Goal: Task Accomplishment & Management: Manage account settings

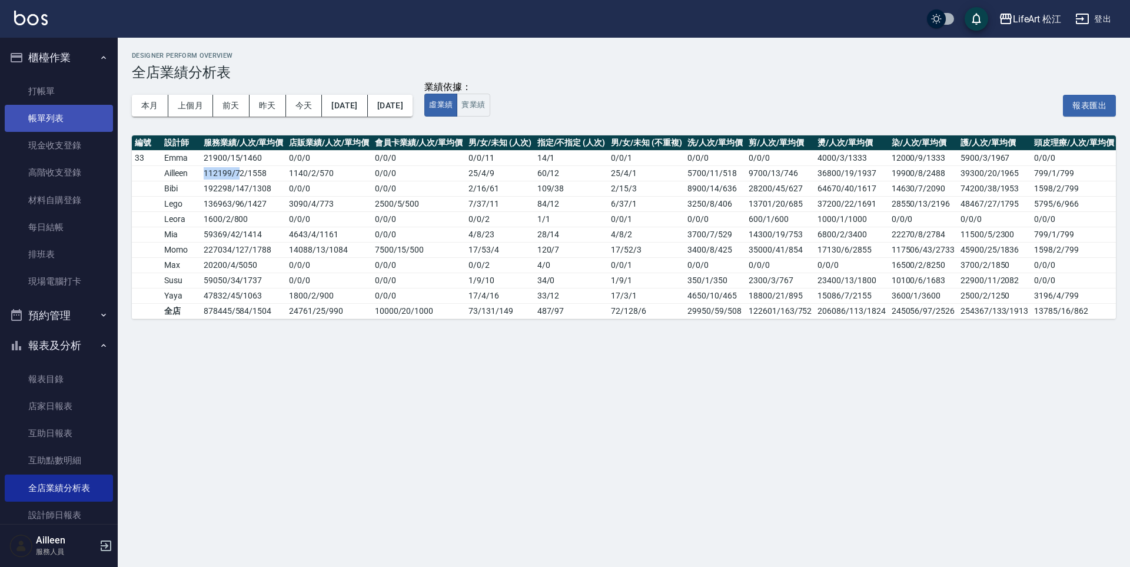
drag, startPoint x: 45, startPoint y: 114, endPoint x: 59, endPoint y: 118, distance: 14.9
click at [45, 114] on link "帳單列表" at bounding box center [59, 118] width 108 height 27
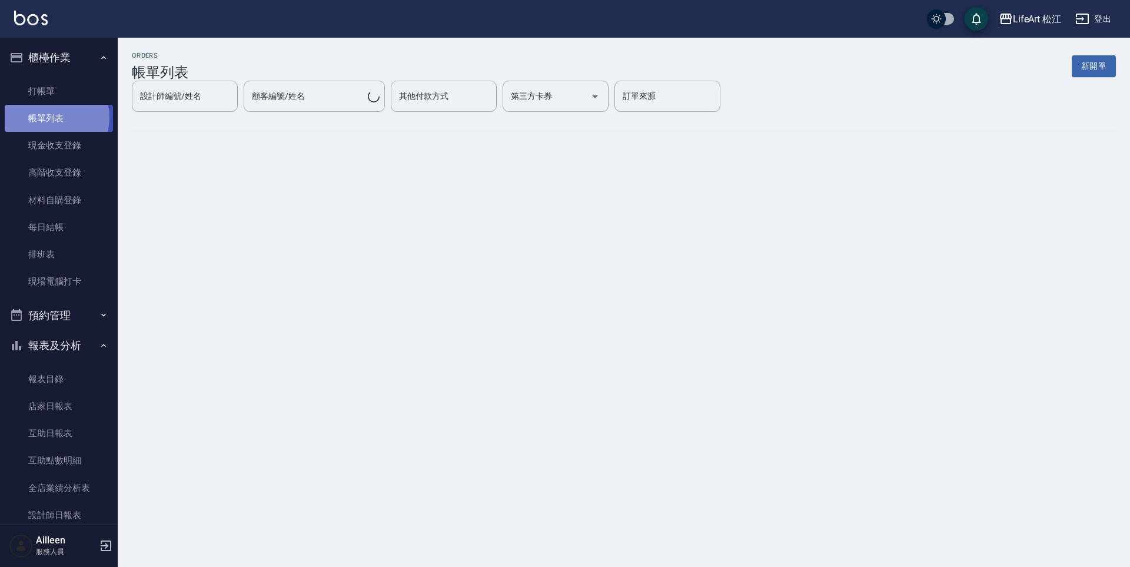
click at [54, 118] on link "帳單列表" at bounding box center [59, 118] width 108 height 27
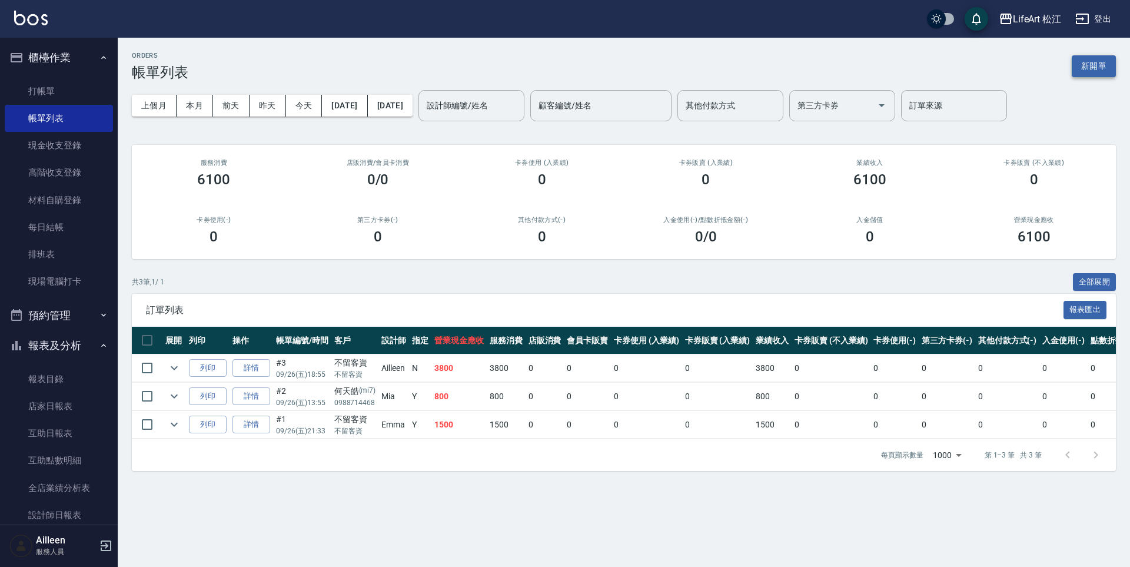
click at [1106, 61] on button "新開單" at bounding box center [1094, 66] width 44 height 22
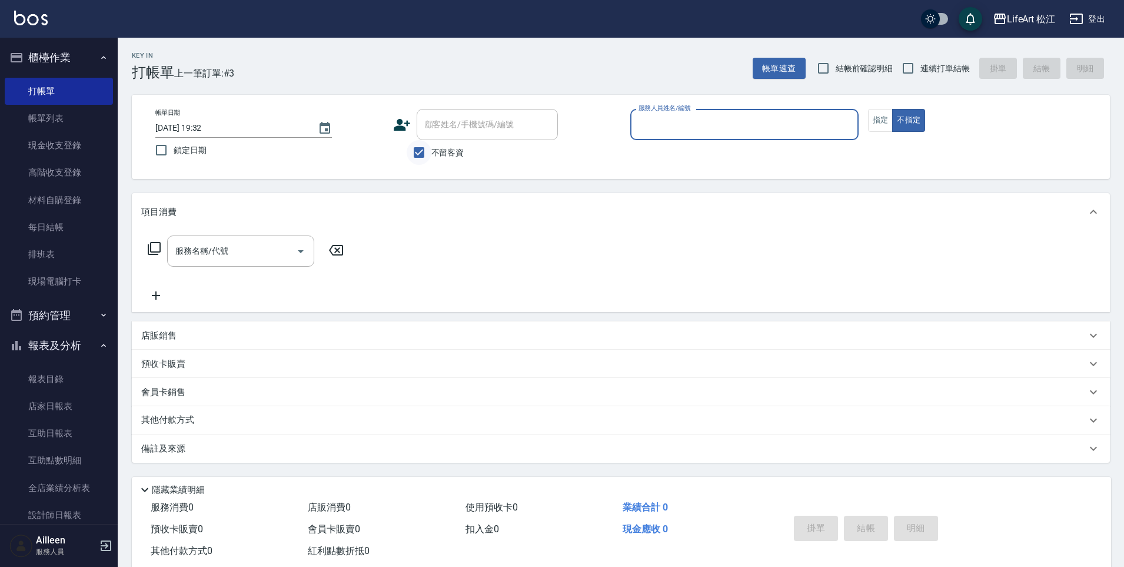
click at [414, 154] on input "不留客資" at bounding box center [419, 152] width 25 height 25
checkbox input "false"
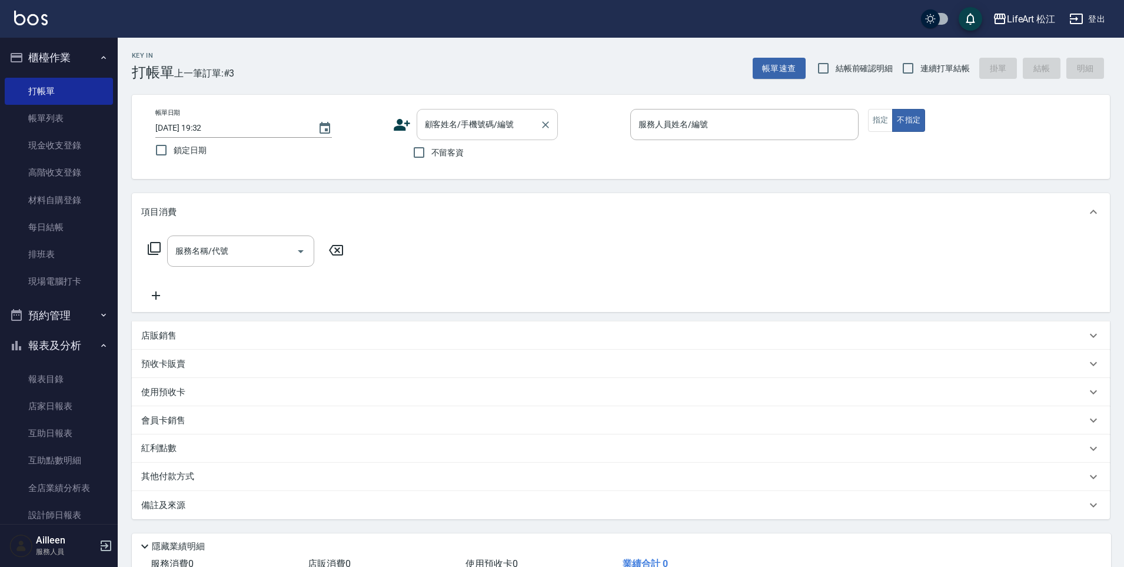
click at [454, 131] on input "顧客姓名/手機號碼/編號" at bounding box center [478, 124] width 113 height 21
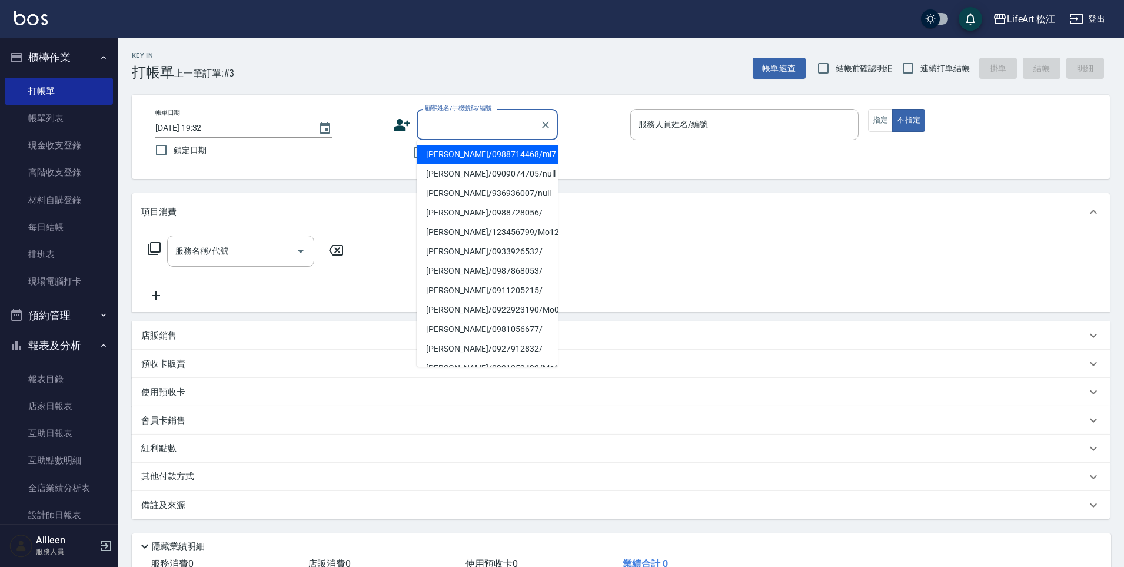
type input "f"
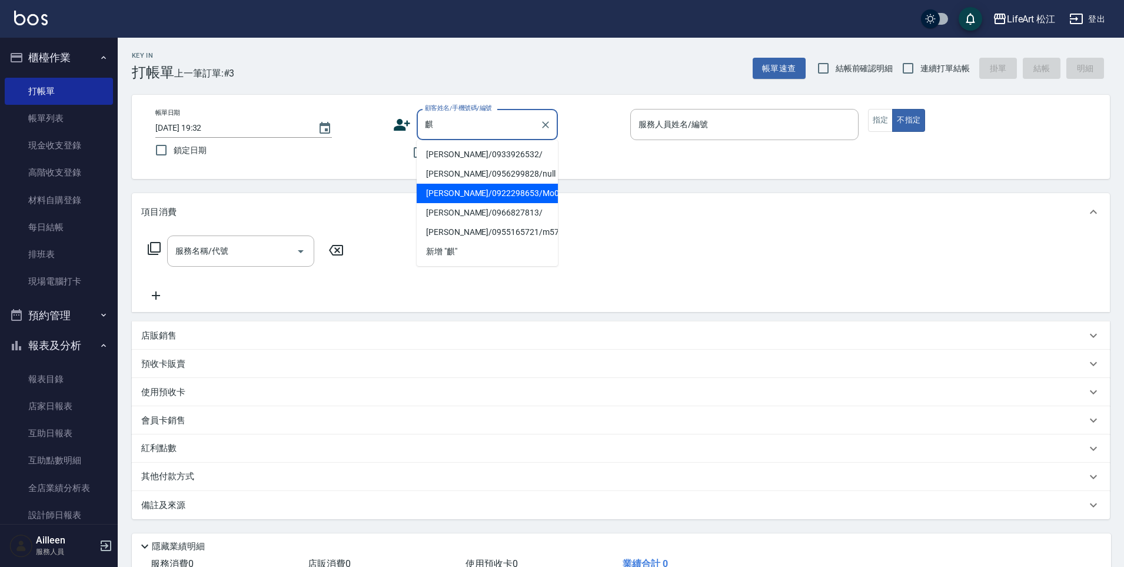
click at [461, 199] on li "彭麒弘/0922298653/Mo015*" at bounding box center [487, 193] width 141 height 19
type input "彭麒弘/0922298653/Mo015*"
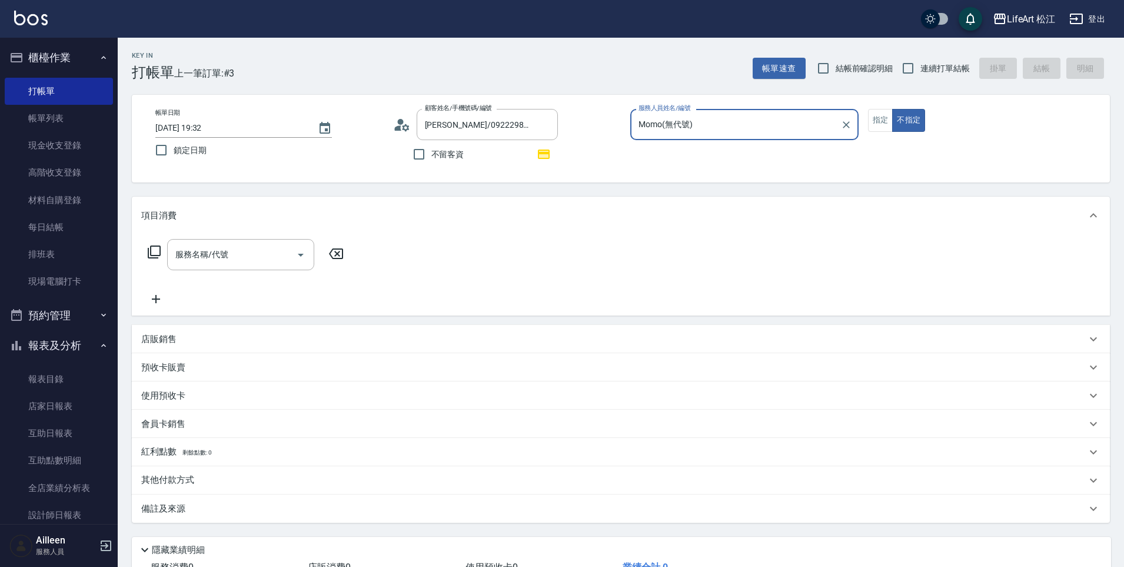
type input "Momo(無代號)"
click at [877, 119] on button "指定" at bounding box center [880, 120] width 25 height 23
click at [271, 258] on input "服務名稱/代號" at bounding box center [231, 254] width 119 height 21
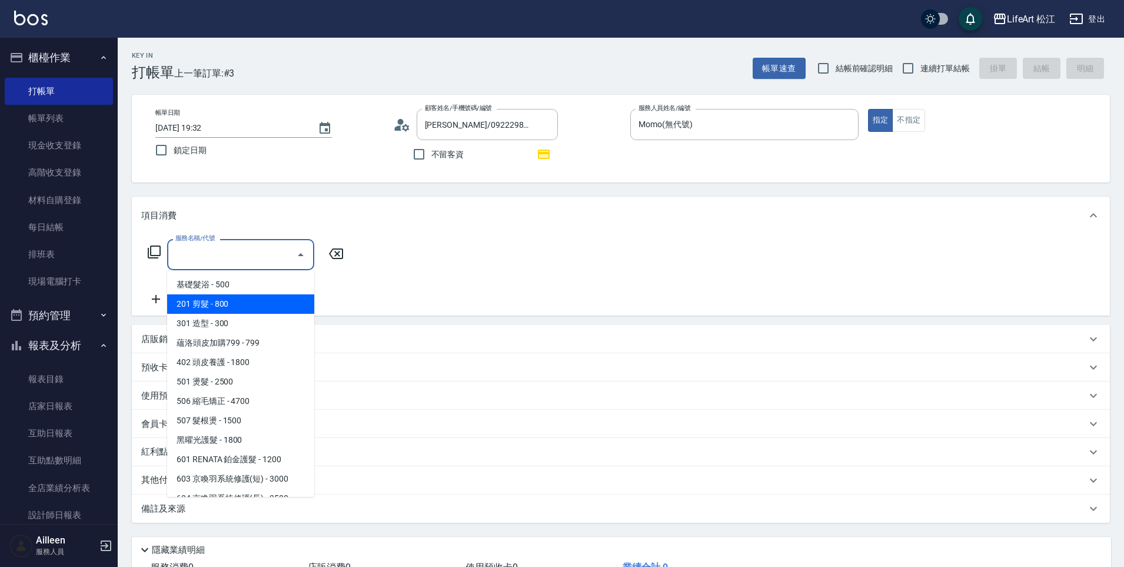
click at [248, 301] on span "201 剪髮 - 800" at bounding box center [240, 303] width 147 height 19
type input "201 剪髮(201)"
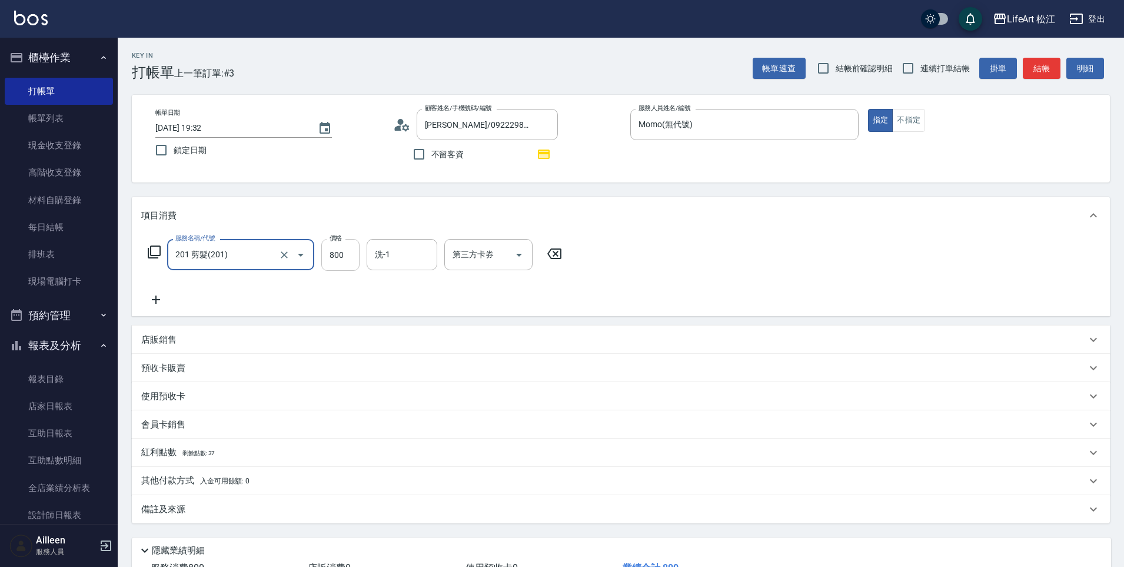
click at [347, 269] on input "800" at bounding box center [340, 255] width 38 height 32
type input "1000"
click at [408, 249] on input "洗-1" at bounding box center [402, 254] width 60 height 21
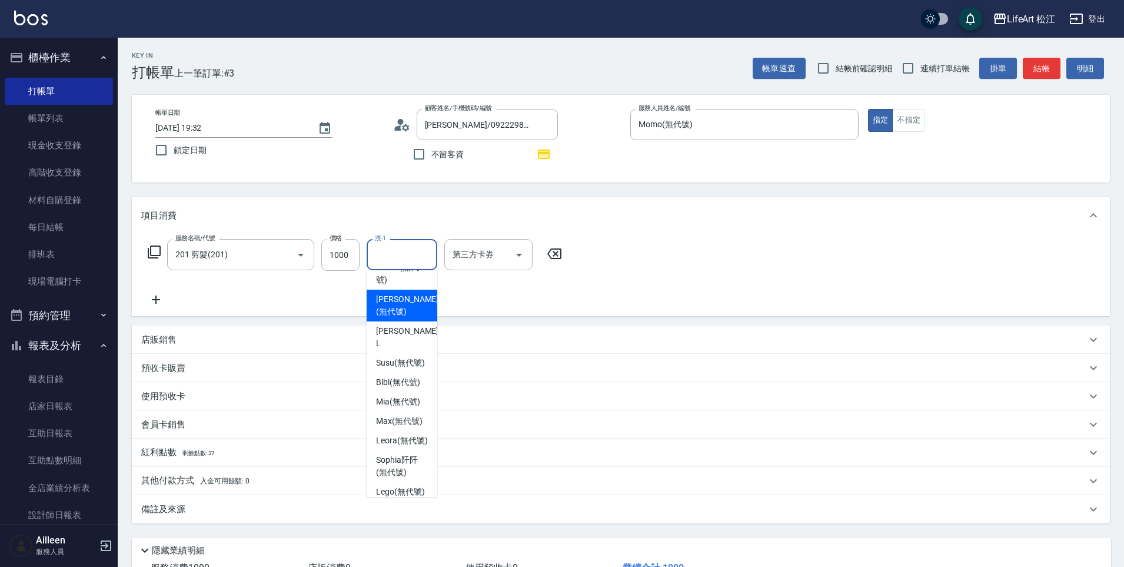
scroll to position [228, 0]
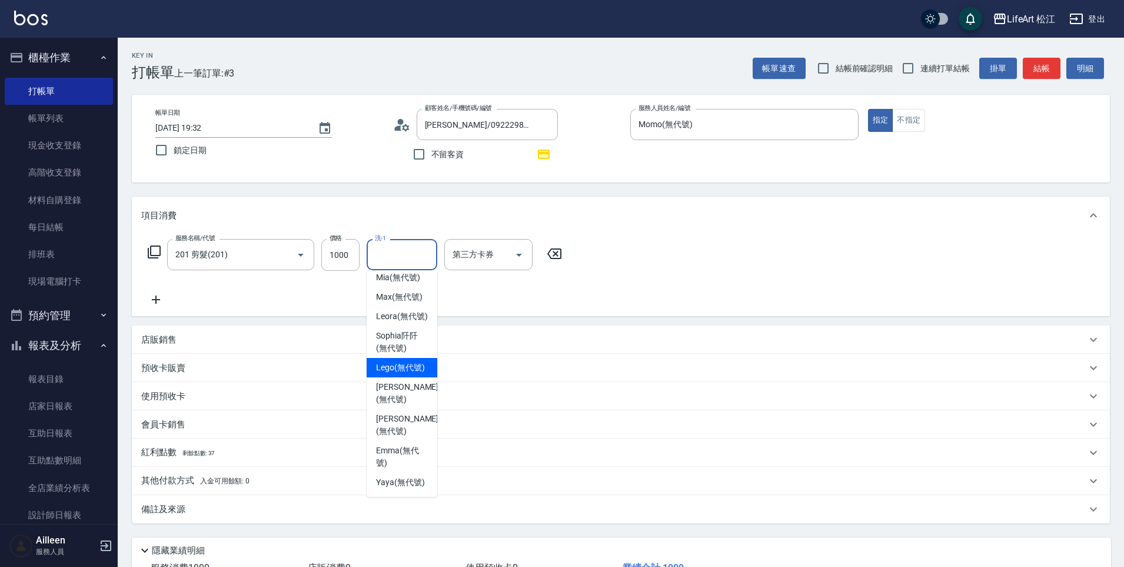
click at [394, 374] on span "Lego (無代號)" at bounding box center [400, 367] width 49 height 12
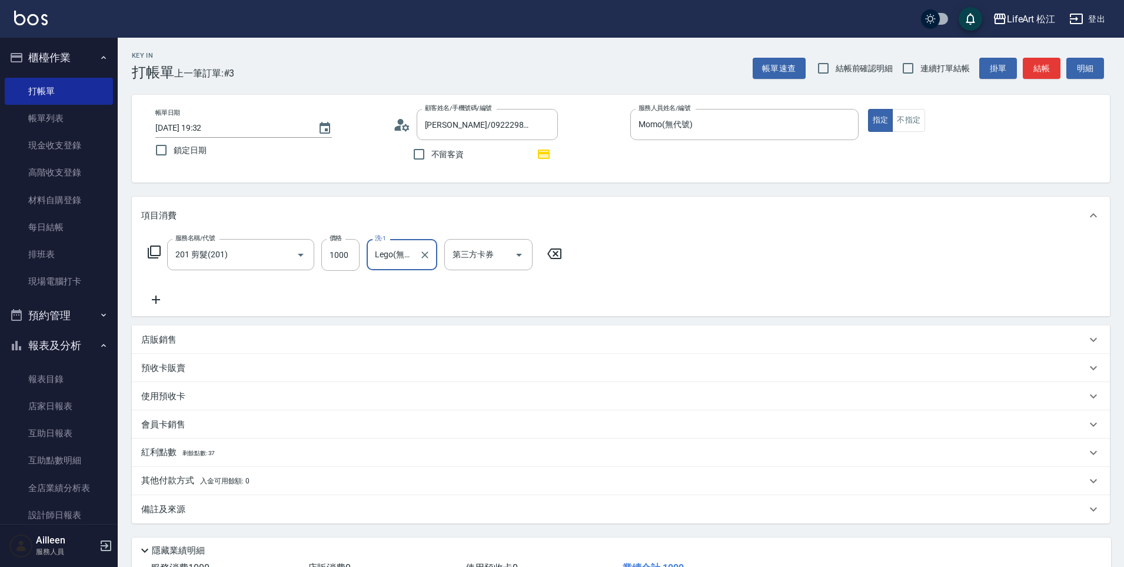
click at [398, 255] on input "Lego(無代號)" at bounding box center [393, 254] width 42 height 21
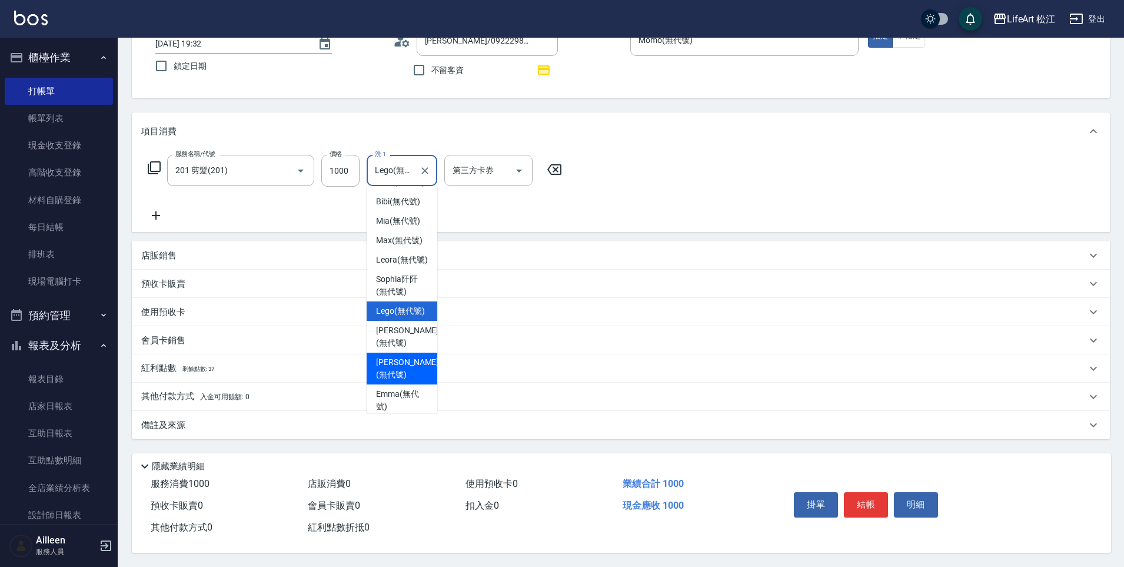
scroll to position [177, 0]
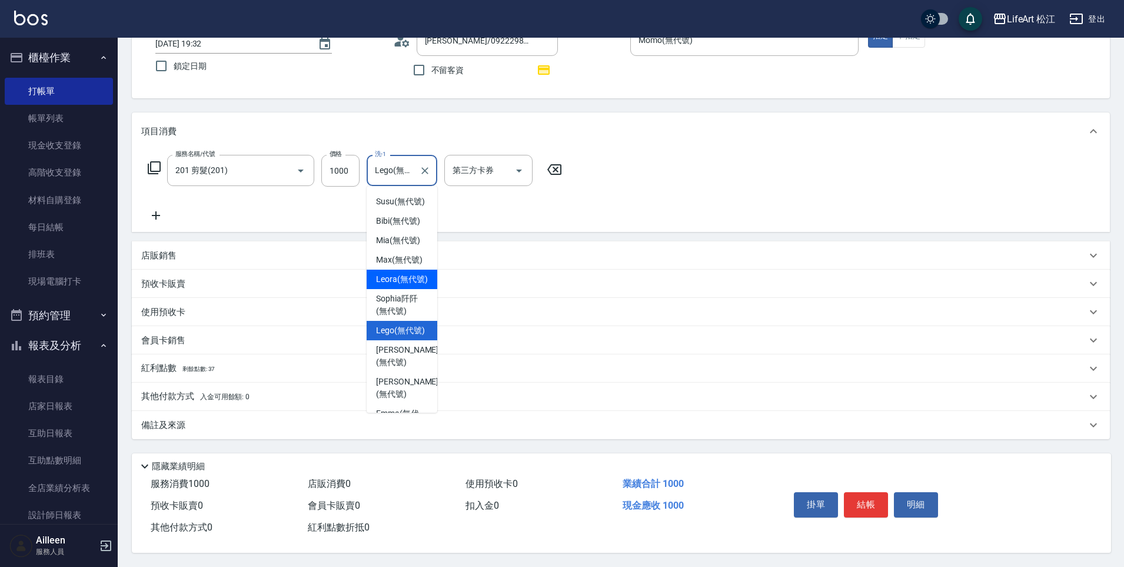
click at [415, 285] on span "Leora (無代號)" at bounding box center [402, 279] width 52 height 12
type input "Leora(無代號)"
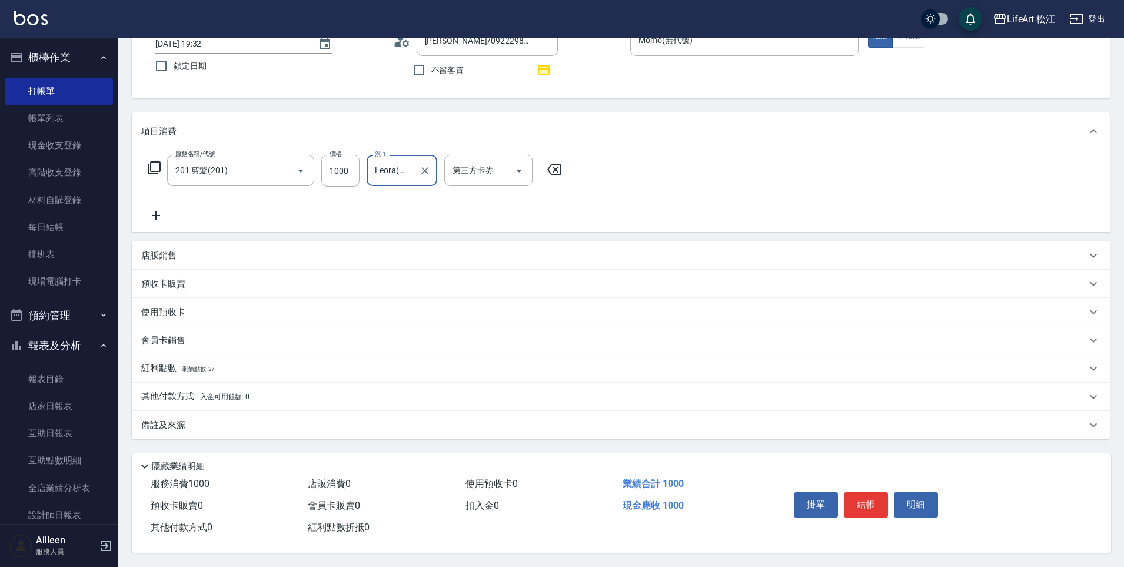
click at [287, 422] on div "備註及來源" at bounding box center [613, 425] width 945 height 12
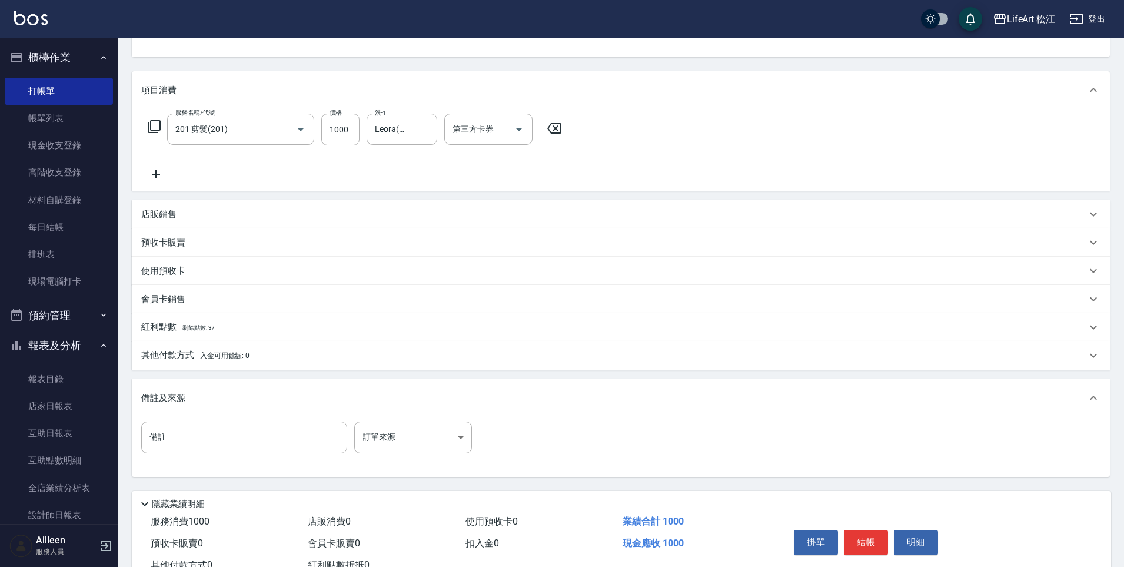
scroll to position [168, 0]
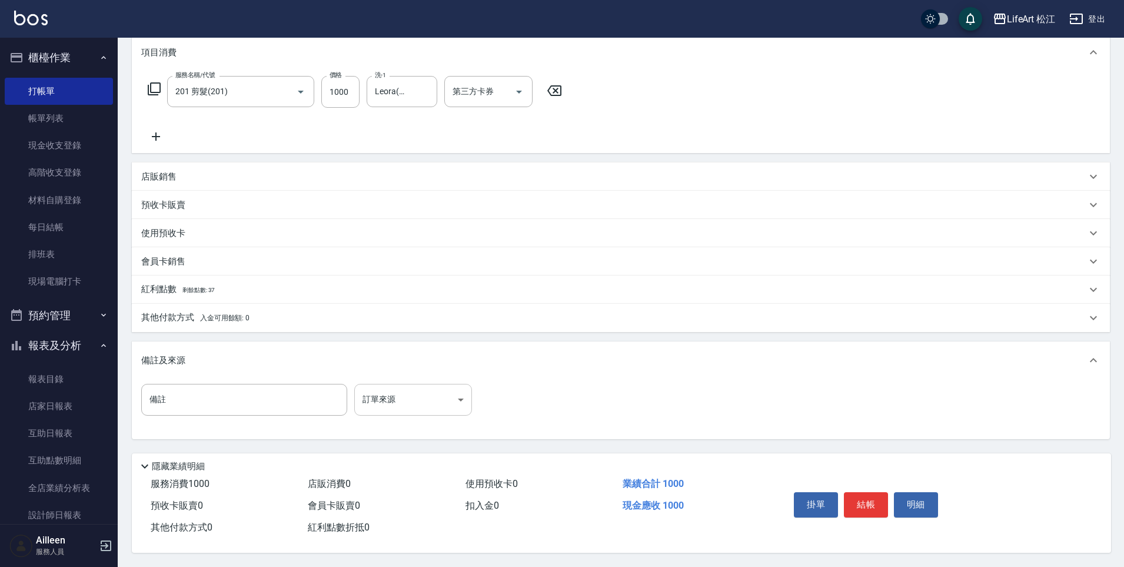
click at [425, 401] on body "LifeArt 松江 登出 櫃檯作業 打帳單 帳單列表 現金收支登錄 高階收支登錄 材料自購登錄 每日結帳 排班表 現場電腦打卡 預約管理 預約管理 單日預約…" at bounding box center [562, 202] width 1124 height 730
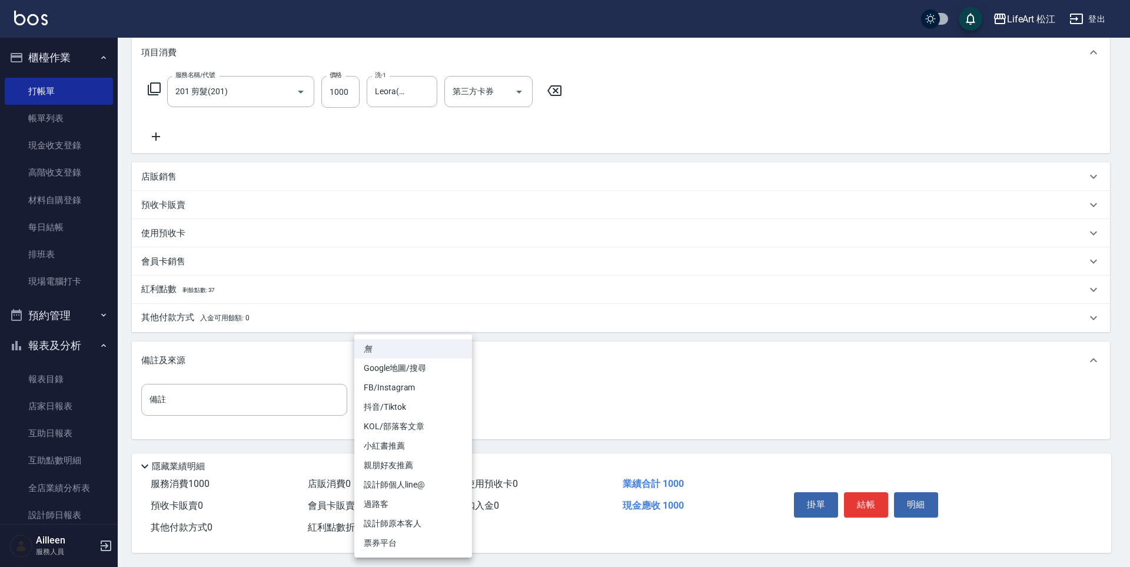
click at [438, 487] on li "設計師個人line@" at bounding box center [413, 484] width 118 height 19
type input "設計師個人line@"
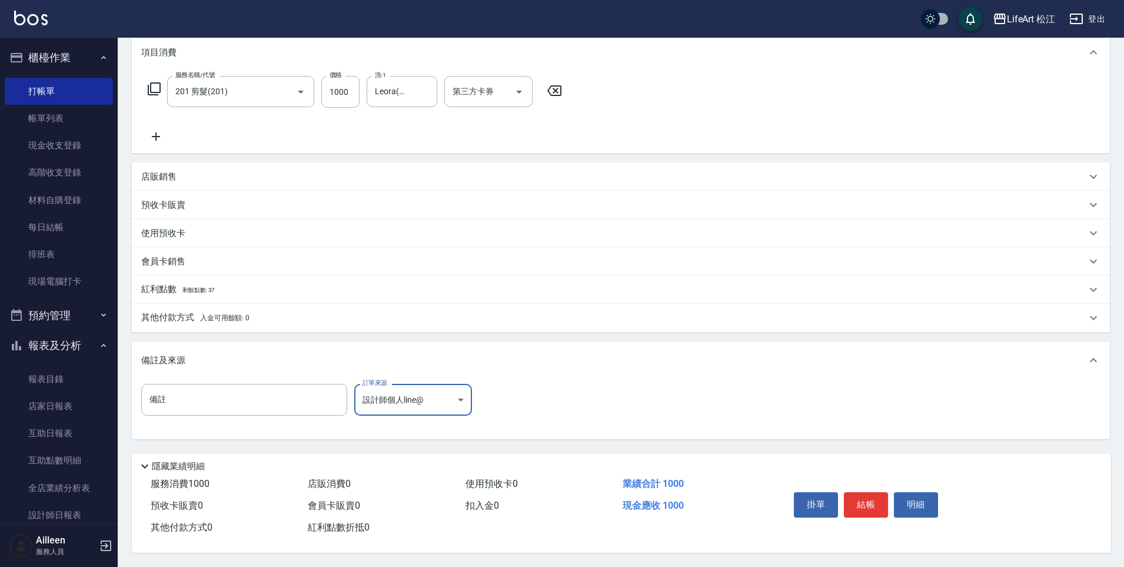
click at [248, 292] on div "紅利點數 剩餘點數: 37" at bounding box center [621, 289] width 978 height 28
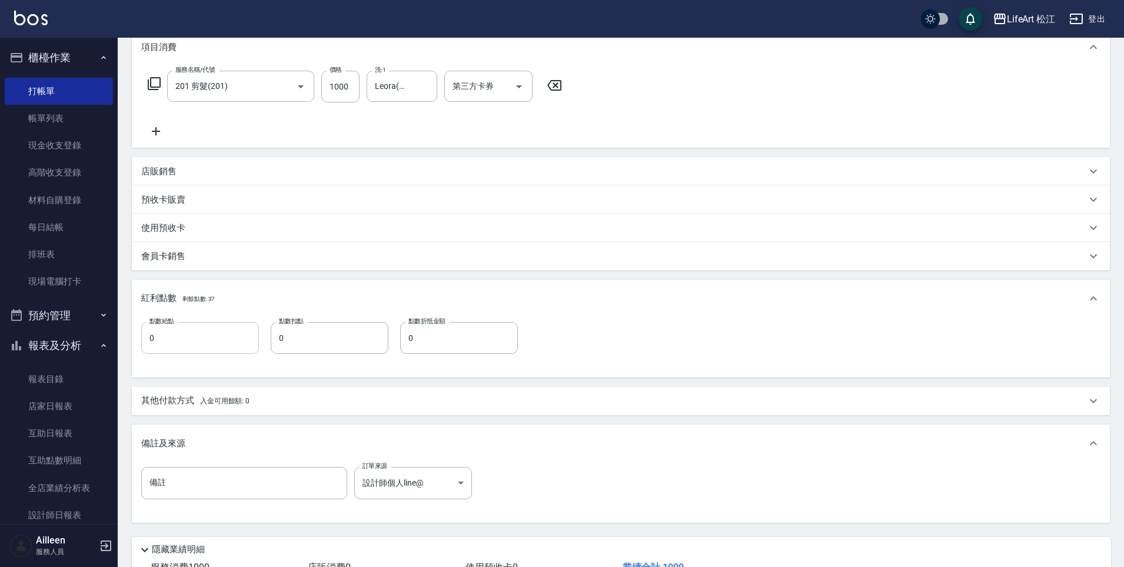
click at [201, 333] on input "0" at bounding box center [200, 338] width 118 height 32
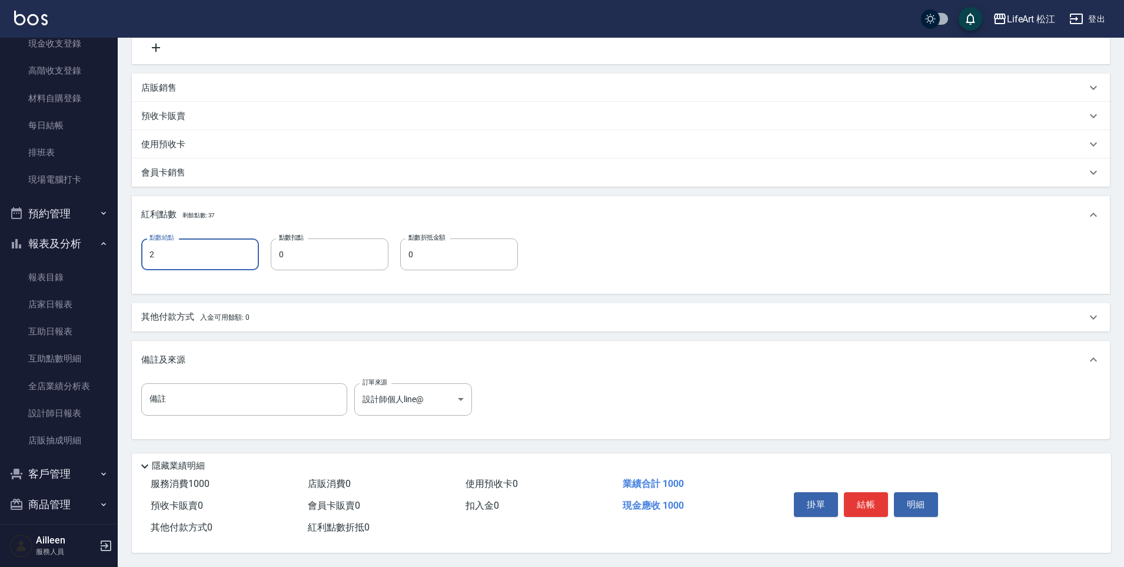
scroll to position [172, 0]
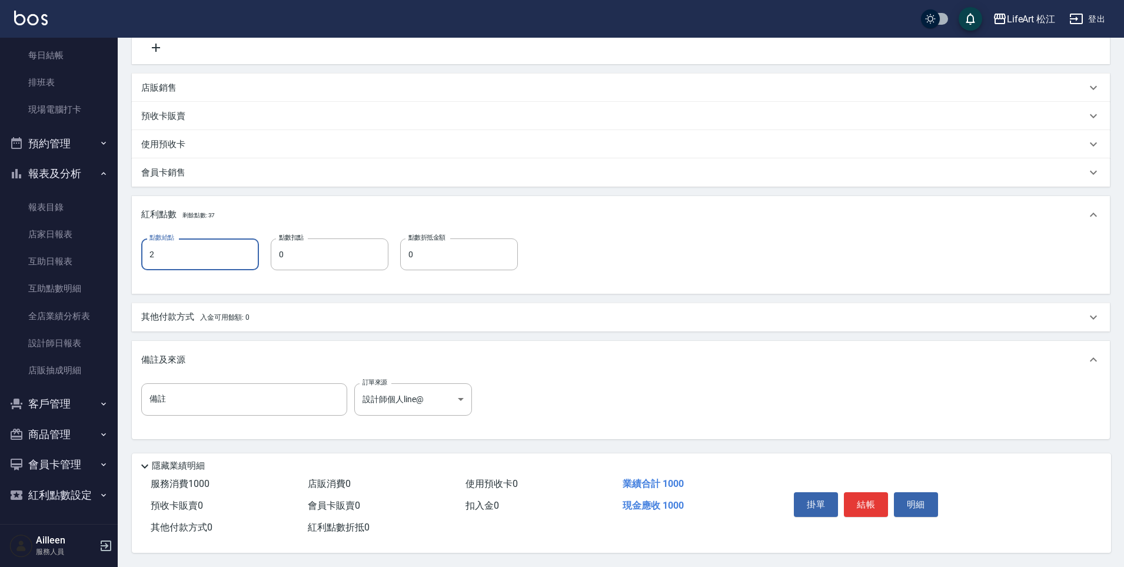
type input "2"
click at [51, 404] on button "客戶管理" at bounding box center [59, 403] width 108 height 31
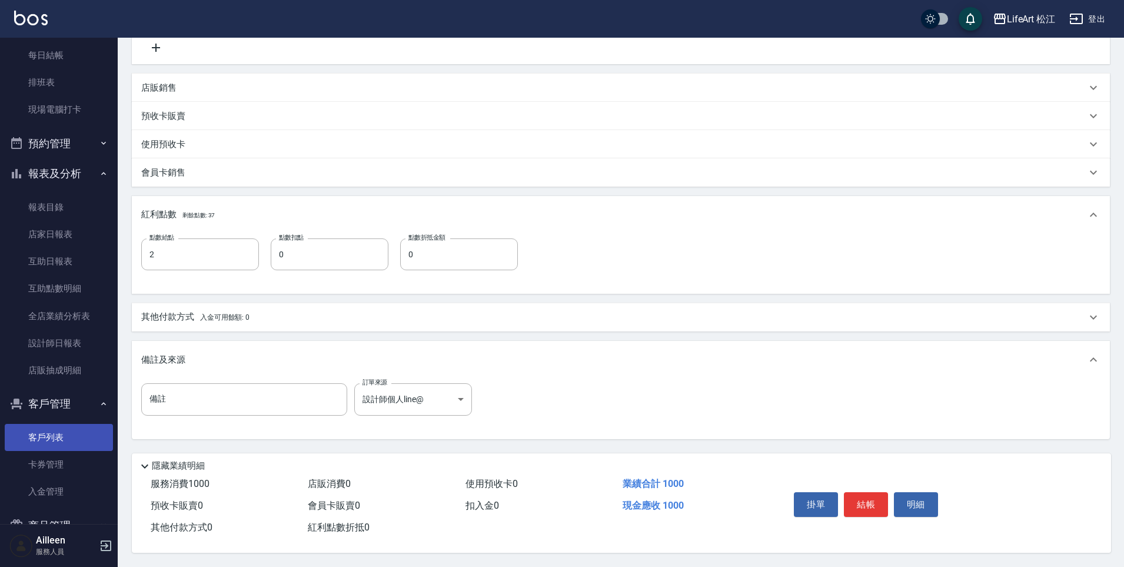
click at [50, 438] on link "客戶列表" at bounding box center [59, 437] width 108 height 27
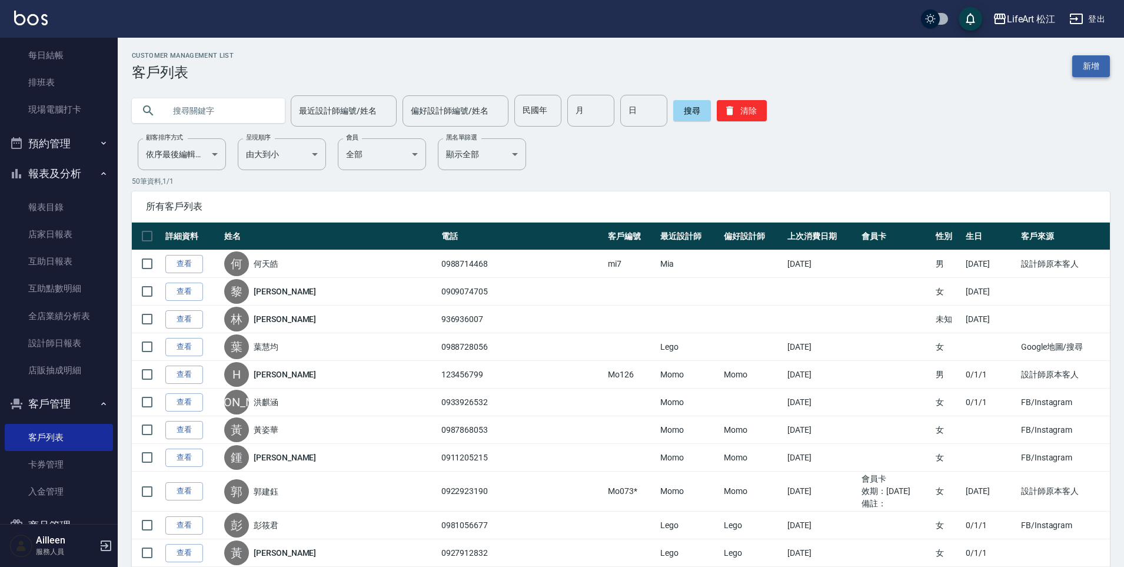
click at [1102, 69] on link "新增" at bounding box center [1091, 66] width 38 height 22
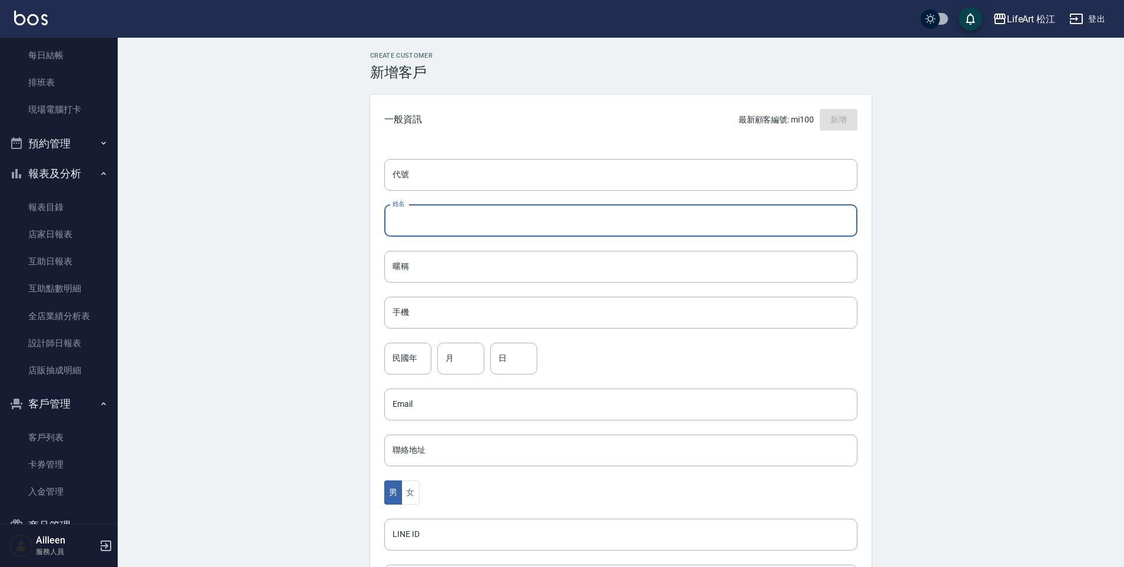
click at [420, 223] on input "姓名" at bounding box center [620, 221] width 473 height 32
type input "v"
type input "許斯婷"
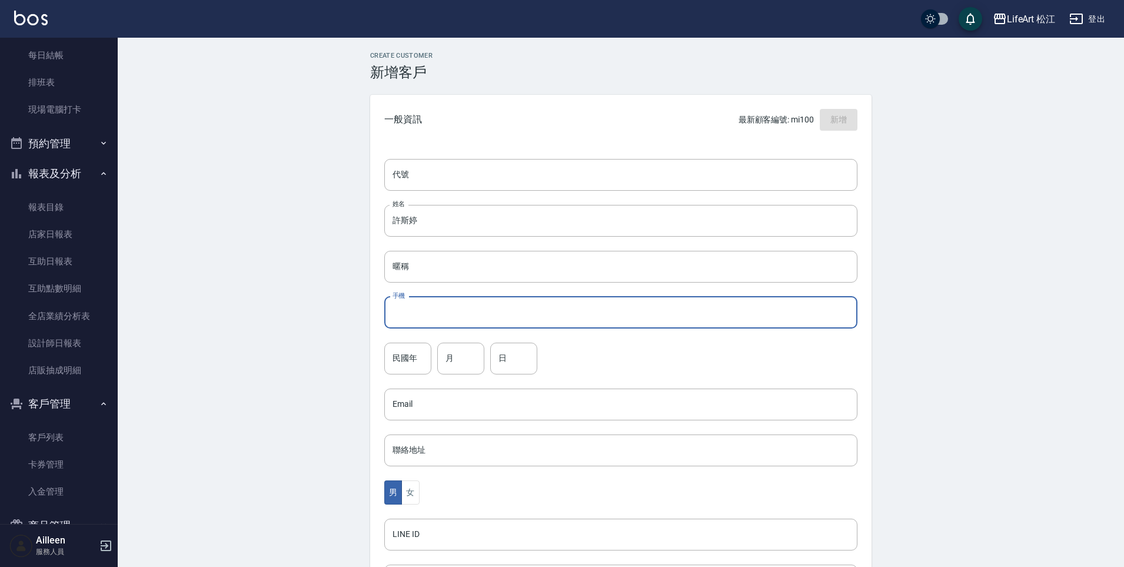
click at [478, 309] on input "手機" at bounding box center [620, 313] width 473 height 32
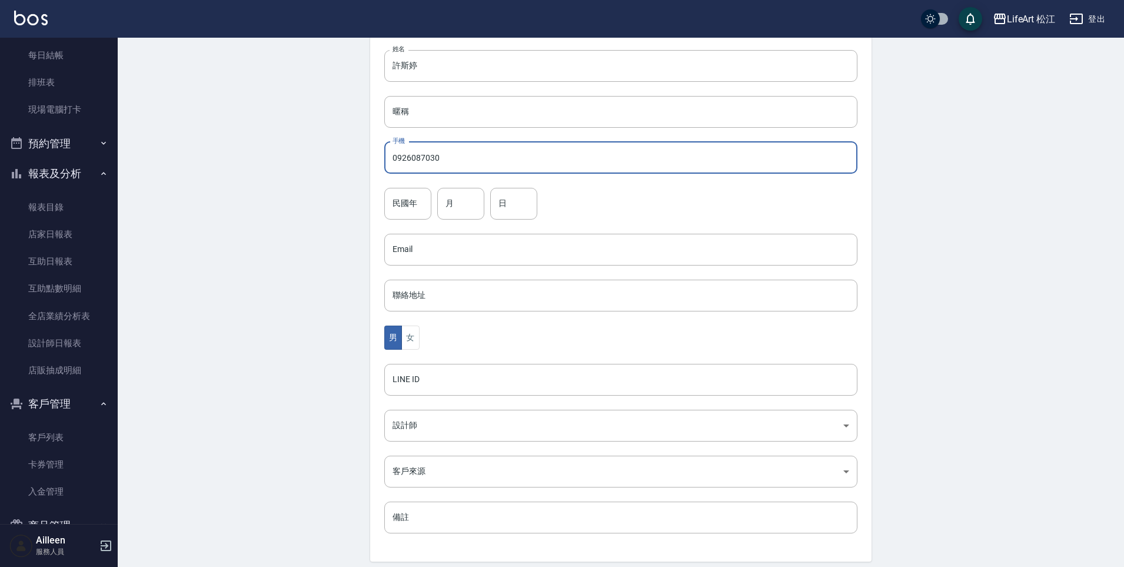
scroll to position [199, 0]
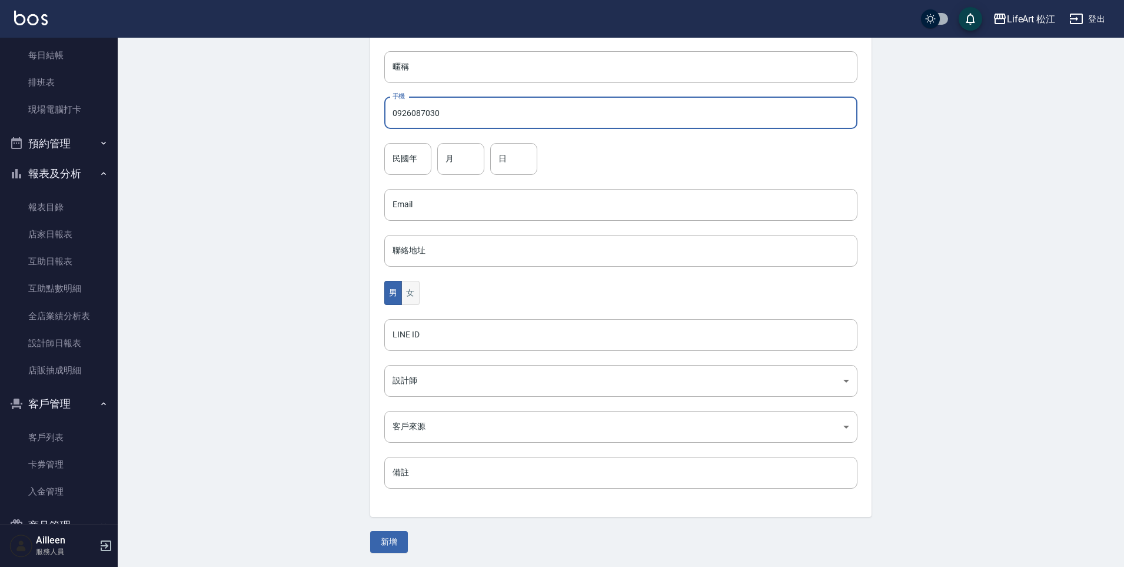
type input "0926087030"
click at [416, 297] on button "女" at bounding box center [410, 293] width 18 height 24
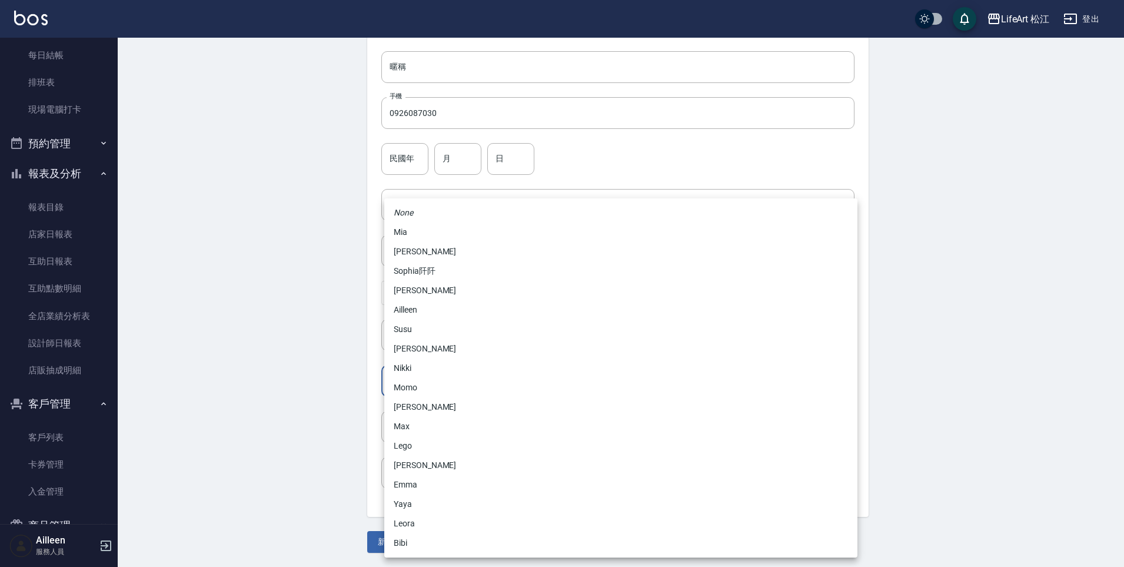
click at [420, 383] on body "LifeArt 松江 登出 櫃檯作業 打帳單 帳單列表 現金收支登錄 高階收支登錄 材料自購登錄 每日結帳 排班表 現場電腦打卡 預約管理 預約管理 單日預約…" at bounding box center [562, 184] width 1124 height 766
click at [415, 390] on li "Momo" at bounding box center [620, 387] width 473 height 19
type input "e84b7556-3071-4136-b765-65514d721750"
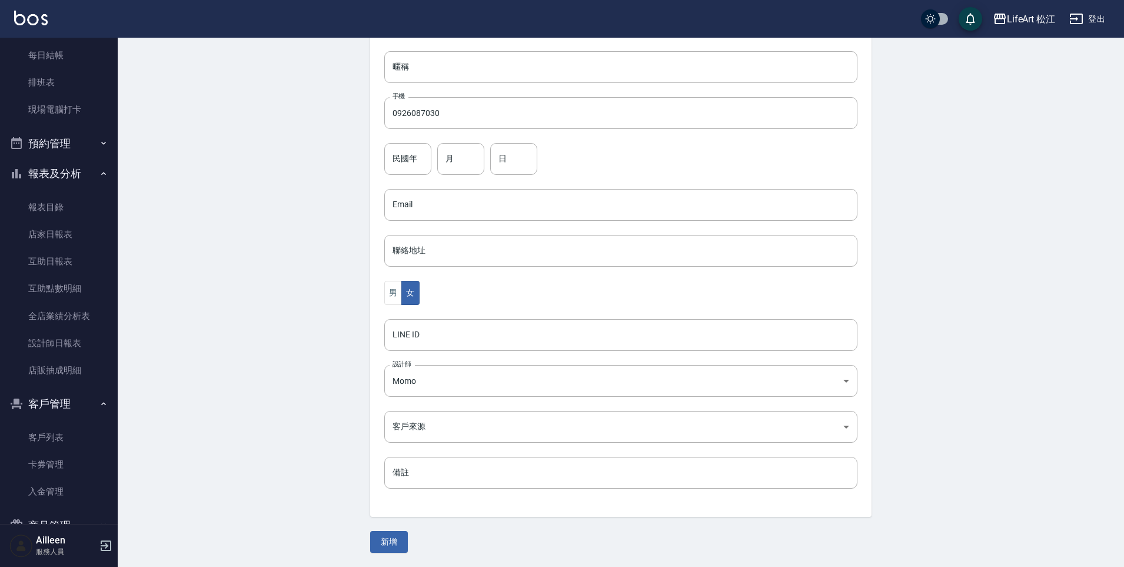
click at [421, 448] on div "代號 代號 姓名 許斯婷 姓名 暱稱 暱稱 手機 0926087030 手機 民國年 民國年 月 月 日 日 Email Email 聯絡地址 聯絡地址 男 …" at bounding box center [620, 231] width 501 height 572
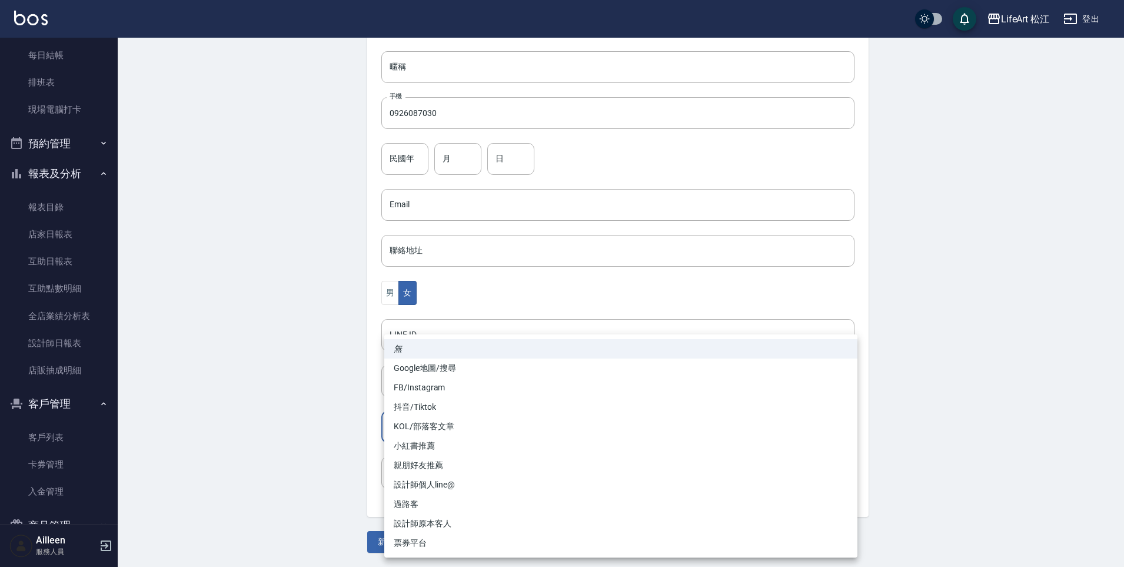
click at [424, 423] on body "LifeArt 松江 登出 櫃檯作業 打帳單 帳單列表 現金收支登錄 高階收支登錄 材料自購登錄 每日結帳 排班表 現場電腦打卡 預約管理 預約管理 單日預約…" at bounding box center [562, 184] width 1124 height 766
click at [430, 384] on li "FB/Instagram" at bounding box center [620, 387] width 473 height 19
type input "FB/Instagram"
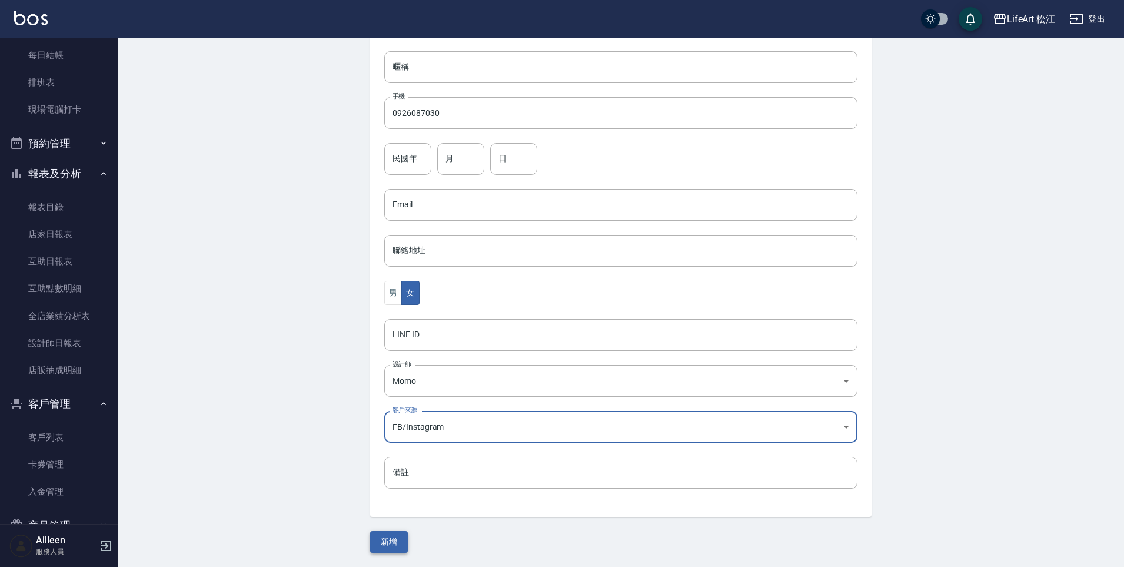
click at [384, 537] on button "新增" at bounding box center [389, 542] width 38 height 22
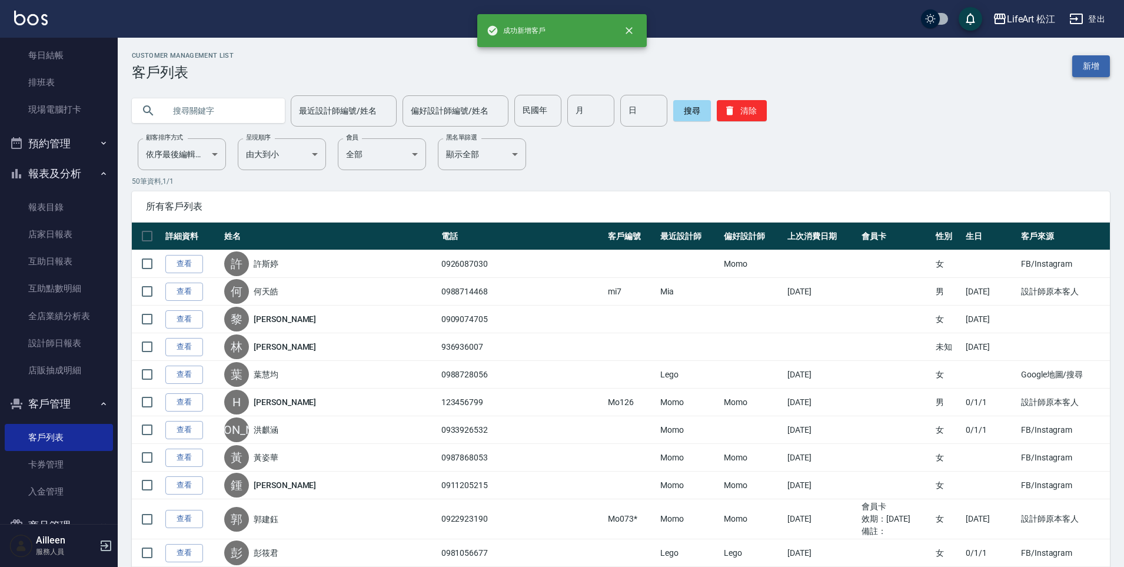
click at [1096, 61] on link "新增" at bounding box center [1091, 66] width 38 height 22
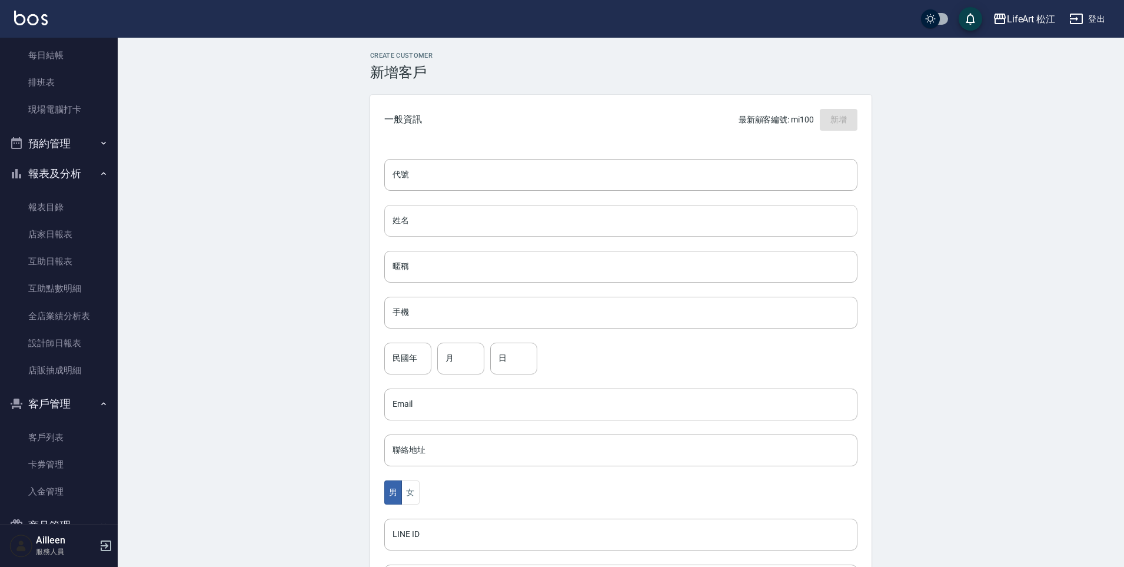
click at [419, 223] on input "姓名" at bounding box center [620, 221] width 473 height 32
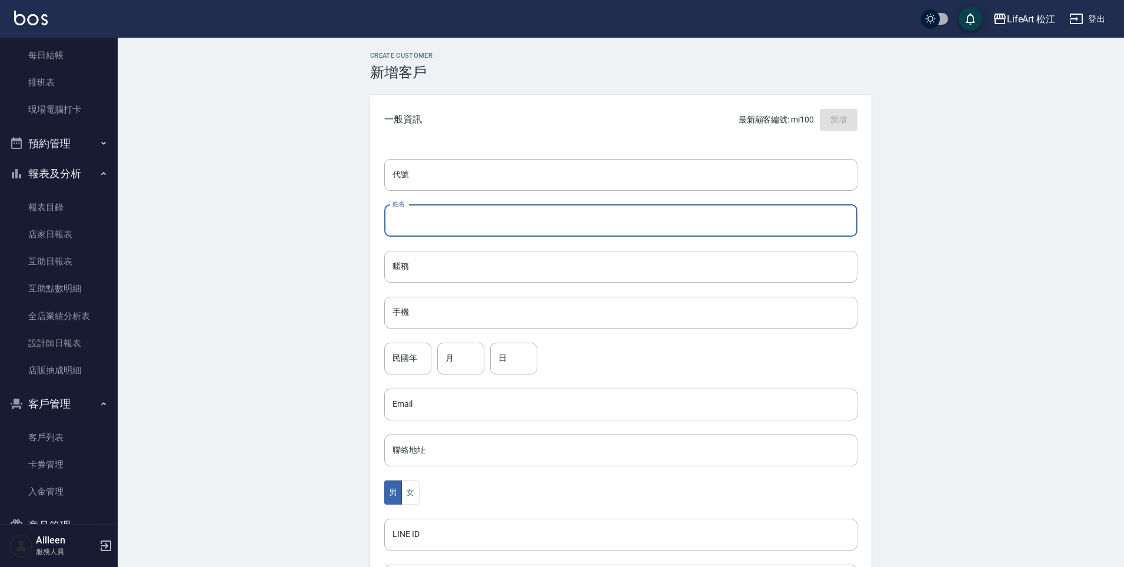
type input "c"
type input "黃芳渝"
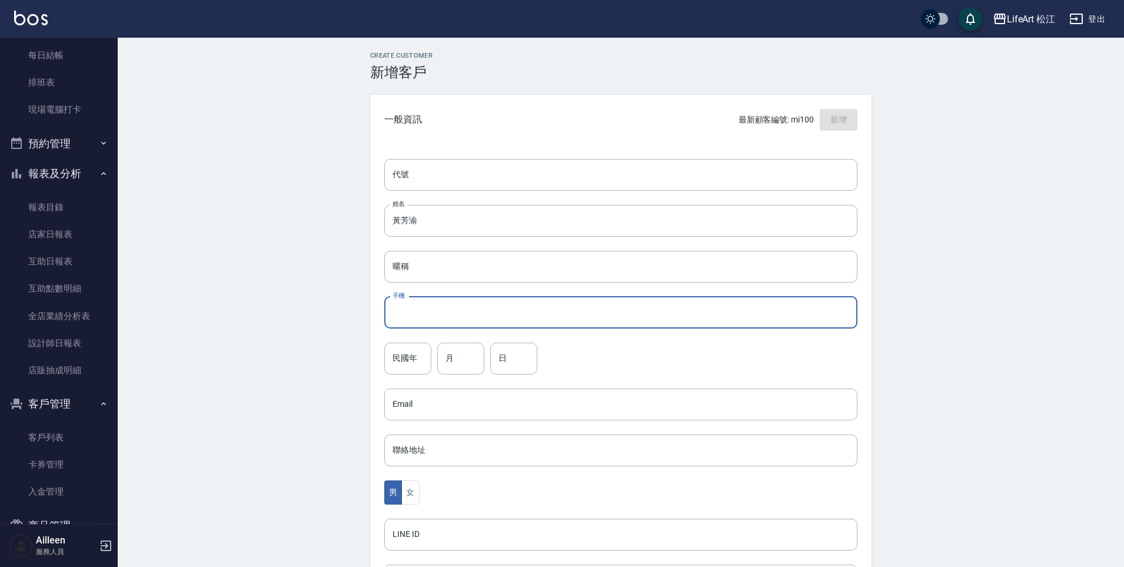
click at [458, 322] on input "手機" at bounding box center [620, 313] width 473 height 32
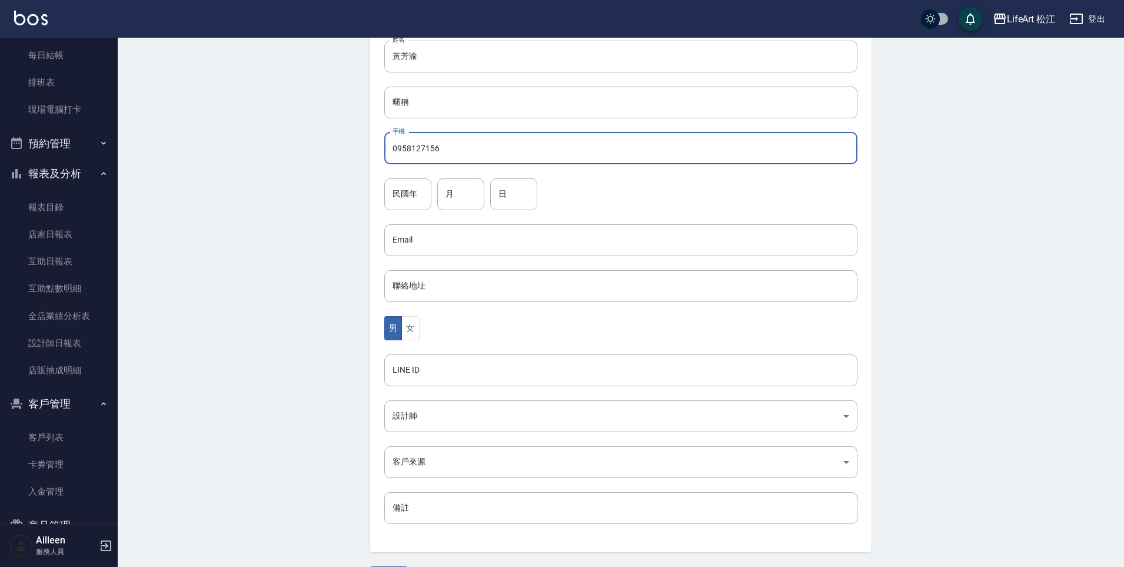
scroll to position [199, 0]
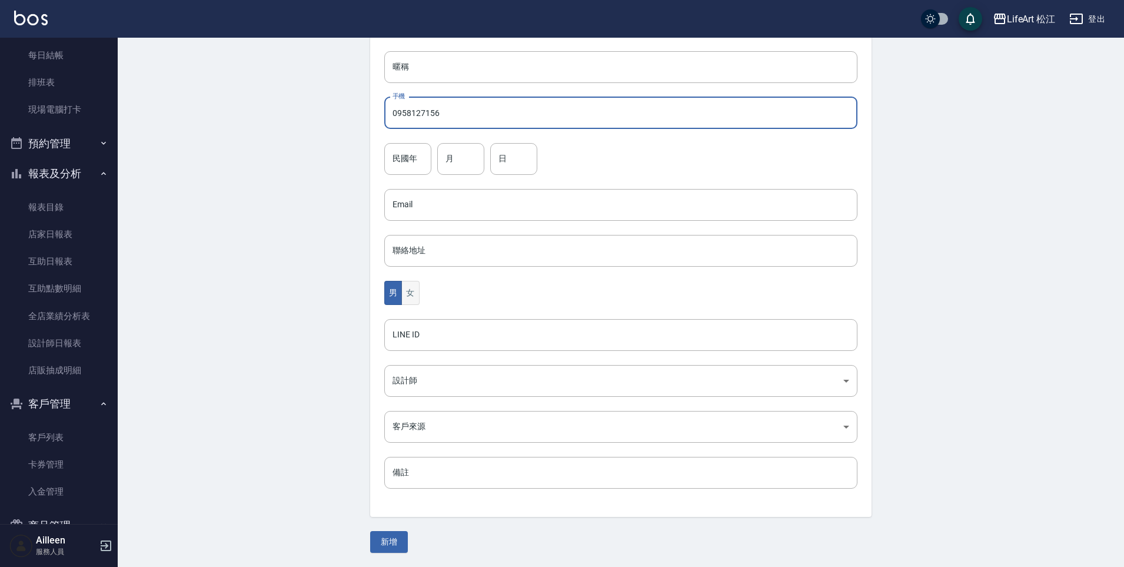
type input "0958127156"
click at [409, 284] on button "女" at bounding box center [410, 293] width 18 height 24
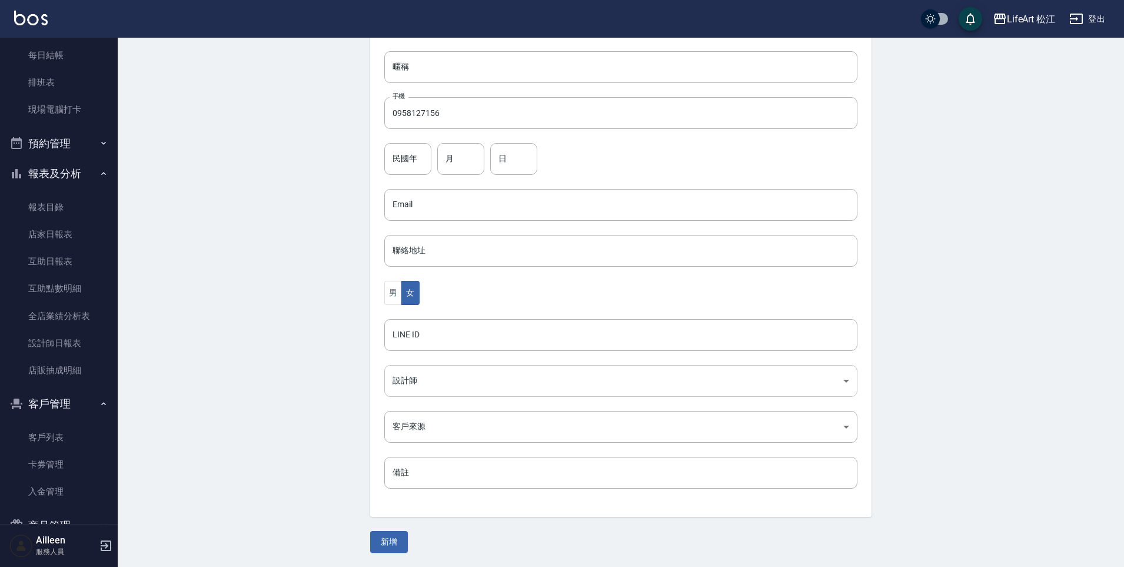
click at [427, 385] on body "LifeArt 松江 登出 櫃檯作業 打帳單 帳單列表 現金收支登錄 高階收支登錄 材料自購登錄 每日結帳 排班表 現場電腦打卡 預約管理 預約管理 單日預約…" at bounding box center [562, 184] width 1124 height 766
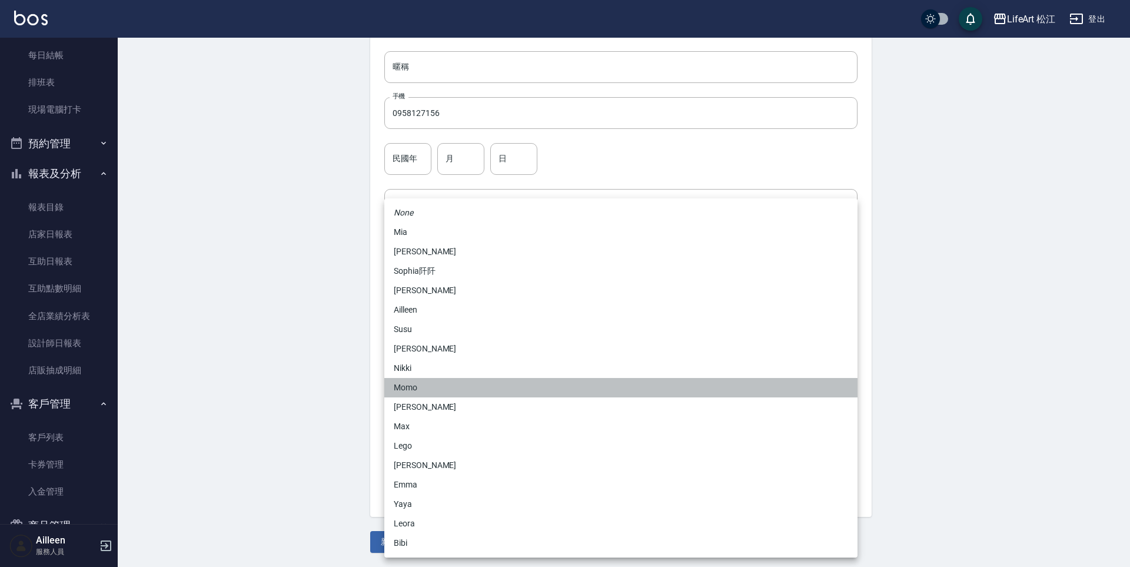
click at [423, 383] on li "Momo" at bounding box center [620, 387] width 473 height 19
type input "e84b7556-3071-4136-b765-65514d721750"
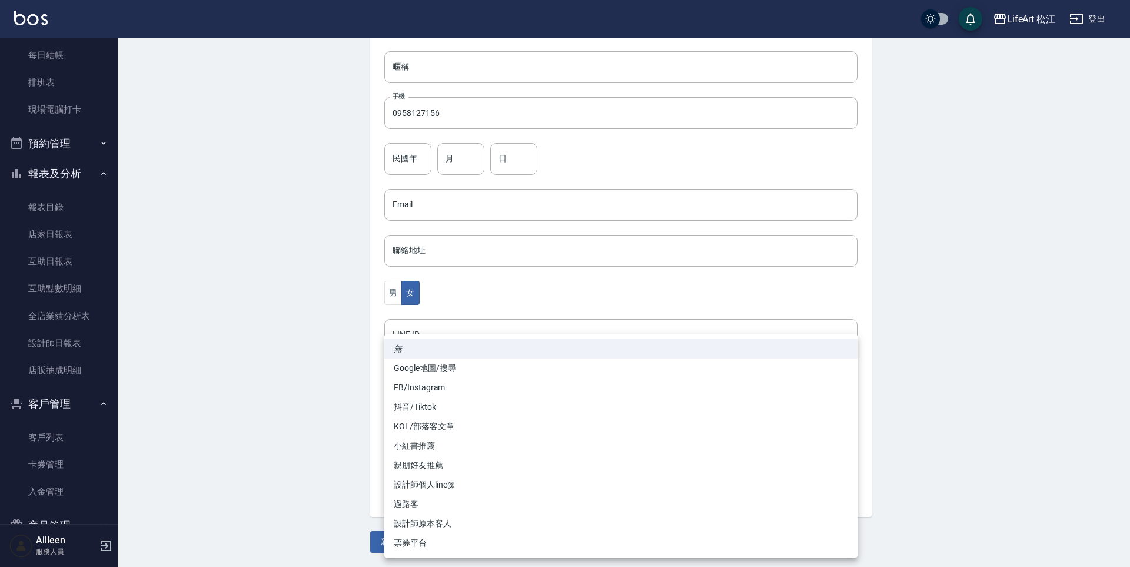
click at [425, 430] on body "LifeArt 松江 登出 櫃檯作業 打帳單 帳單列表 現金收支登錄 高階收支登錄 材料自購登錄 每日結帳 排班表 現場電腦打卡 預約管理 預約管理 單日預約…" at bounding box center [565, 184] width 1130 height 766
click at [421, 384] on li "FB/Instagram" at bounding box center [620, 387] width 473 height 19
type input "FB/Instagram"
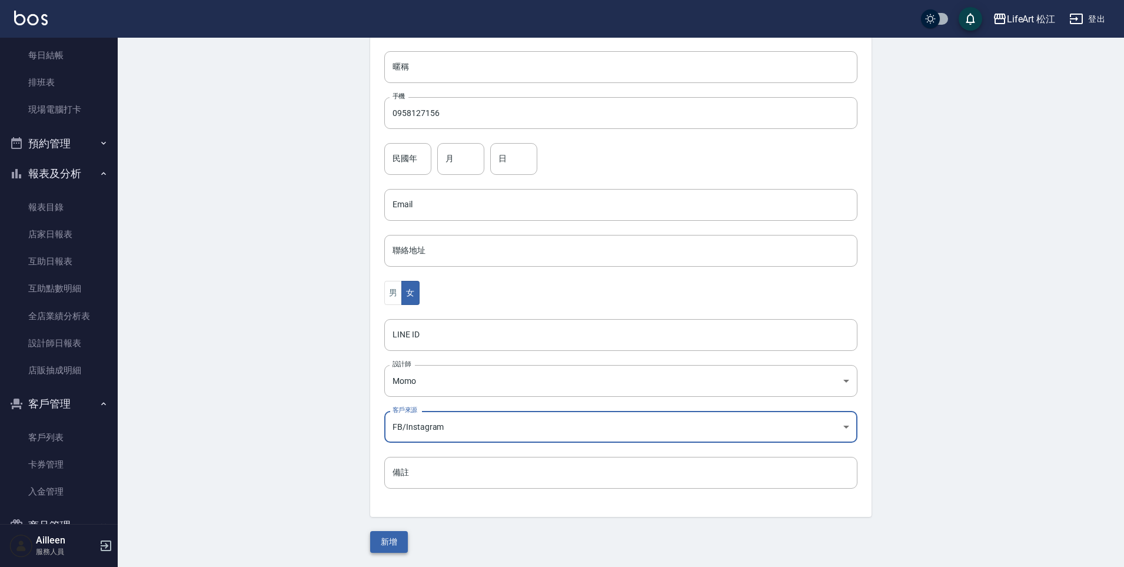
click at [372, 541] on button "新增" at bounding box center [389, 542] width 38 height 22
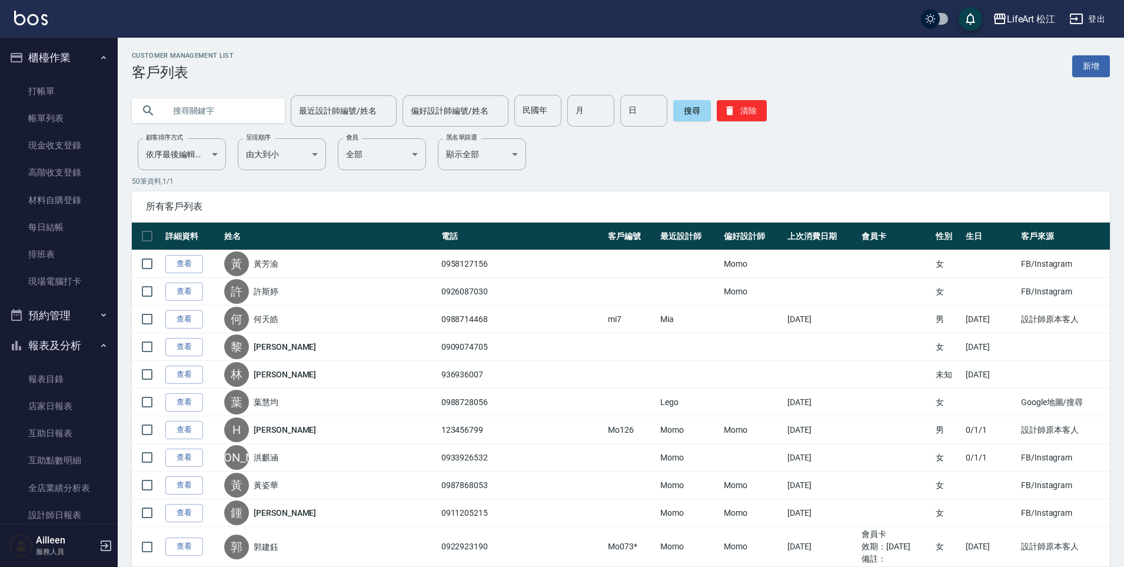
click at [69, 115] on link "帳單列表" at bounding box center [59, 118] width 108 height 27
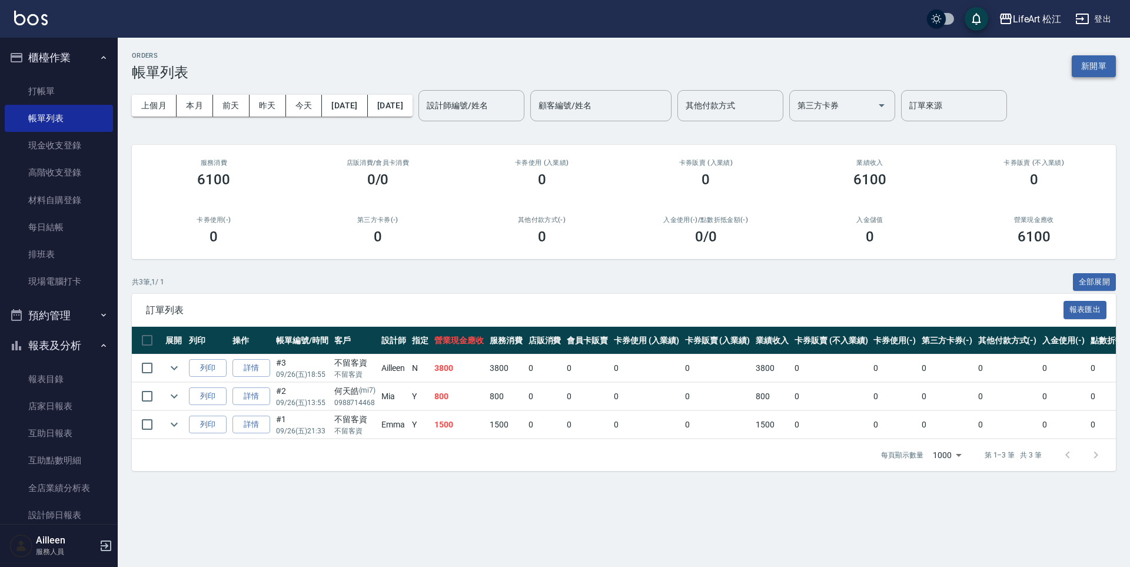
click at [1104, 72] on button "新開單" at bounding box center [1094, 66] width 44 height 22
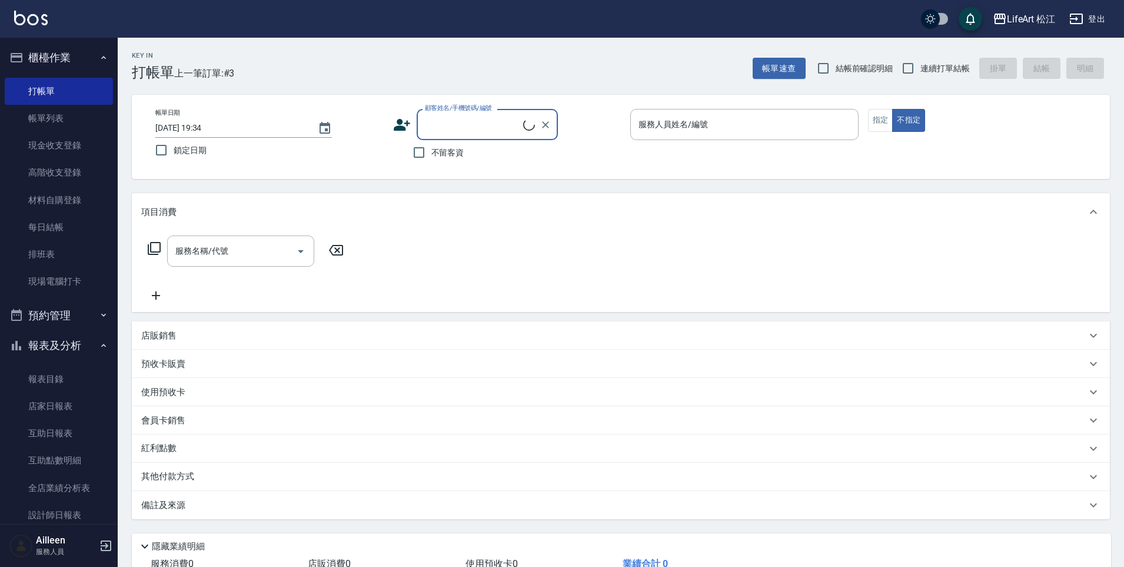
click at [445, 131] on input "顧客姓名/手機號碼/編號" at bounding box center [472, 124] width 101 height 21
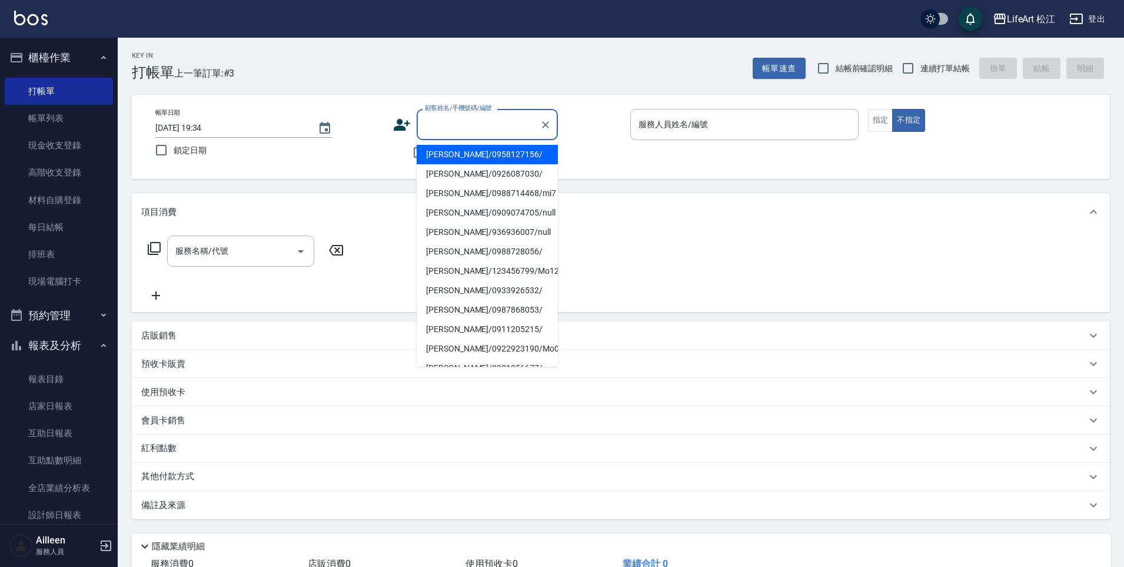
click at [447, 148] on li "黃芳渝/0958127156/" at bounding box center [487, 154] width 141 height 19
type input "黃芳渝/0958127156/"
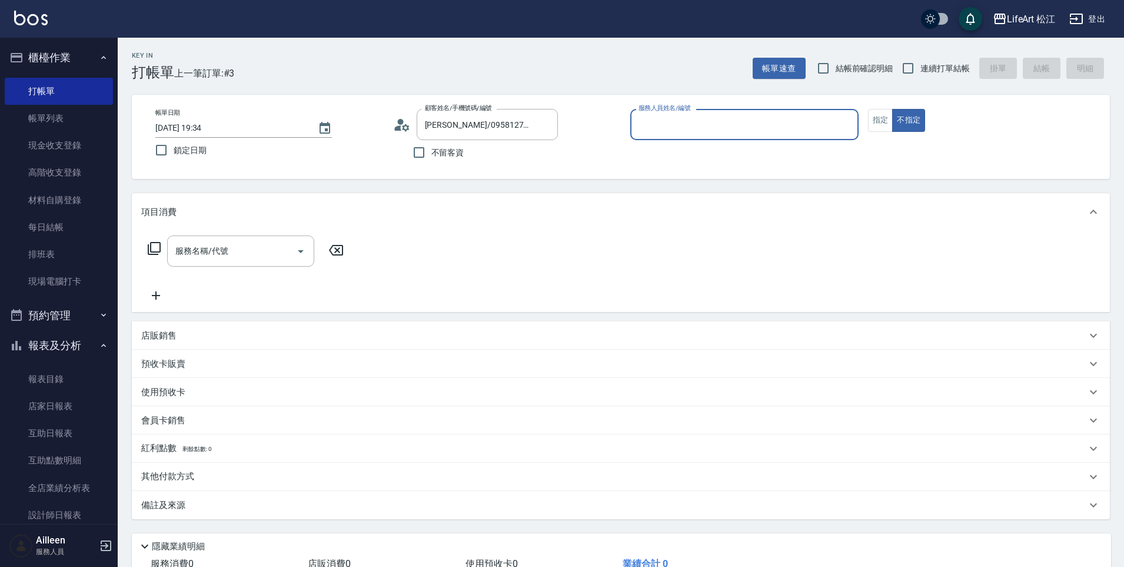
type input "Momo(無代號)"
click at [875, 123] on button "指定" at bounding box center [880, 120] width 25 height 23
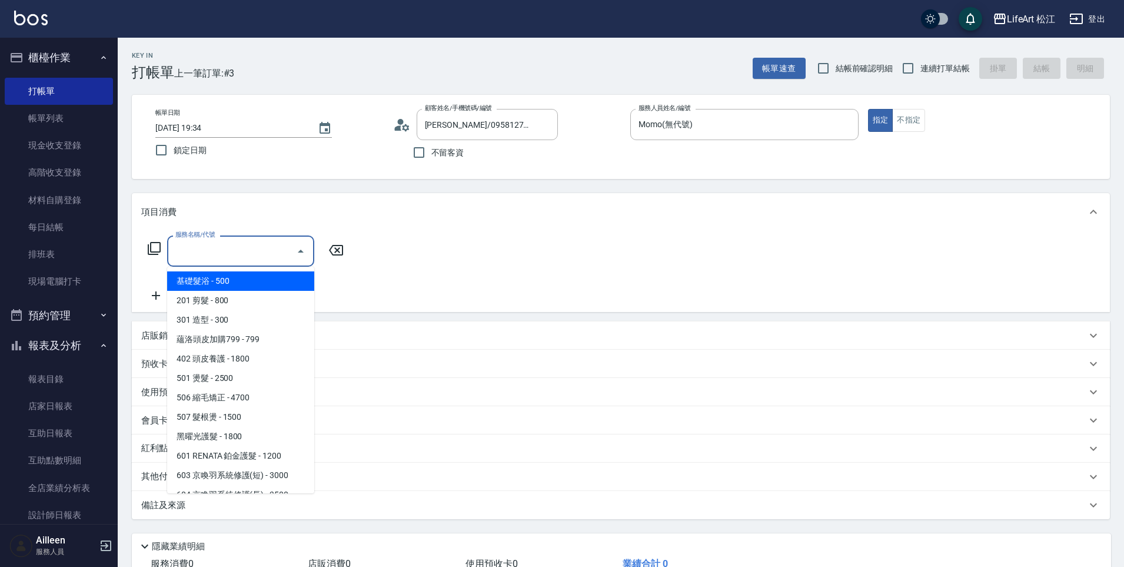
click at [248, 245] on input "服務名稱/代號" at bounding box center [231, 251] width 119 height 21
click at [228, 304] on span "201 剪髮 - 800" at bounding box center [240, 300] width 147 height 19
type input "201 剪髮(201)"
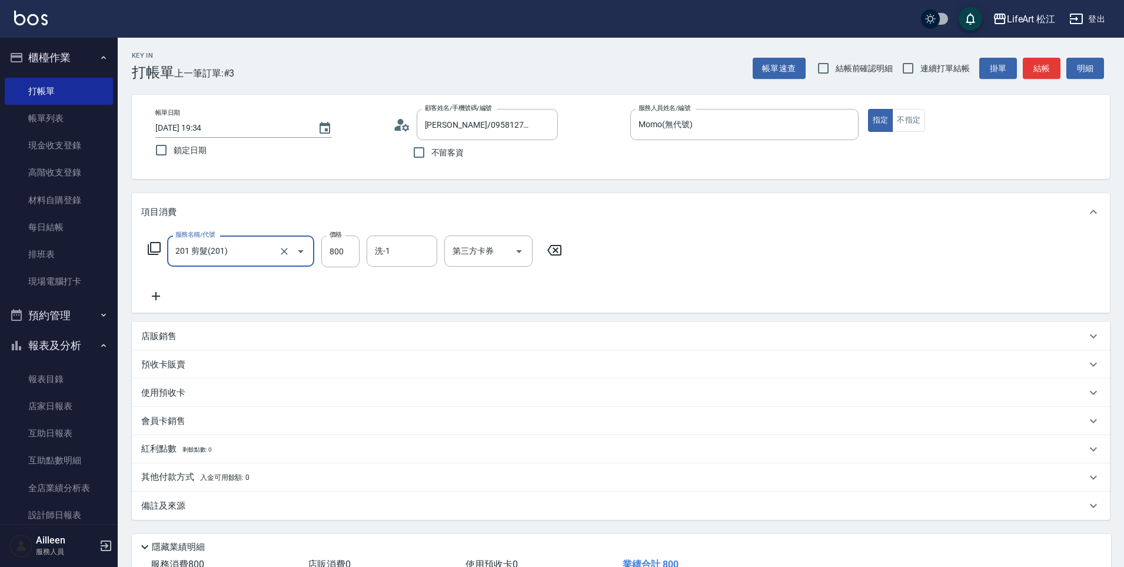
click at [160, 294] on icon at bounding box center [155, 296] width 29 height 14
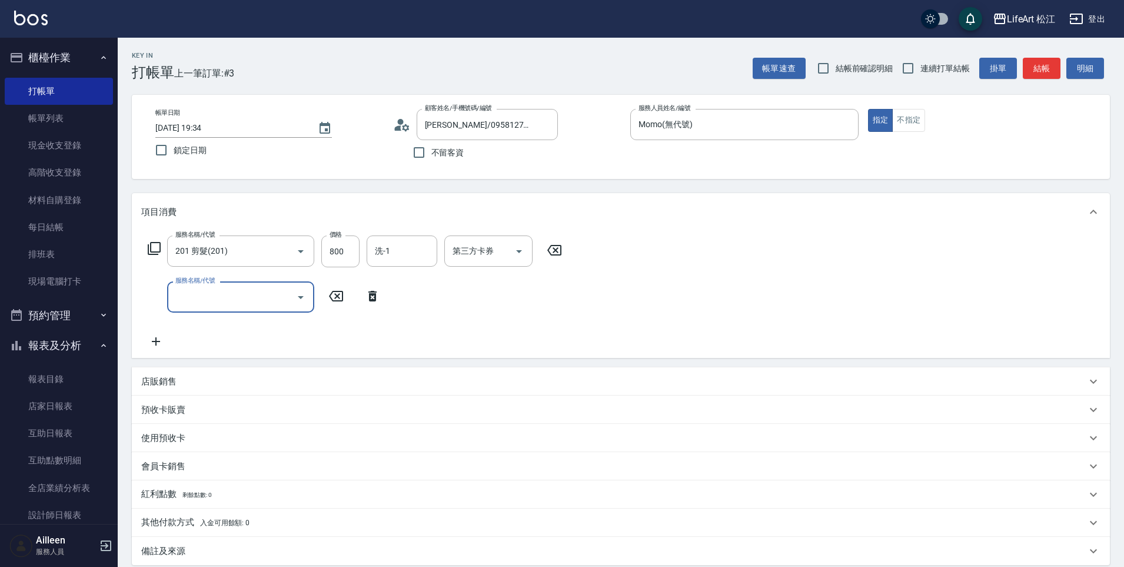
click at [239, 294] on input "服務名稱/代號" at bounding box center [231, 297] width 119 height 21
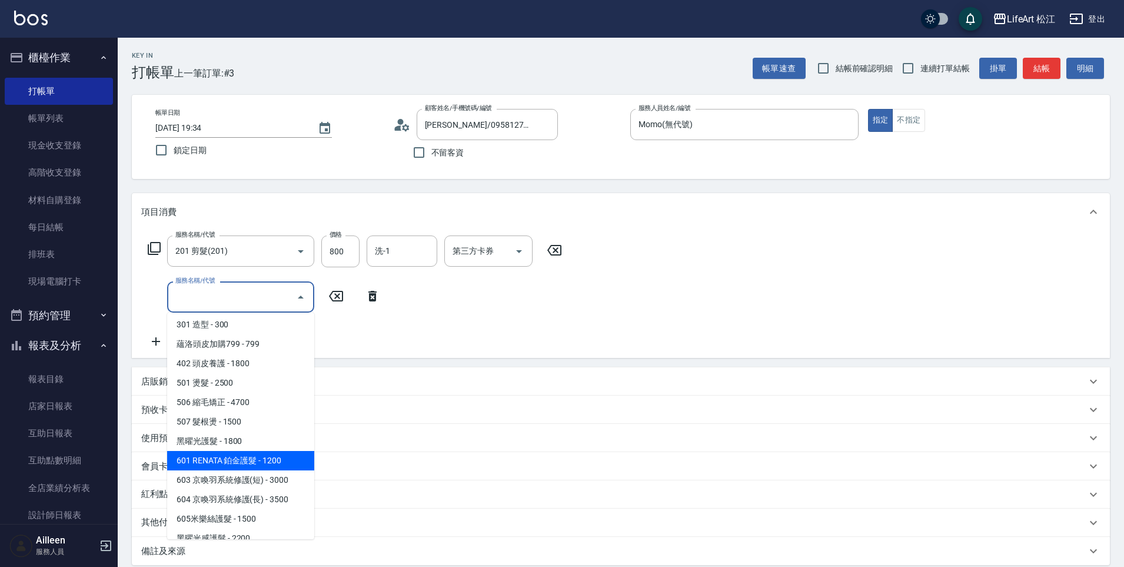
scroll to position [132, 0]
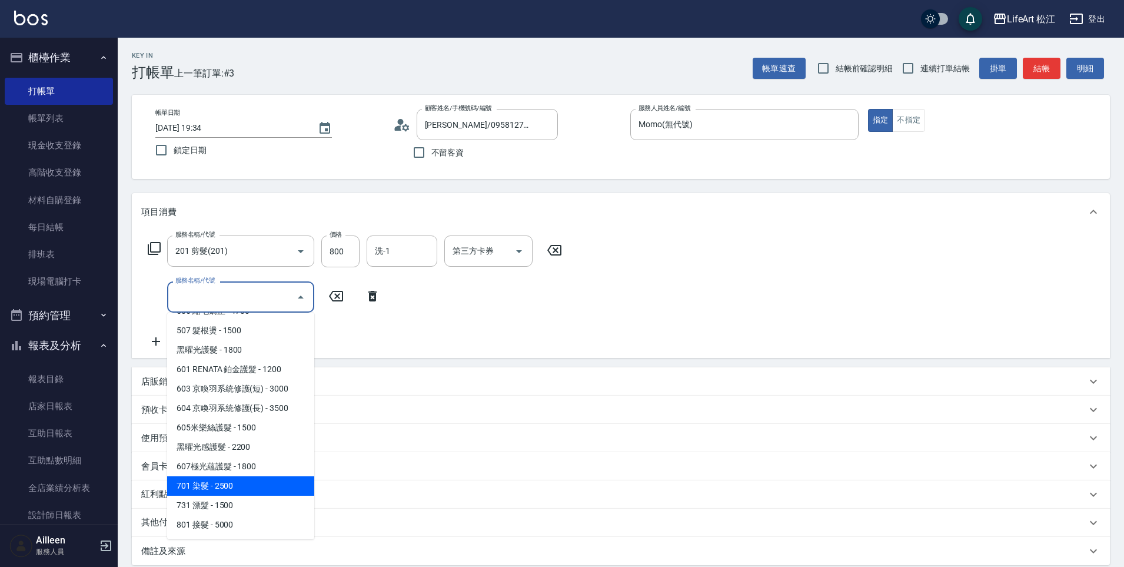
click at [239, 485] on span "701 染髮 - 2500" at bounding box center [240, 485] width 147 height 19
type input "701 染髮(701)"
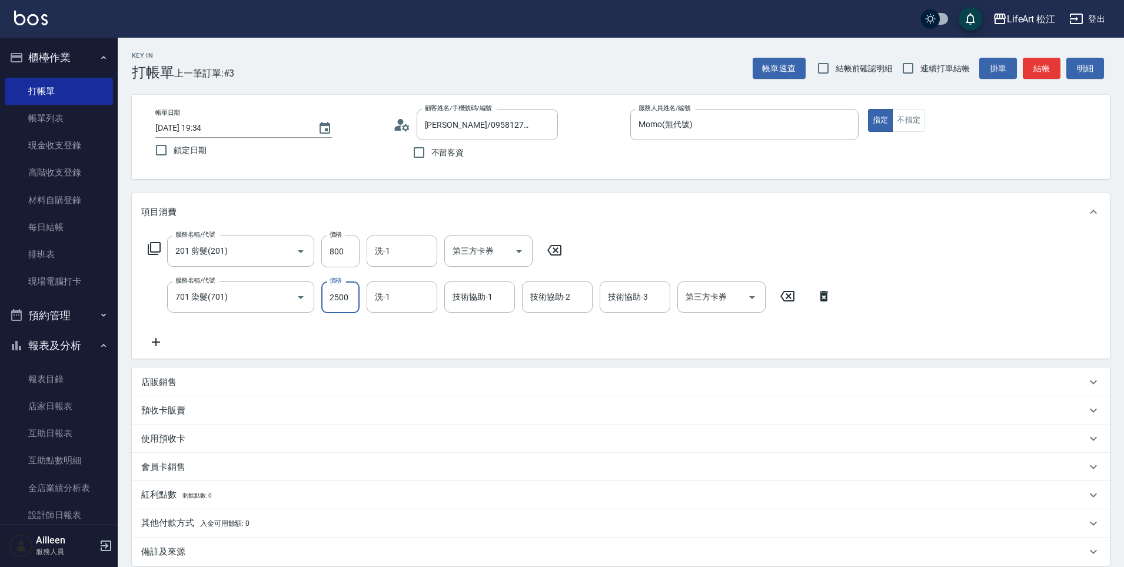
click at [343, 298] on input "2500" at bounding box center [340, 297] width 38 height 32
type input "2450"
click at [391, 295] on input "洗-1" at bounding box center [402, 297] width 60 height 21
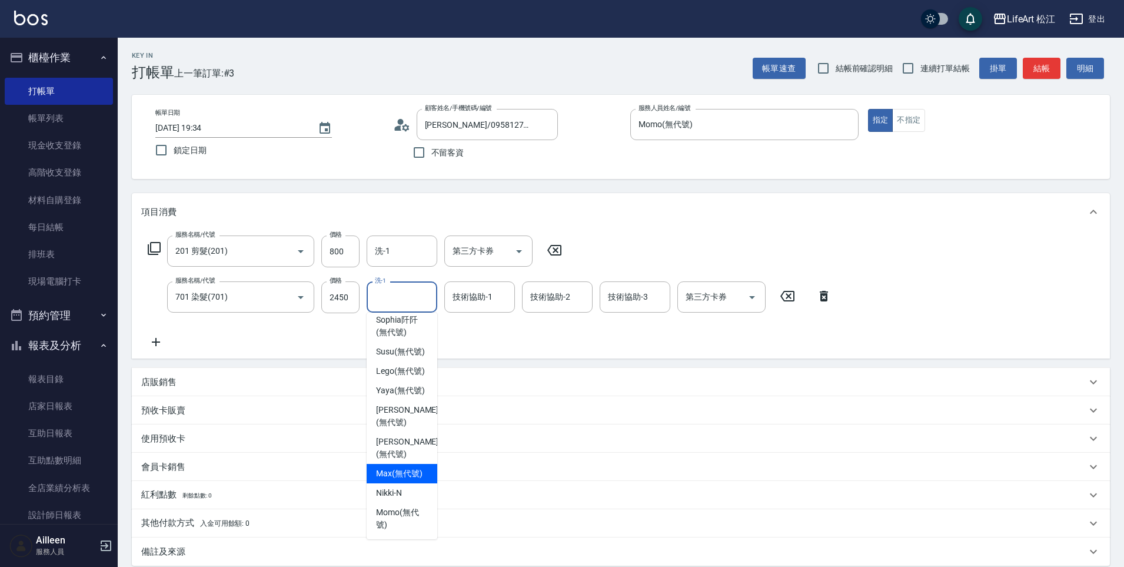
scroll to position [0, 0]
click at [392, 487] on span "Emma (無代號)" at bounding box center [402, 499] width 52 height 25
type input "Emma(無代號)"
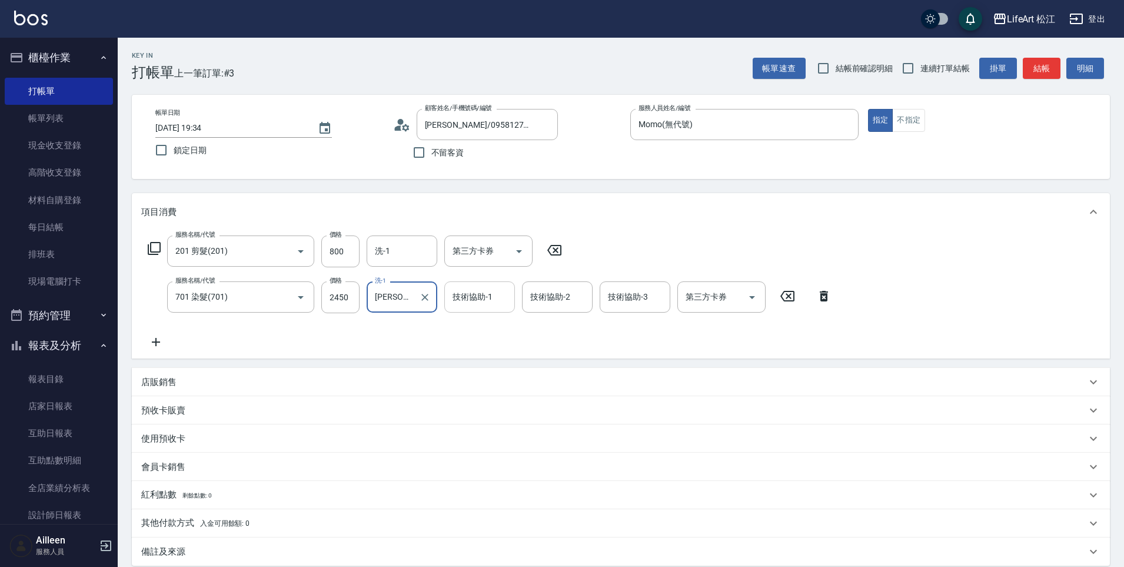
click at [494, 301] on input "技術協助-1" at bounding box center [480, 297] width 60 height 21
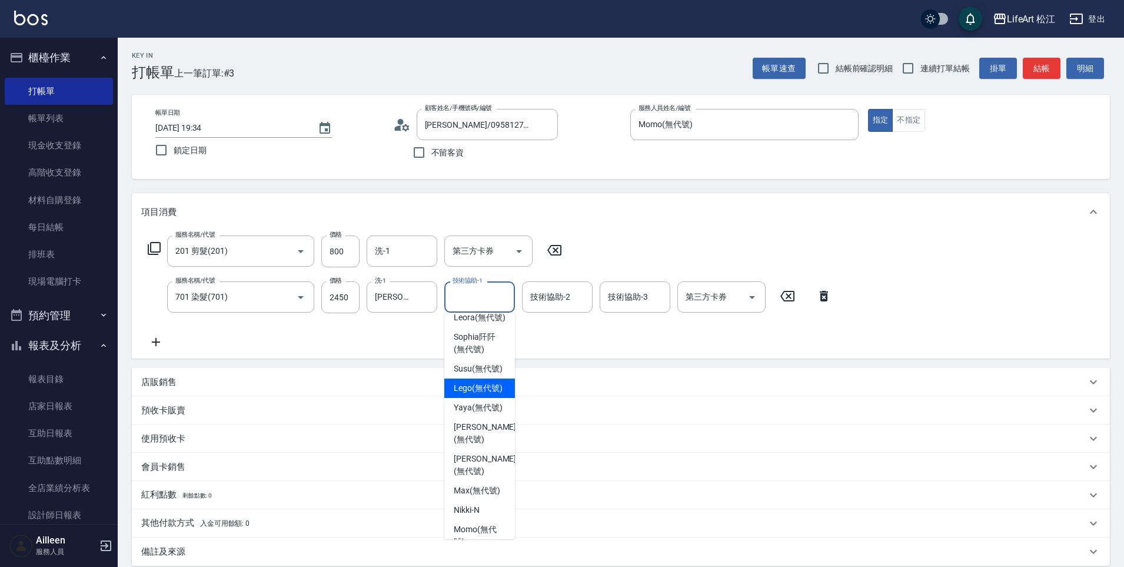
scroll to position [153, 0]
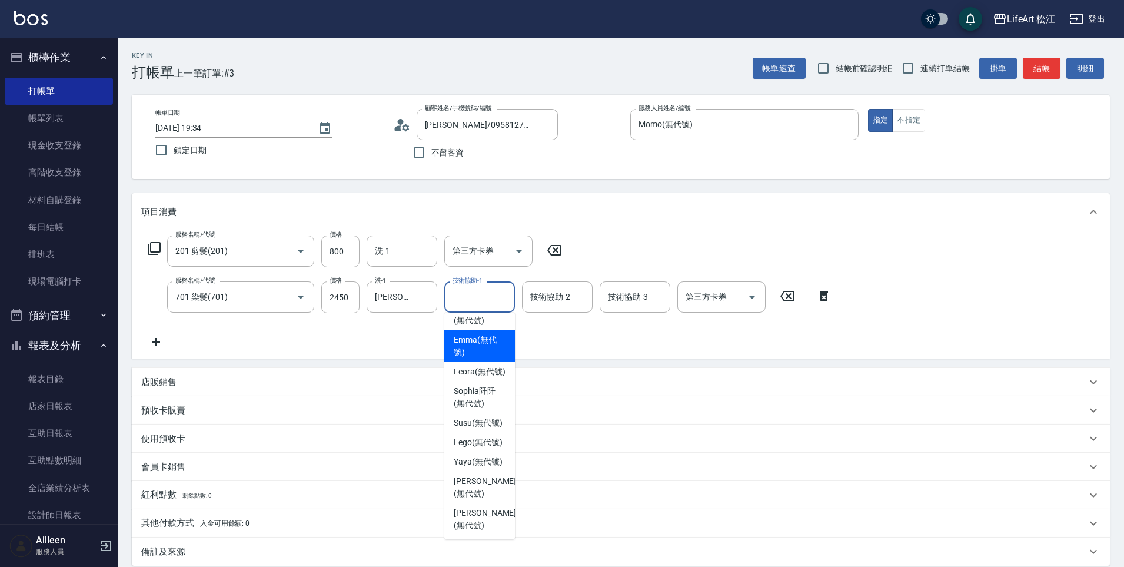
click at [485, 335] on span "Emma (無代號)" at bounding box center [480, 346] width 52 height 25
type input "Emma(無代號)"
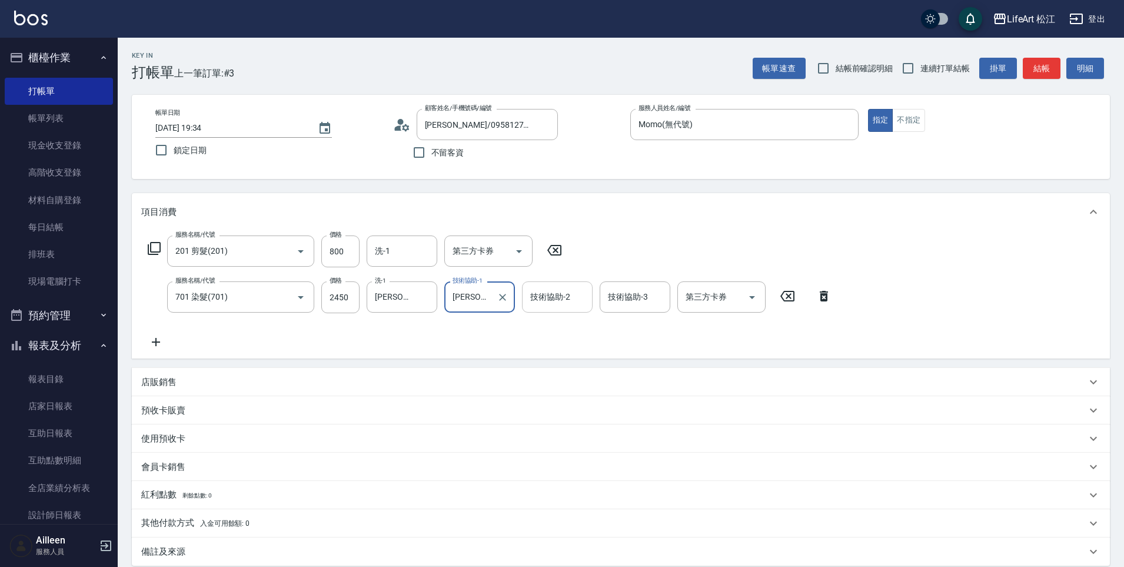
click at [553, 301] on div "技術協助-2 技術協助-2" at bounding box center [557, 296] width 71 height 31
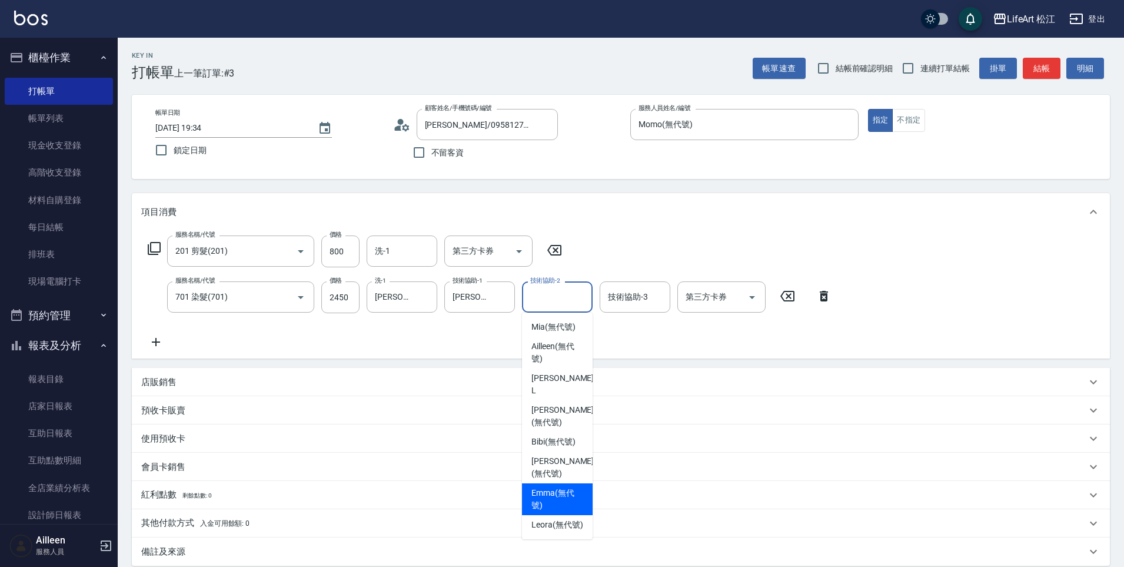
click at [548, 487] on span "Emma (無代號)" at bounding box center [557, 499] width 52 height 25
type input "Emma(無代號)"
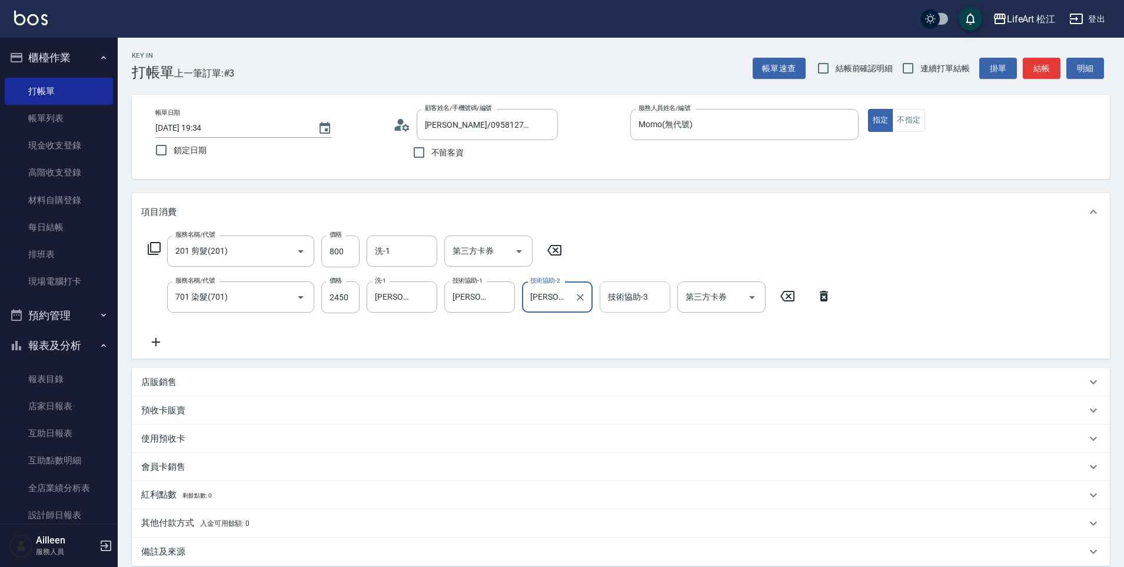
click at [630, 297] on div "技術協助-3 技術協助-3" at bounding box center [635, 296] width 71 height 31
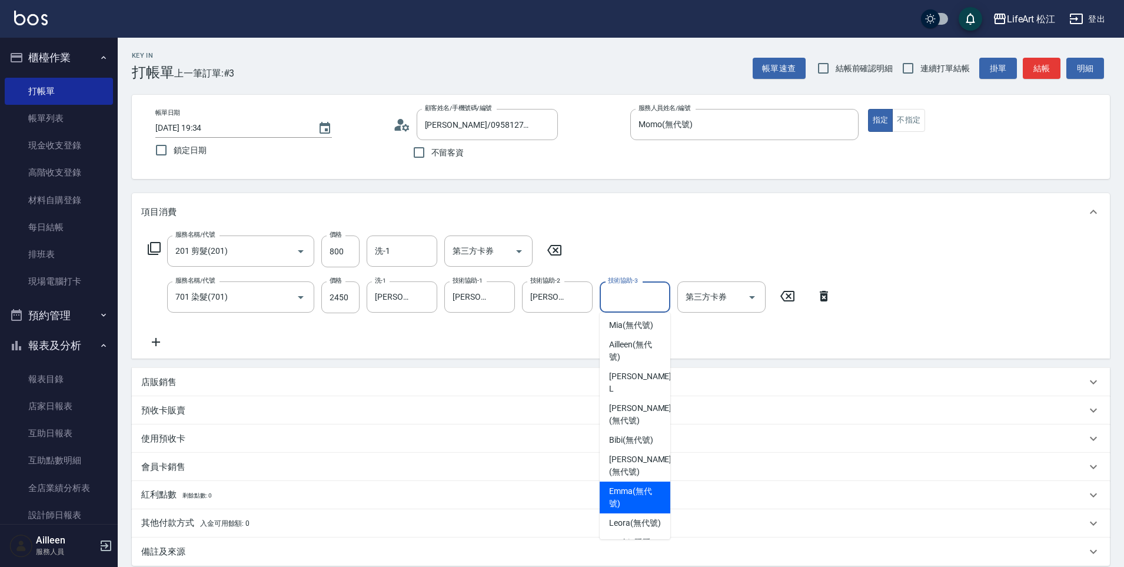
scroll to position [2, 0]
click at [637, 487] on span "Emma (無代號)" at bounding box center [635, 496] width 52 height 25
type input "Emma(無代號)"
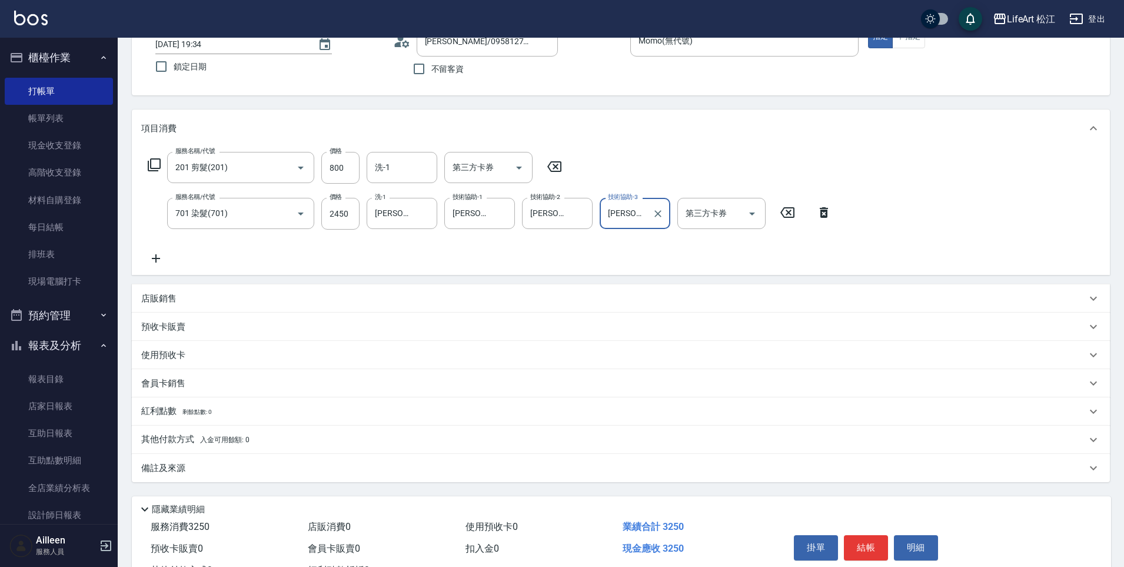
scroll to position [132, 0]
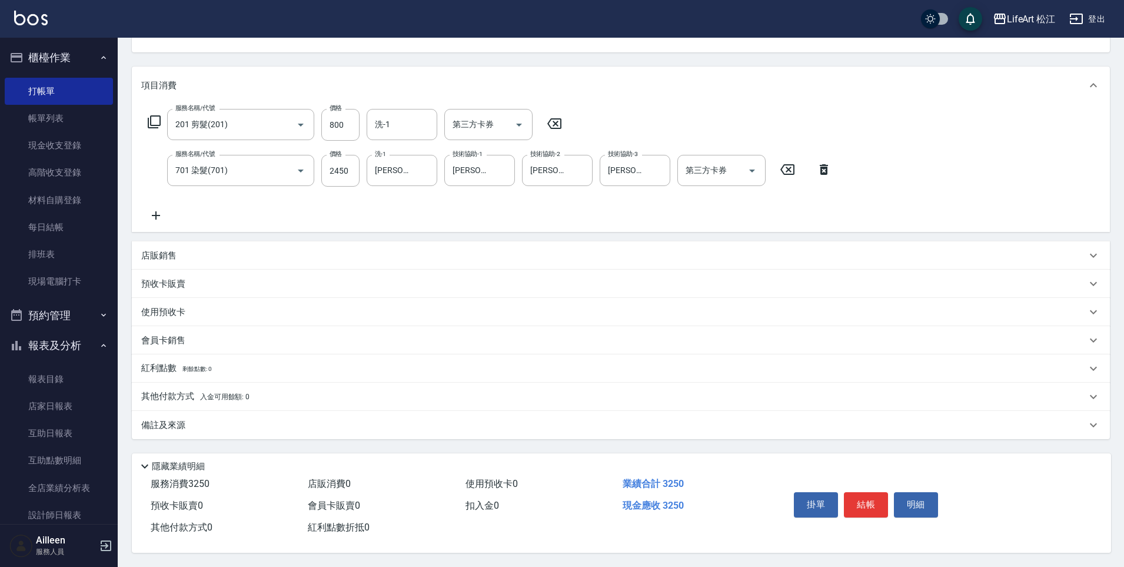
click at [276, 413] on div "備註及來源" at bounding box center [621, 425] width 978 height 28
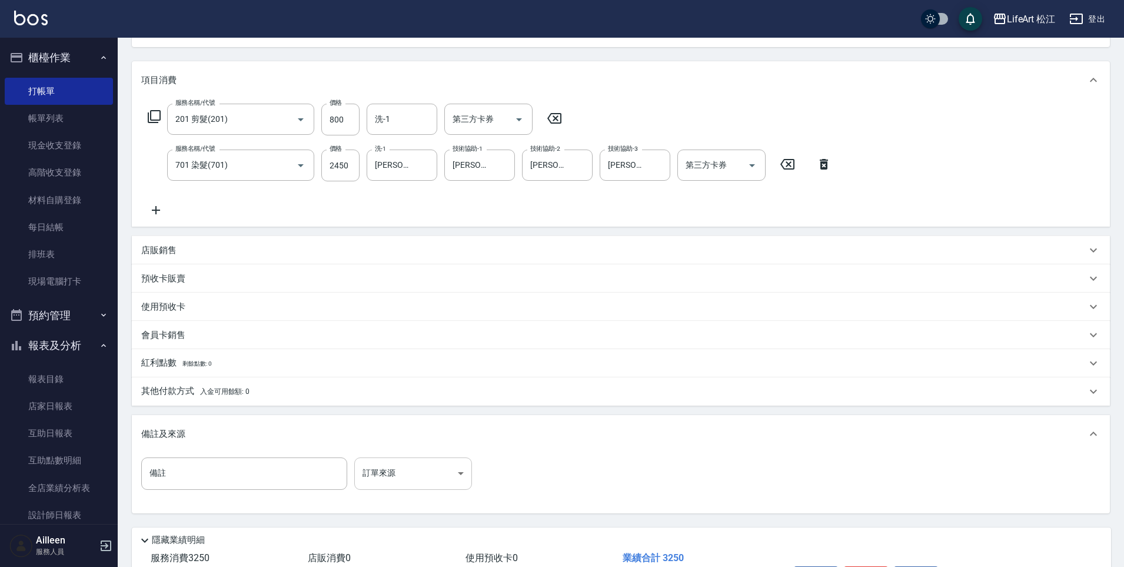
click at [438, 477] on body "LifeArt 松江 登出 櫃檯作業 打帳單 帳單列表 現金收支登錄 高階收支登錄 材料自購登錄 每日結帳 排班表 現場電腦打卡 預約管理 預約管理 單日預約…" at bounding box center [562, 254] width 1124 height 773
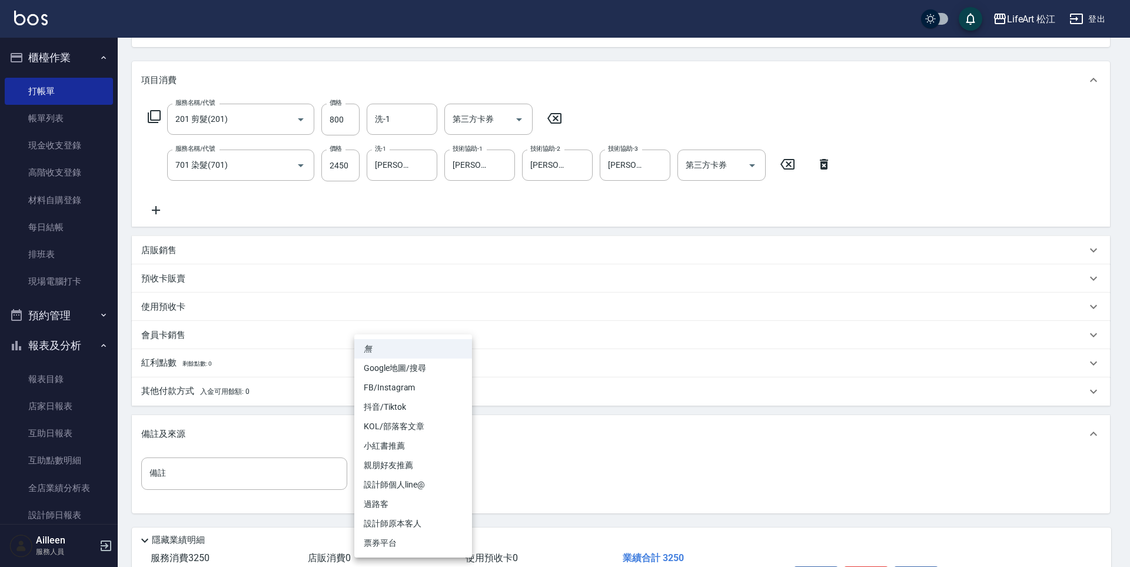
click at [417, 382] on li "FB/Instagram" at bounding box center [413, 387] width 118 height 19
type input "FB/Instagram"
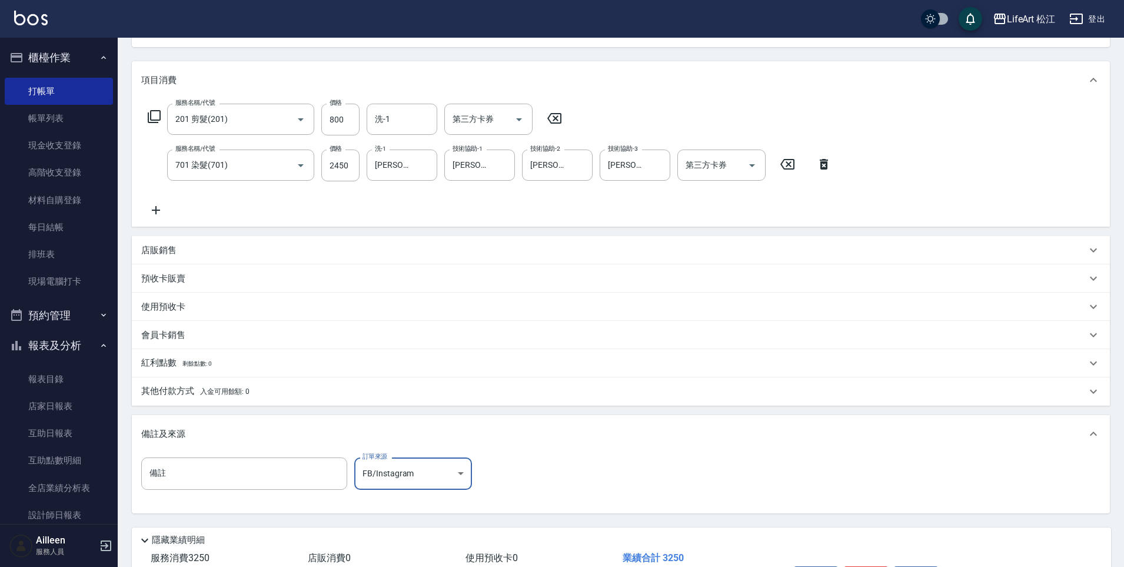
scroll to position [211, 0]
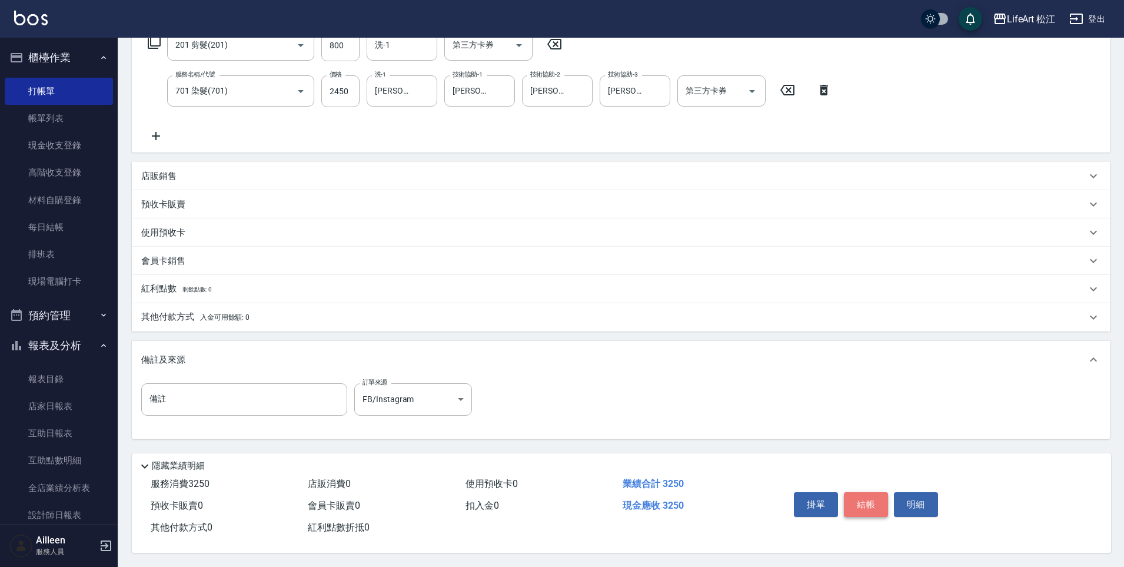
click at [871, 498] on button "結帳" at bounding box center [866, 504] width 44 height 25
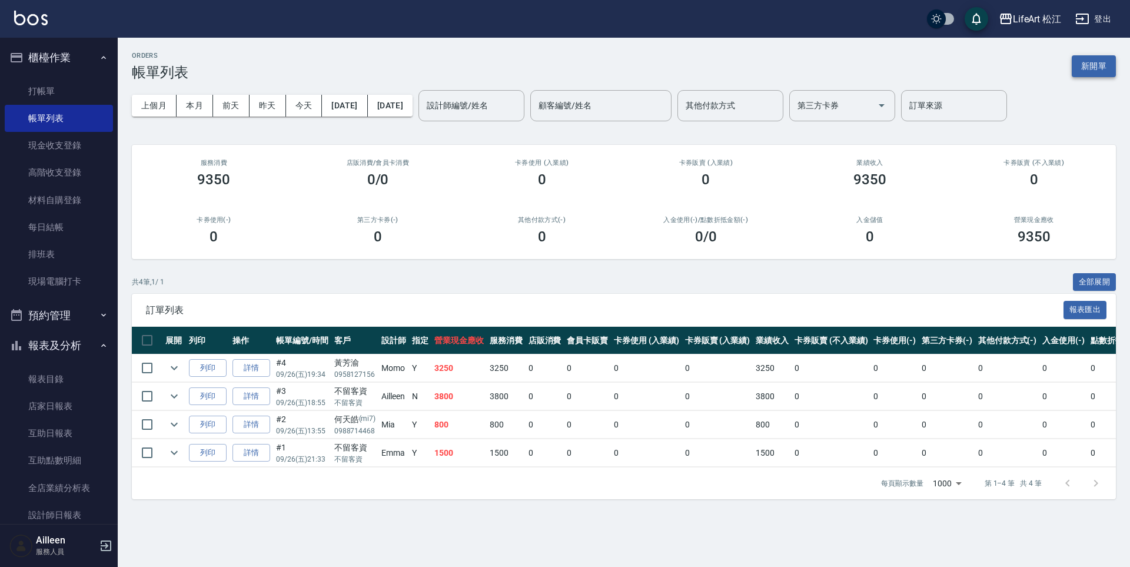
click at [1097, 62] on button "新開單" at bounding box center [1094, 66] width 44 height 22
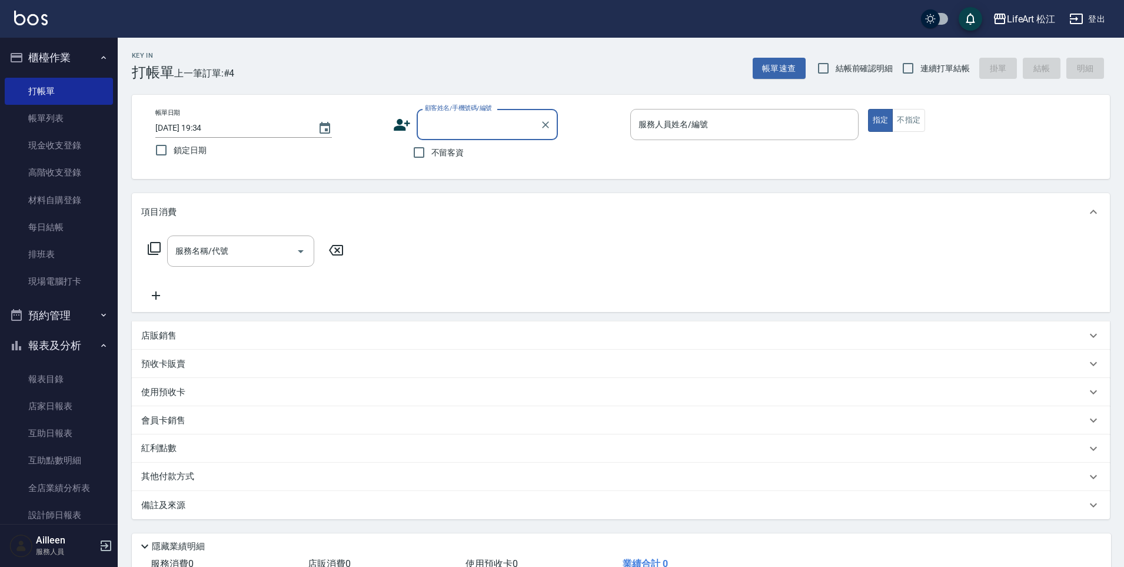
click at [432, 125] on input "顧客姓名/手機號碼/編號" at bounding box center [478, 124] width 113 height 21
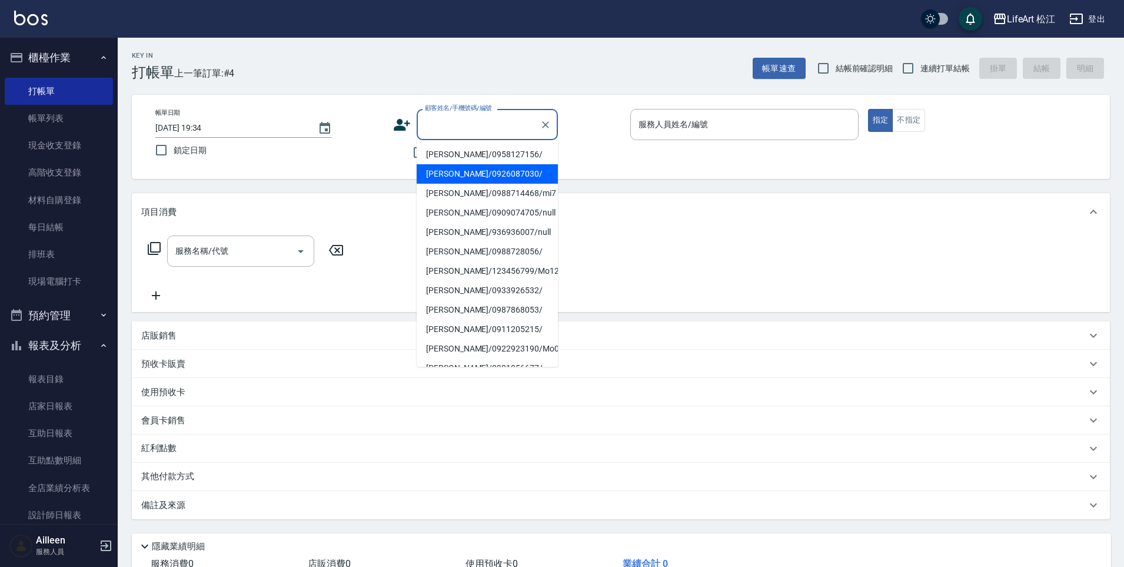
click at [447, 170] on li "許斯婷/0926087030/" at bounding box center [487, 173] width 141 height 19
type input "許斯婷/0926087030/"
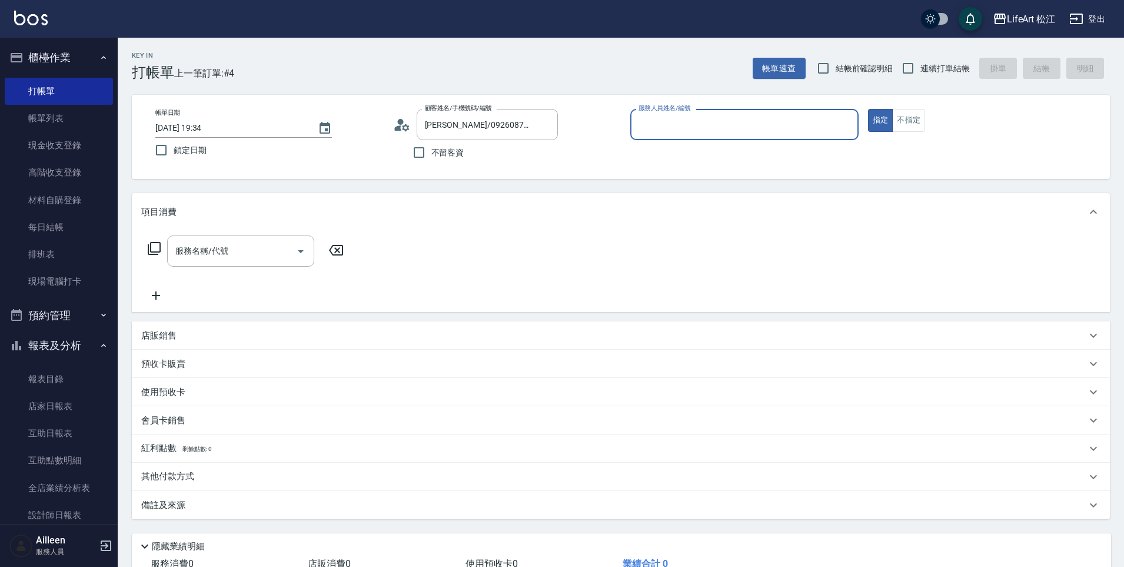
type input "Momo(無代號)"
click at [241, 256] on input "服務名稱/代號" at bounding box center [231, 251] width 119 height 21
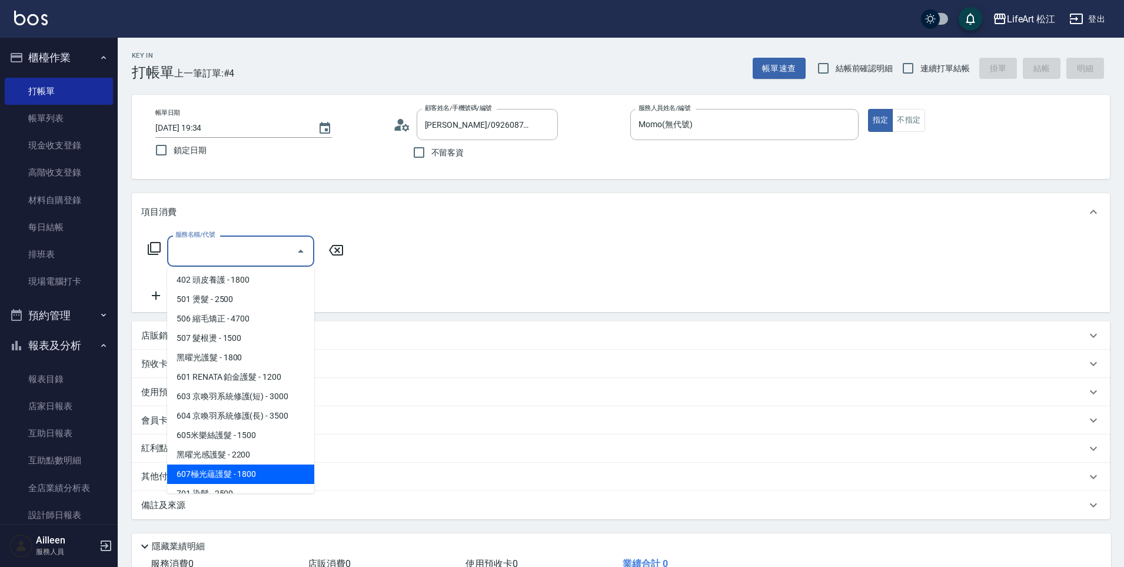
scroll to position [132, 0]
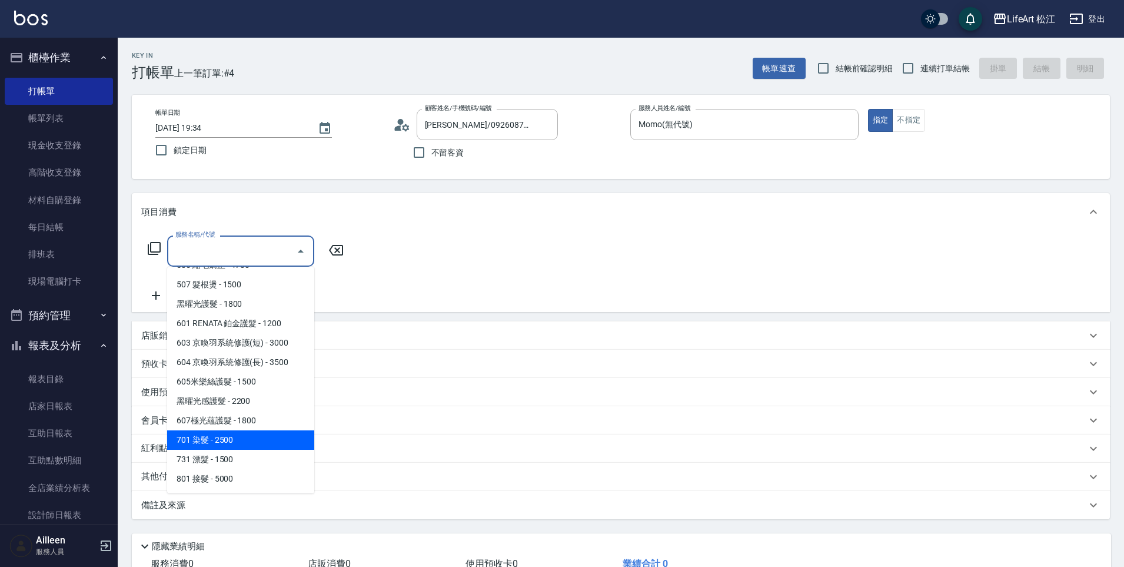
click at [242, 430] on span "701 染髮 - 2500" at bounding box center [240, 439] width 147 height 19
type input "701 染髮(701)"
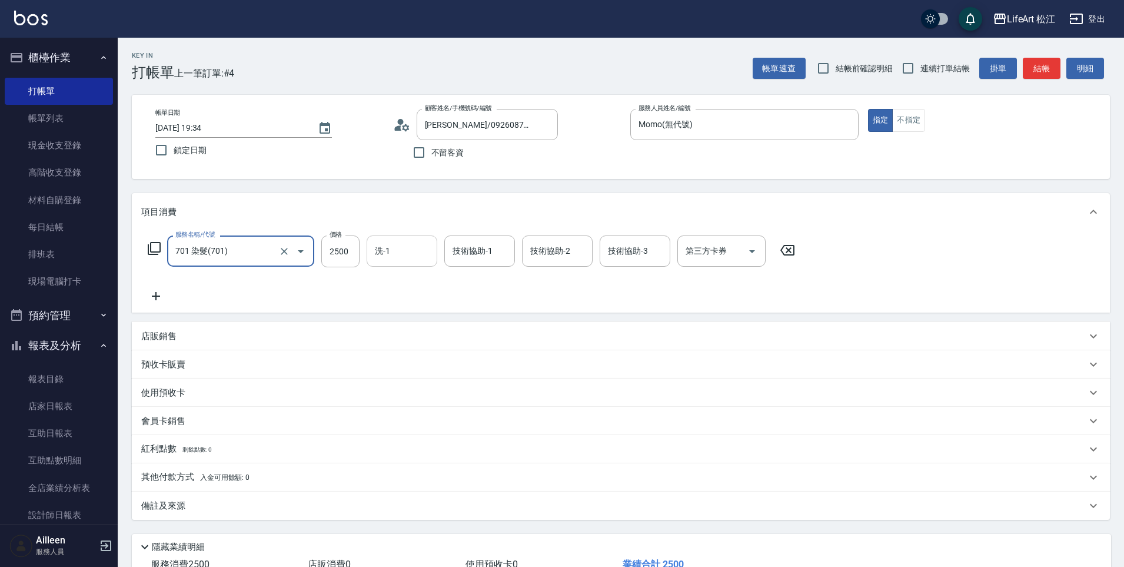
click at [411, 242] on input "洗-1" at bounding box center [402, 251] width 60 height 21
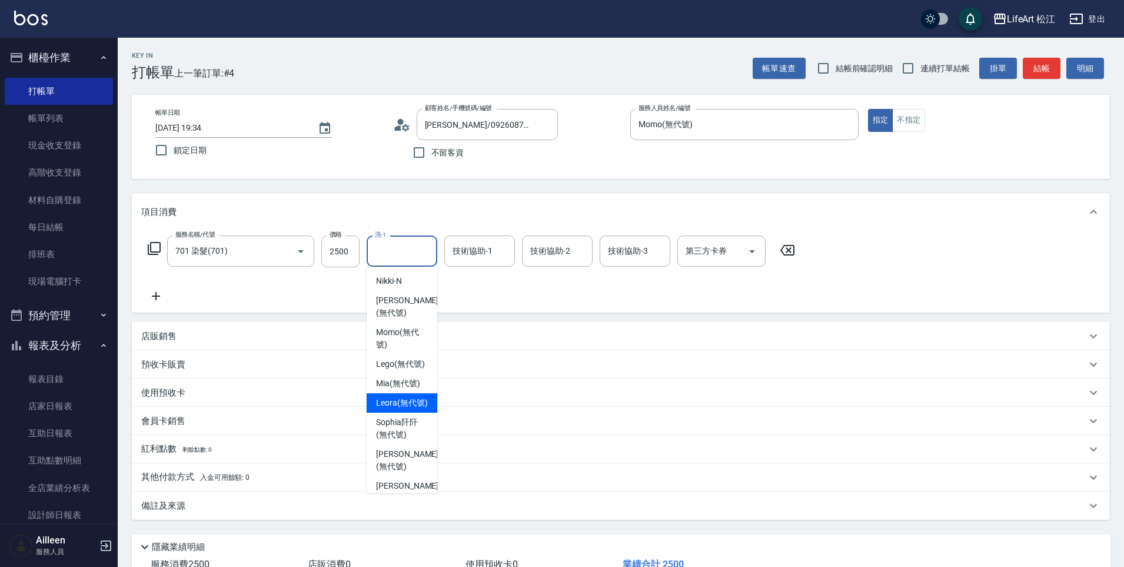
click at [395, 409] on span "Leora (無代號)" at bounding box center [402, 403] width 52 height 12
type input "Leora(無代號)"
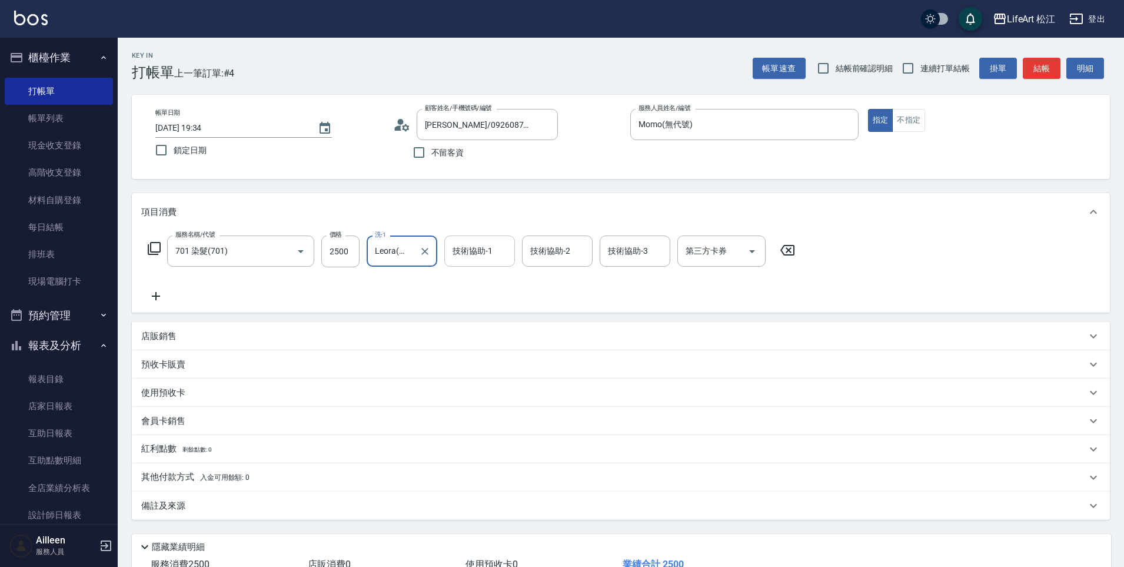
click at [461, 254] on div "技術協助-1 技術協助-1" at bounding box center [479, 250] width 71 height 31
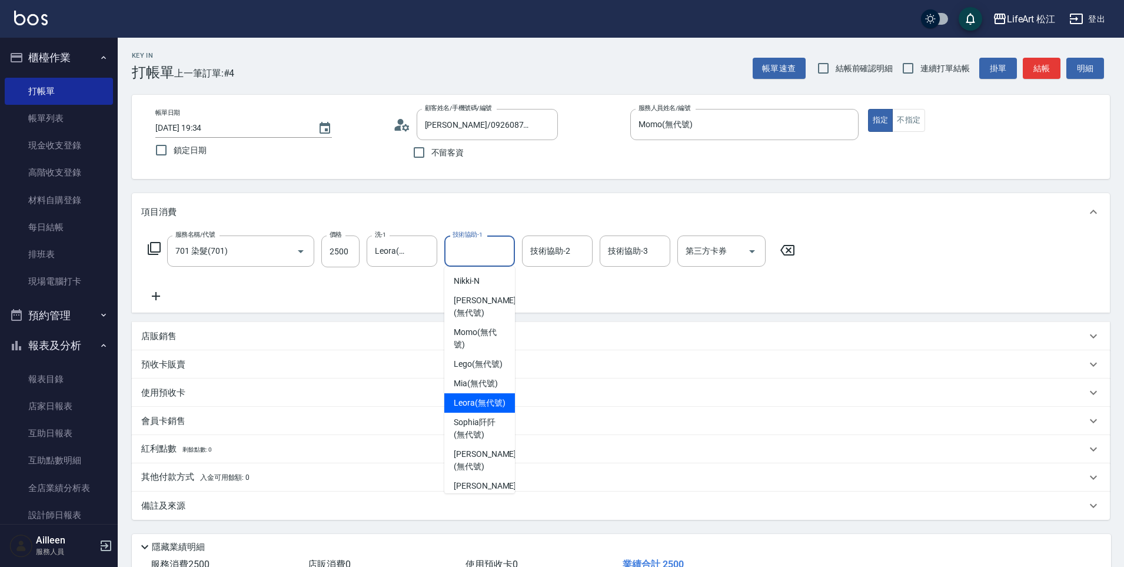
click at [465, 409] on span "Leora (無代號)" at bounding box center [480, 403] width 52 height 12
type input "Leora(無代號)"
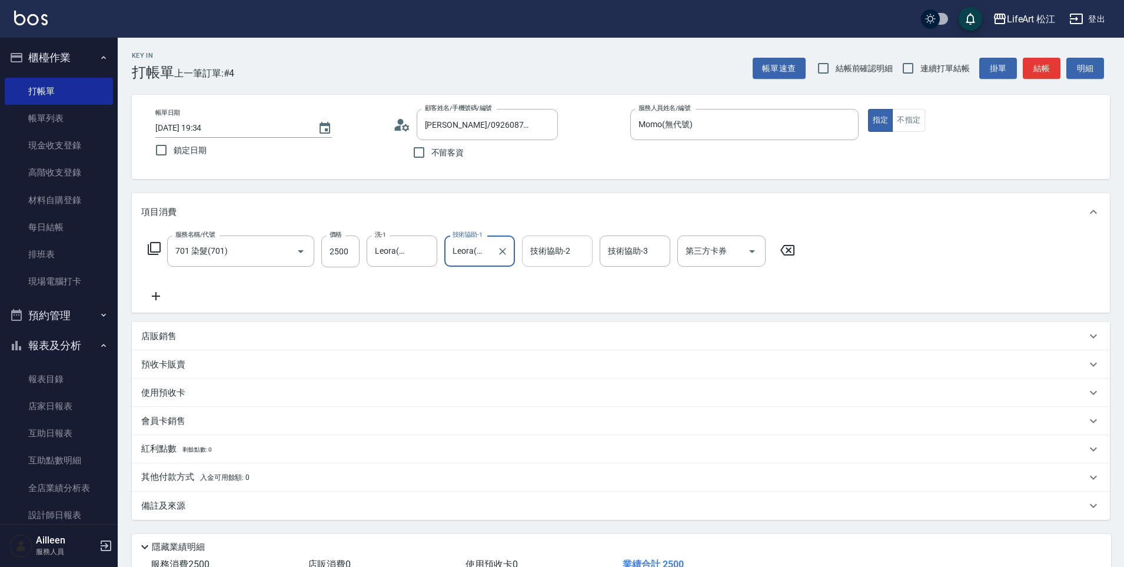
click at [551, 248] on div "技術協助-2 技術協助-2" at bounding box center [557, 250] width 71 height 31
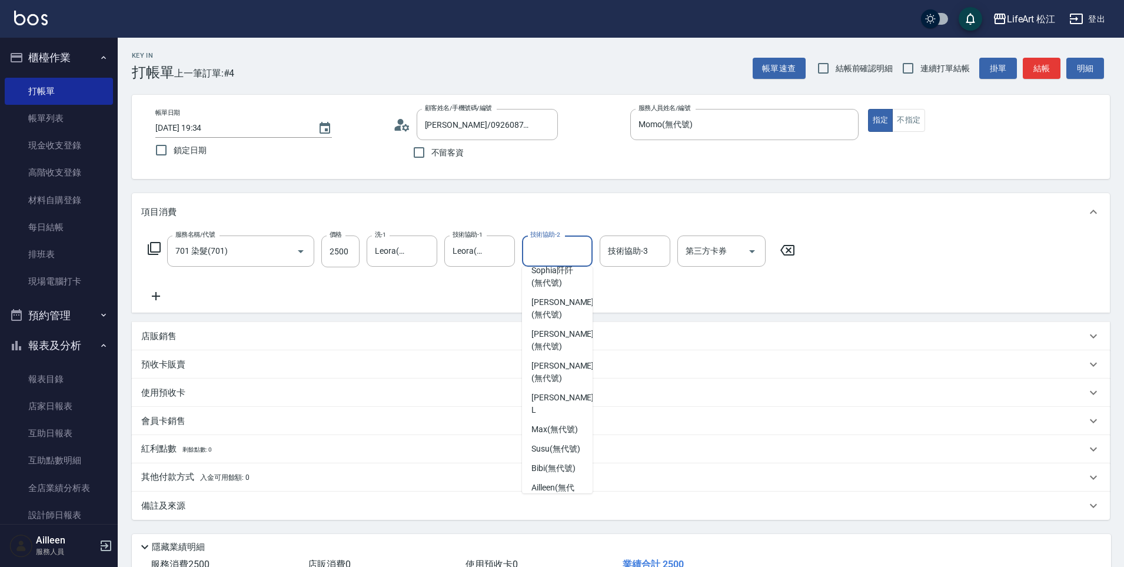
scroll to position [252, 0]
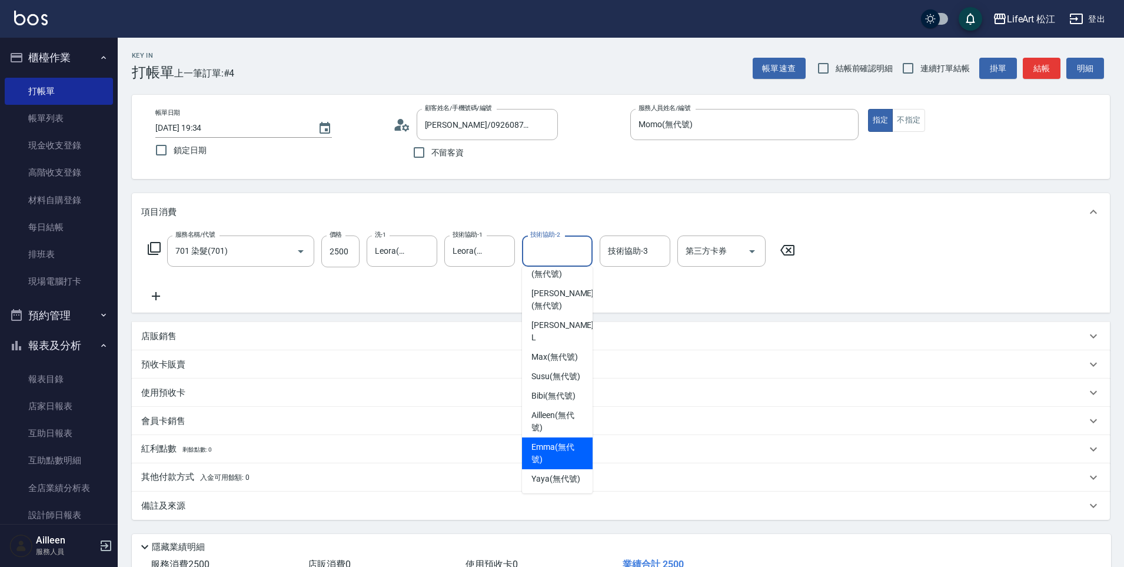
click at [556, 449] on span "Emma (無代號)" at bounding box center [557, 453] width 52 height 25
type input "Emma(無代號)"
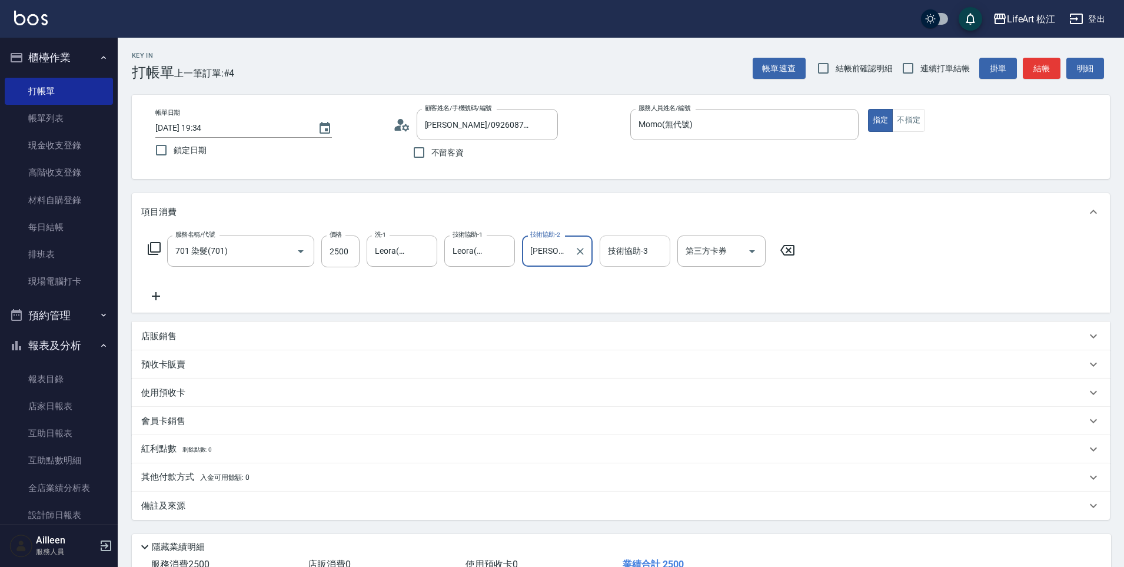
click at [628, 245] on div "技術協助-3 技術協助-3" at bounding box center [635, 250] width 71 height 31
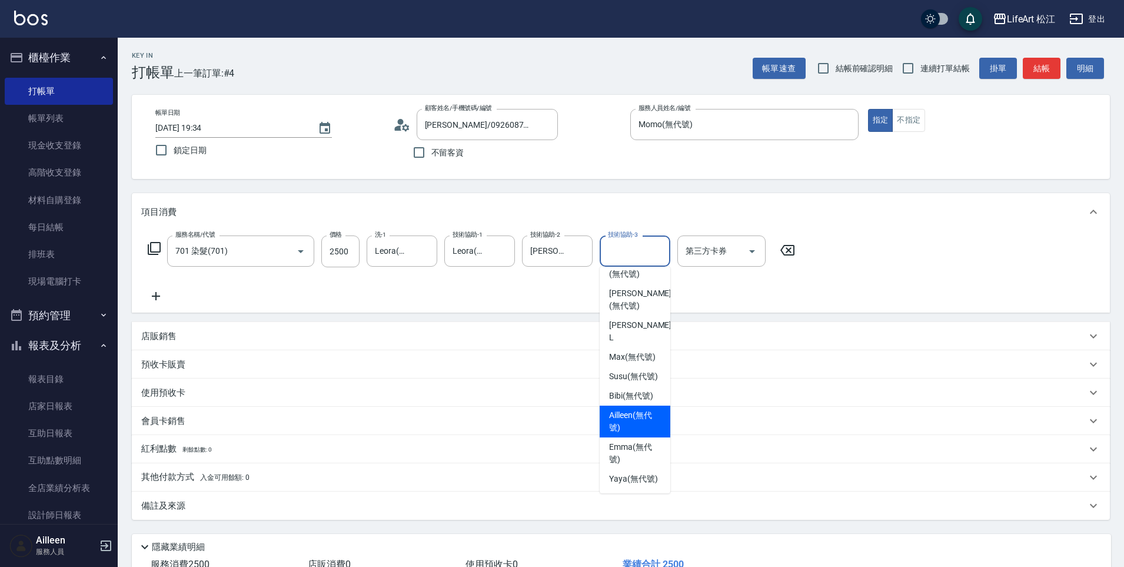
scroll to position [261, 0]
click at [624, 437] on div "Emma (無代號)" at bounding box center [635, 453] width 71 height 32
type input "Emma(無代號)"
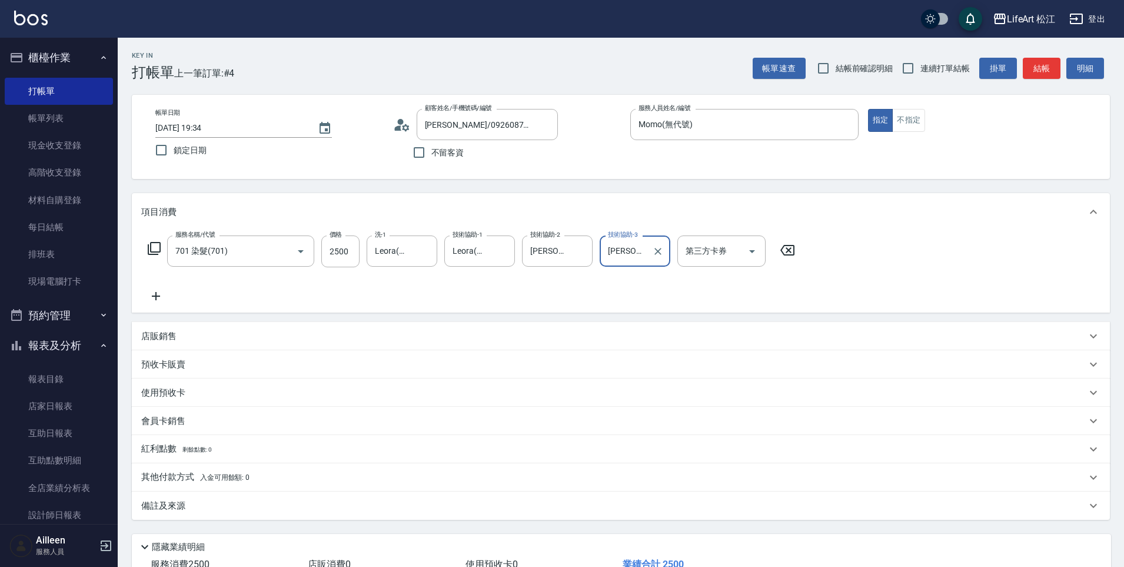
scroll to position [86, 0]
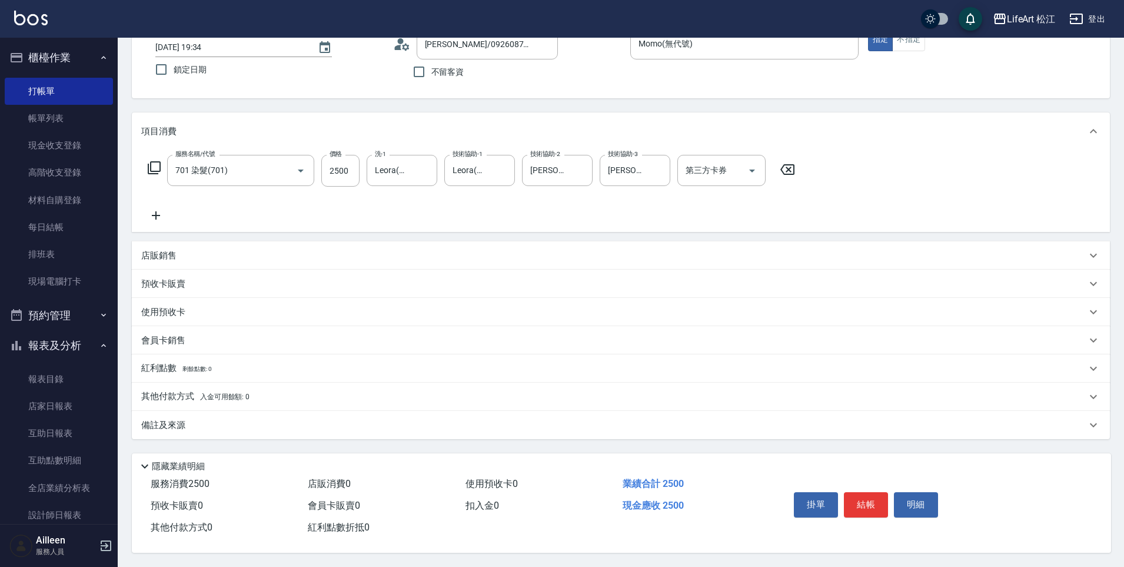
click at [300, 428] on div "備註及來源" at bounding box center [621, 425] width 978 height 28
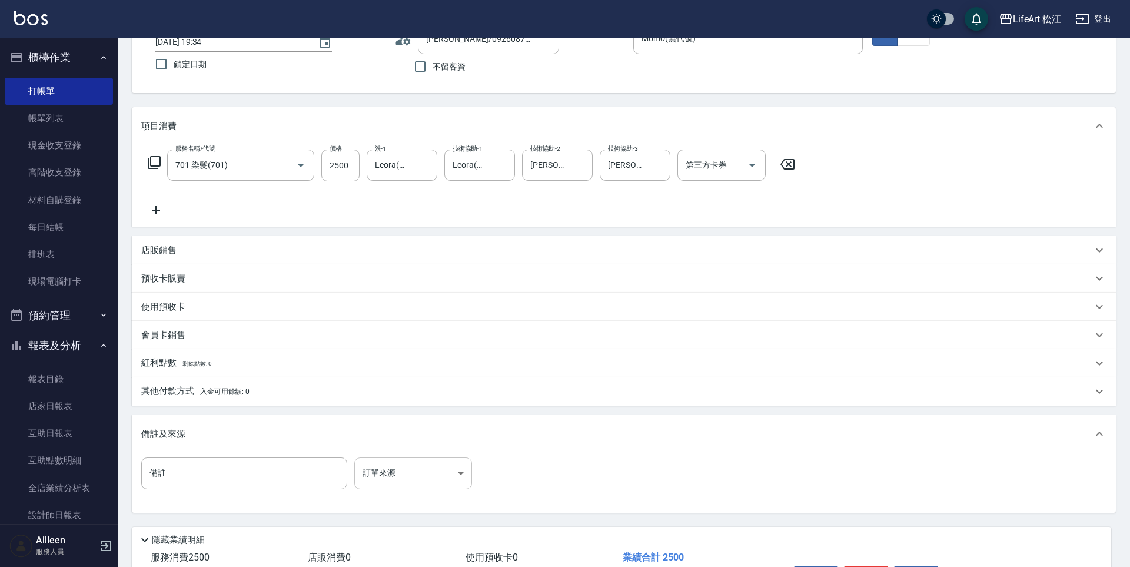
click at [447, 467] on body "LifeArt 松江 登出 櫃檯作業 打帳單 帳單列表 現金收支登錄 高階收支登錄 材料自購登錄 每日結帳 排班表 現場電腦打卡 預約管理 預約管理 單日預約…" at bounding box center [565, 277] width 1130 height 726
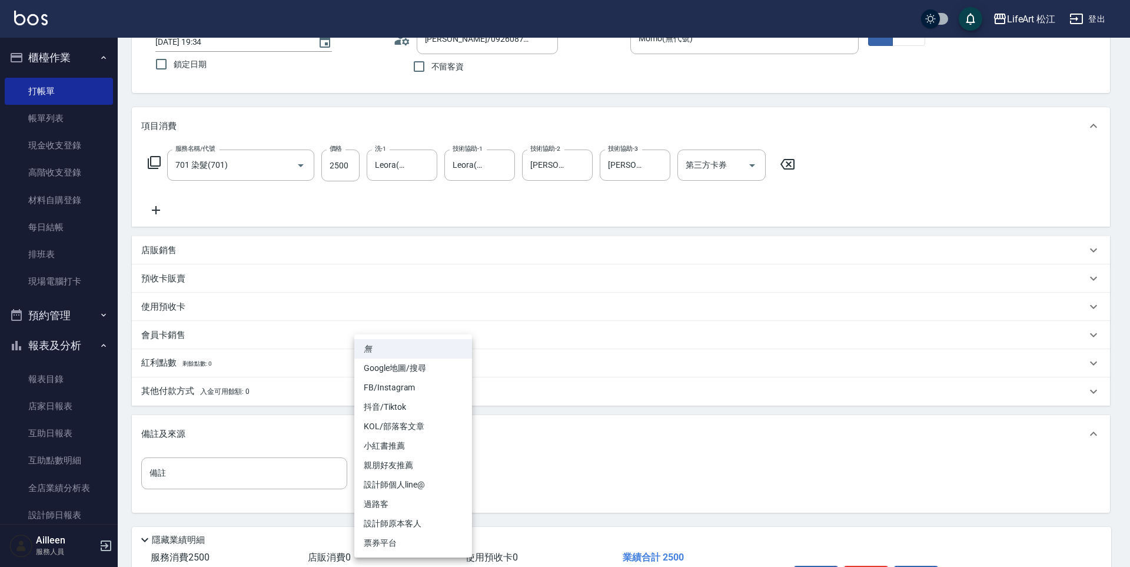
click at [413, 378] on li "FB/Instagram" at bounding box center [413, 387] width 118 height 19
type input "FB/Instagram"
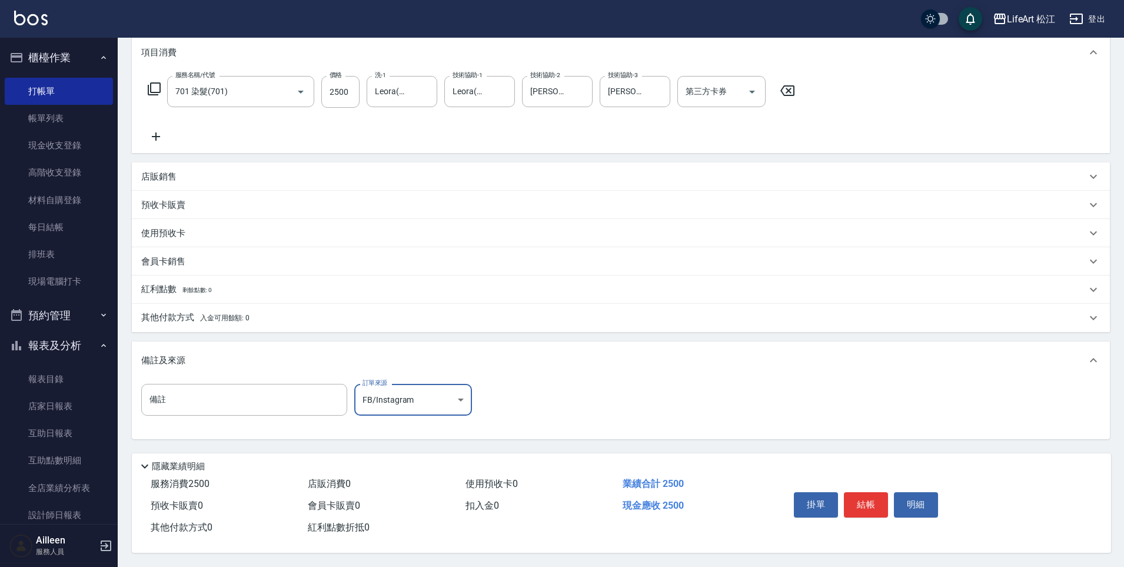
scroll to position [165, 0]
click at [868, 492] on button "結帳" at bounding box center [866, 504] width 44 height 25
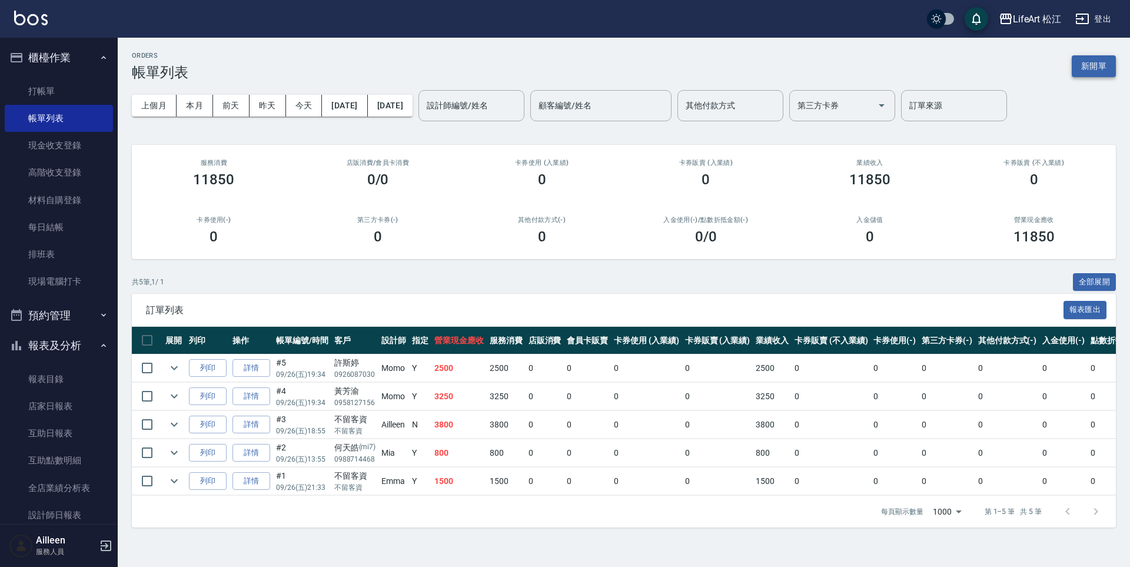
click at [1085, 72] on button "新開單" at bounding box center [1094, 66] width 44 height 22
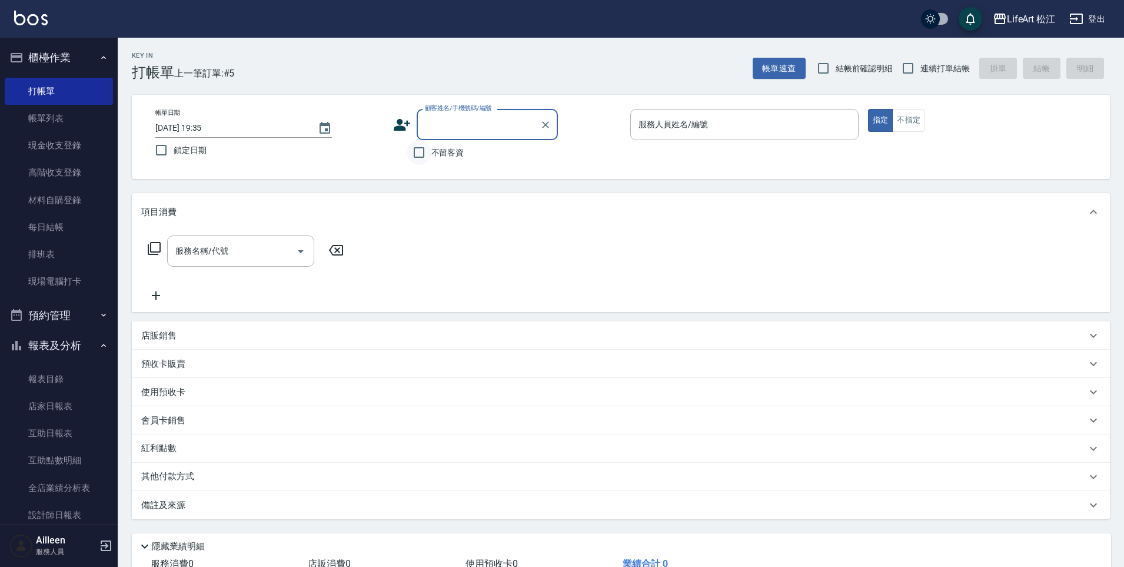
click at [417, 148] on input "不留客資" at bounding box center [419, 152] width 25 height 25
checkbox input "true"
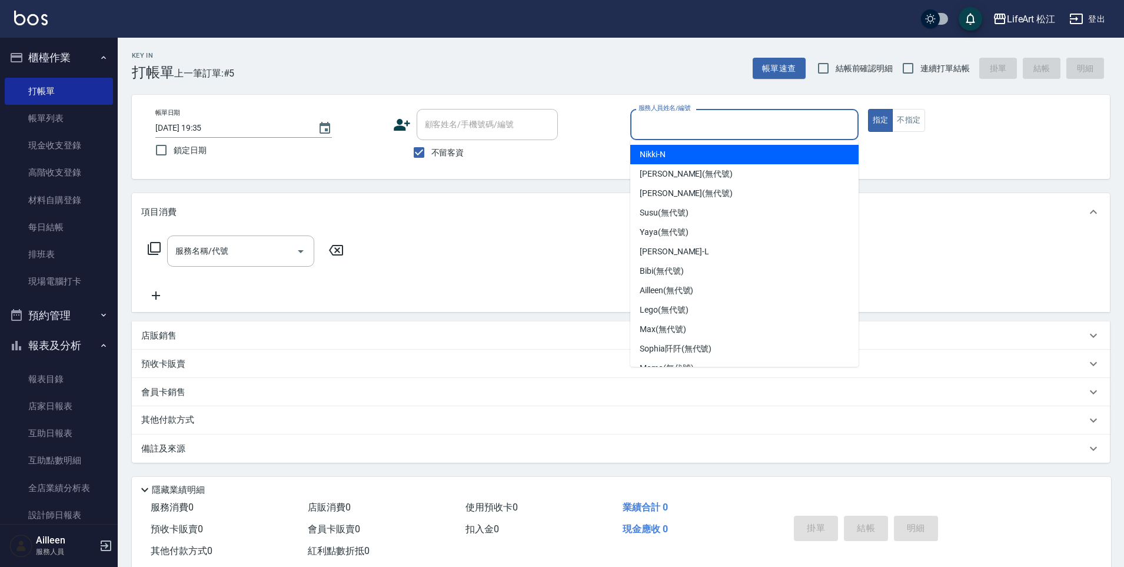
click at [680, 114] on input "服務人員姓名/編號" at bounding box center [744, 124] width 218 height 21
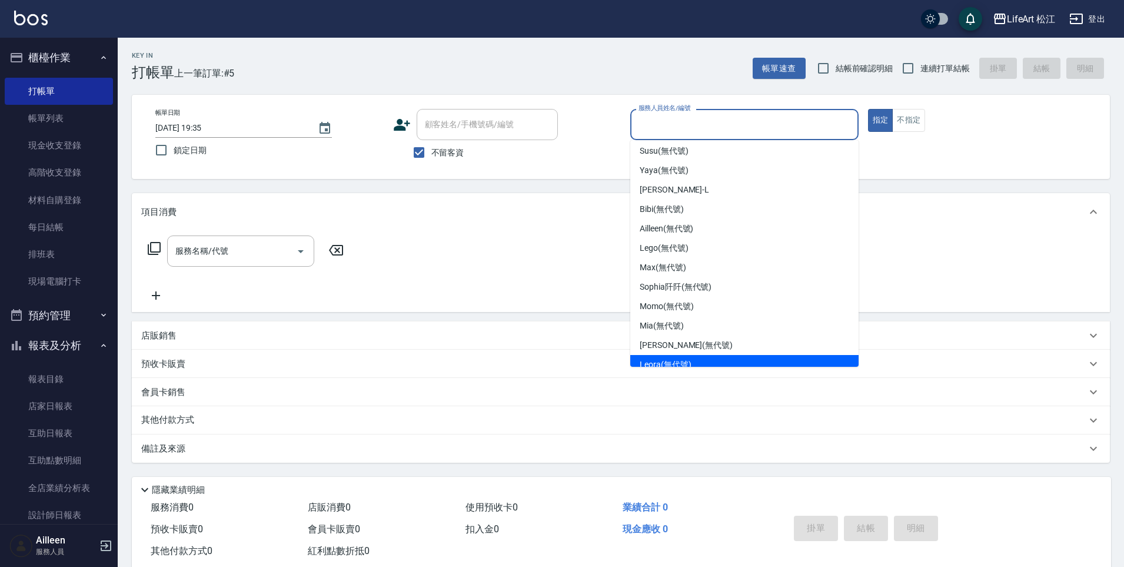
scroll to position [113, 0]
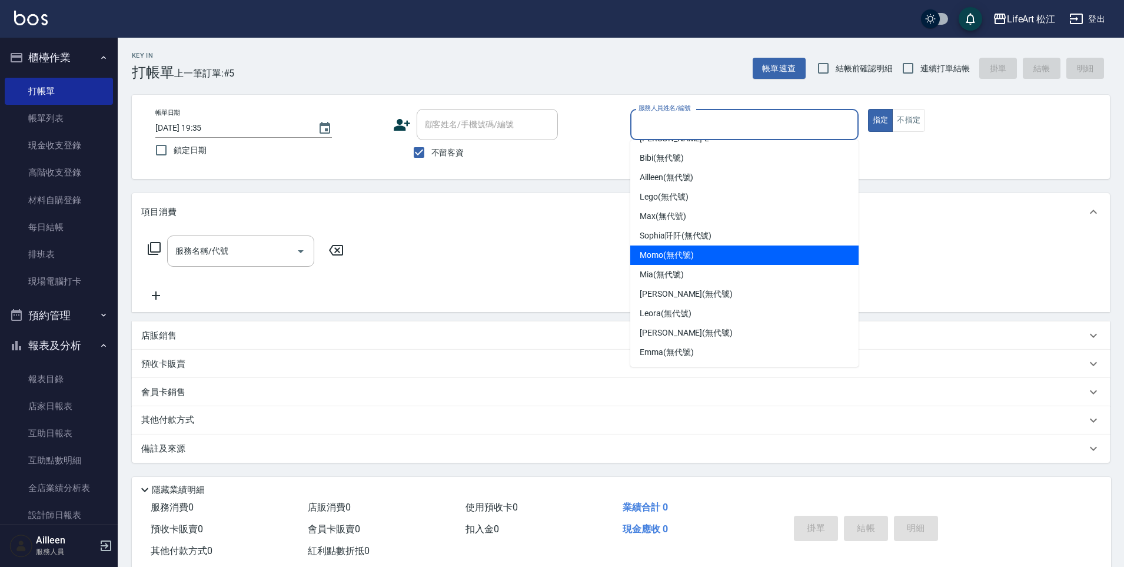
click at [663, 261] on span "Momo (無代號)" at bounding box center [667, 255] width 54 height 12
type input "Momo(無代號)"
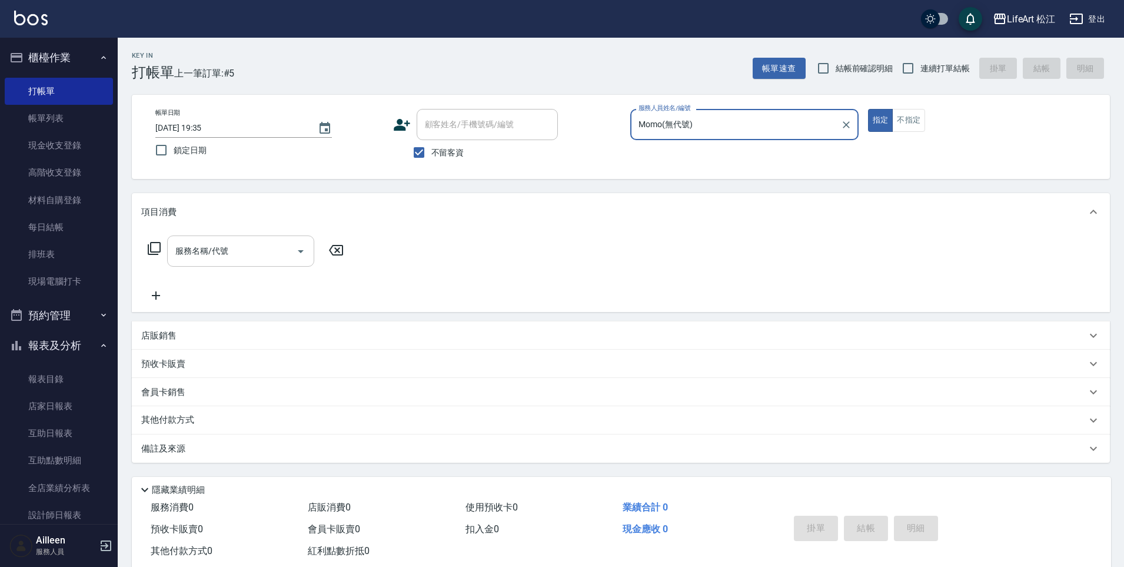
click at [212, 244] on div "服務名稱/代號 服務名稱/代號" at bounding box center [240, 250] width 147 height 31
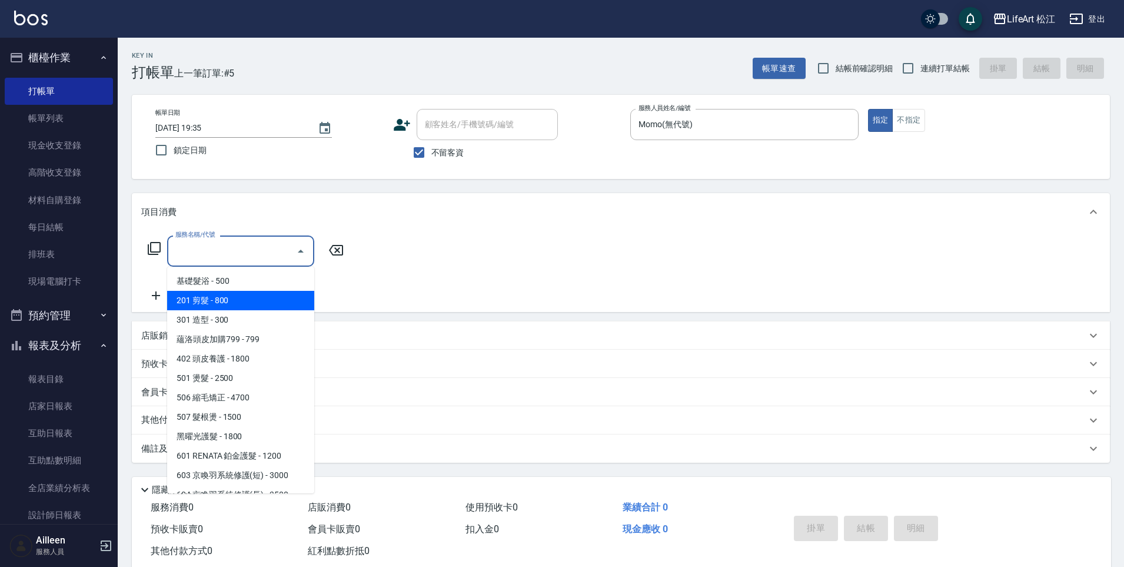
click at [229, 303] on span "201 剪髮 - 800" at bounding box center [240, 300] width 147 height 19
type input "201 剪髮(201)"
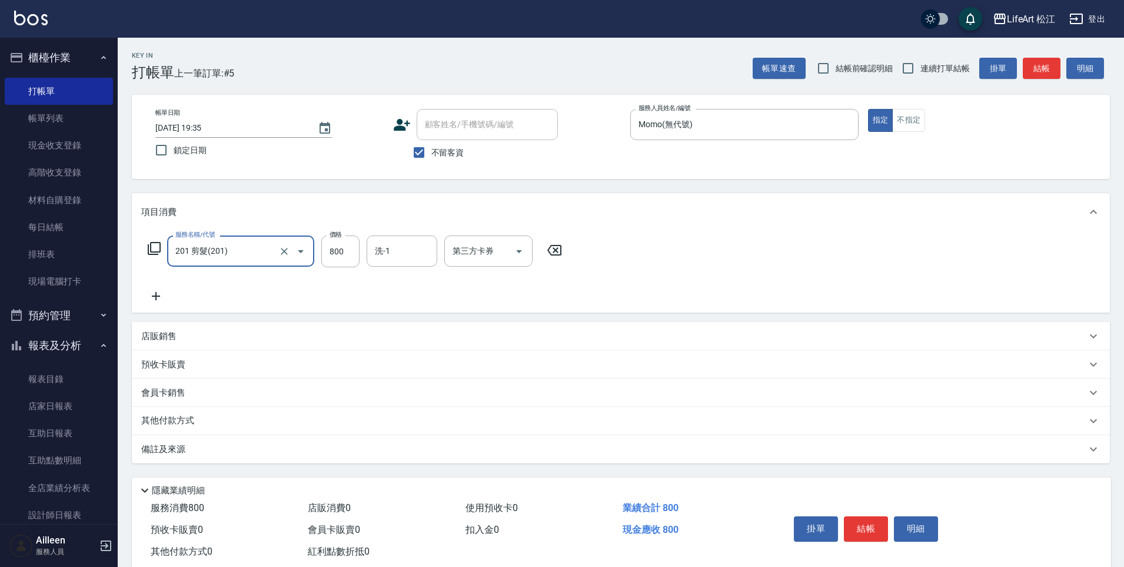
click at [158, 295] on icon at bounding box center [155, 296] width 29 height 14
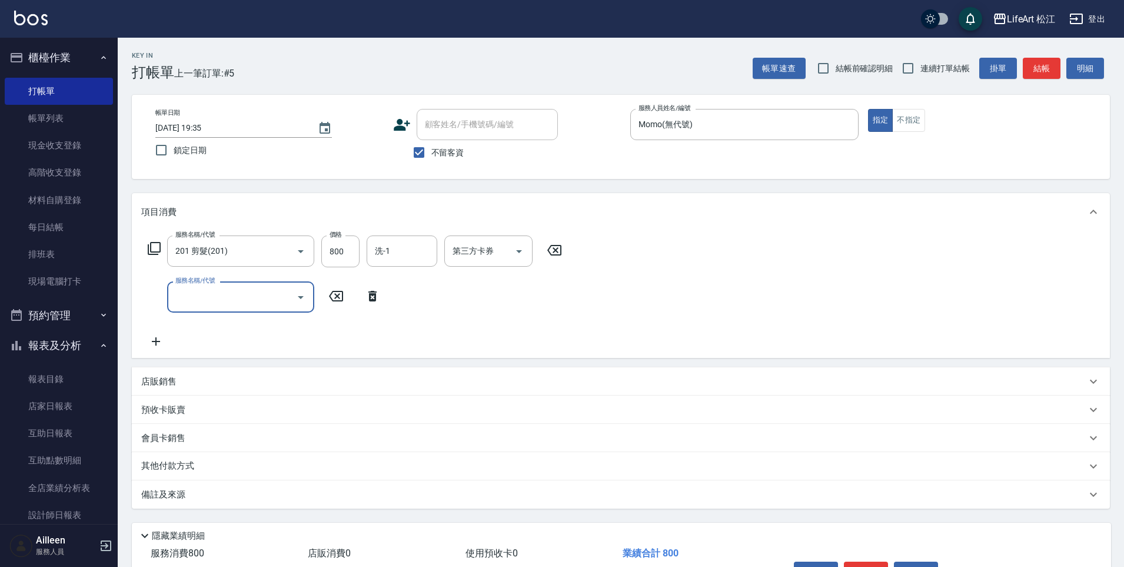
click at [231, 293] on input "服務名稱/代號" at bounding box center [231, 297] width 119 height 21
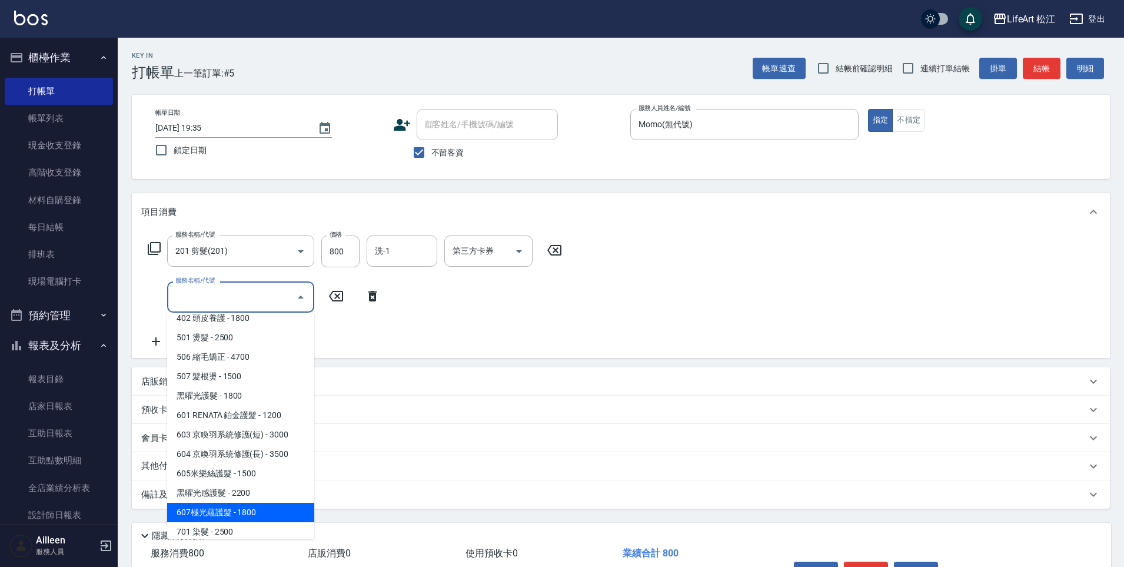
scroll to position [132, 0]
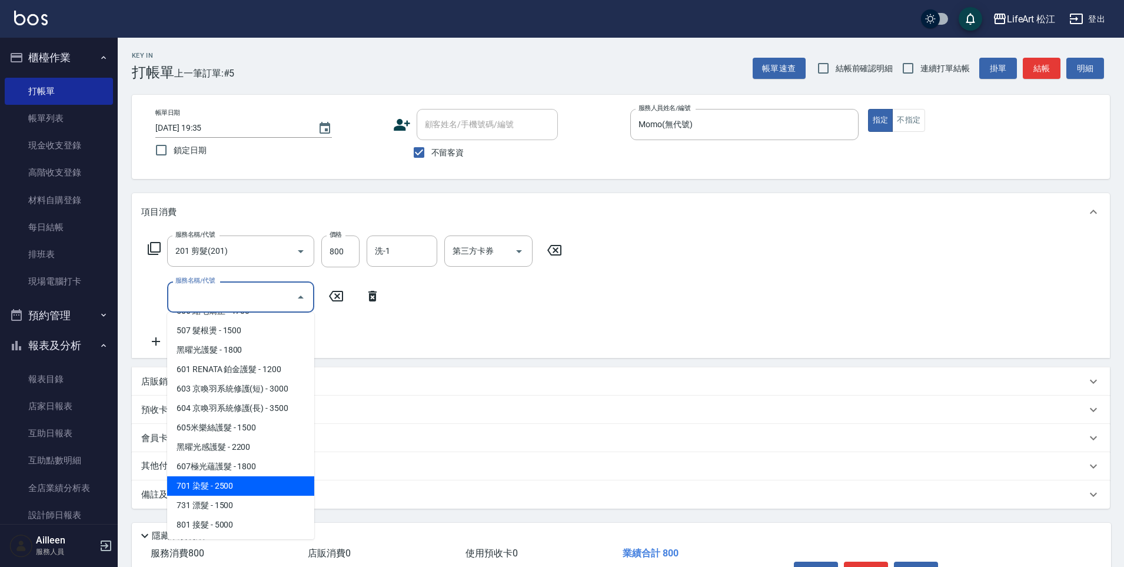
click at [242, 477] on span "701 染髮 - 2500" at bounding box center [240, 485] width 147 height 19
type input "701 染髮(701)"
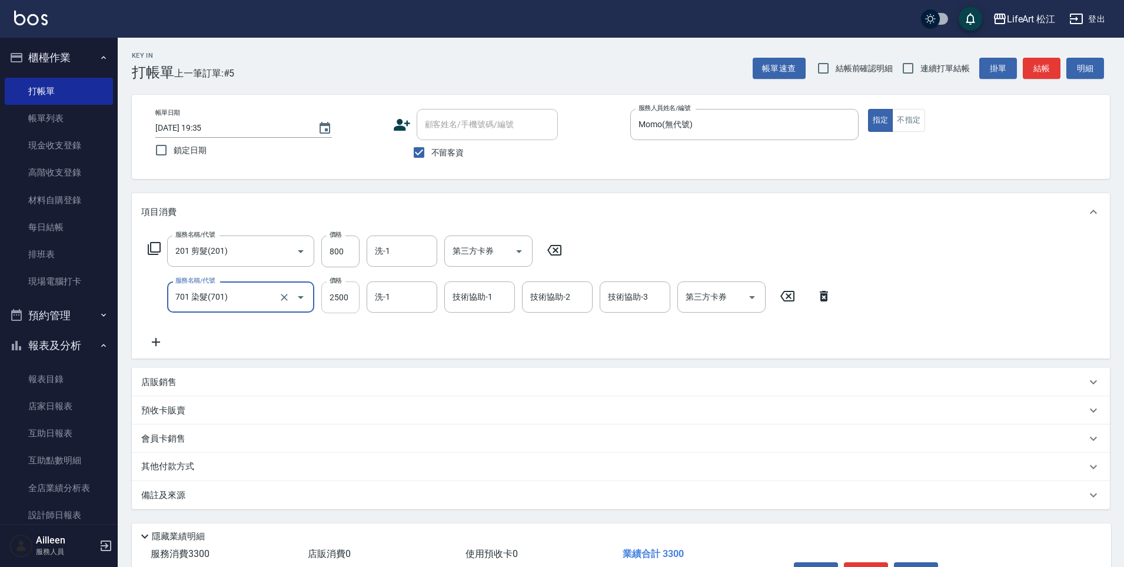
click at [346, 305] on input "2500" at bounding box center [340, 297] width 38 height 32
type input "2450"
click at [352, 249] on input "800" at bounding box center [340, 251] width 38 height 32
type input "1000"
click at [388, 301] on div "洗-1 洗-1" at bounding box center [402, 296] width 71 height 31
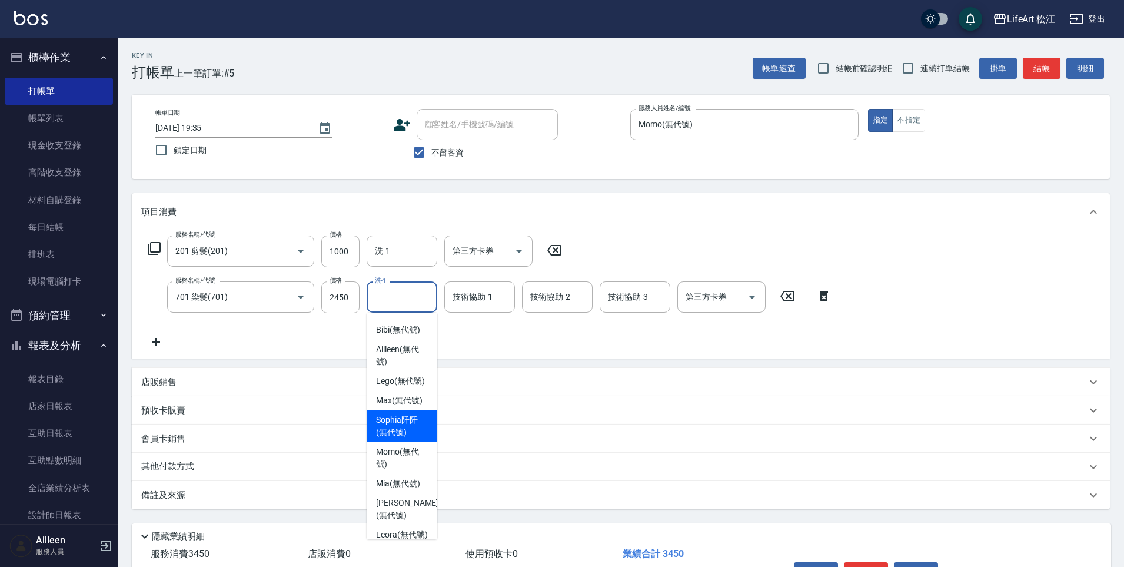
scroll to position [261, 0]
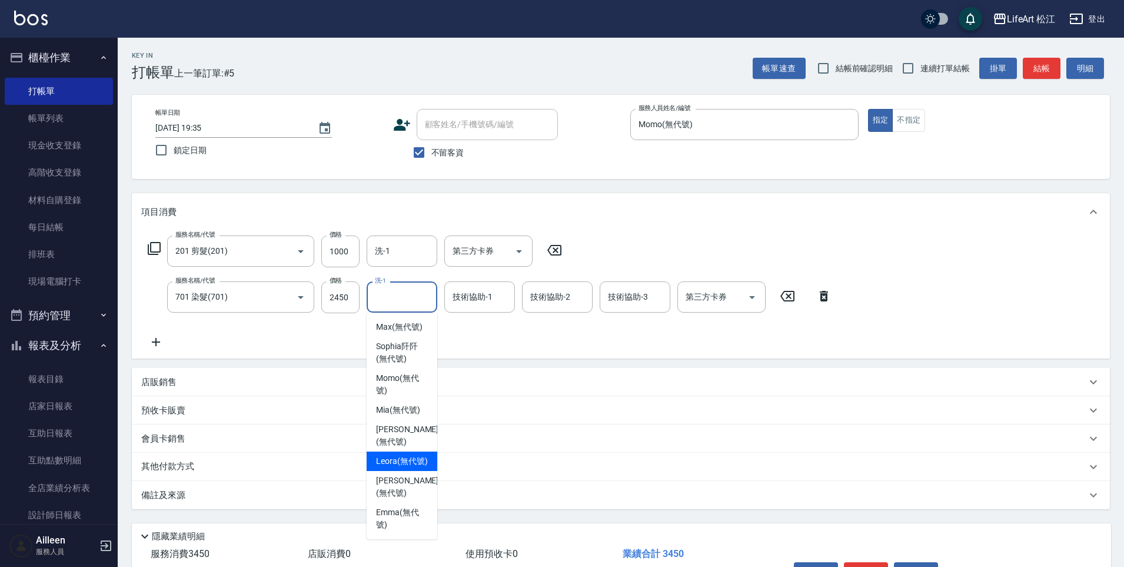
click at [402, 461] on span "Leora (無代號)" at bounding box center [402, 461] width 52 height 12
type input "Leora(無代號)"
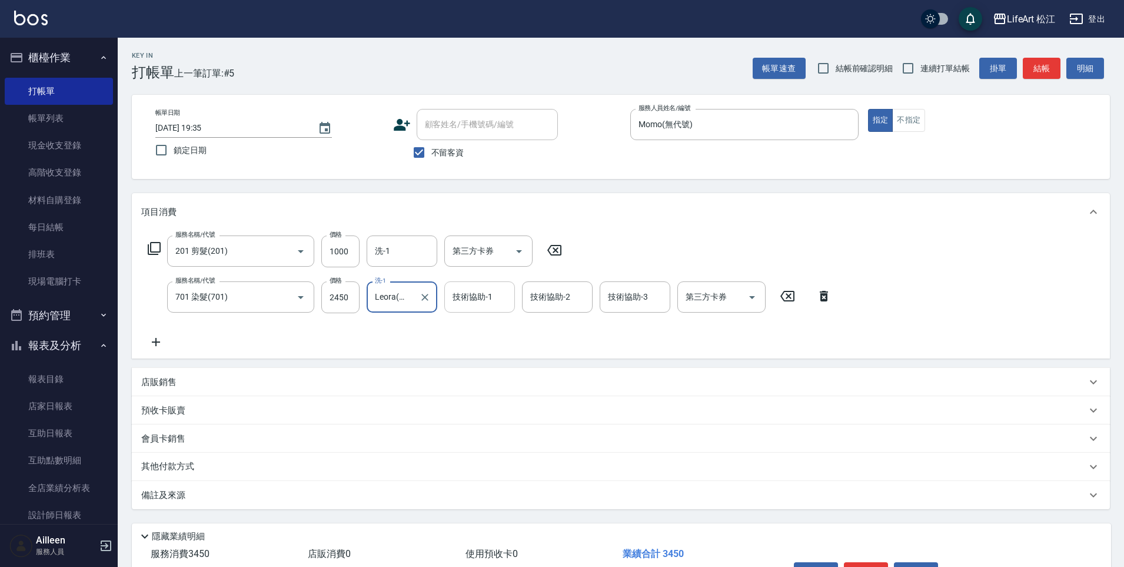
click at [470, 307] on input "技術協助-1" at bounding box center [480, 297] width 60 height 21
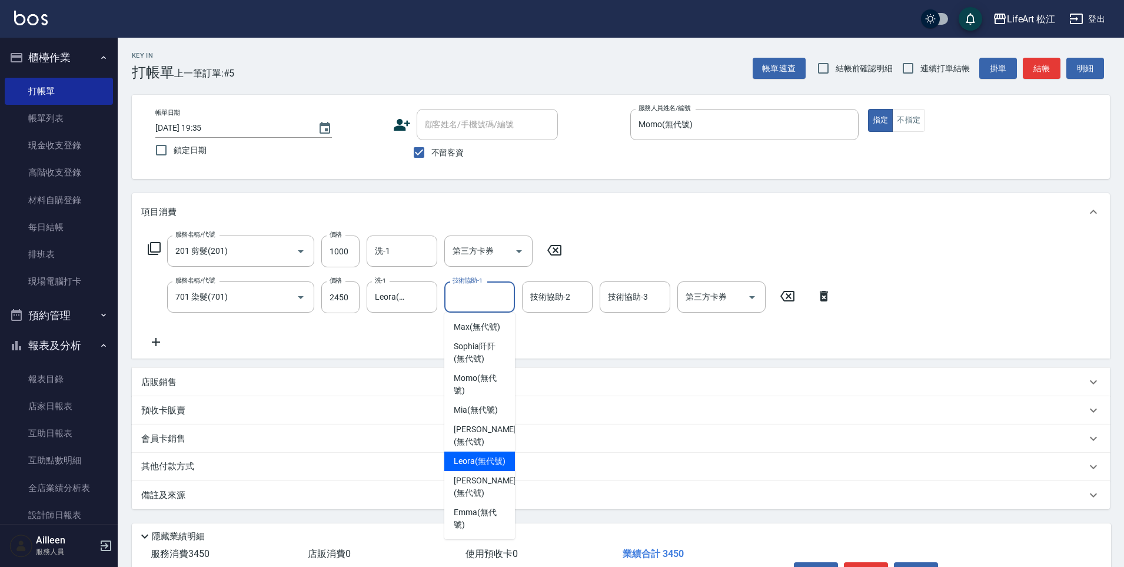
click at [465, 455] on span "Leora (無代號)" at bounding box center [480, 461] width 52 height 12
type input "Leora(無代號)"
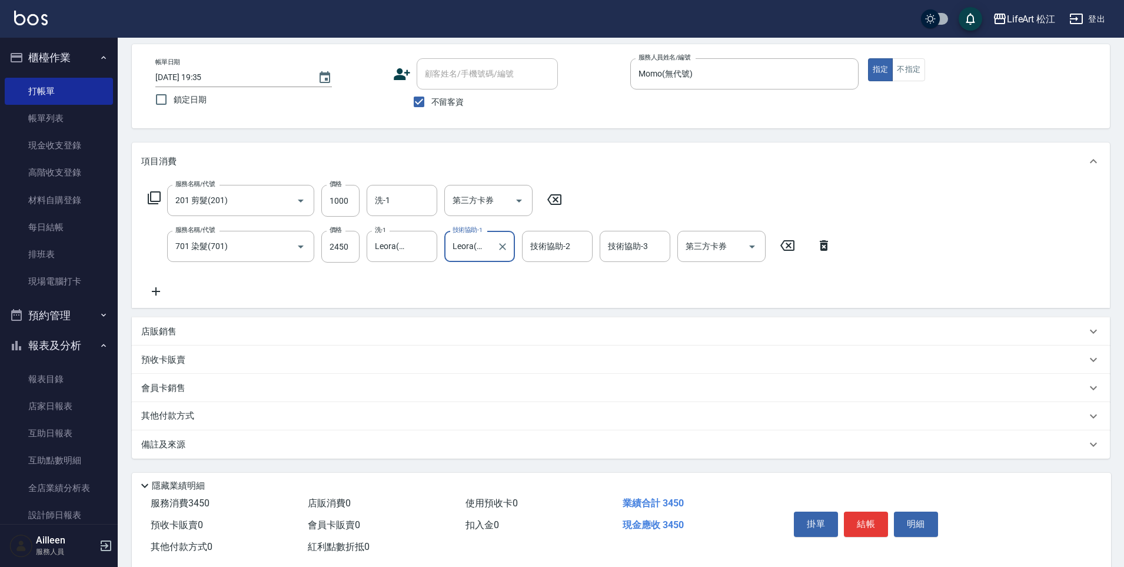
scroll to position [75, 0]
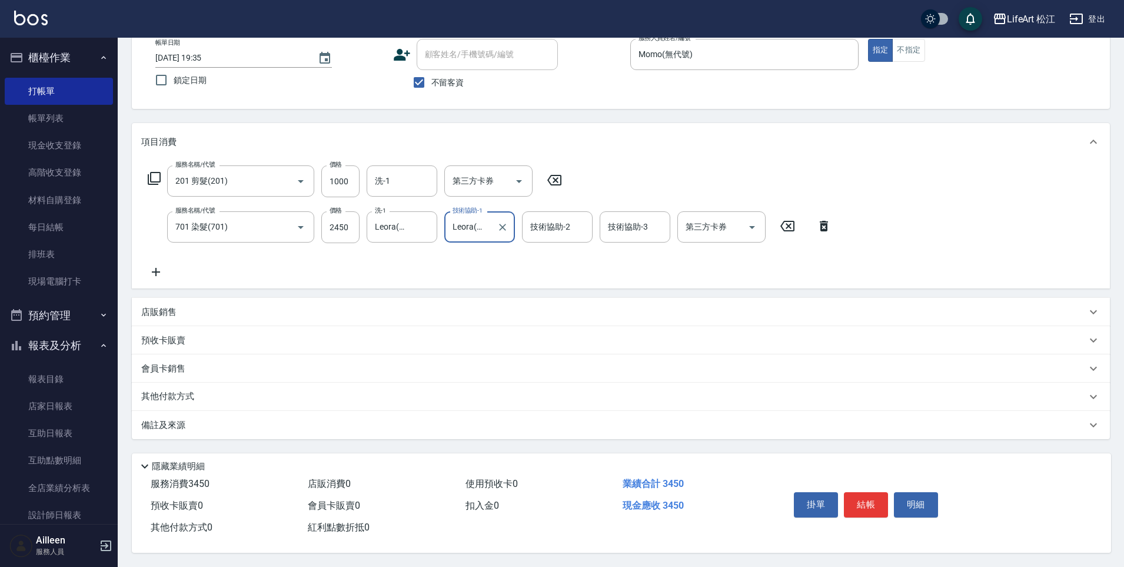
click at [321, 424] on div "備註及來源" at bounding box center [613, 425] width 945 height 12
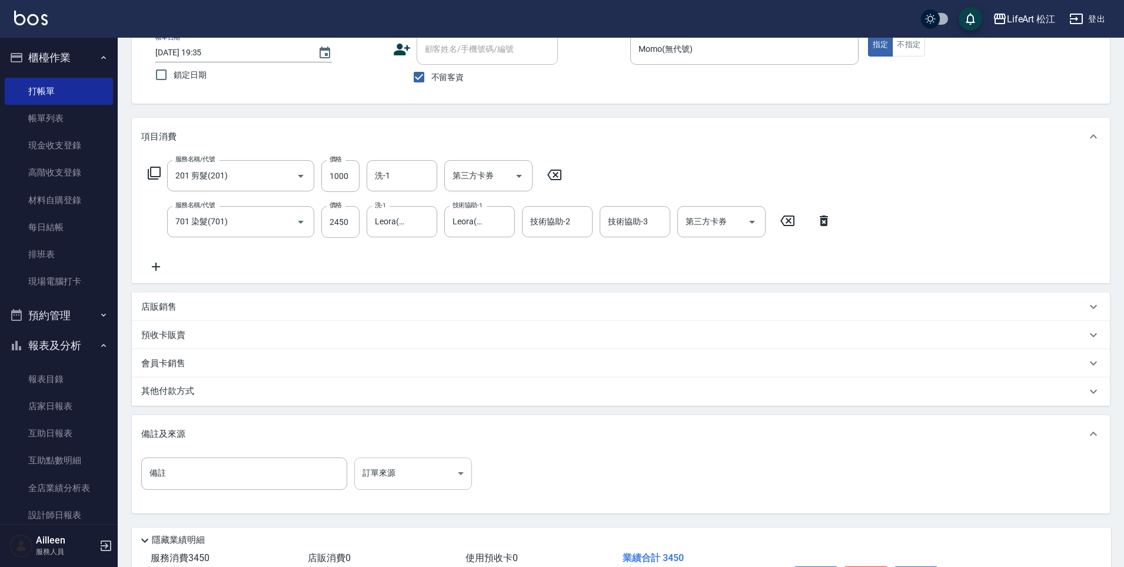
click at [444, 484] on body "LifeArt 松江 登出 櫃檯作業 打帳單 帳單列表 現金收支登錄 高階收支登錄 材料自購登錄 每日結帳 排班表 現場電腦打卡 預約管理 預約管理 單日預約…" at bounding box center [562, 283] width 1124 height 716
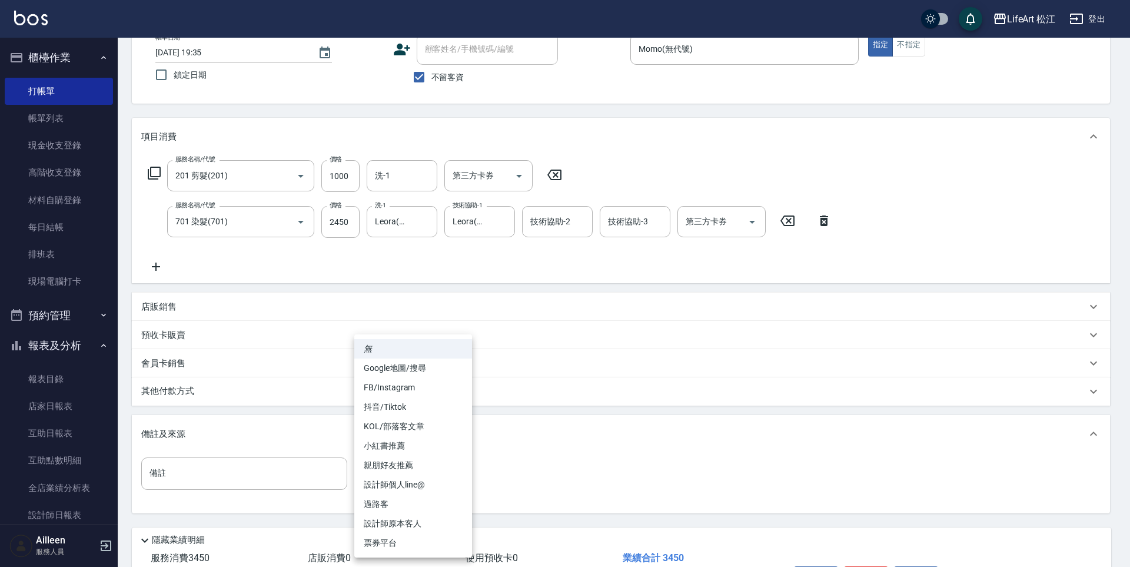
click at [442, 481] on li "設計師個人line@" at bounding box center [413, 484] width 118 height 19
type input "設計師個人line@"
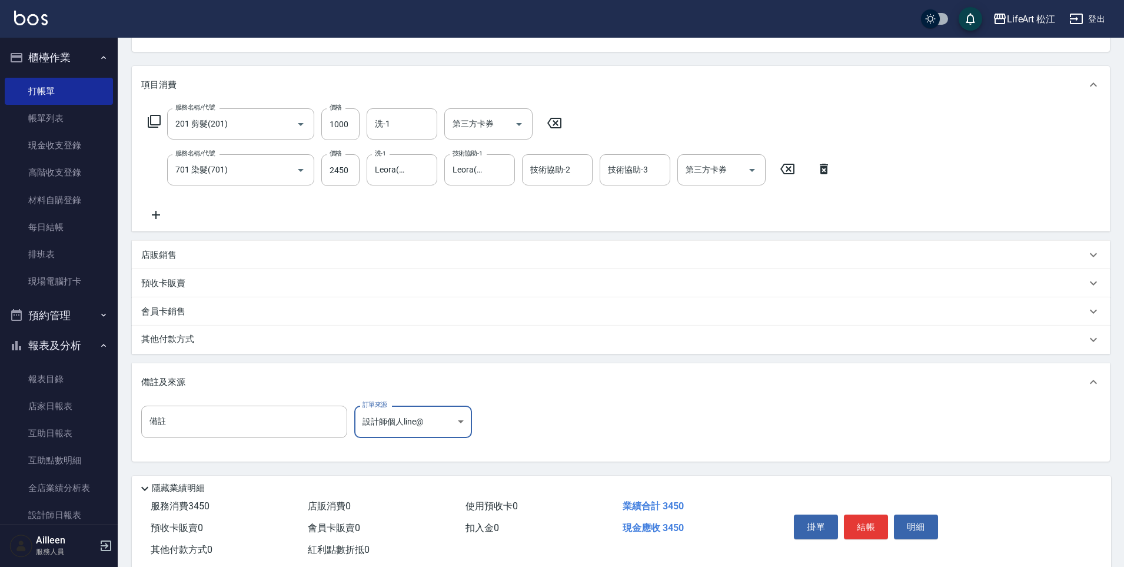
scroll to position [155, 0]
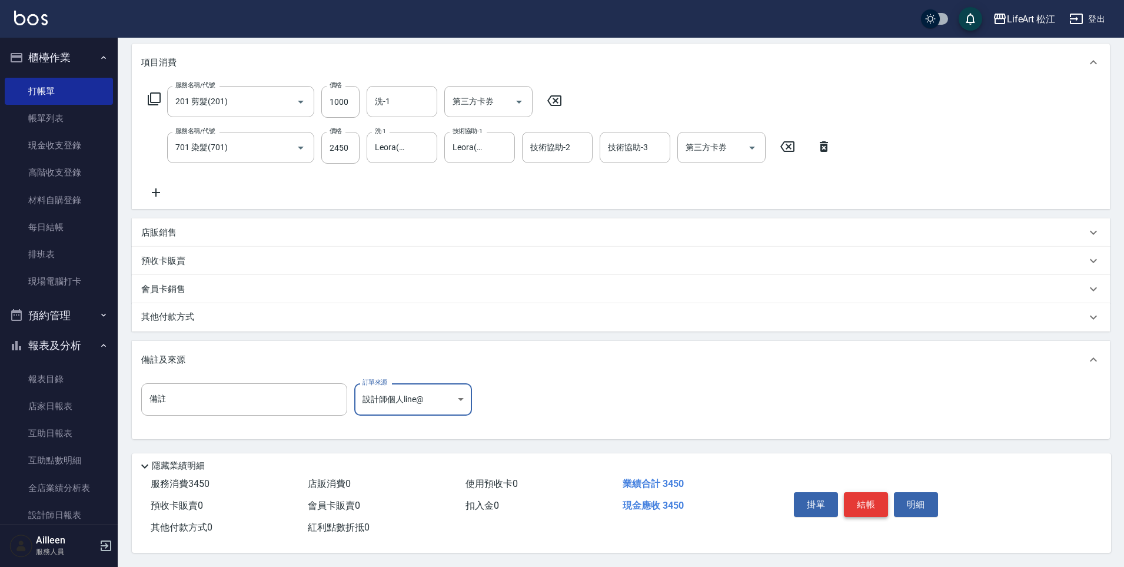
click at [867, 492] on button "結帳" at bounding box center [866, 504] width 44 height 25
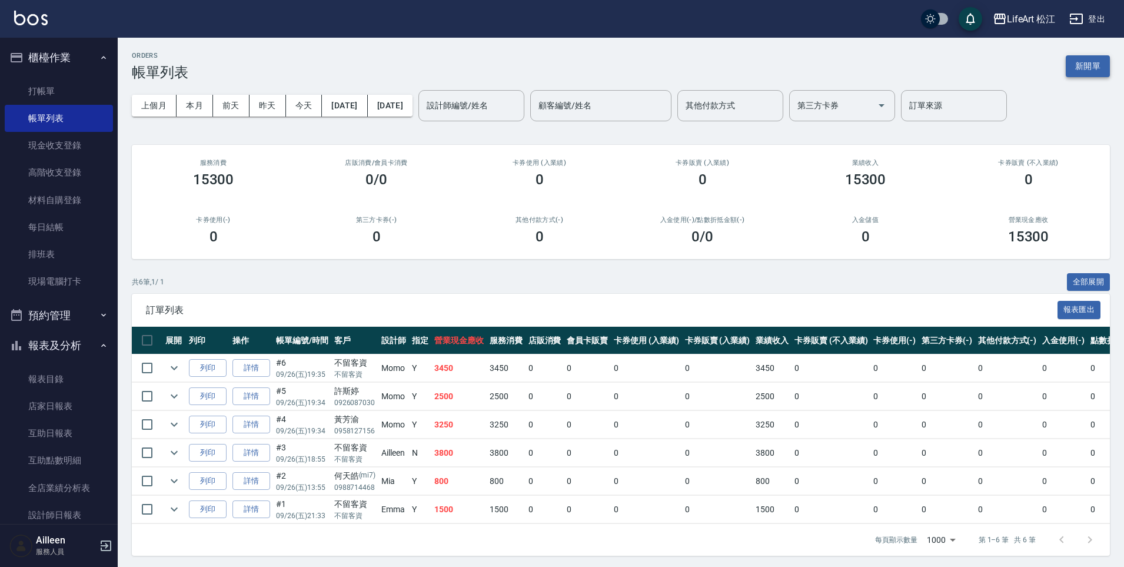
click at [1091, 69] on button "新開單" at bounding box center [1088, 66] width 44 height 22
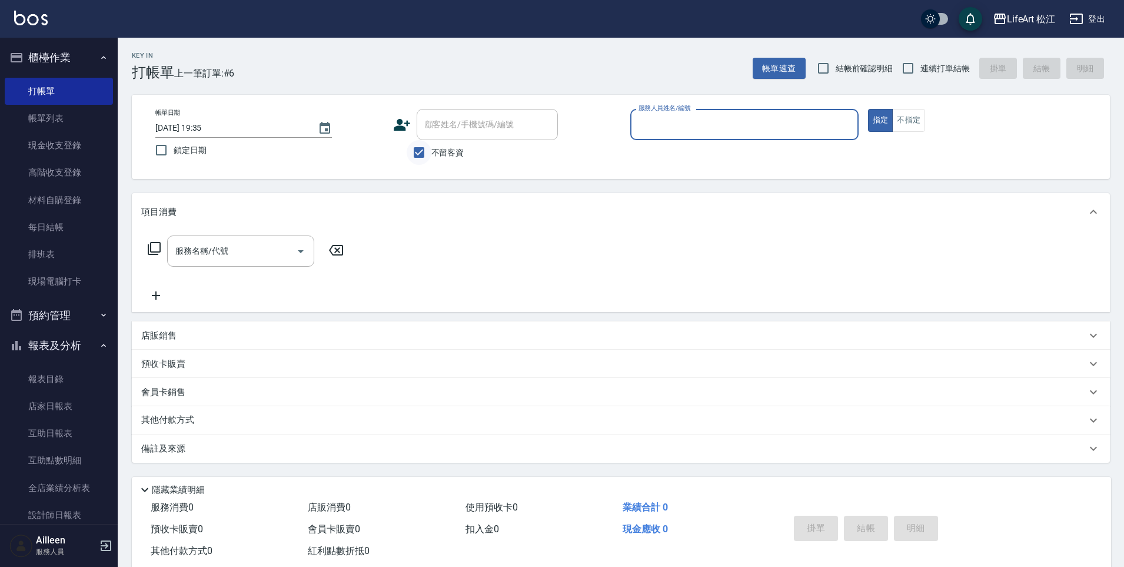
click at [419, 158] on input "不留客資" at bounding box center [419, 152] width 25 height 25
checkbox input "false"
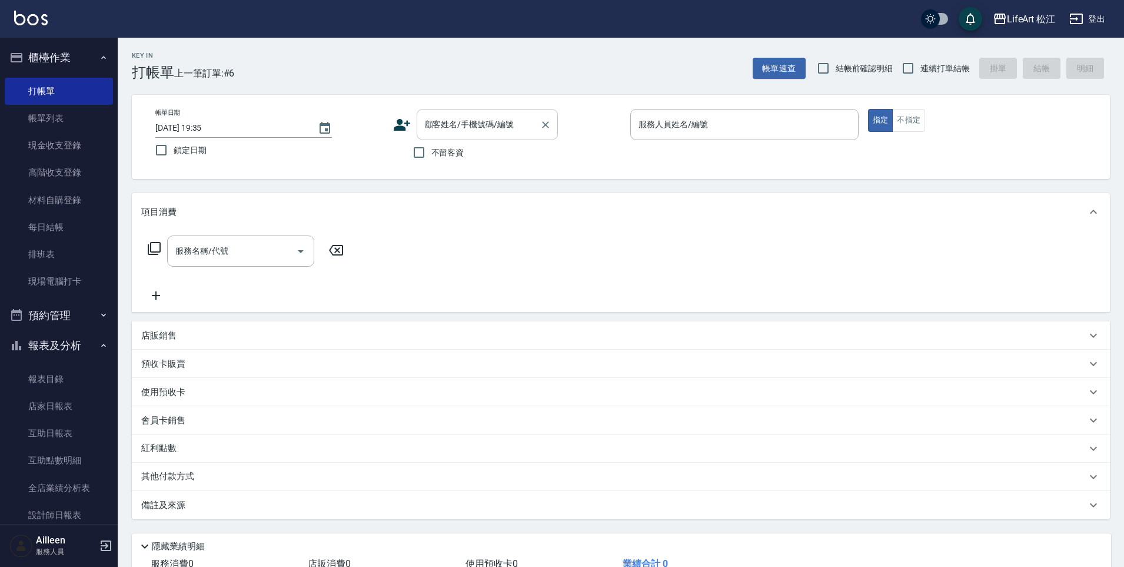
click at [468, 128] on div "顧客姓名/手機號碼/編號 顧客姓名/手機號碼/編號" at bounding box center [487, 124] width 141 height 31
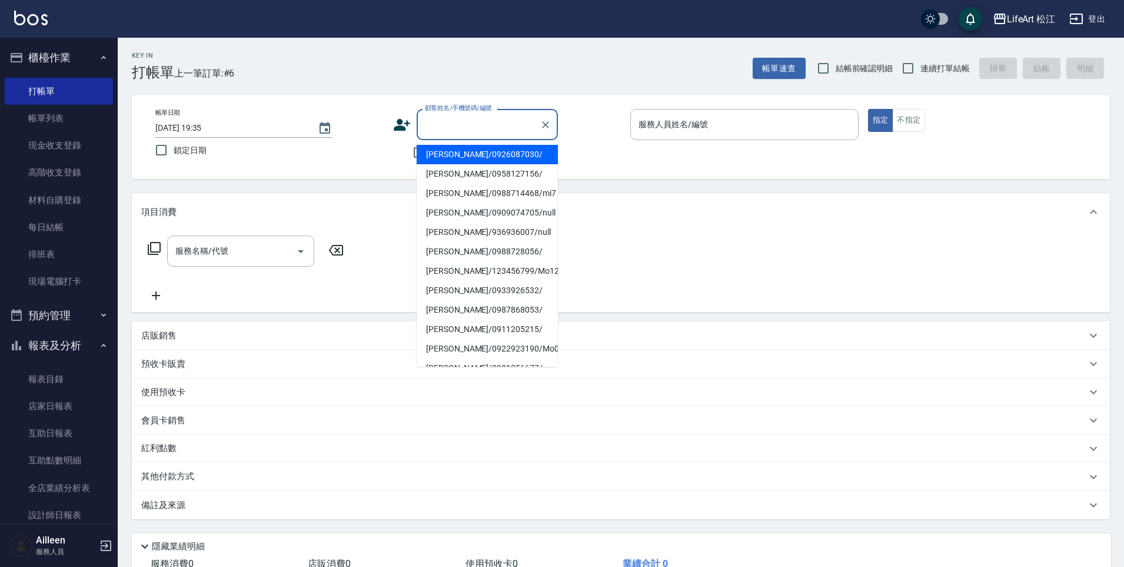
type input "x"
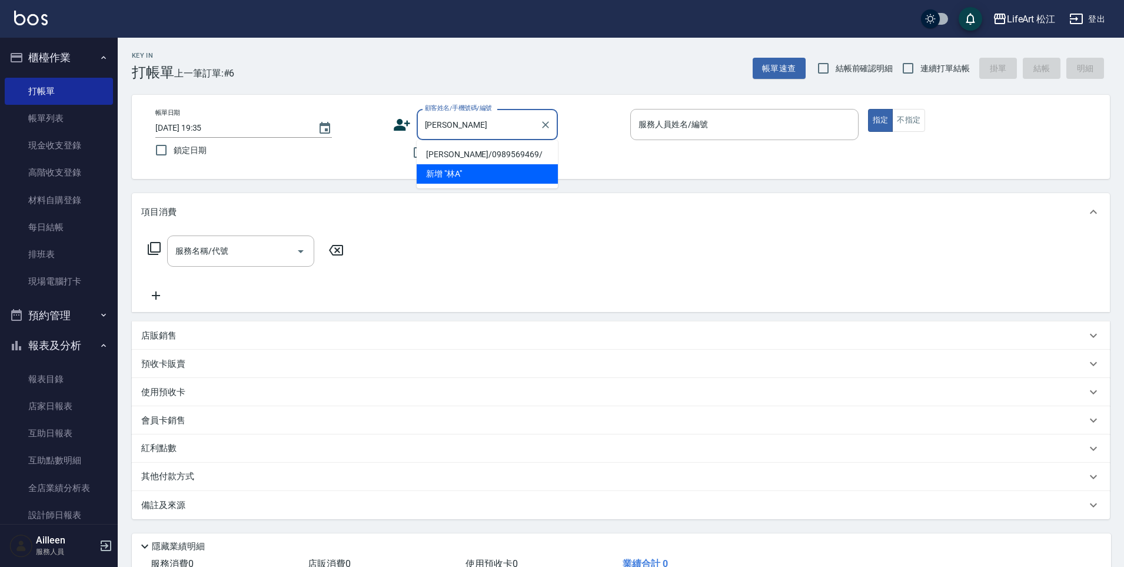
click at [468, 161] on li "林Amanda/0989569469/" at bounding box center [487, 154] width 141 height 19
type input "林Amanda/0989569469/"
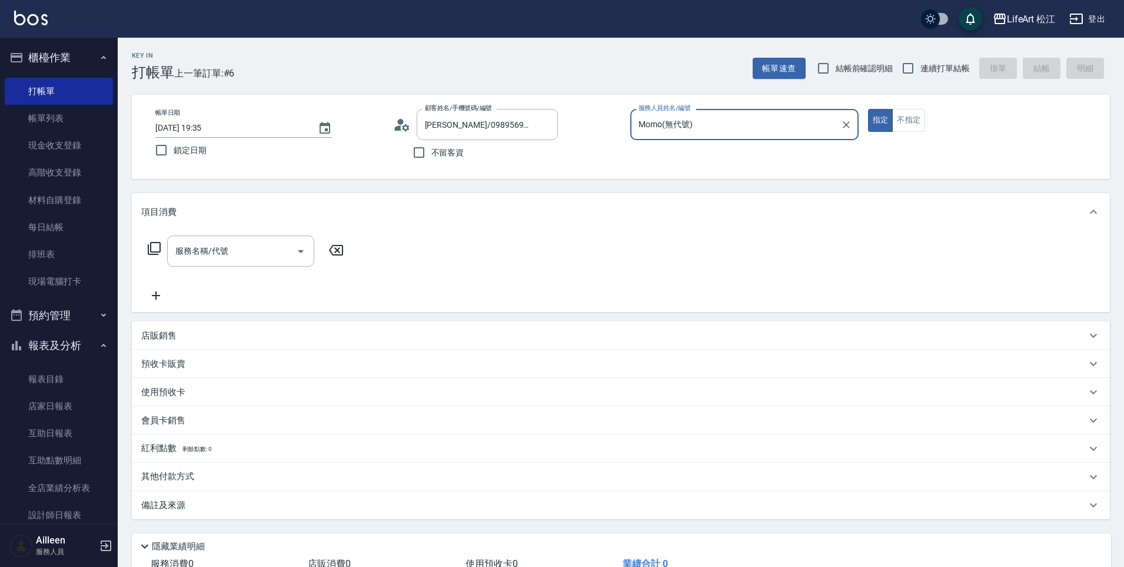
type input "Momo(無代號)"
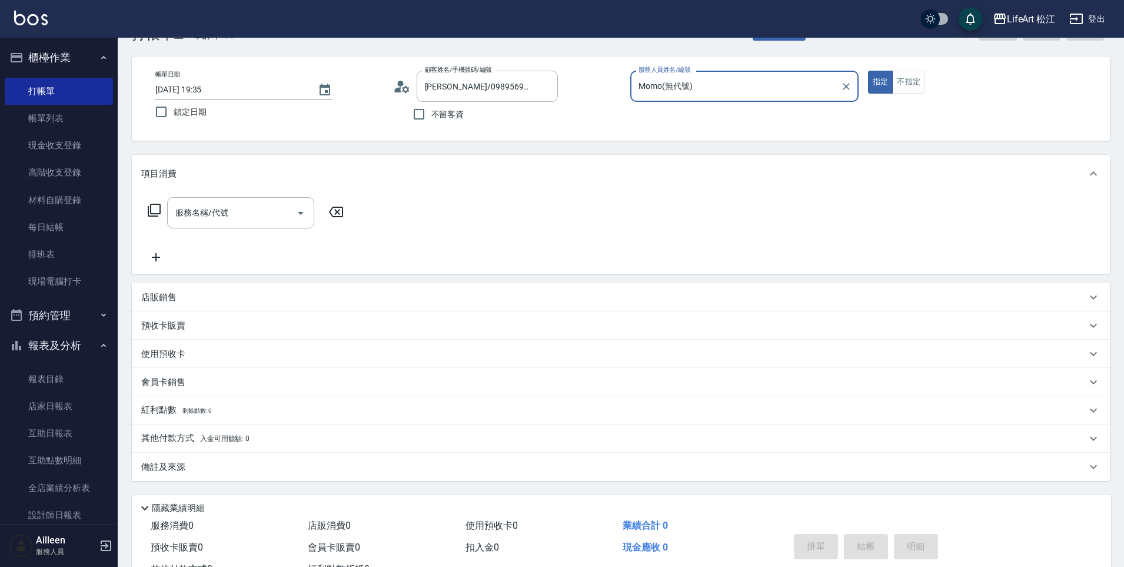
scroll to position [85, 0]
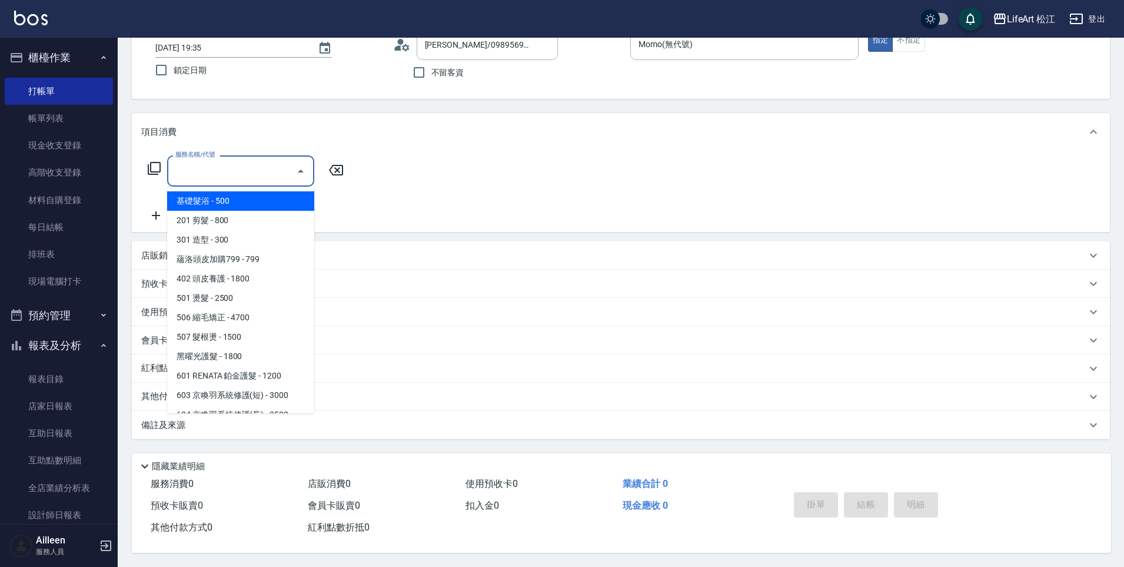
click at [226, 166] on input "服務名稱/代號" at bounding box center [231, 171] width 119 height 21
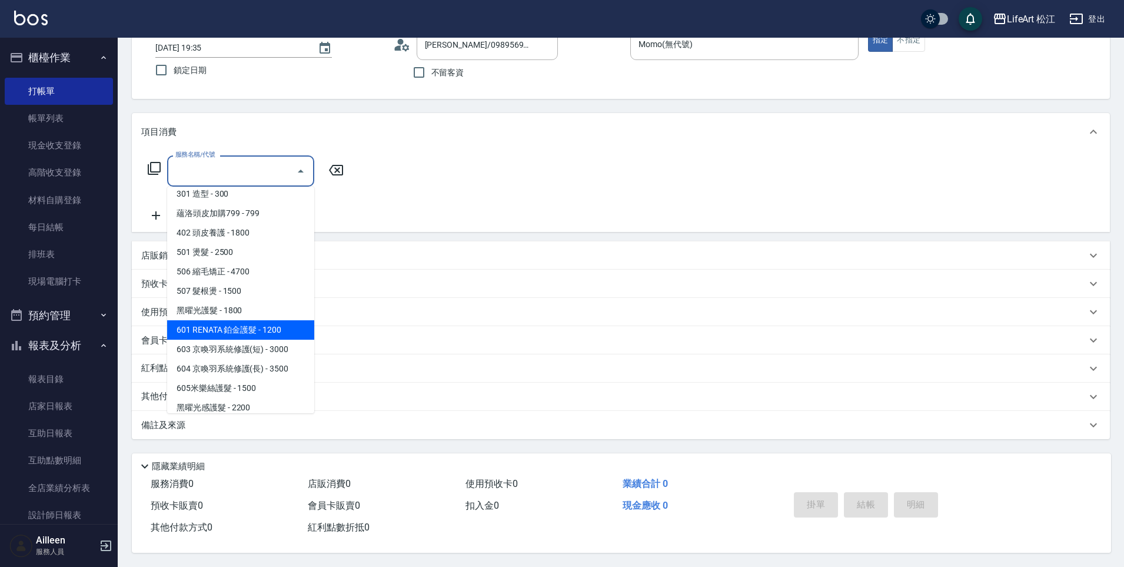
scroll to position [132, 0]
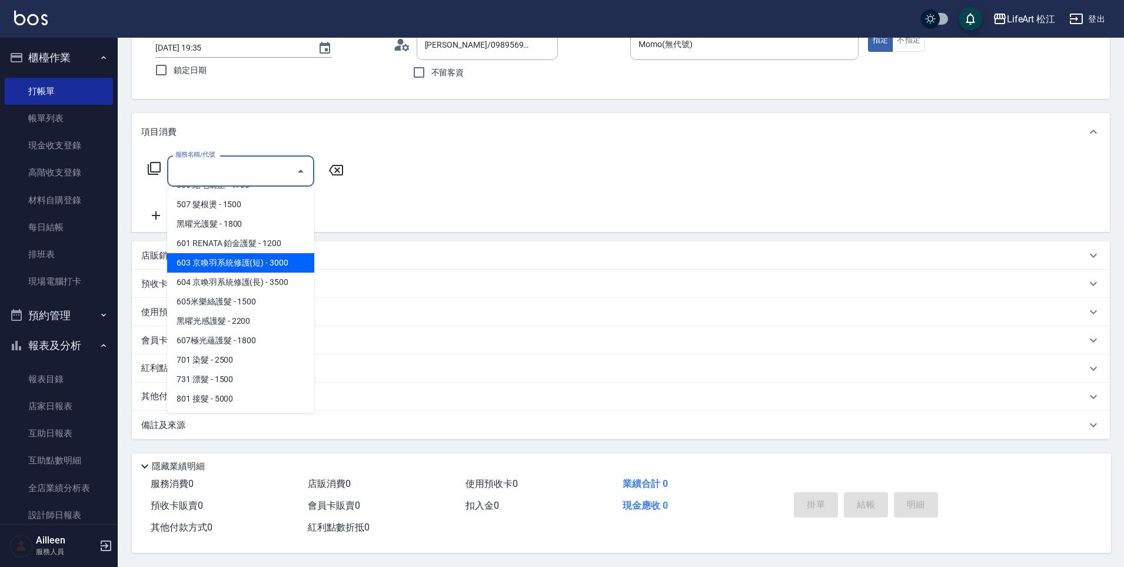
click at [245, 260] on span "603 京喚羽系統修護(短) - 3000" at bounding box center [240, 262] width 147 height 19
type input "603 京喚羽系統修護(短)(603)"
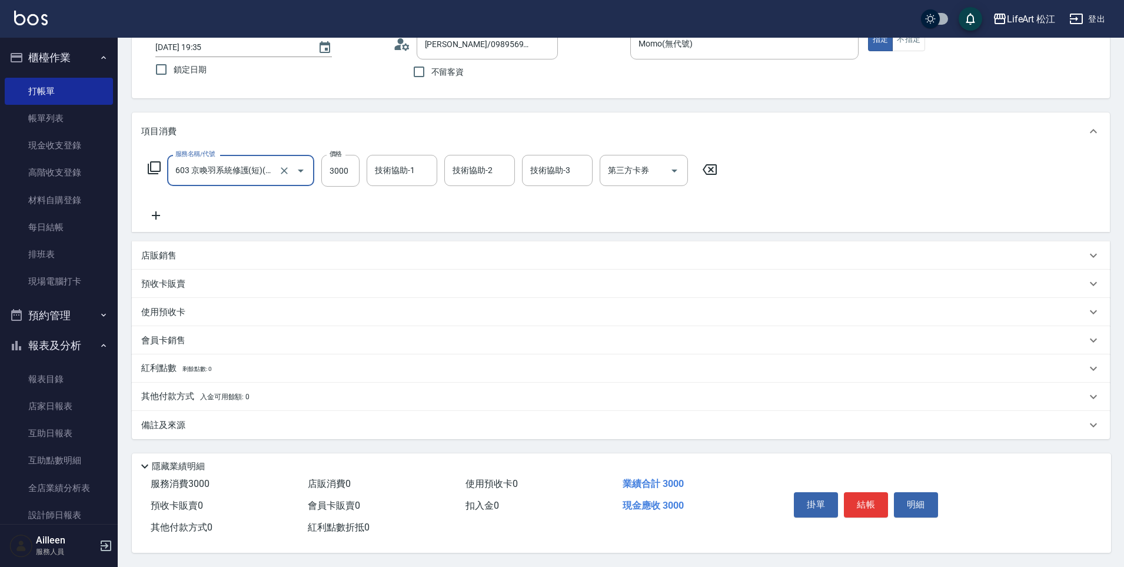
click at [158, 208] on icon at bounding box center [155, 215] width 29 height 14
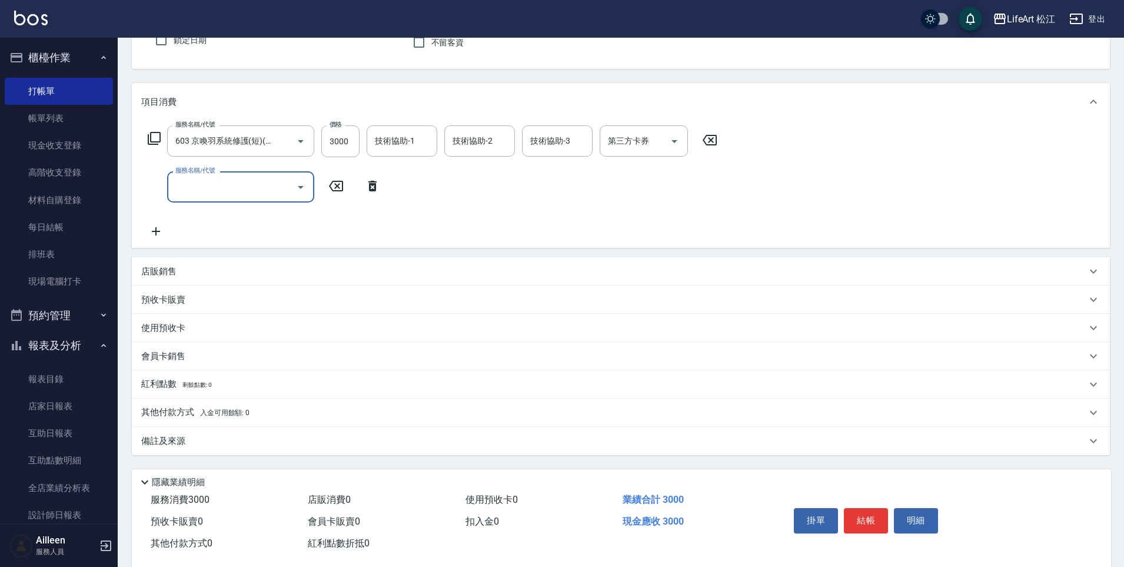
scroll to position [131, 0]
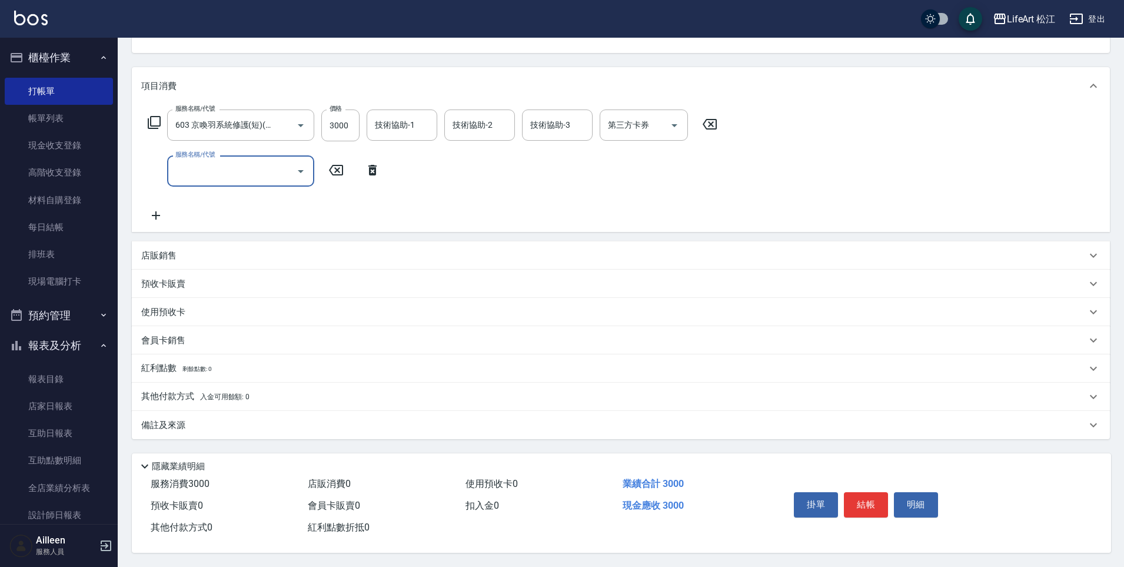
click at [239, 172] on input "服務名稱/代號" at bounding box center [231, 171] width 119 height 21
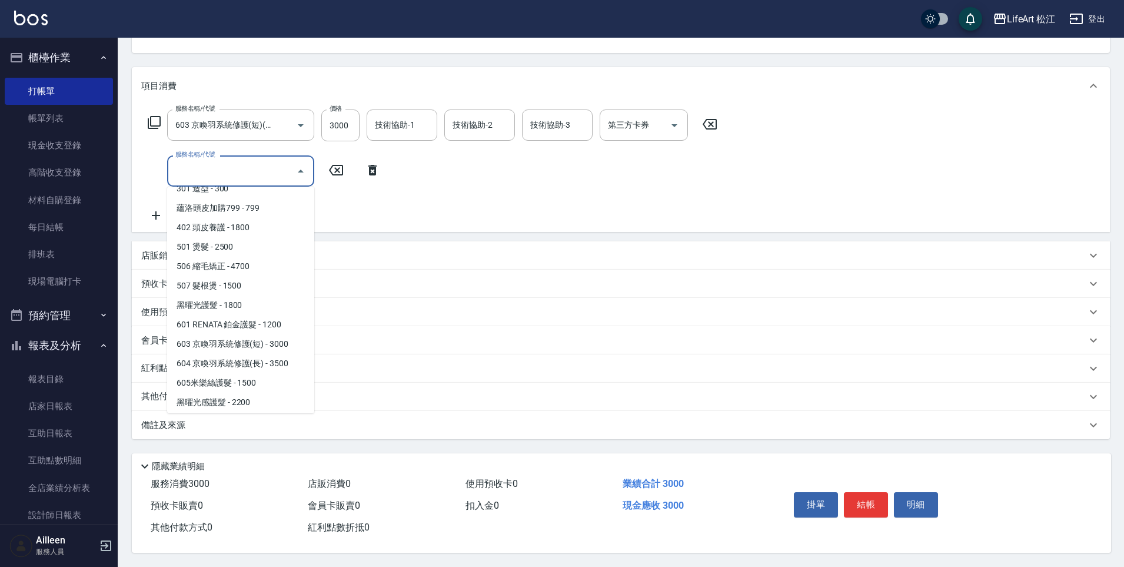
scroll to position [132, 0]
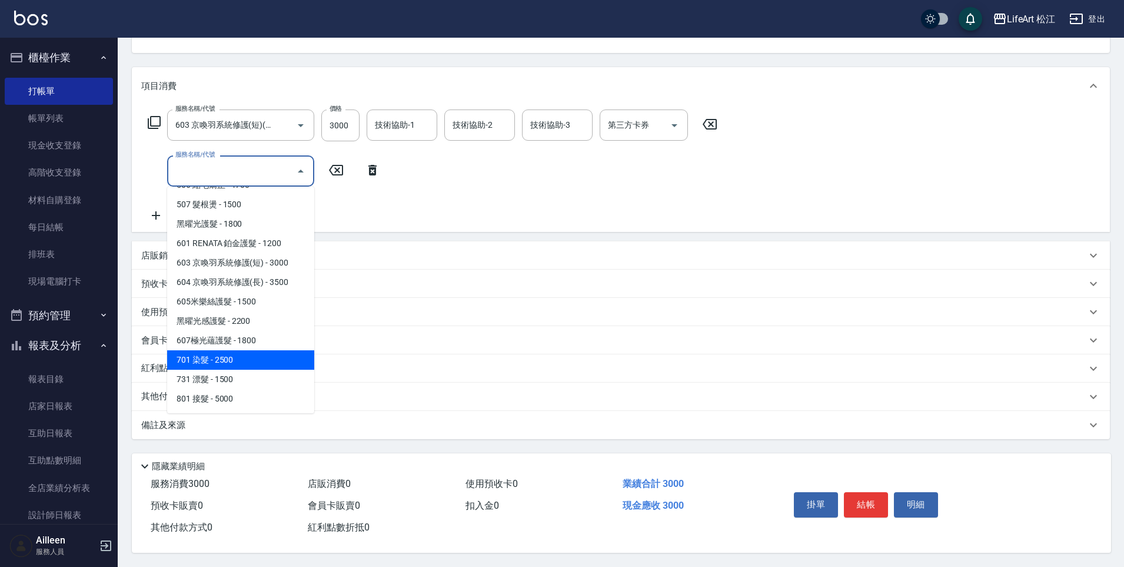
click at [254, 350] on span "701 染髮 - 2500" at bounding box center [240, 359] width 147 height 19
type input "701 染髮(701)"
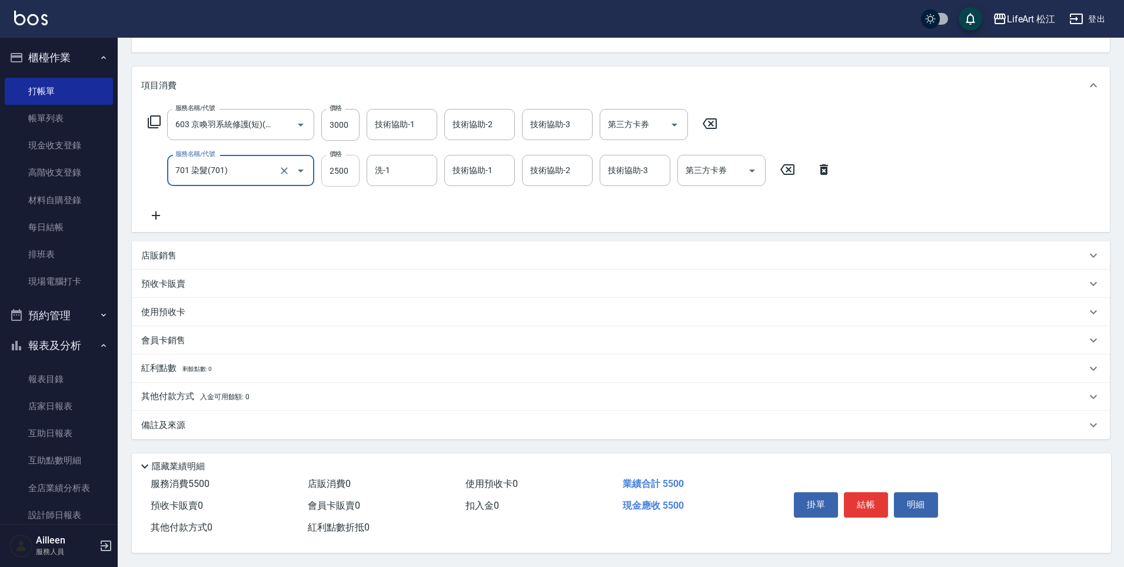
click at [350, 169] on input "2500" at bounding box center [340, 171] width 38 height 32
type input "2850"
click at [411, 115] on div "技術協助-1 技術協助-1" at bounding box center [402, 124] width 71 height 31
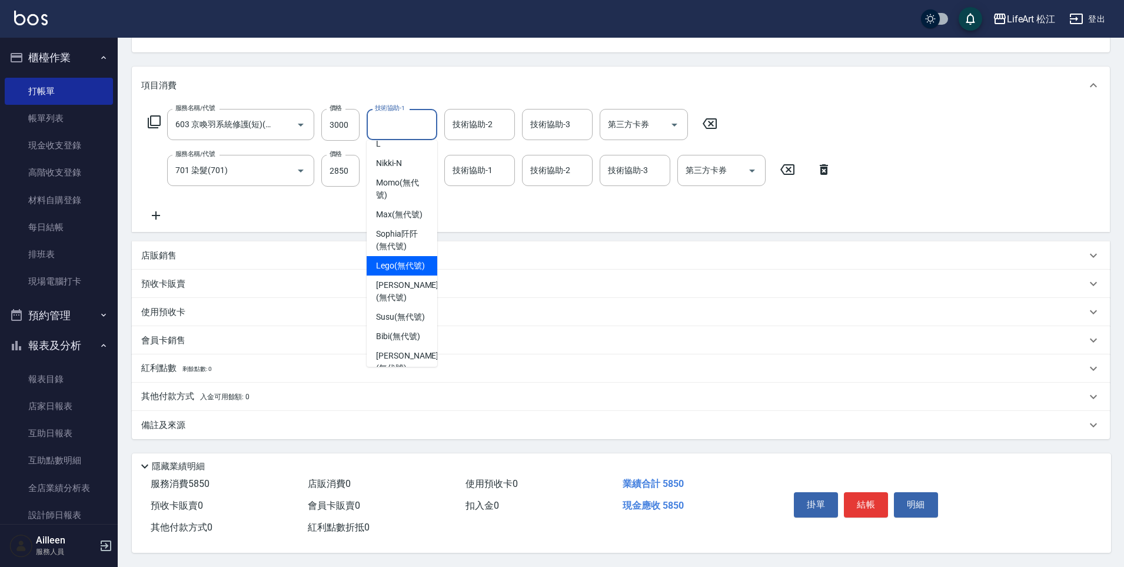
scroll to position [0, 0]
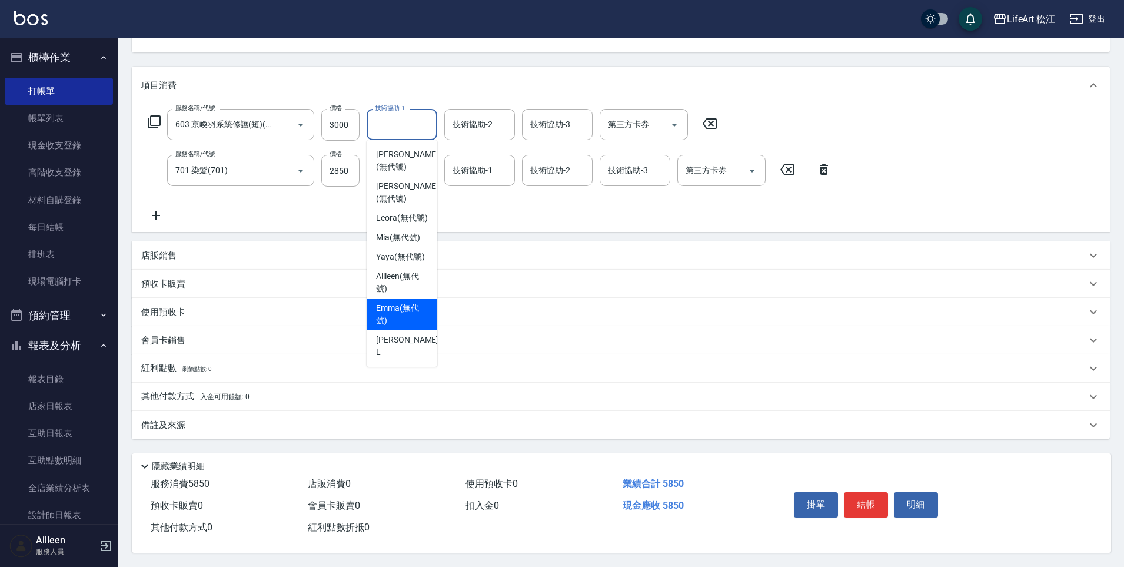
click at [392, 320] on span "Emma (無代號)" at bounding box center [402, 314] width 52 height 25
type input "Emma(無代號)"
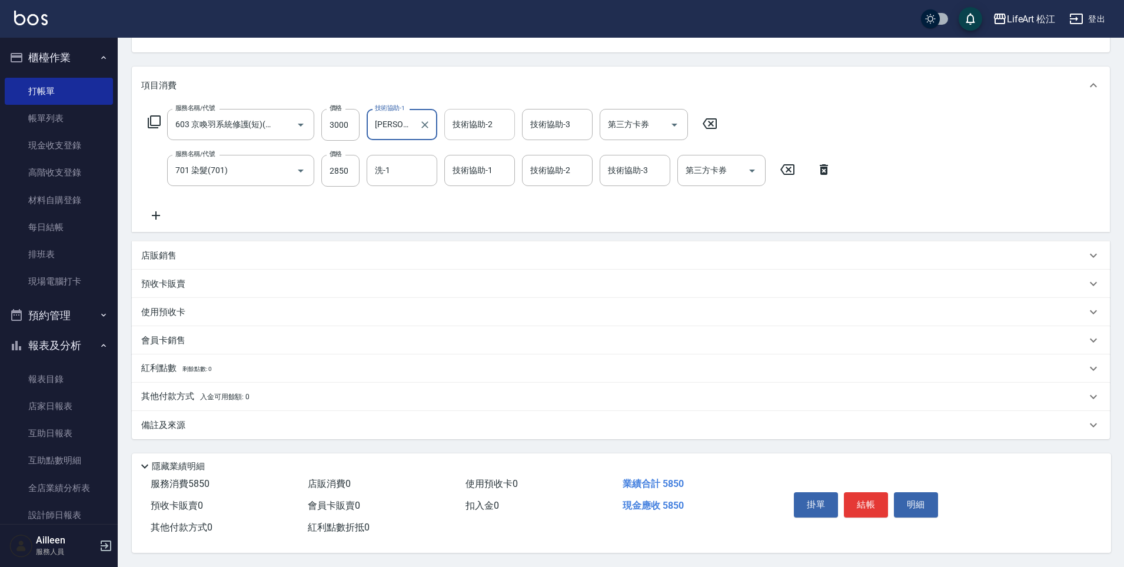
click at [478, 114] on input "技術協助-2" at bounding box center [480, 124] width 60 height 21
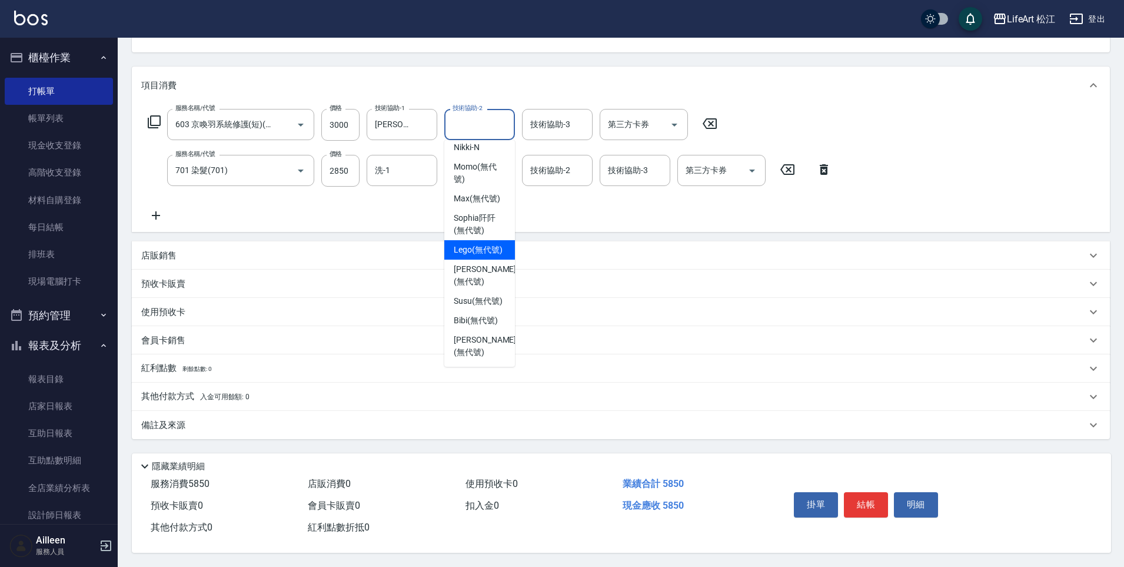
scroll to position [11, 0]
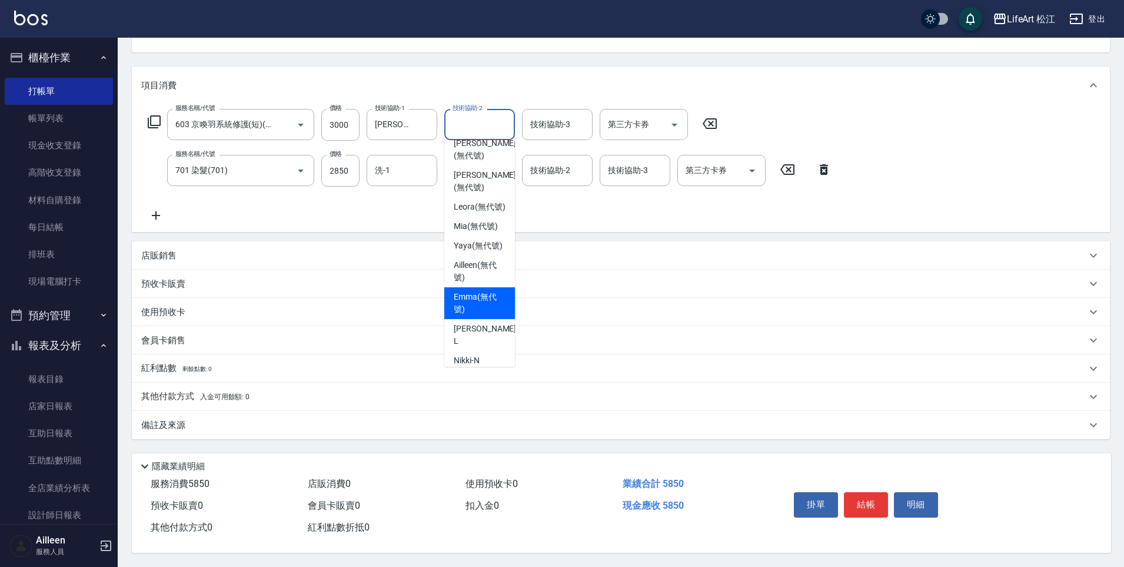
drag, startPoint x: 476, startPoint y: 305, endPoint x: 518, endPoint y: 144, distance: 166.7
click at [476, 304] on span "Emma (無代號)" at bounding box center [480, 303] width 52 height 25
type input "Emma(無代號)"
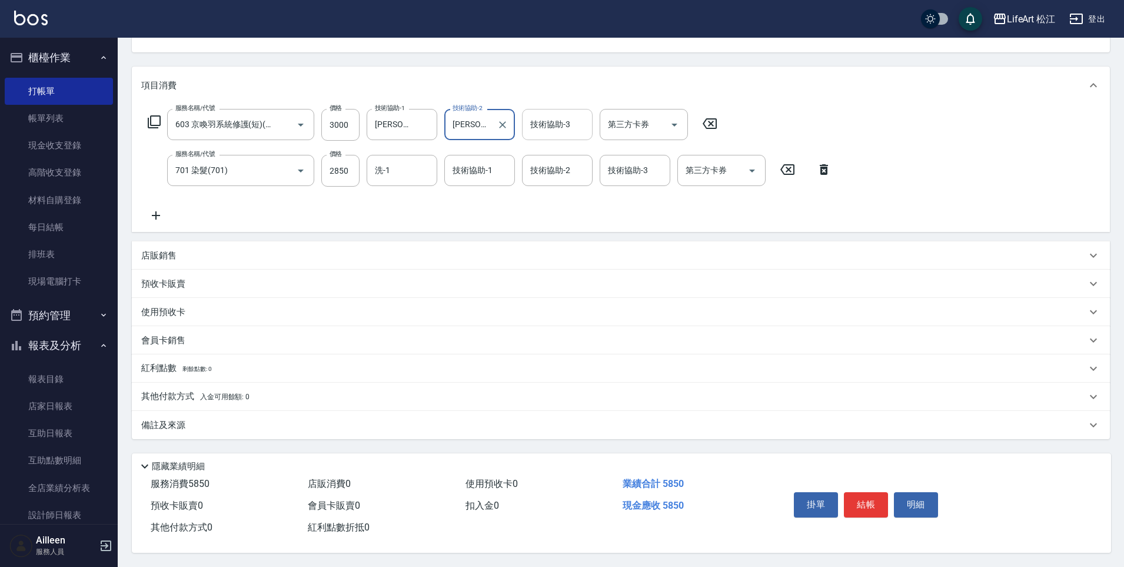
click at [537, 122] on div "技術協助-3 技術協助-3" at bounding box center [557, 124] width 71 height 31
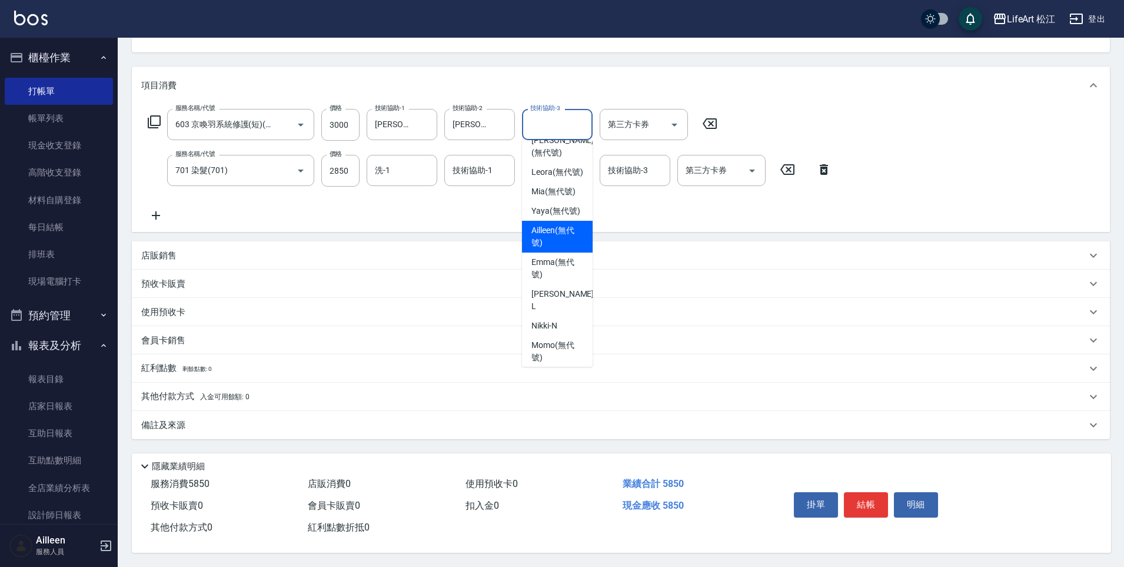
scroll to position [0, 0]
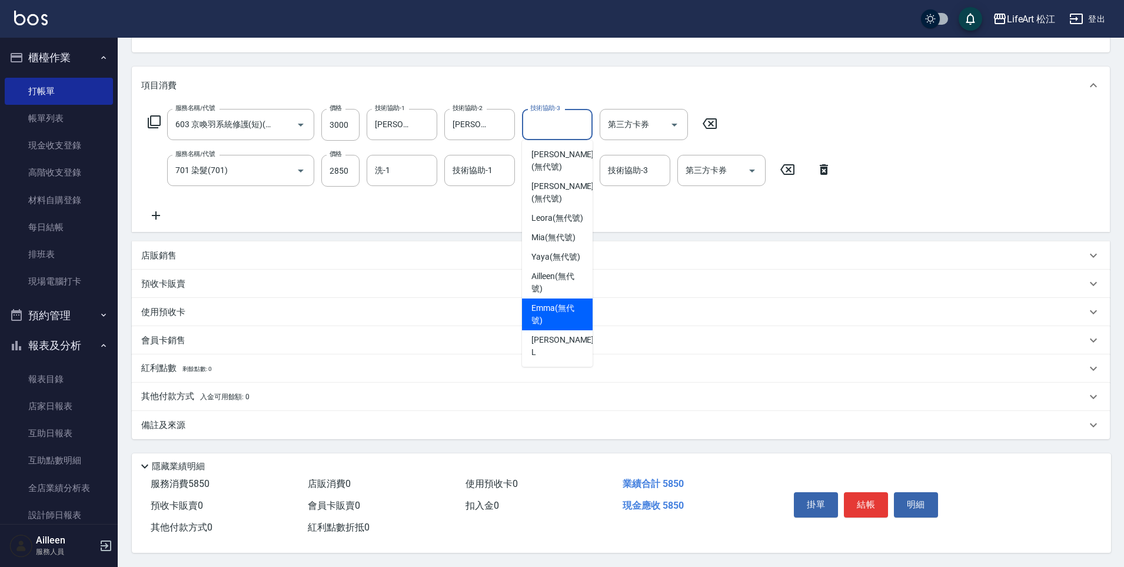
click at [555, 325] on span "Emma (無代號)" at bounding box center [557, 314] width 52 height 25
type input "Emma(無代號)"
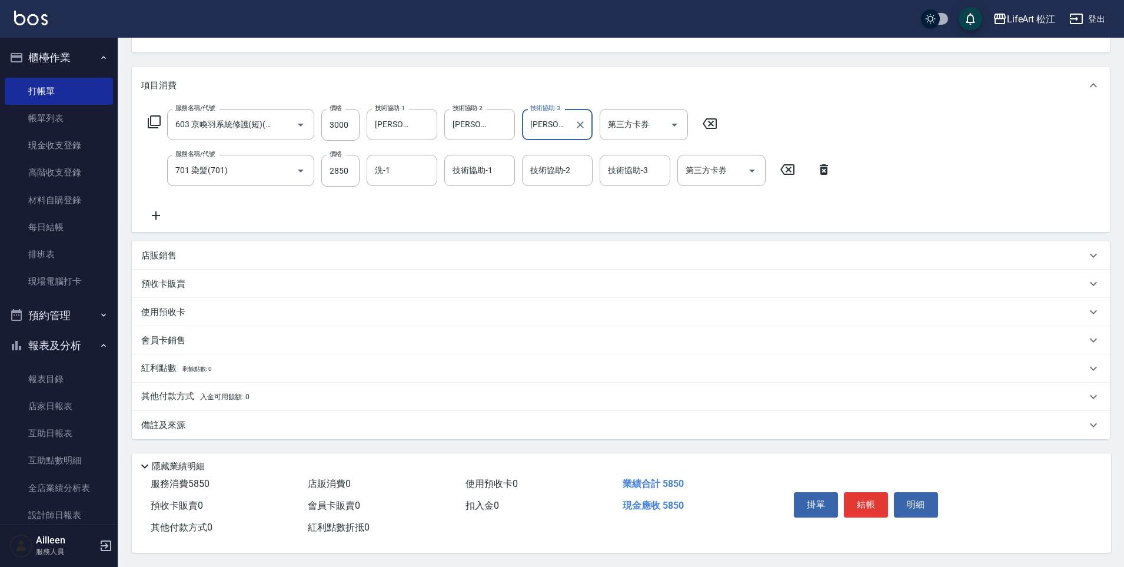
click at [389, 167] on div "洗-1 洗-1" at bounding box center [402, 170] width 71 height 31
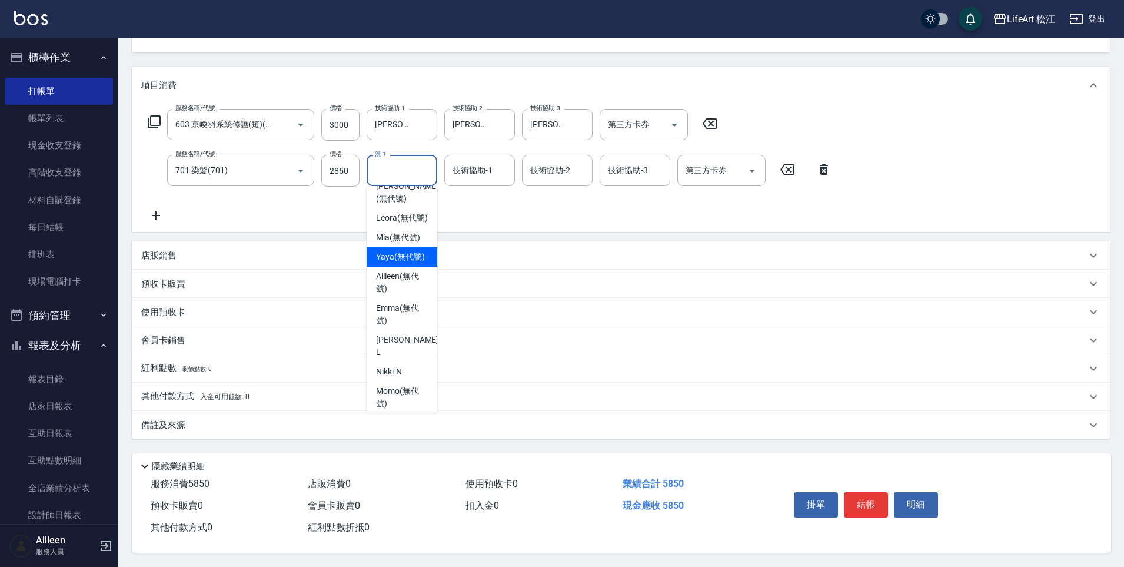
scroll to position [97, 0]
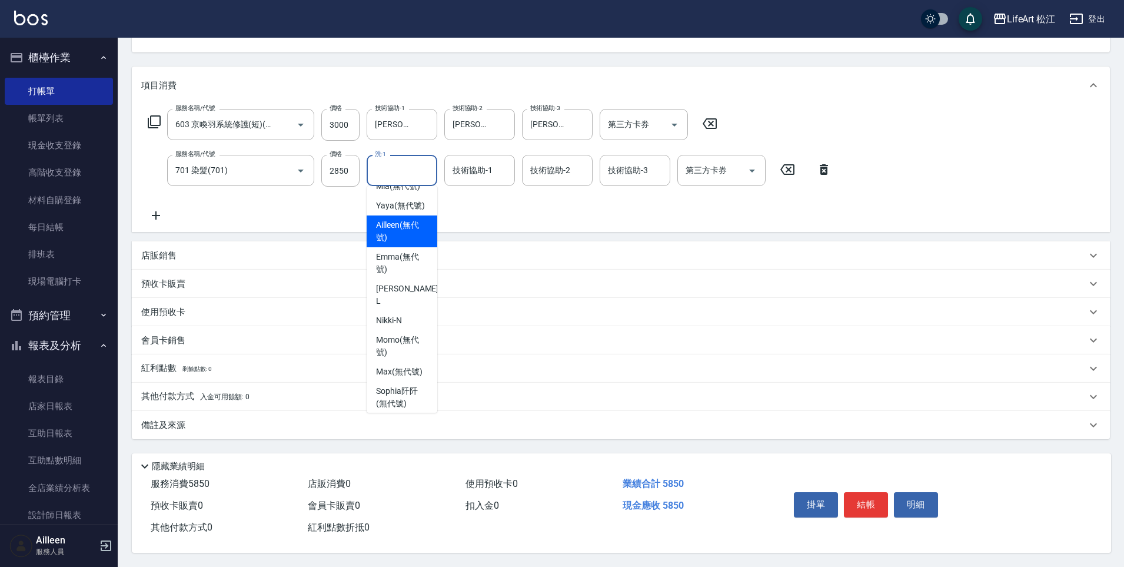
click at [388, 256] on div "Emma (無代號)" at bounding box center [402, 263] width 71 height 32
type input "Emma(無代號)"
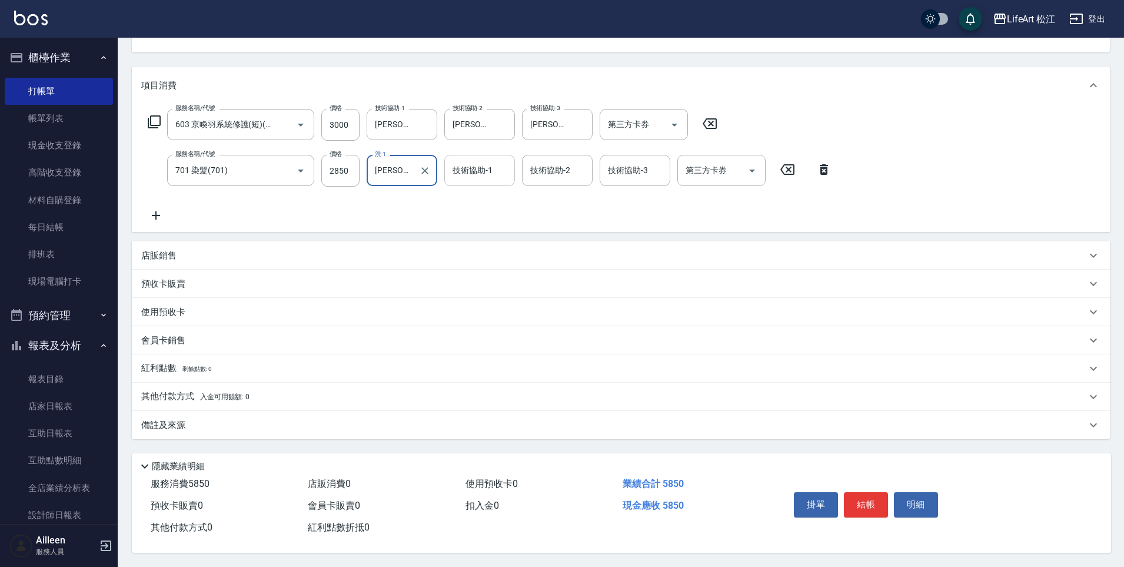
click at [466, 163] on div "技術協助-1 技術協助-1" at bounding box center [479, 170] width 71 height 31
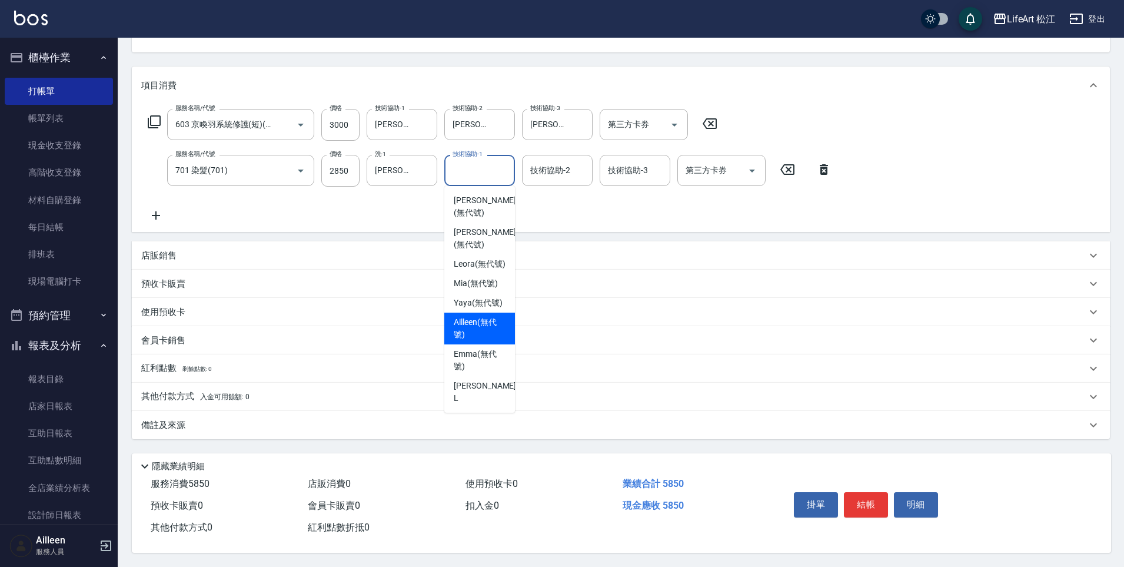
click at [473, 354] on div "Emma (無代號)" at bounding box center [479, 360] width 71 height 32
type input "Emma(無代號)"
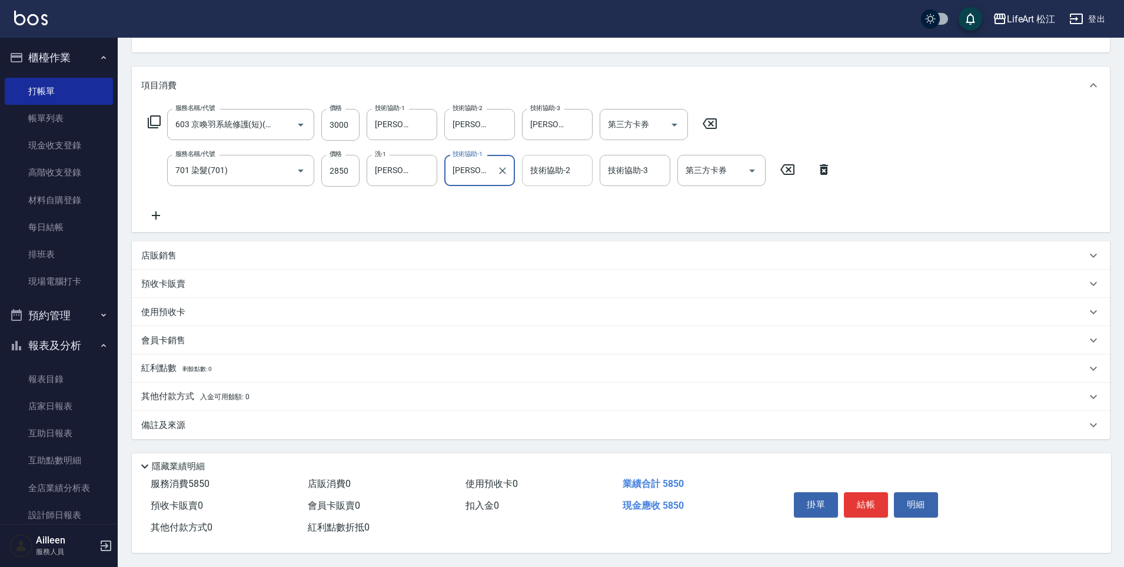
click at [558, 165] on div "技術協助-2 技術協助-2" at bounding box center [557, 170] width 71 height 31
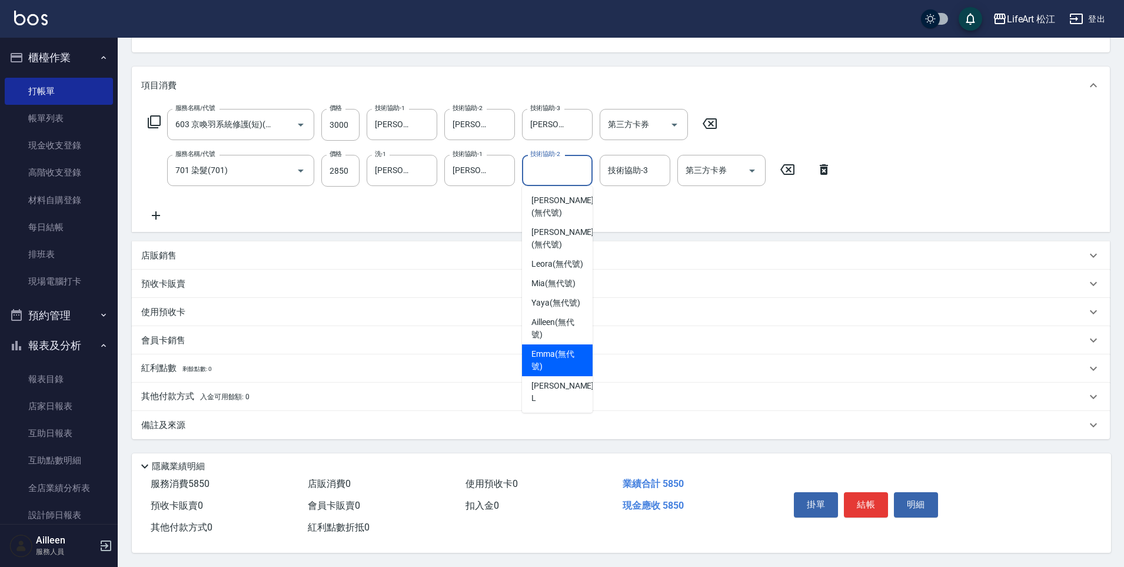
click at [542, 361] on span "Emma (無代號)" at bounding box center [557, 360] width 52 height 25
type input "Emma(無代號)"
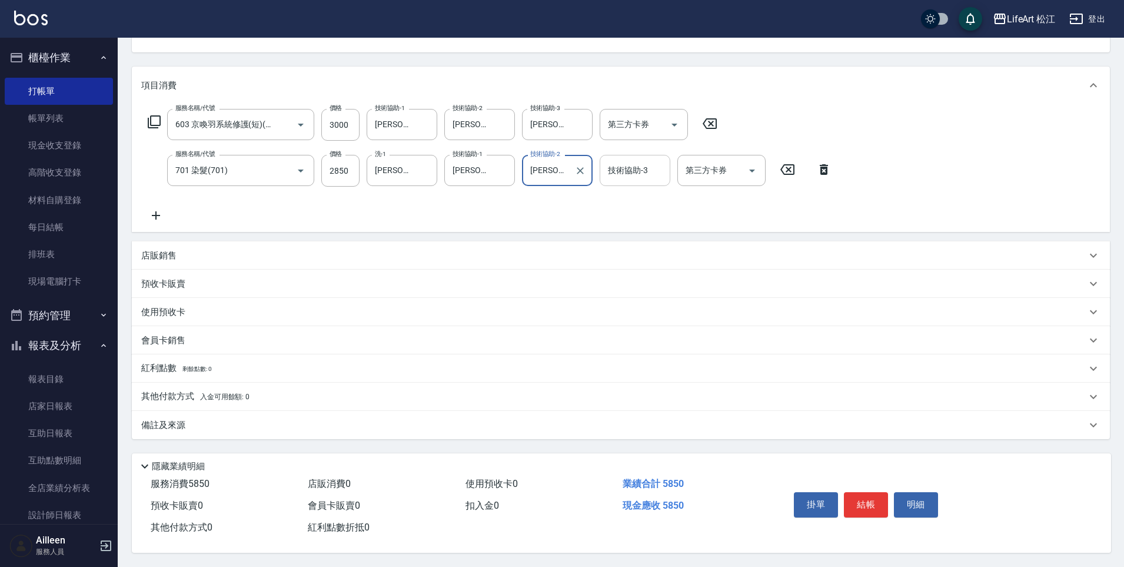
click at [647, 171] on input "技術協助-3" at bounding box center [635, 170] width 60 height 21
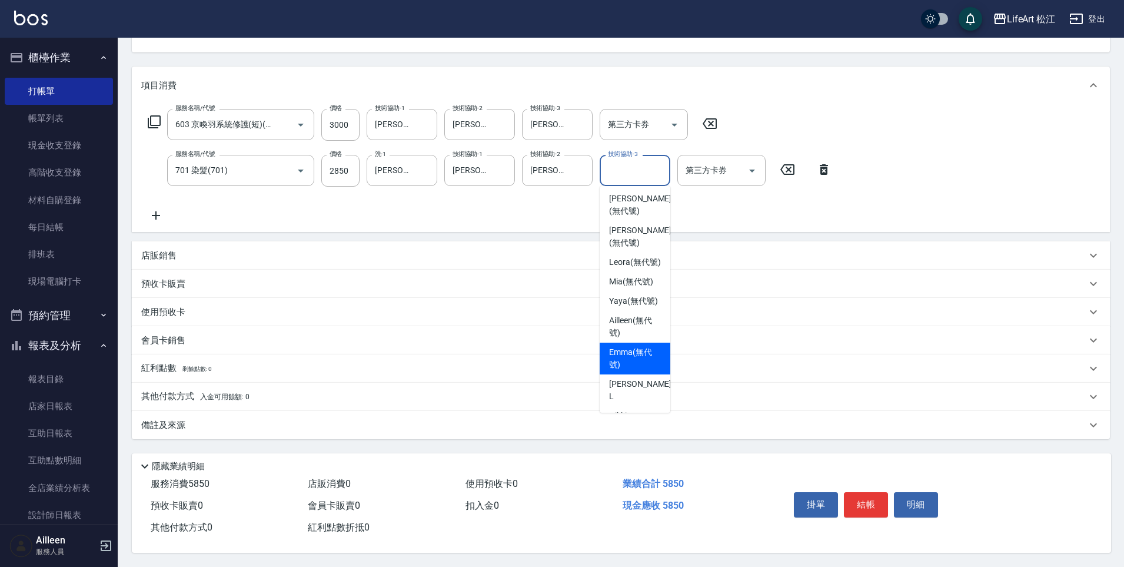
scroll to position [2, 0]
click at [607, 357] on div "Emma (無代號)" at bounding box center [635, 358] width 71 height 32
type input "Emma(無代號)"
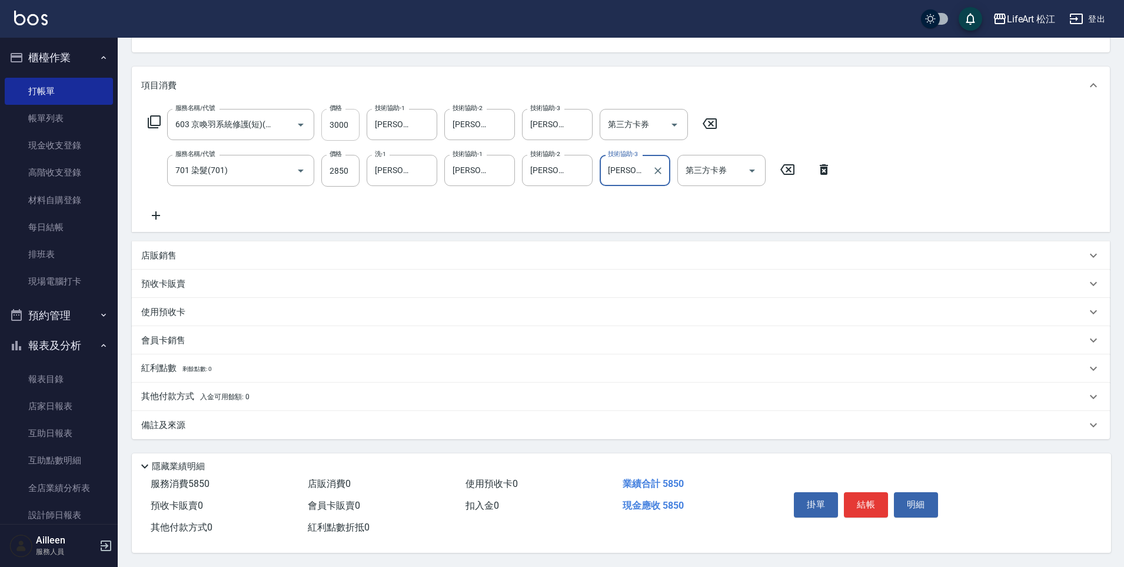
click at [347, 119] on input "3000" at bounding box center [340, 125] width 38 height 32
type input "2500"
click at [242, 419] on div "備註及來源" at bounding box center [613, 425] width 945 height 12
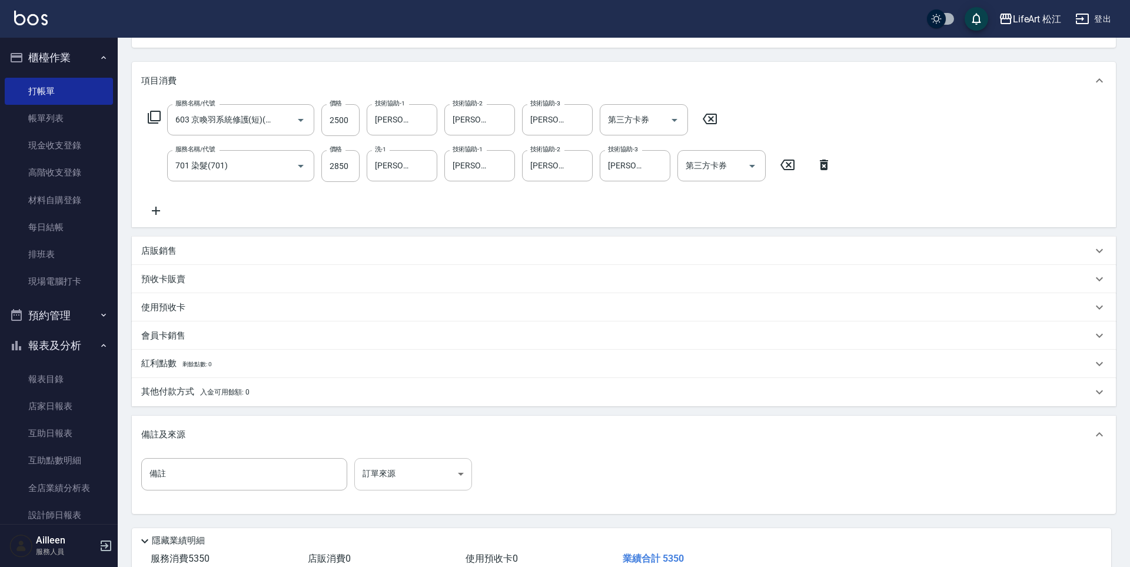
click at [455, 471] on body "LifeArt 松江 登出 櫃檯作業 打帳單 帳單列表 現金收支登錄 高階收支登錄 材料自購登錄 每日結帳 排班表 現場電腦打卡 預約管理 預約管理 單日預約…" at bounding box center [565, 255] width 1130 height 773
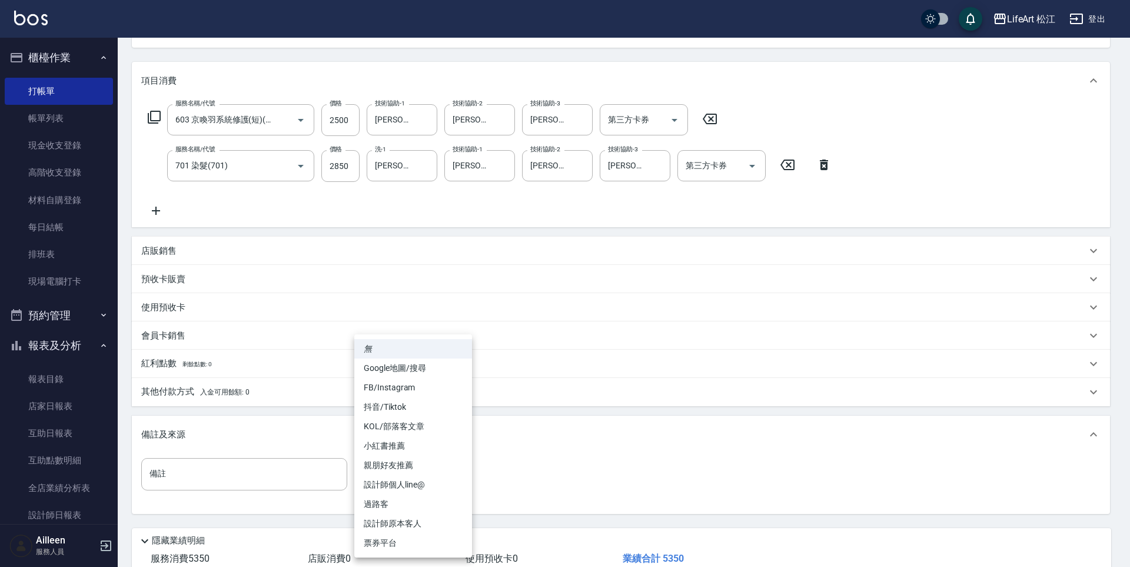
click at [437, 492] on li "設計師個人line@" at bounding box center [413, 484] width 118 height 19
type input "設計師個人line@"
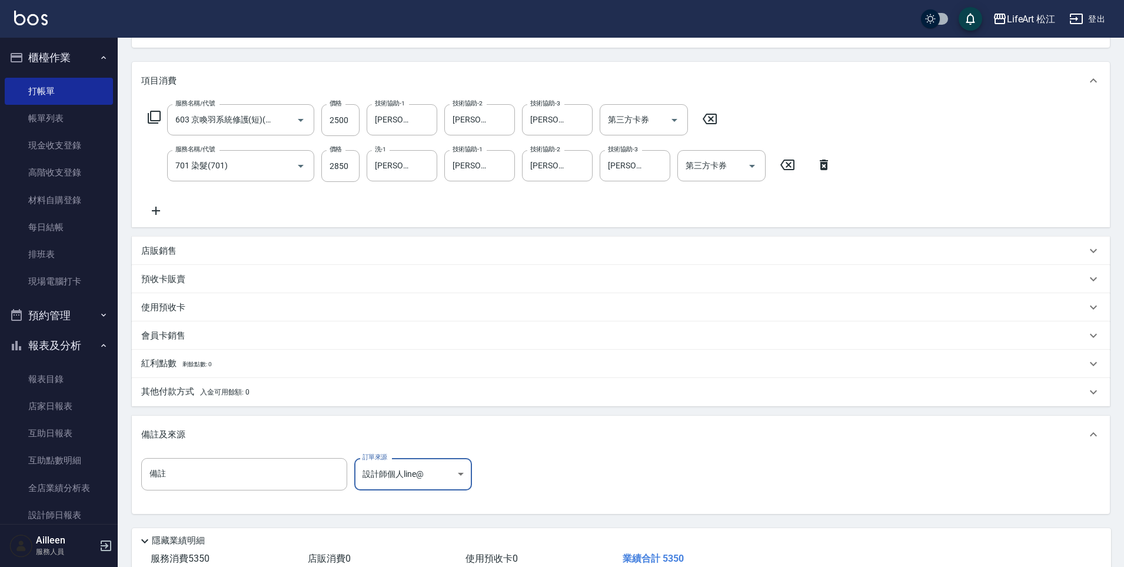
click at [211, 388] on span "入金可用餘額: 0" at bounding box center [225, 392] width 50 height 8
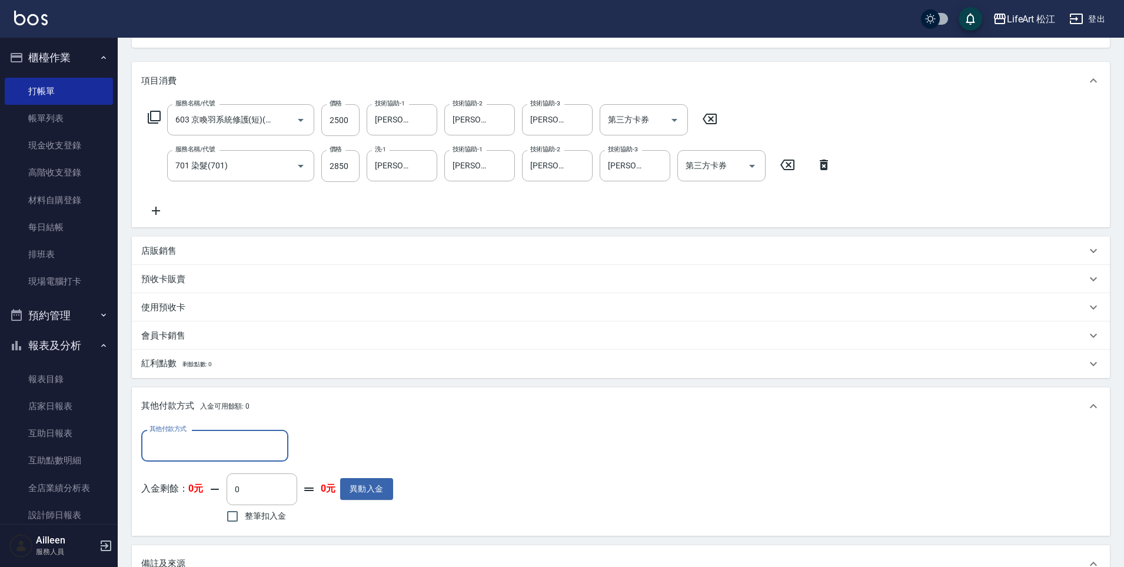
scroll to position [0, 0]
click at [187, 431] on div "其他付款方式" at bounding box center [214, 445] width 147 height 31
drag, startPoint x: 186, startPoint y: 530, endPoint x: 240, endPoint y: 497, distance: 63.1
click at [186, 530] on span "LinePay" at bounding box center [214, 533] width 147 height 19
type input "LinePay"
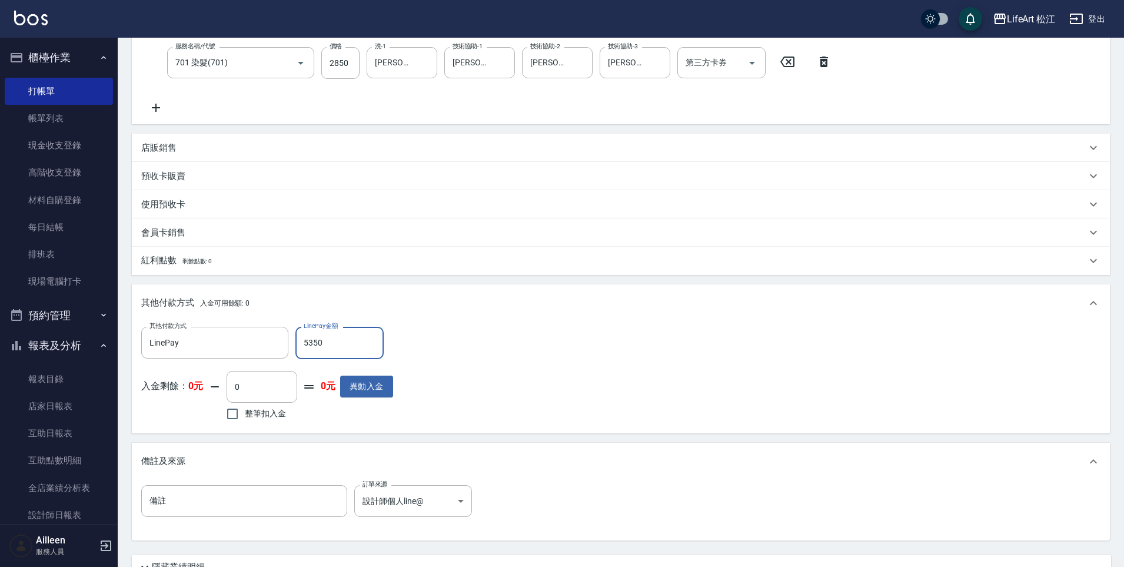
scroll to position [341, 0]
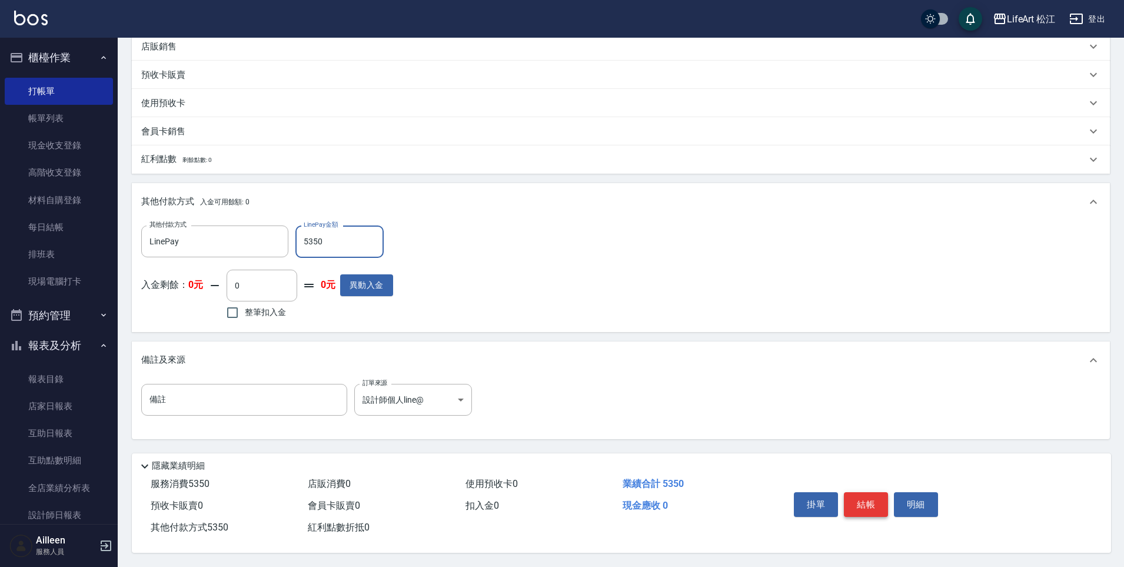
type input "5350"
click at [879, 500] on button "結帳" at bounding box center [866, 504] width 44 height 25
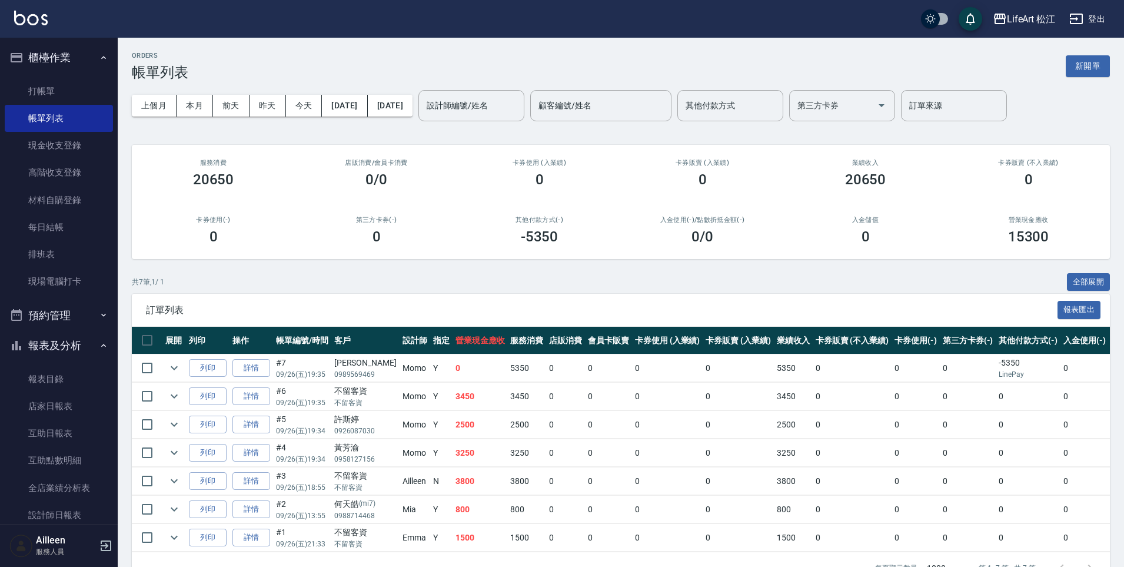
click at [452, 448] on td "3250" at bounding box center [479, 453] width 55 height 28
click at [1103, 68] on button "新開單" at bounding box center [1088, 66] width 44 height 22
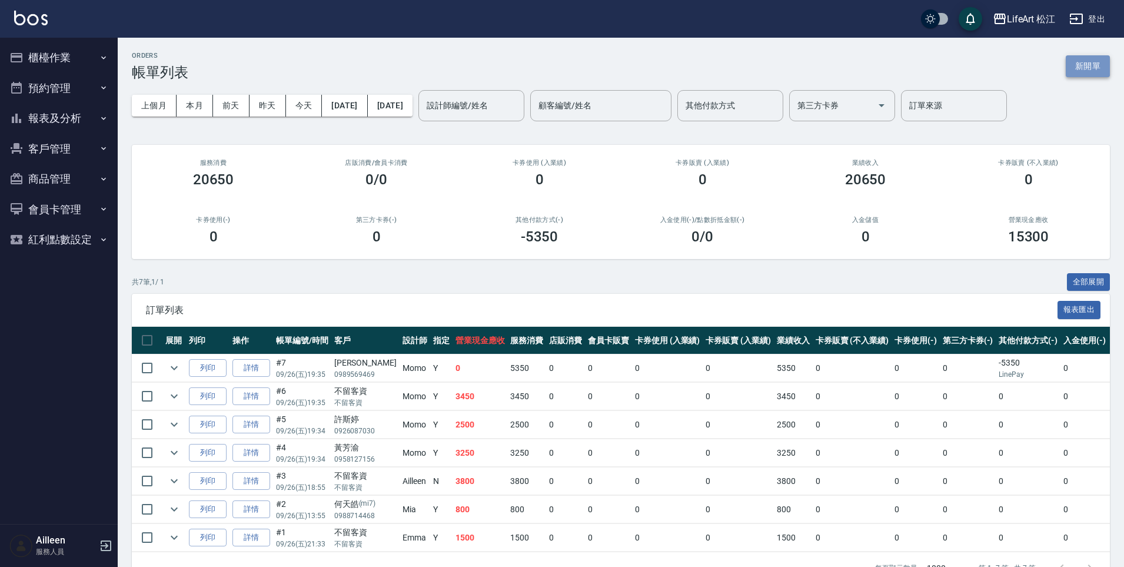
click at [1082, 64] on button "新開單" at bounding box center [1088, 66] width 44 height 22
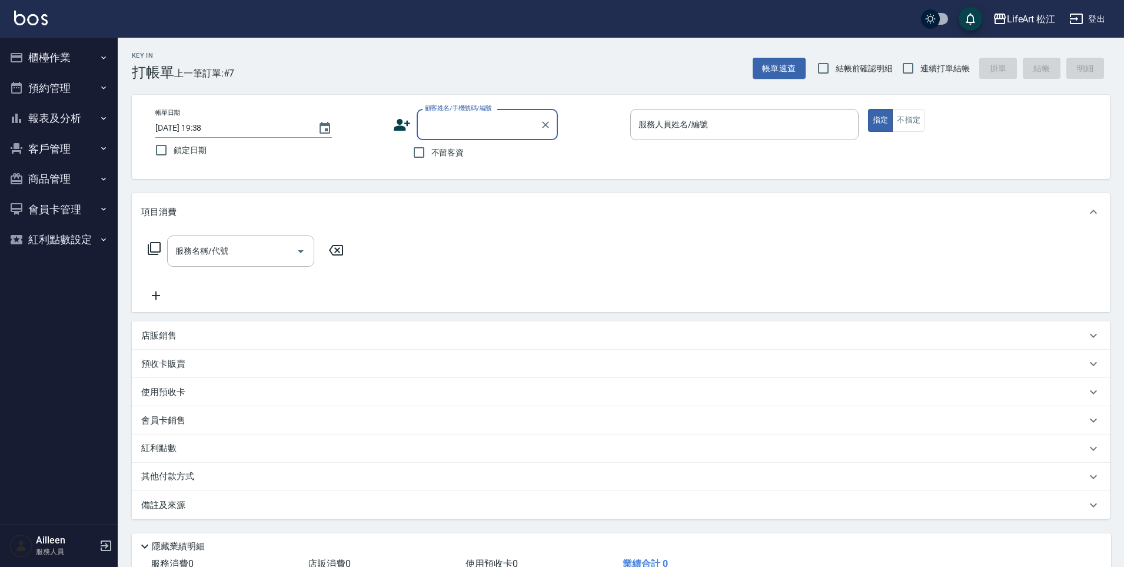
type input "f"
type input "芹"
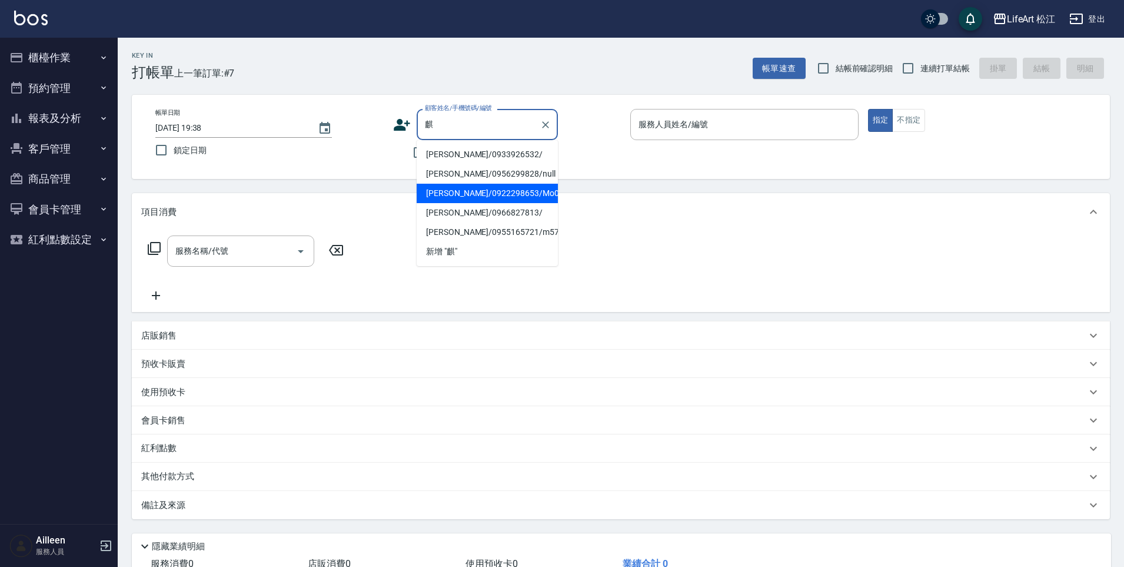
click at [461, 191] on li "彭麒弘/0922298653/Mo015*" at bounding box center [487, 193] width 141 height 19
type input "彭麒弘/0922298653/Mo015*"
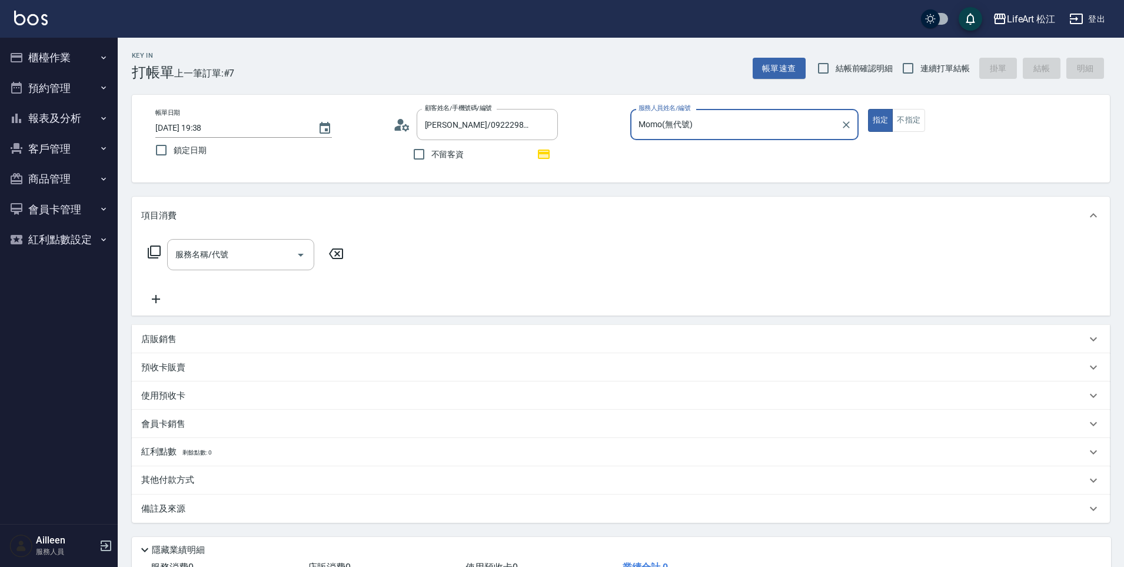
type input "Momo(無代號)"
click at [249, 258] on input "服務名稱/代號" at bounding box center [231, 254] width 119 height 21
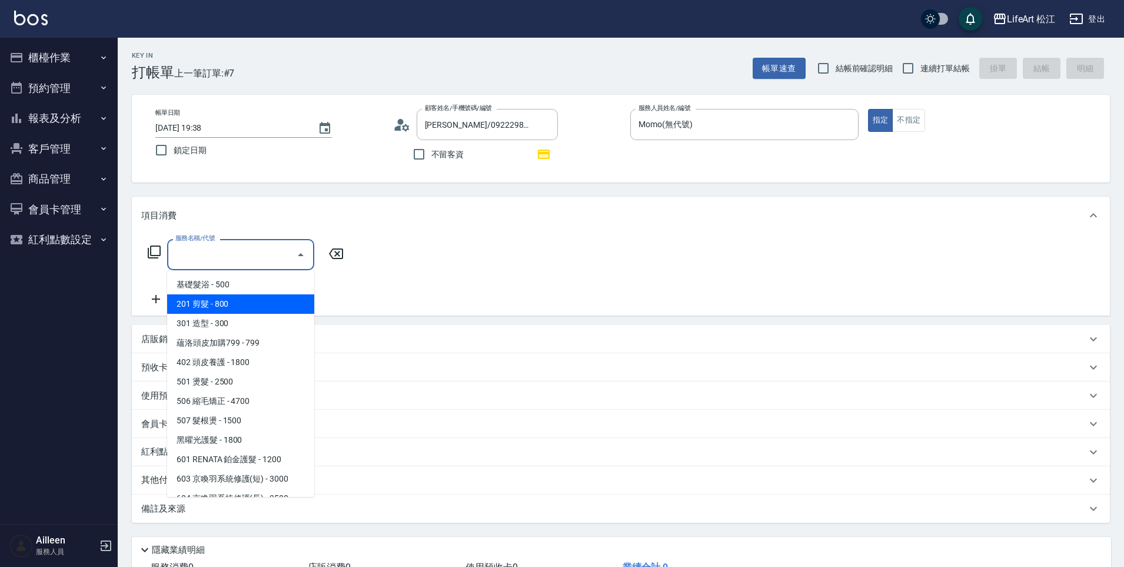
click at [237, 300] on span "201 剪髮 - 800" at bounding box center [240, 303] width 147 height 19
type input "201 剪髮(201)"
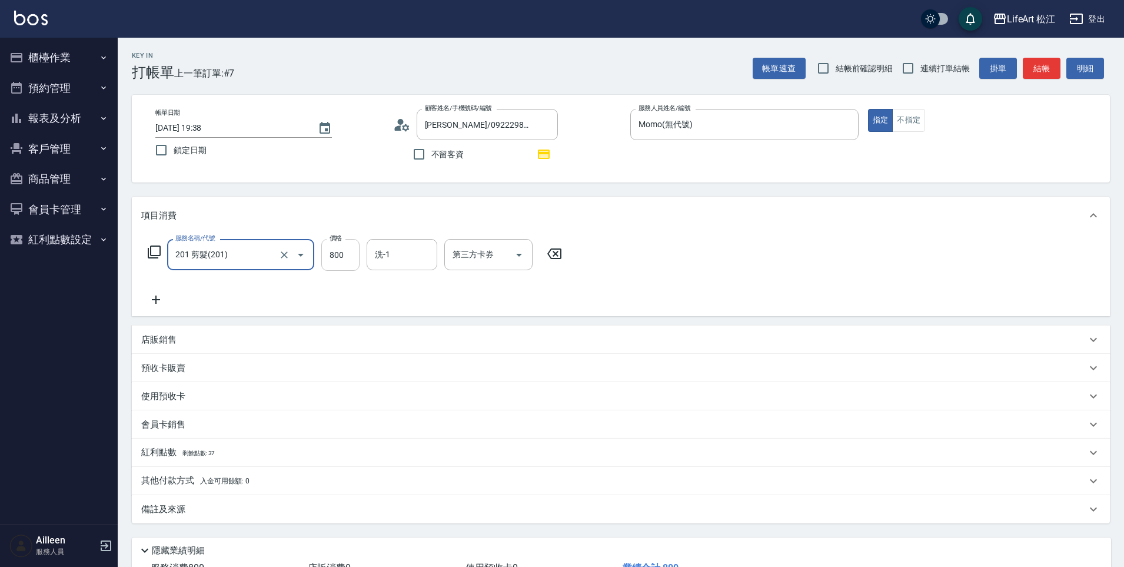
click at [336, 261] on input "800" at bounding box center [340, 255] width 38 height 32
type input "1000"
click at [394, 257] on input "洗-1" at bounding box center [402, 254] width 60 height 21
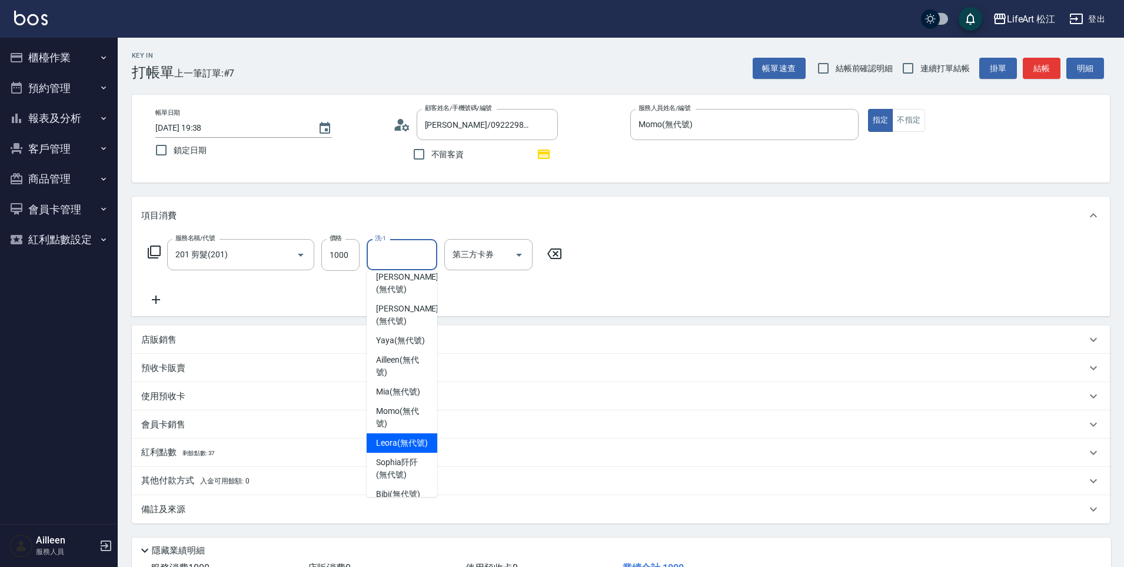
scroll to position [61, 0]
click at [388, 447] on span "Leora (無代號)" at bounding box center [402, 440] width 52 height 12
type input "Leora(無代號)"
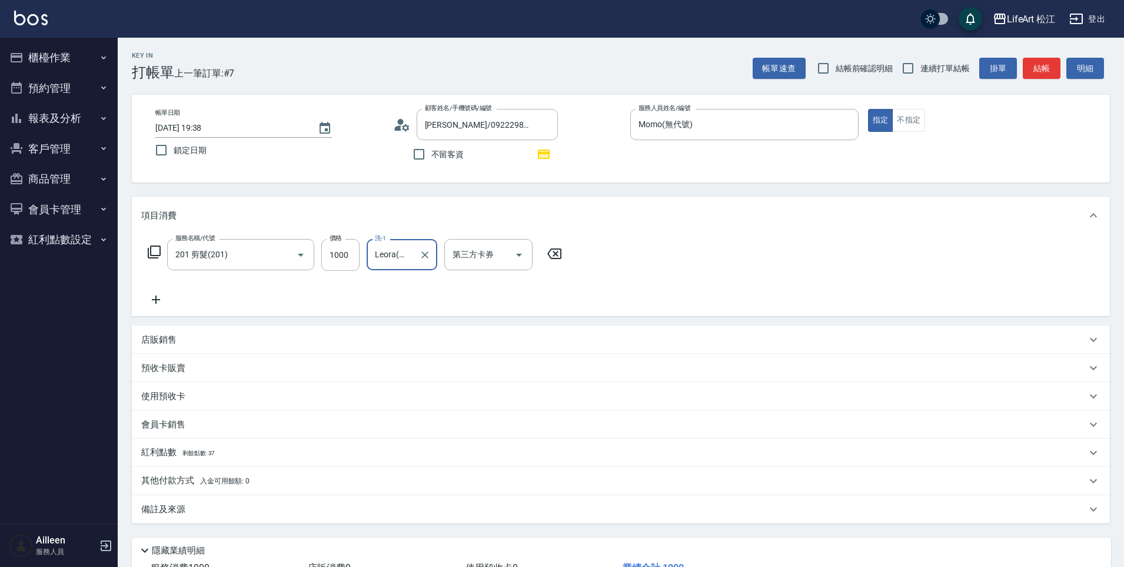
scroll to position [89, 0]
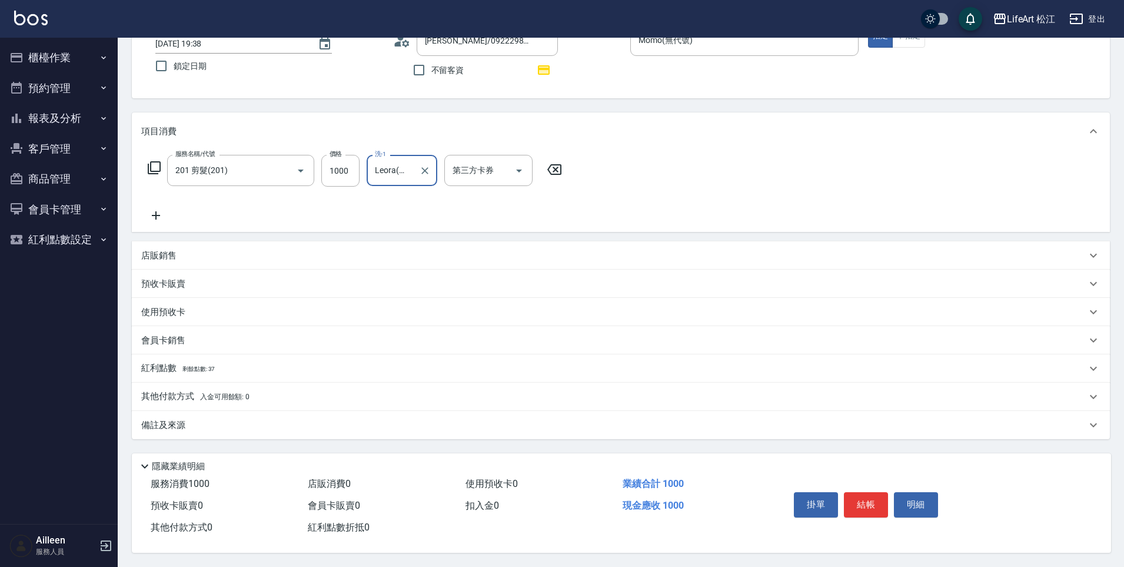
click at [294, 430] on div "備註及來源" at bounding box center [621, 425] width 978 height 28
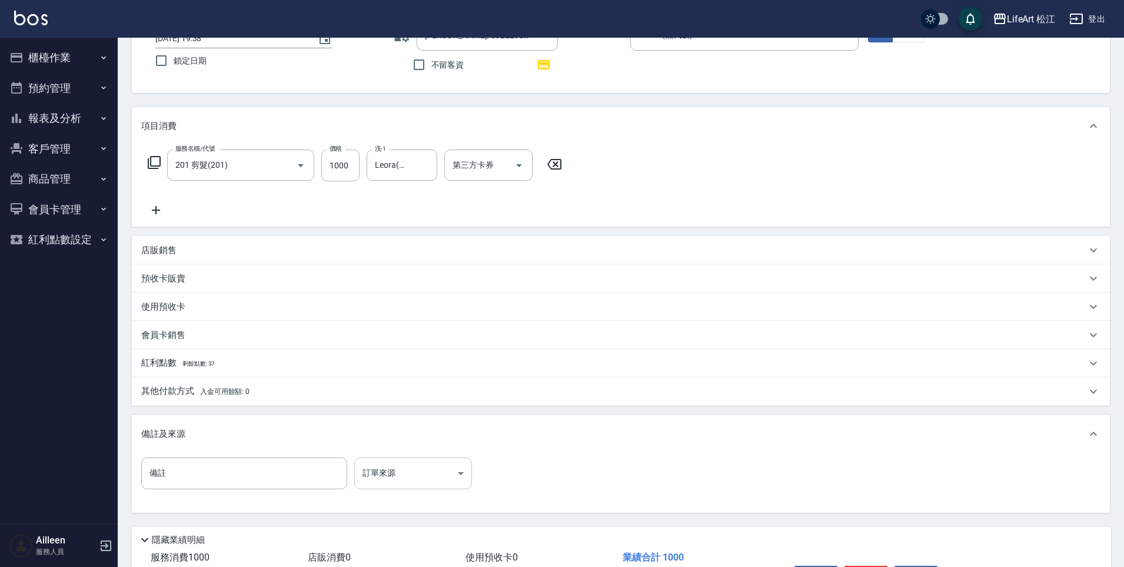
click at [444, 466] on body "LifeArt 松江 登出 櫃檯作業 打帳單 帳單列表 現金收支登錄 高階收支登錄 材料自購登錄 每日結帳 排班表 現場電腦打卡 預約管理 預約管理 單日預約…" at bounding box center [562, 276] width 1124 height 730
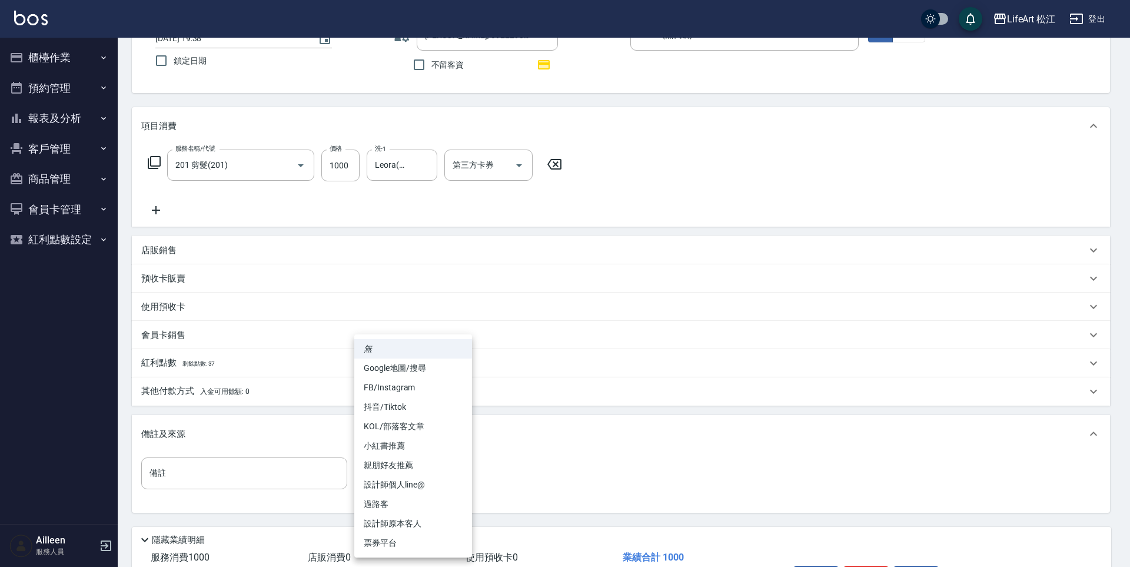
click at [432, 479] on li "設計師個人line@" at bounding box center [413, 484] width 118 height 19
type input "設計師個人line@"
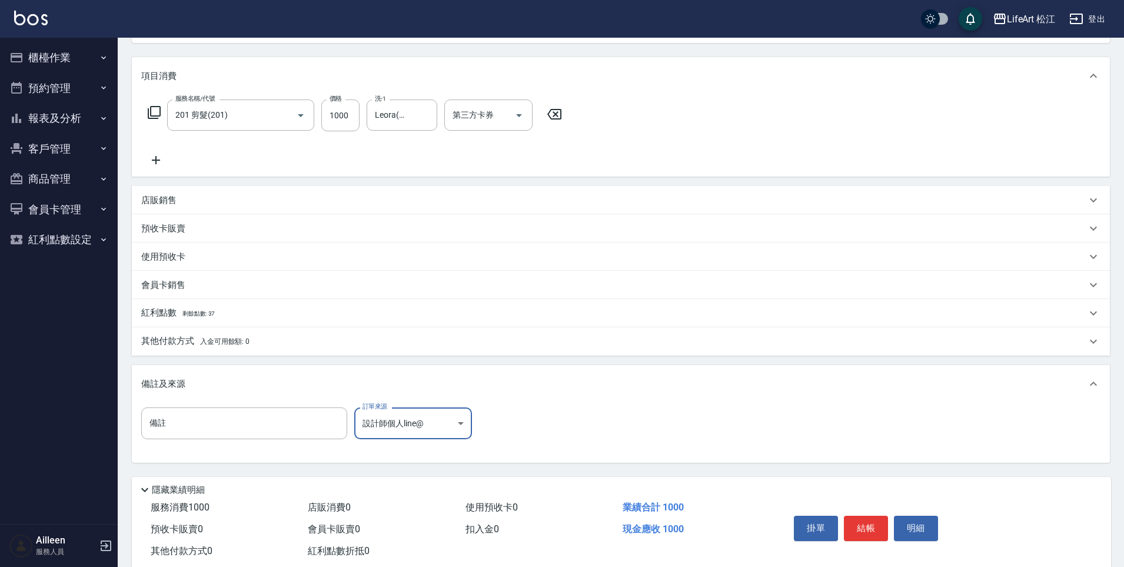
scroll to position [168, 0]
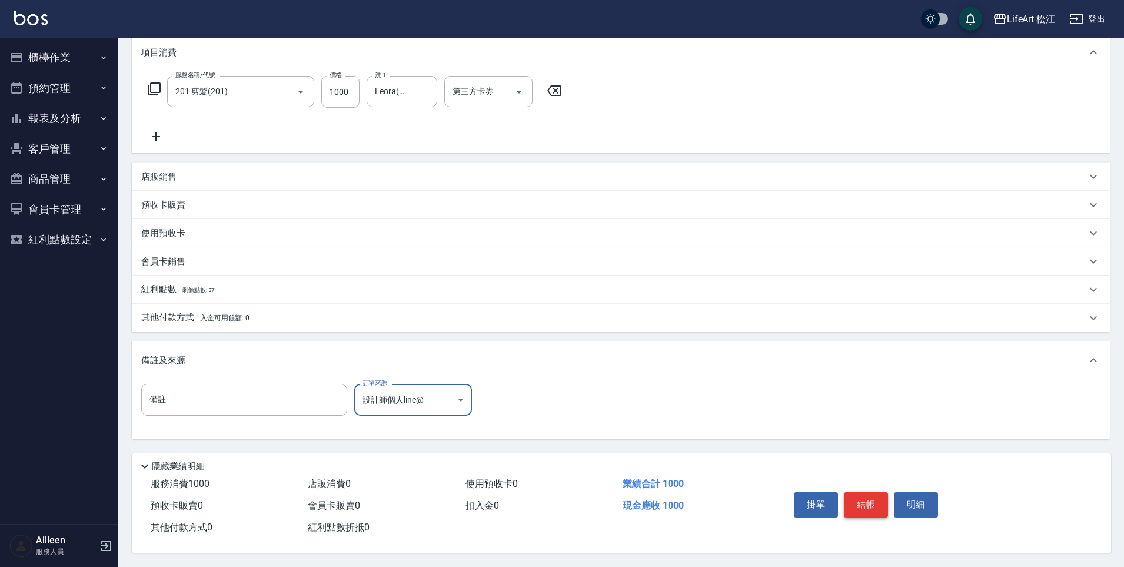
click at [876, 503] on button "結帳" at bounding box center [866, 504] width 44 height 25
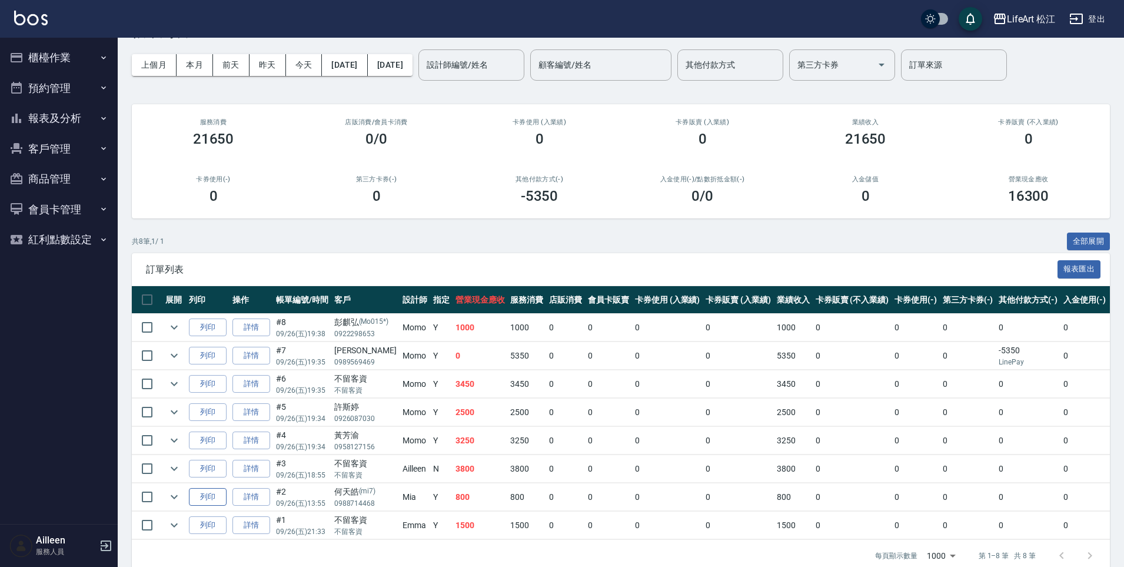
scroll to position [68, 0]
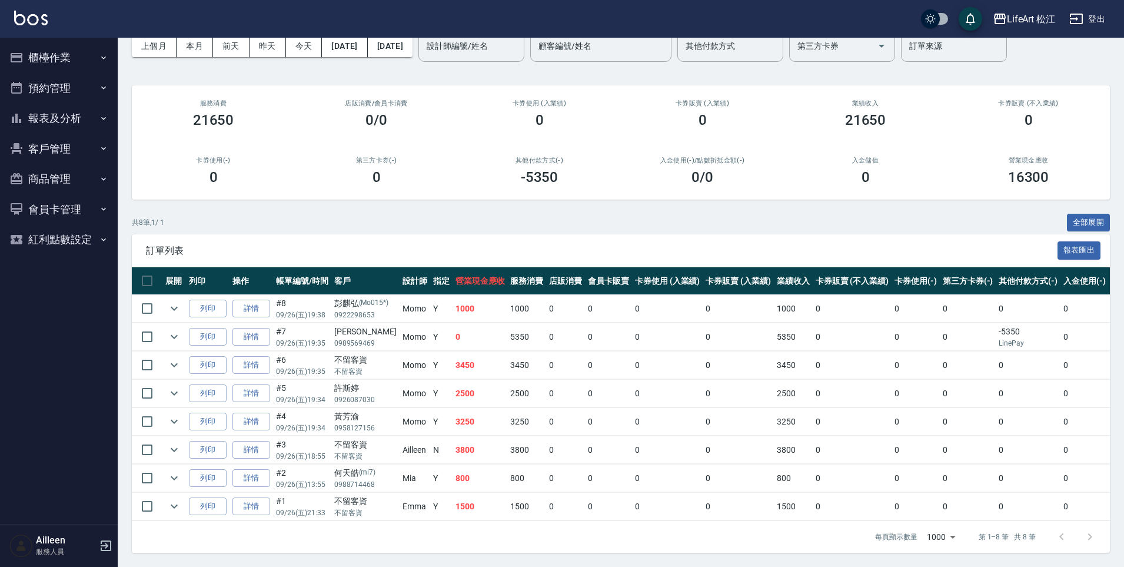
click at [461, 325] on td "0" at bounding box center [479, 337] width 55 height 28
click at [467, 334] on td "0" at bounding box center [479, 337] width 55 height 28
click at [257, 384] on link "詳情" at bounding box center [251, 393] width 38 height 18
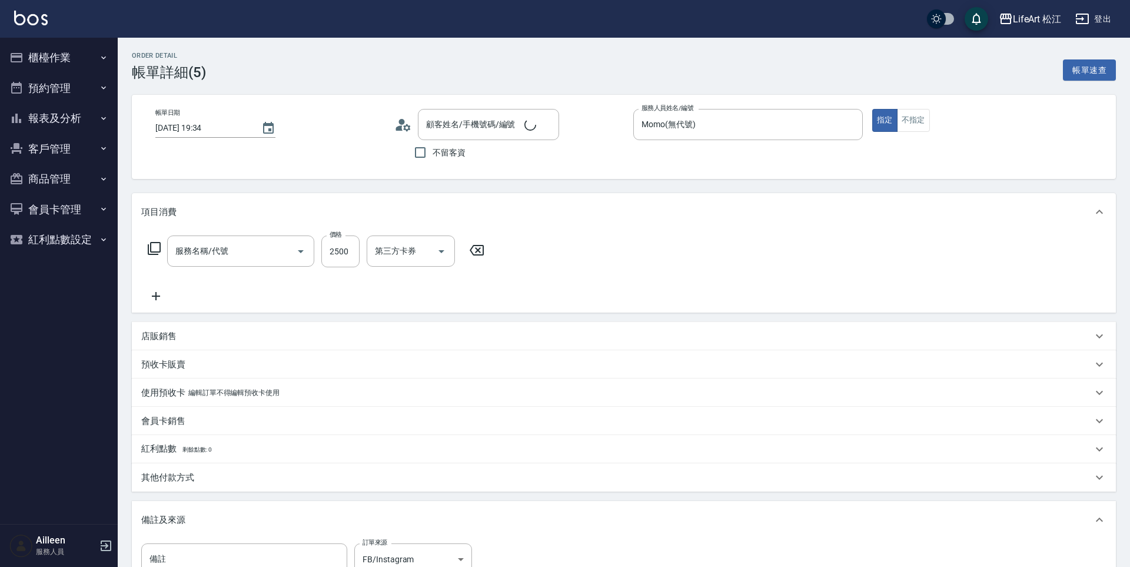
type input "2025/09/26 19:34"
type input "Momo(無代號)"
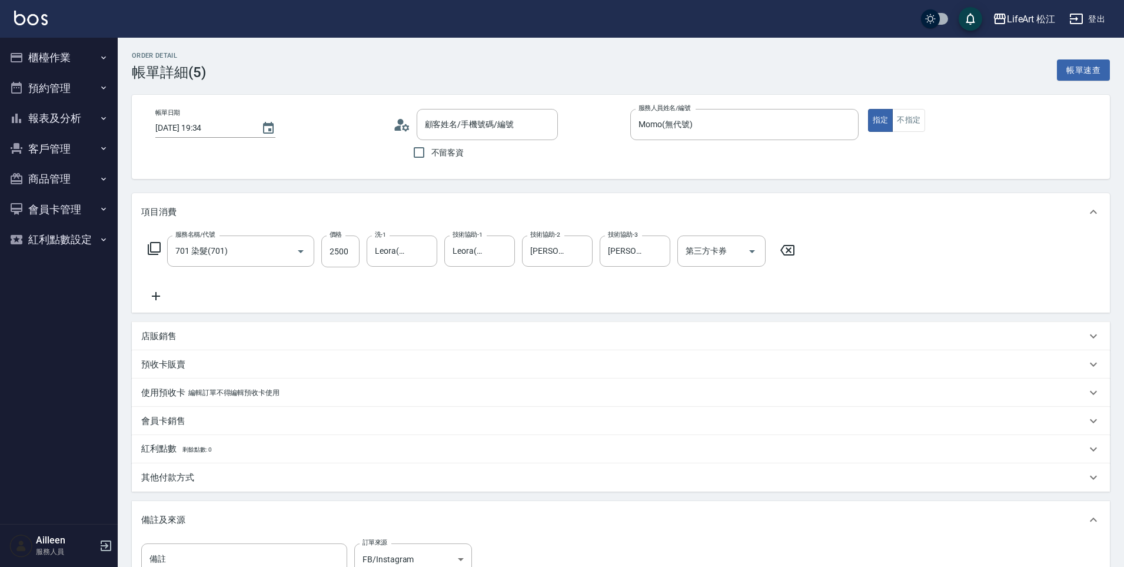
type input "許斯婷/0926087030/"
type input "701 染髮(701)"
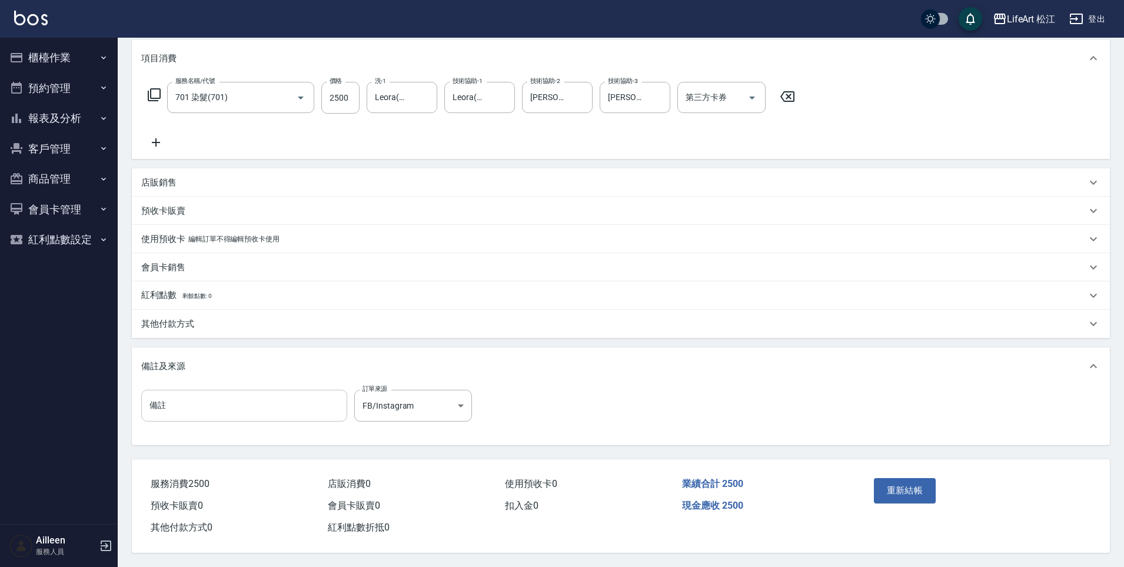
scroll to position [159, 0]
click at [220, 319] on div "其他付款方式" at bounding box center [613, 324] width 945 height 12
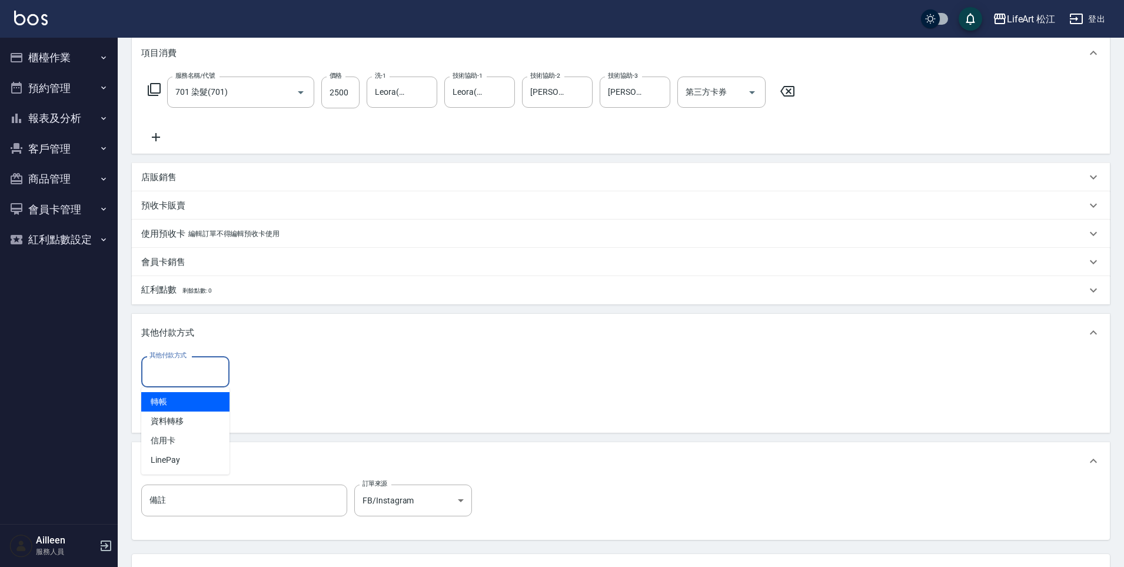
click at [185, 381] on input "其他付款方式" at bounding box center [186, 371] width 78 height 21
click at [195, 410] on span "轉帳" at bounding box center [185, 401] width 88 height 19
type input "轉帳"
click at [272, 377] on input "0" at bounding box center [281, 372] width 88 height 32
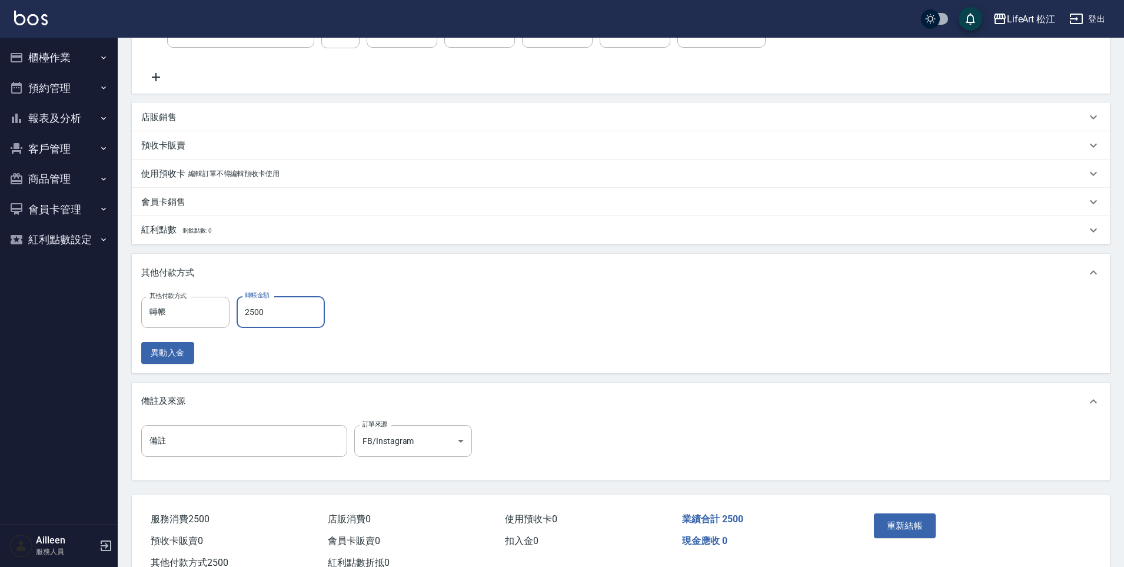
scroll to position [259, 0]
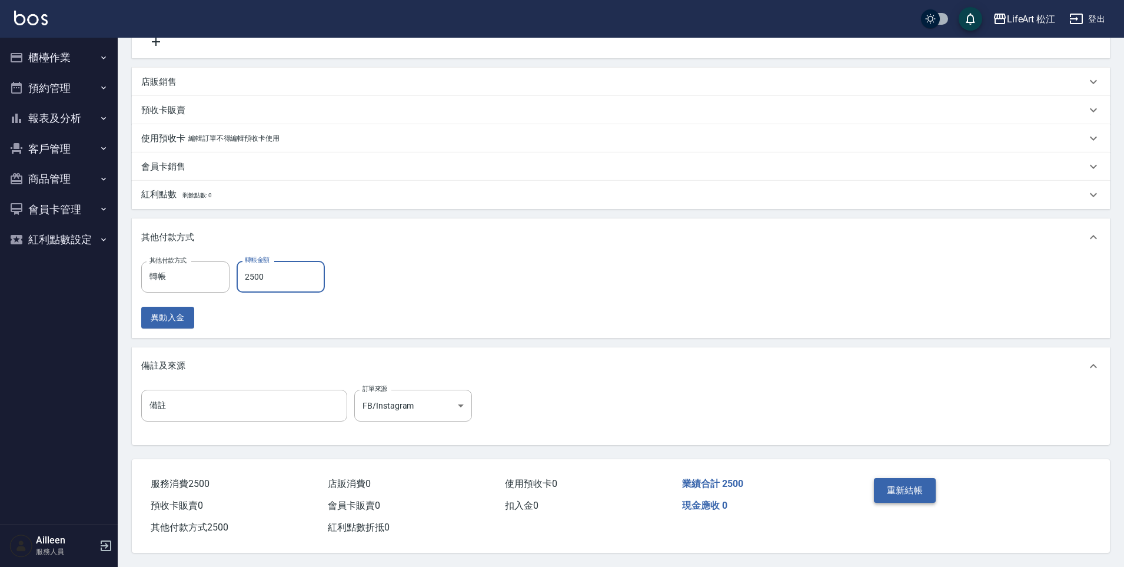
type input "2500"
click at [900, 478] on button "重新結帳" at bounding box center [905, 490] width 62 height 25
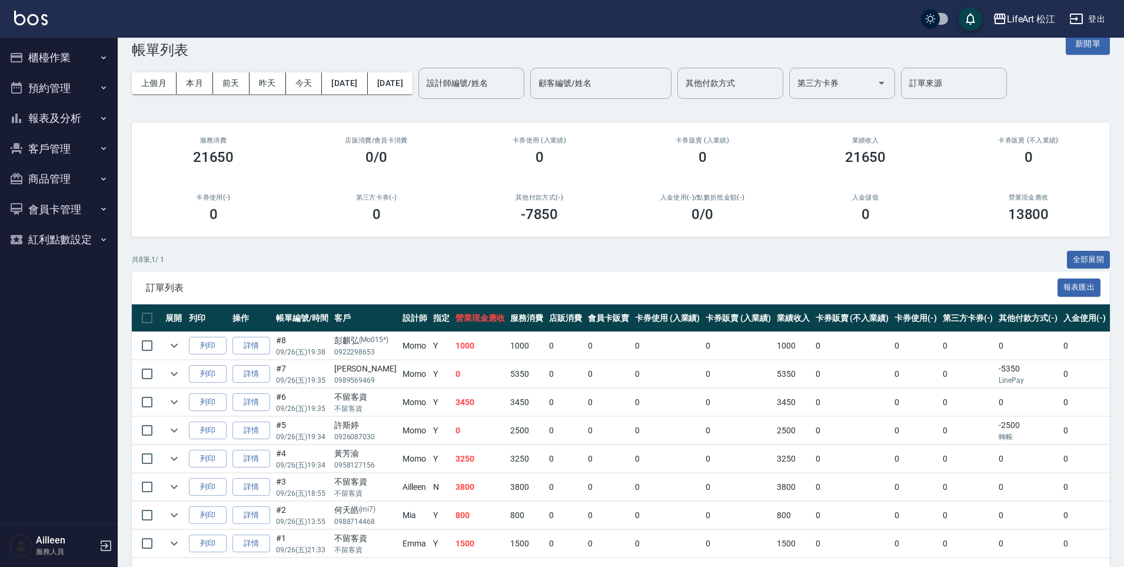
scroll to position [41, 0]
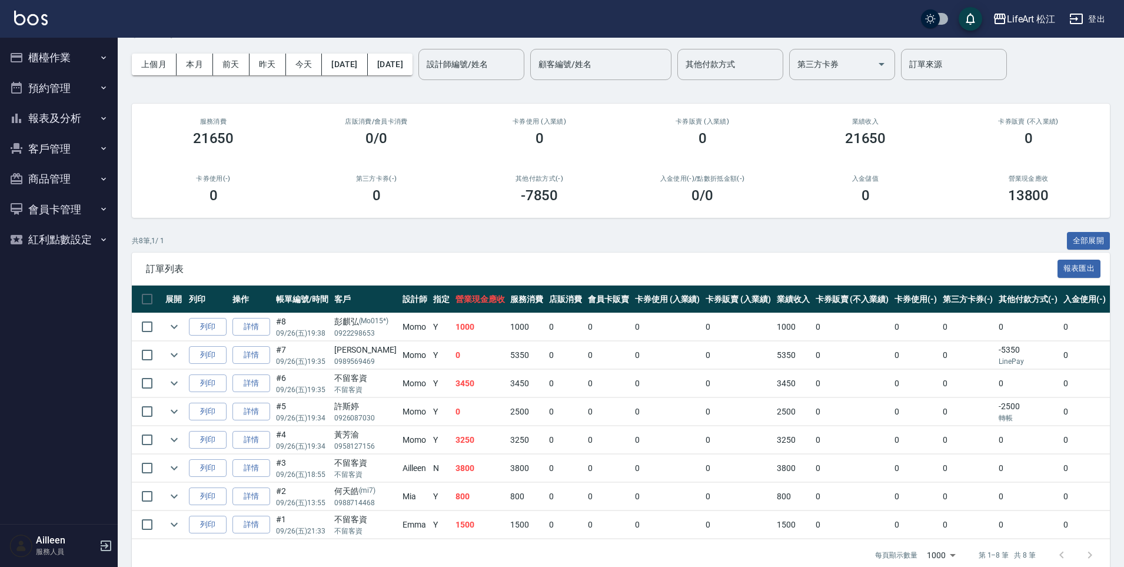
click at [452, 445] on td "3250" at bounding box center [479, 440] width 55 height 28
click at [434, 400] on td "Y" at bounding box center [441, 412] width 22 height 28
click at [454, 390] on td "3450" at bounding box center [479, 384] width 55 height 28
click at [460, 347] on td "0" at bounding box center [479, 355] width 55 height 28
click at [458, 364] on td "0" at bounding box center [479, 355] width 55 height 28
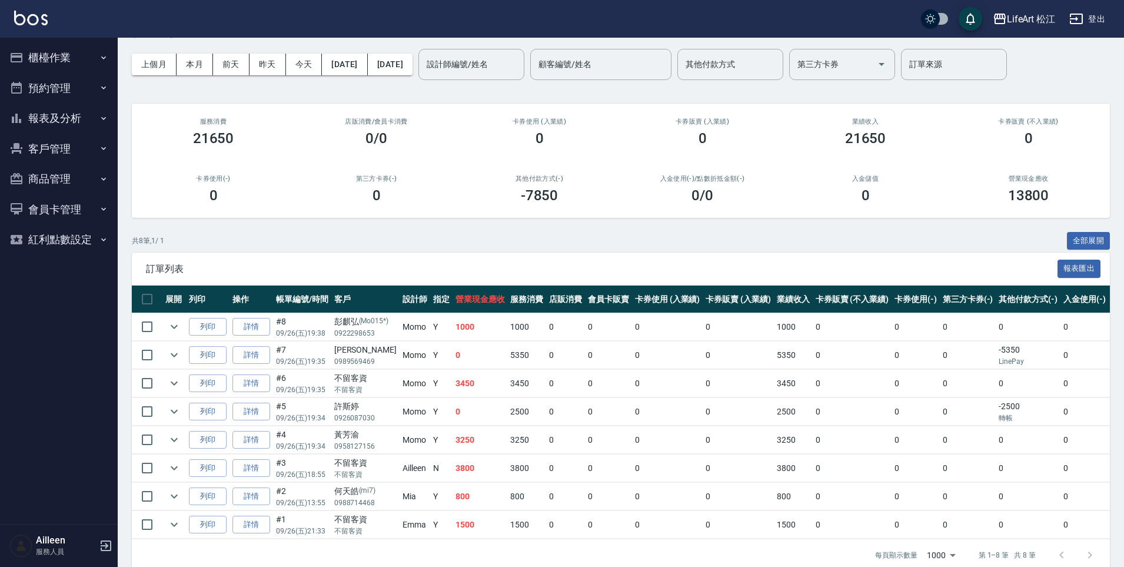
click at [454, 392] on td "3450" at bounding box center [479, 384] width 55 height 28
click at [105, 117] on icon "button" at bounding box center [103, 118] width 5 height 3
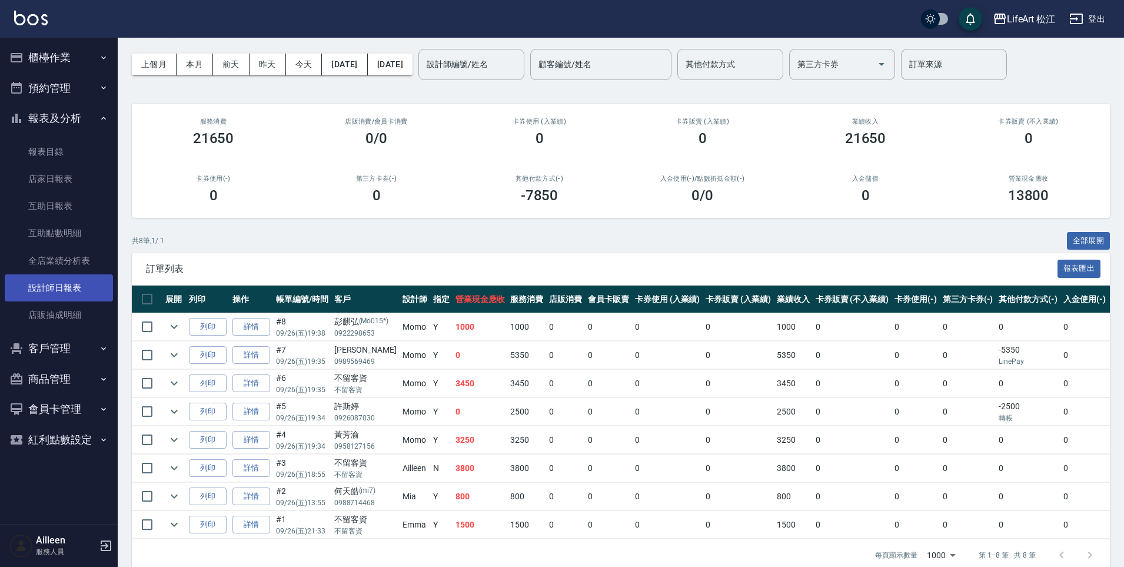
click at [64, 288] on link "設計師日報表" at bounding box center [59, 287] width 108 height 27
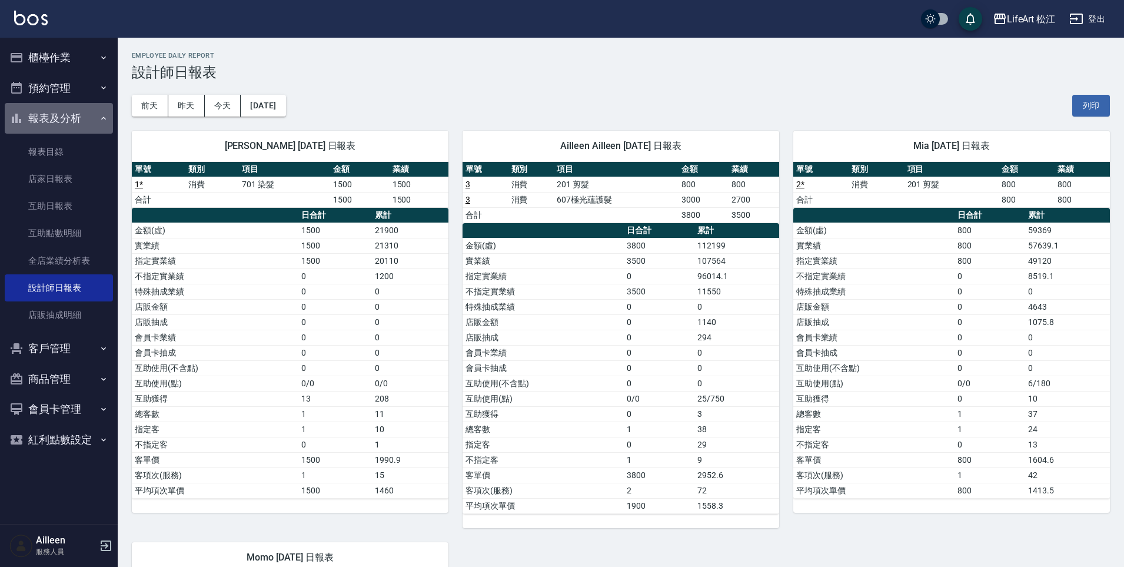
click at [67, 109] on button "報表及分析" at bounding box center [59, 118] width 108 height 31
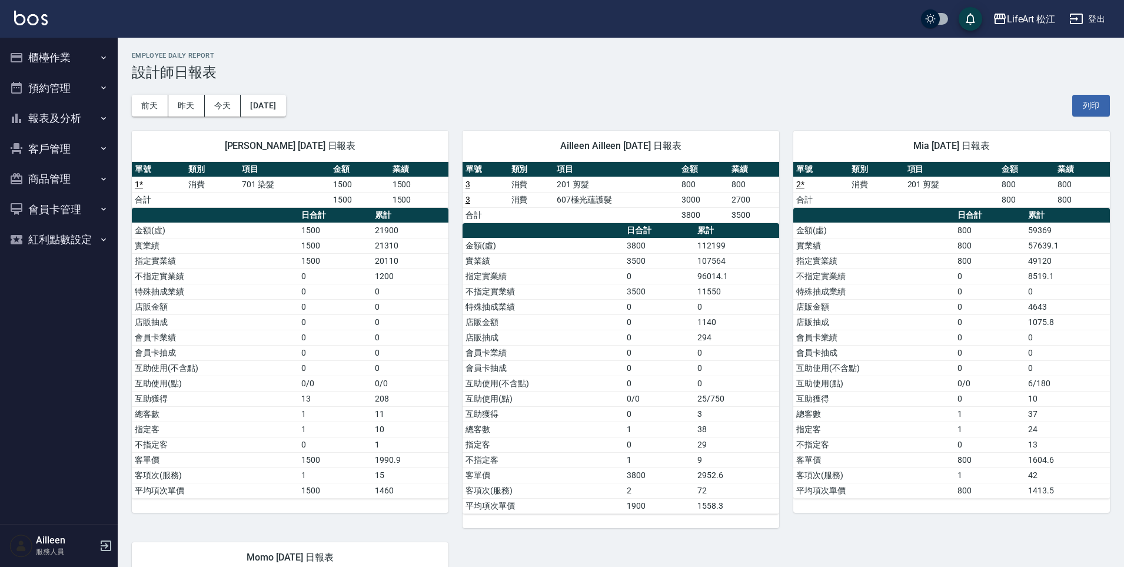
click at [55, 58] on button "櫃檯作業" at bounding box center [59, 57] width 108 height 31
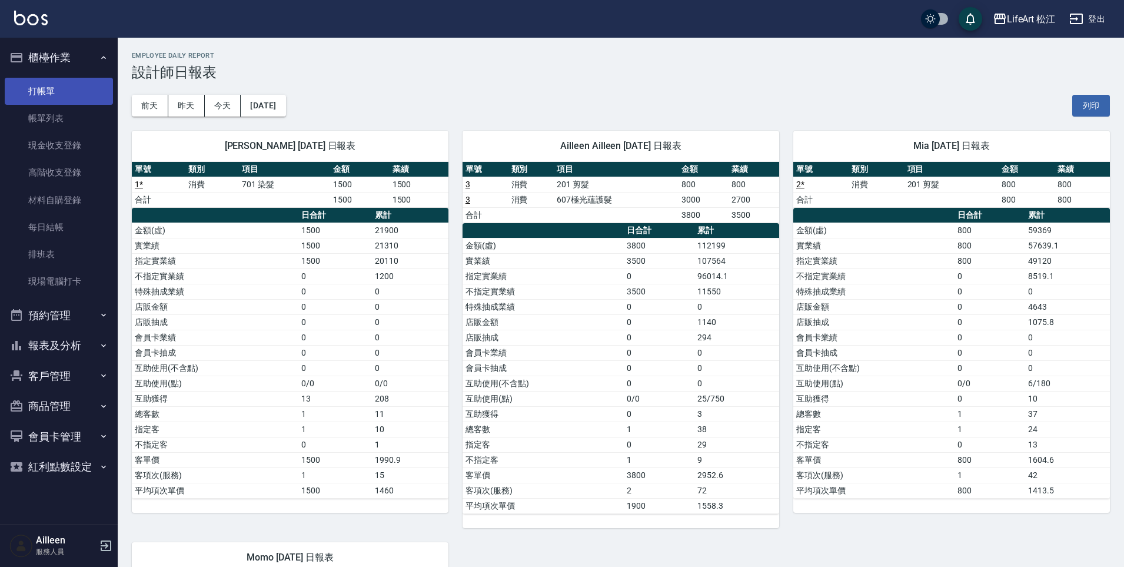
click at [73, 103] on link "打帳單" at bounding box center [59, 91] width 108 height 27
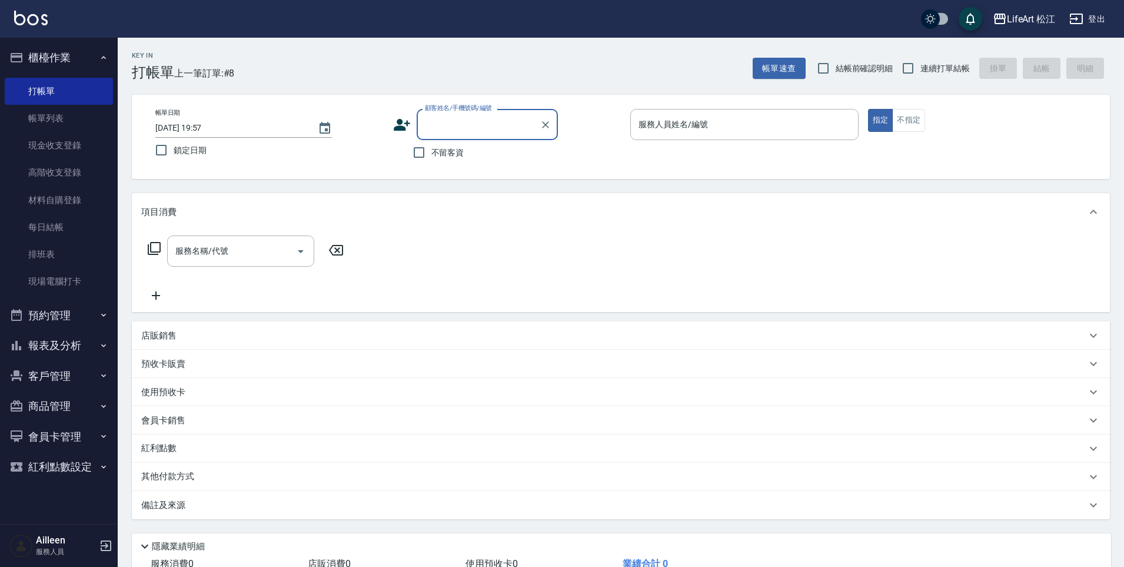
click at [403, 126] on icon at bounding box center [402, 125] width 16 height 12
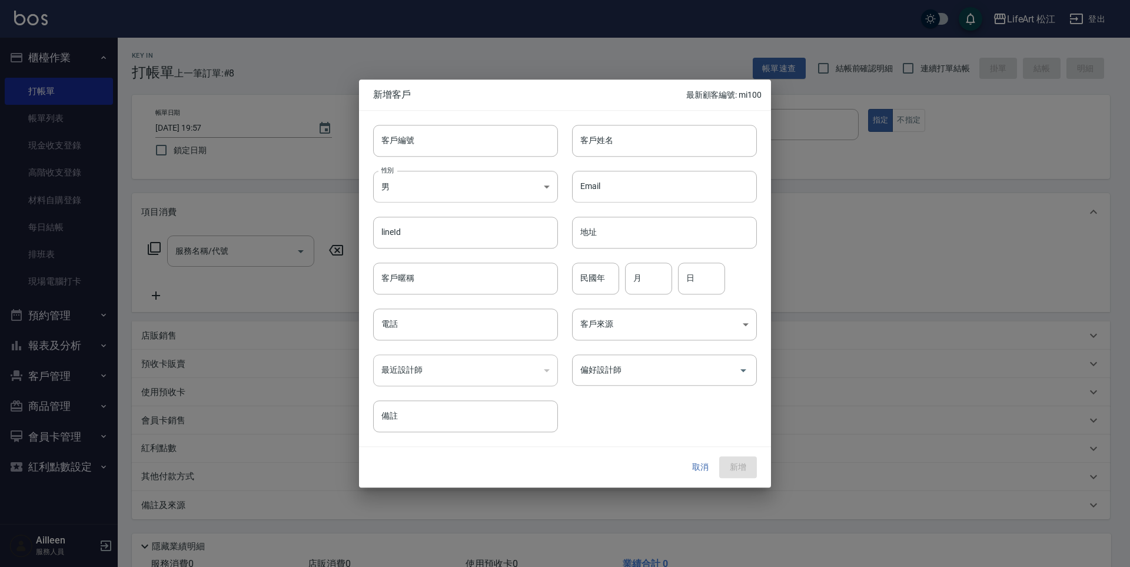
click at [690, 463] on button "取消" at bounding box center [700, 468] width 38 height 22
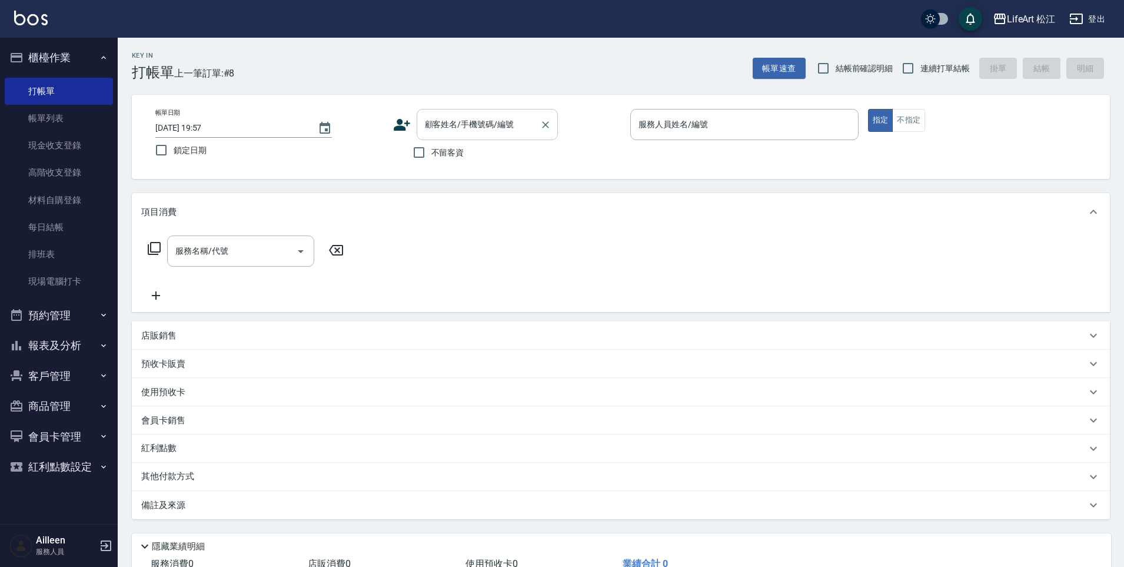
click at [510, 132] on input "顧客姓名/手機號碼/編號" at bounding box center [478, 124] width 113 height 21
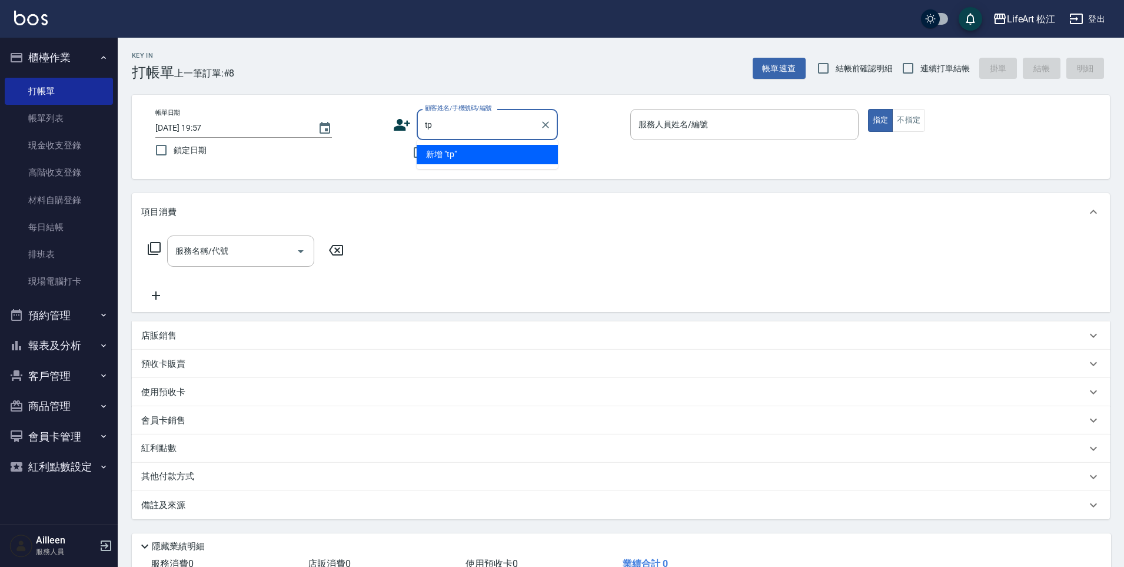
type input "t"
type input "著"
type input "ㄔ"
type input "陳"
type input "余"
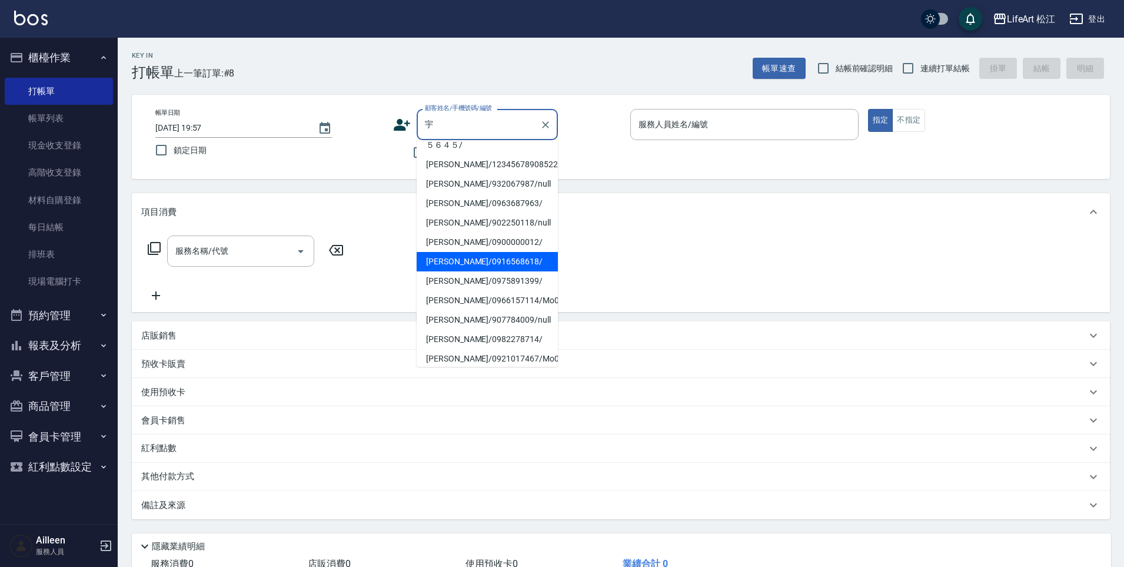
scroll to position [160, 0]
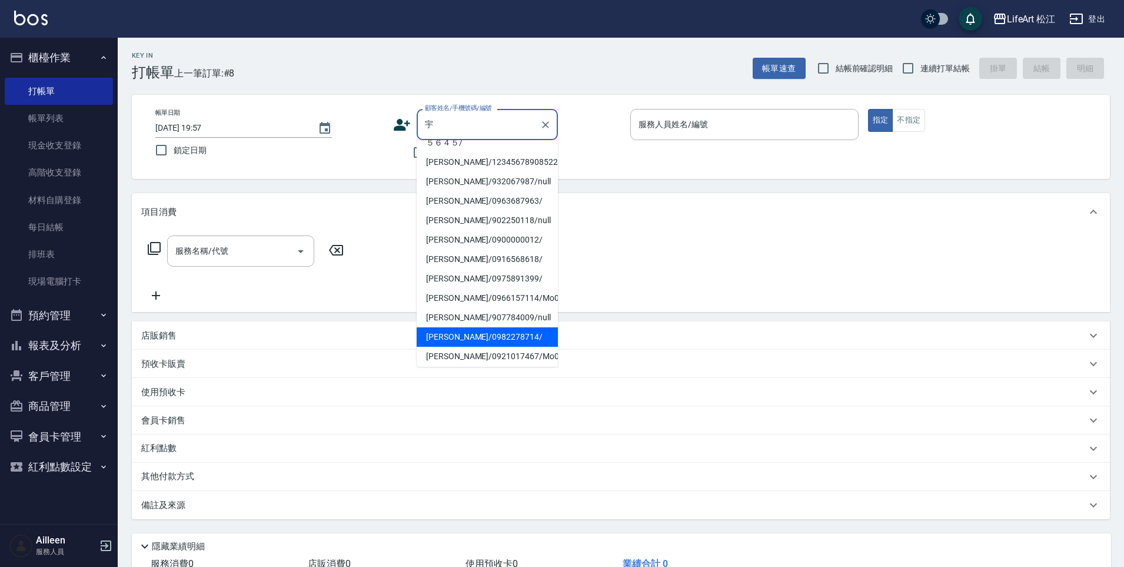
click at [494, 327] on li "陳昭宇/0982278714/" at bounding box center [487, 336] width 141 height 19
type input "陳昭宇/0982278714/"
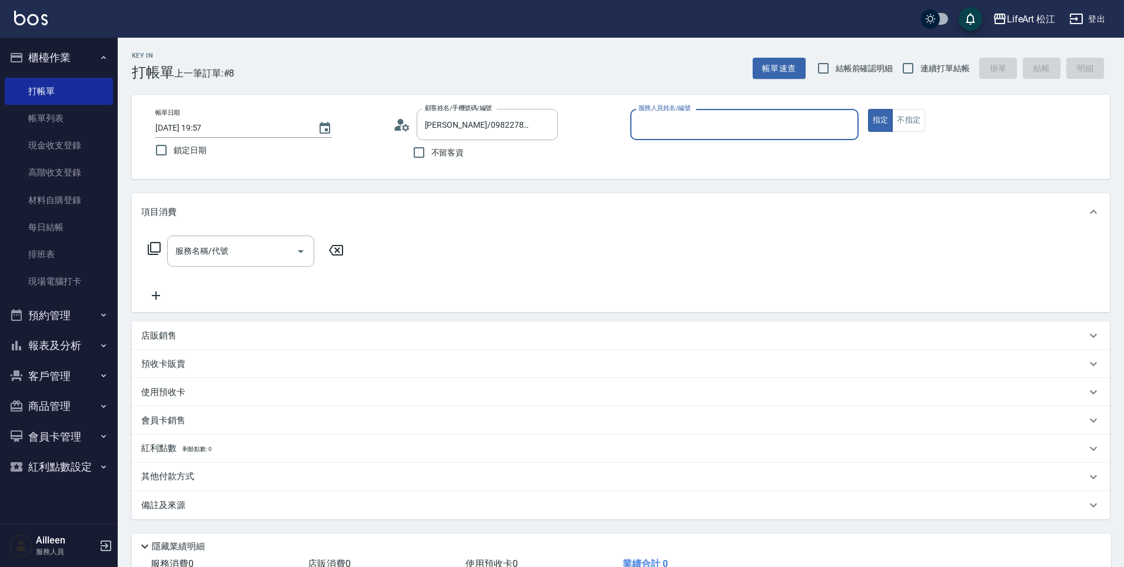
type input "Yaya(無代號)"
click at [240, 250] on input "服務名稱/代號" at bounding box center [231, 251] width 119 height 21
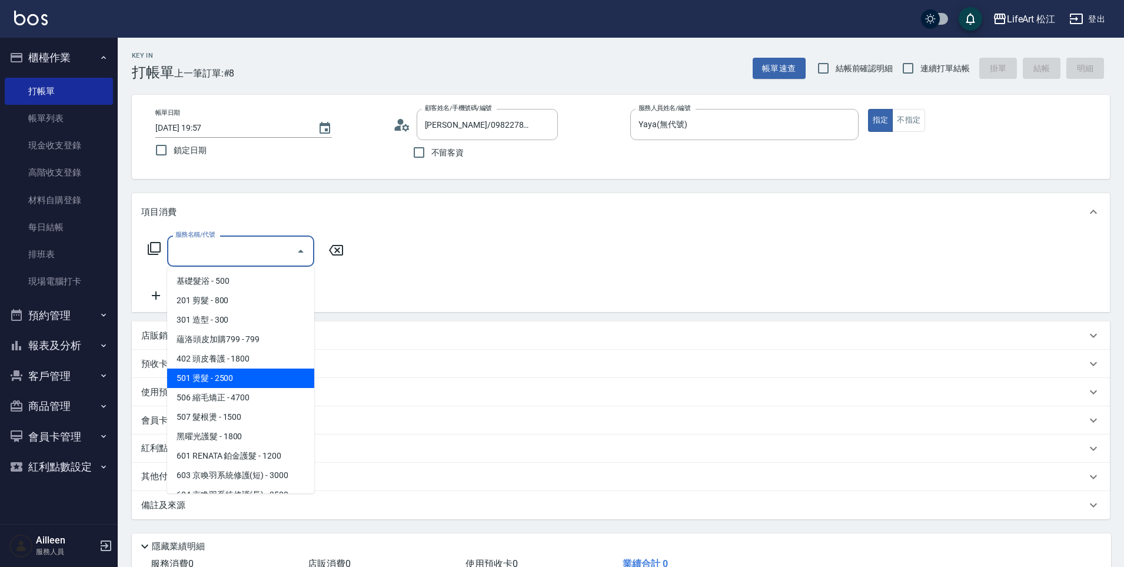
click at [242, 379] on span "501 燙髮 - 2500" at bounding box center [240, 377] width 147 height 19
type input "501 燙髮(501)"
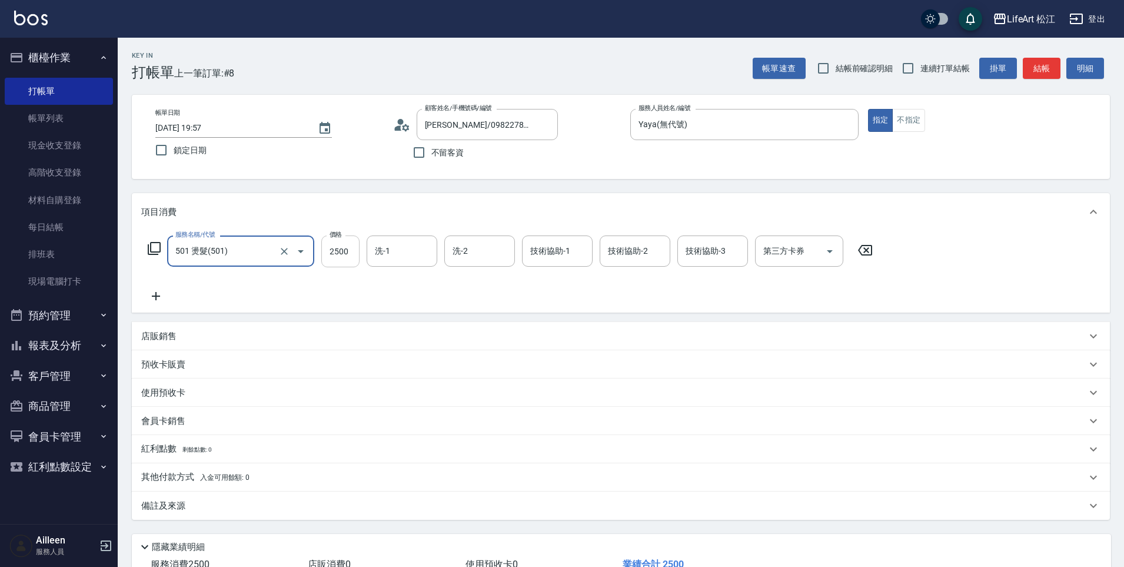
click at [332, 248] on input "2500" at bounding box center [340, 251] width 38 height 32
type input "1399"
click at [553, 247] on div "技術協助-1 技術協助-1" at bounding box center [557, 250] width 71 height 31
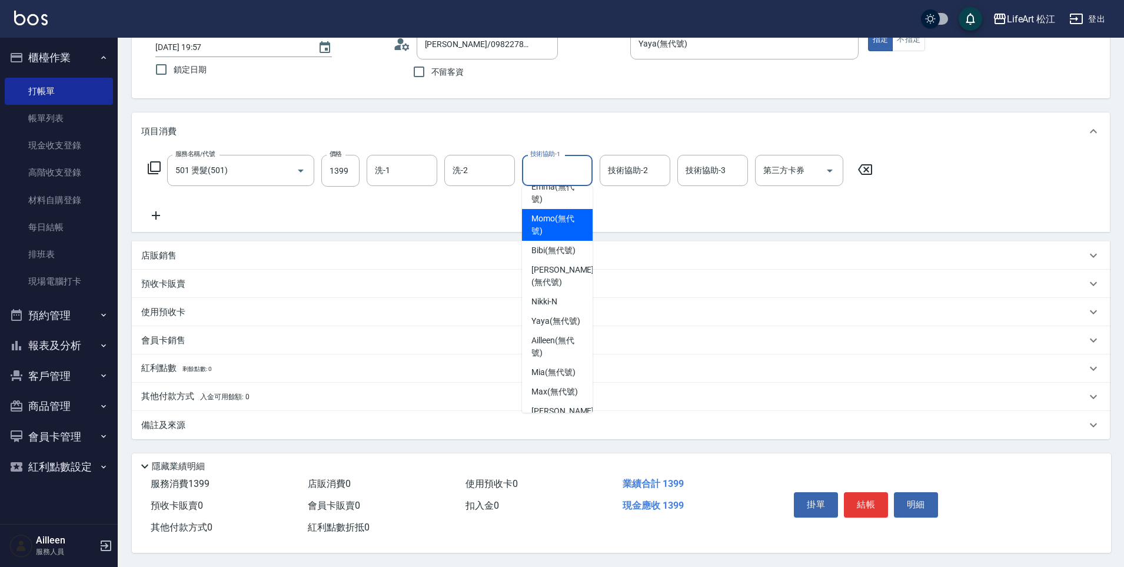
scroll to position [0, 0]
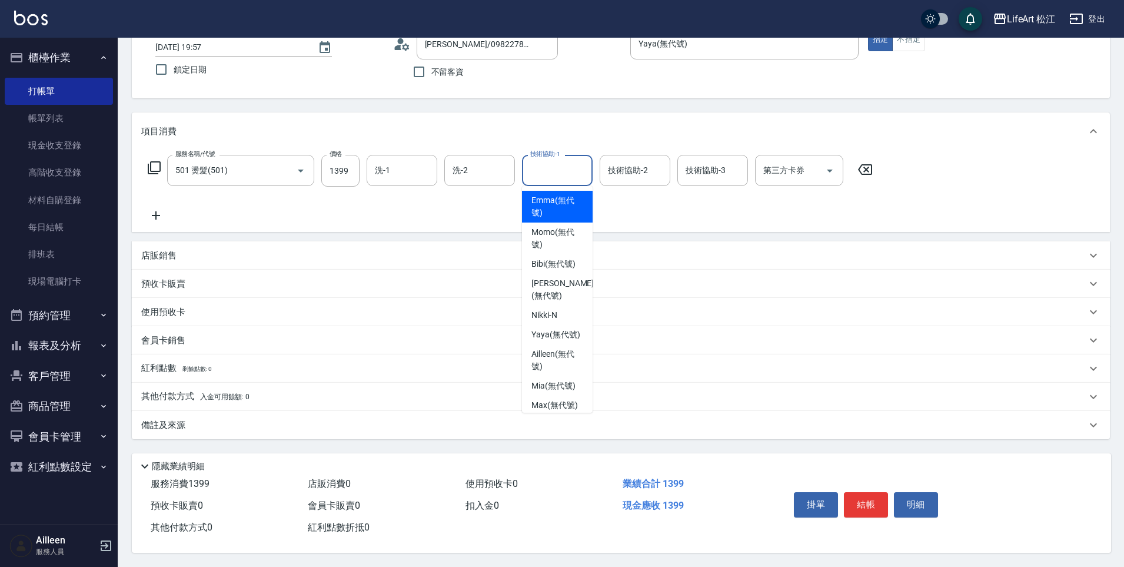
click at [549, 202] on span "Emma (無代號)" at bounding box center [557, 206] width 52 height 25
type input "Emma(無代號)"
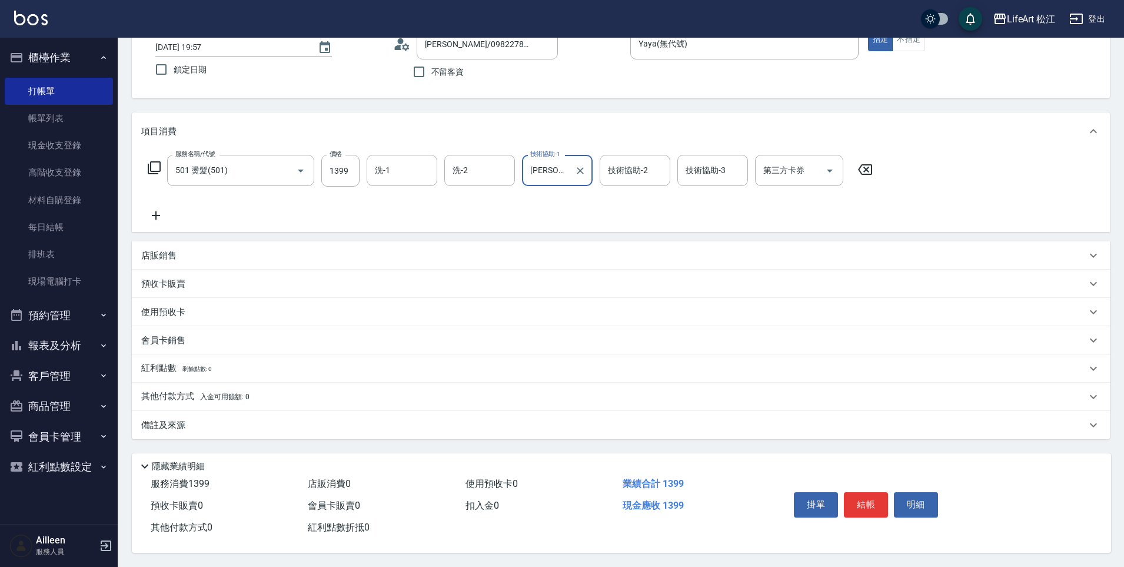
click at [574, 205] on div "服務名稱/代號 501 燙髮(501) 服務名稱/代號 價格 1399 價格 洗-1 洗-1 洗-2 洗-2 技術協助-1 Emma(無代號) 技術協助-1 …" at bounding box center [510, 189] width 738 height 68
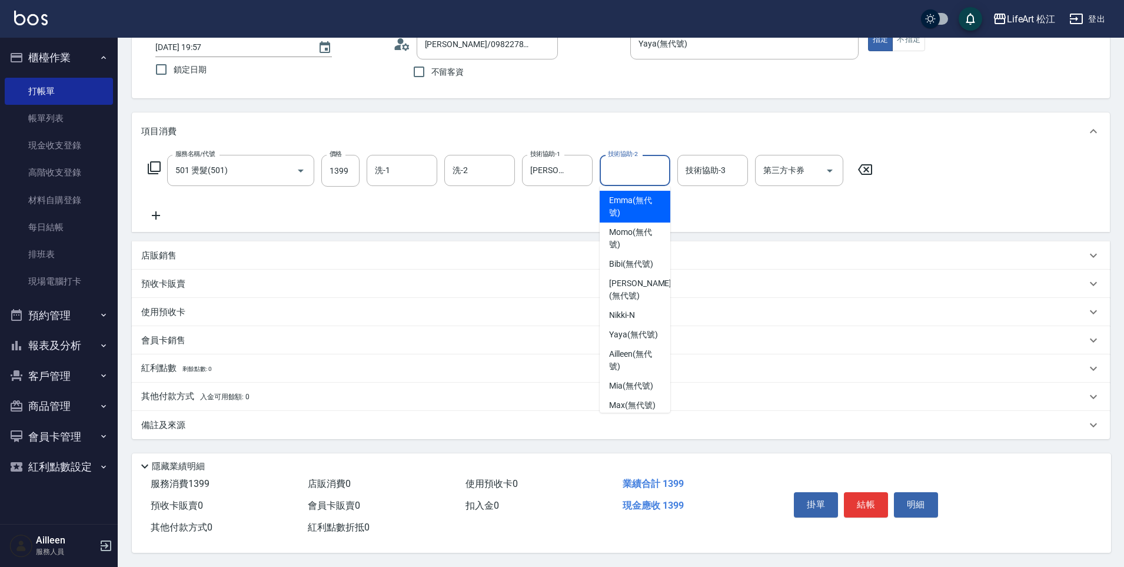
click at [640, 173] on input "技術協助-2" at bounding box center [635, 170] width 60 height 21
click at [640, 203] on span "Emma (無代號)" at bounding box center [635, 206] width 52 height 25
type input "Emma(無代號)"
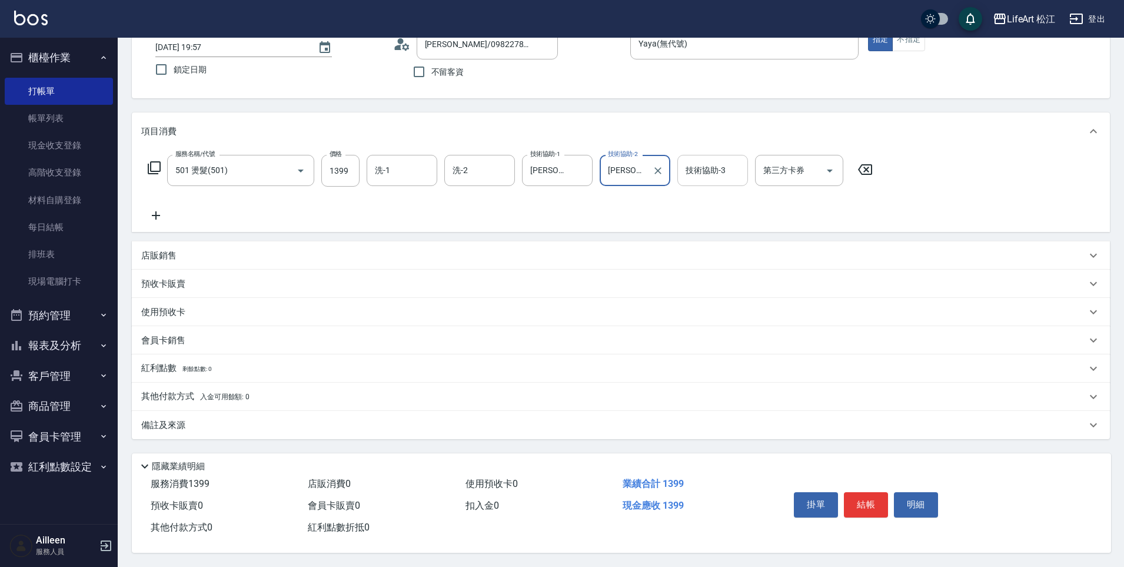
click at [737, 155] on div "技術協助-3" at bounding box center [712, 170] width 71 height 31
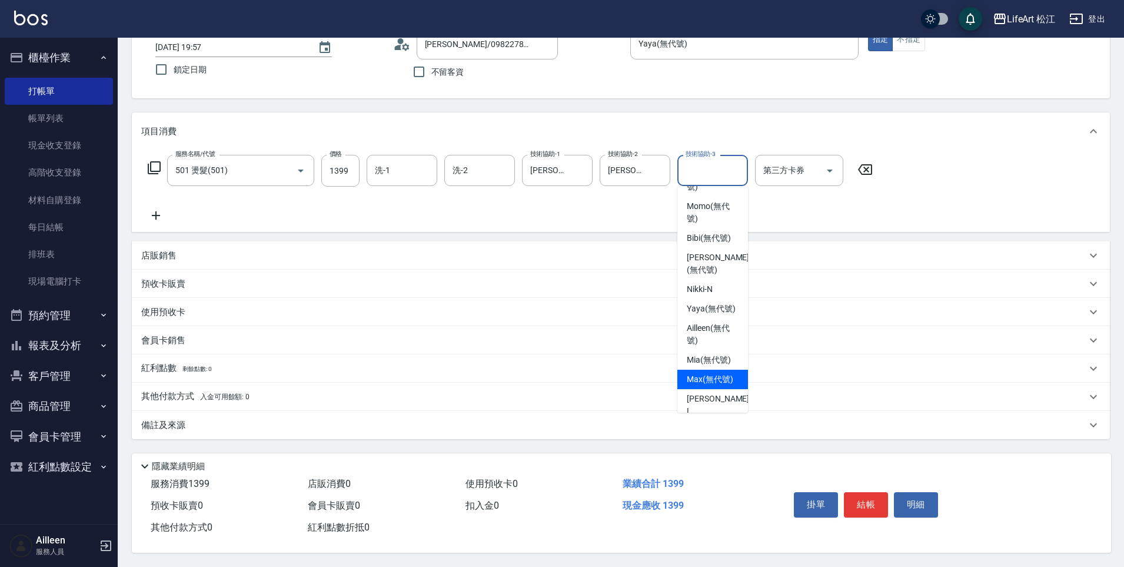
scroll to position [163, 0]
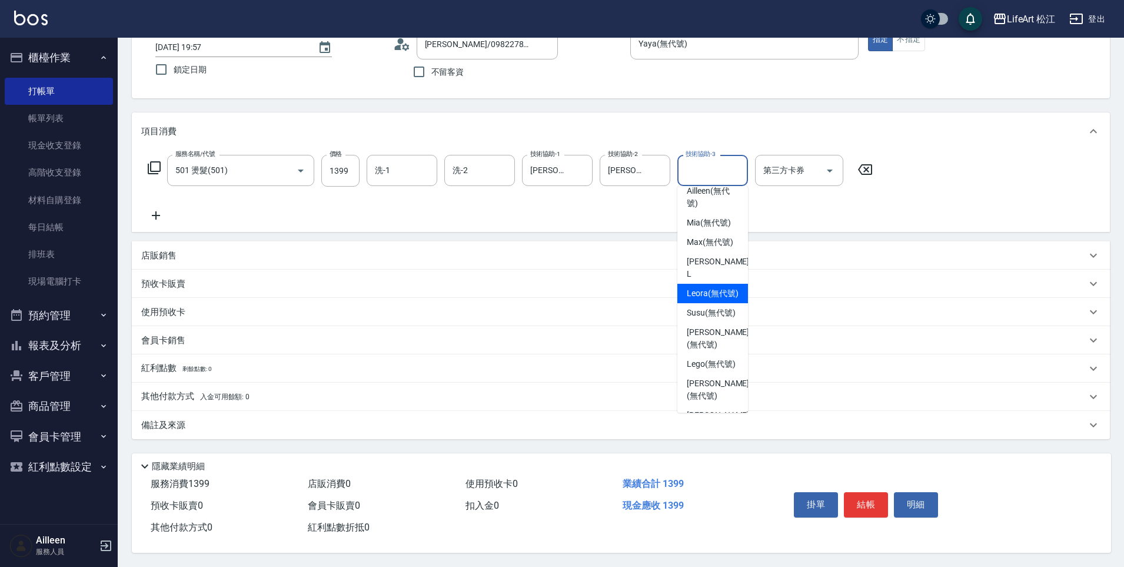
click at [710, 300] on span "Leora (無代號)" at bounding box center [713, 293] width 52 height 12
type input "Leora(無代號)"
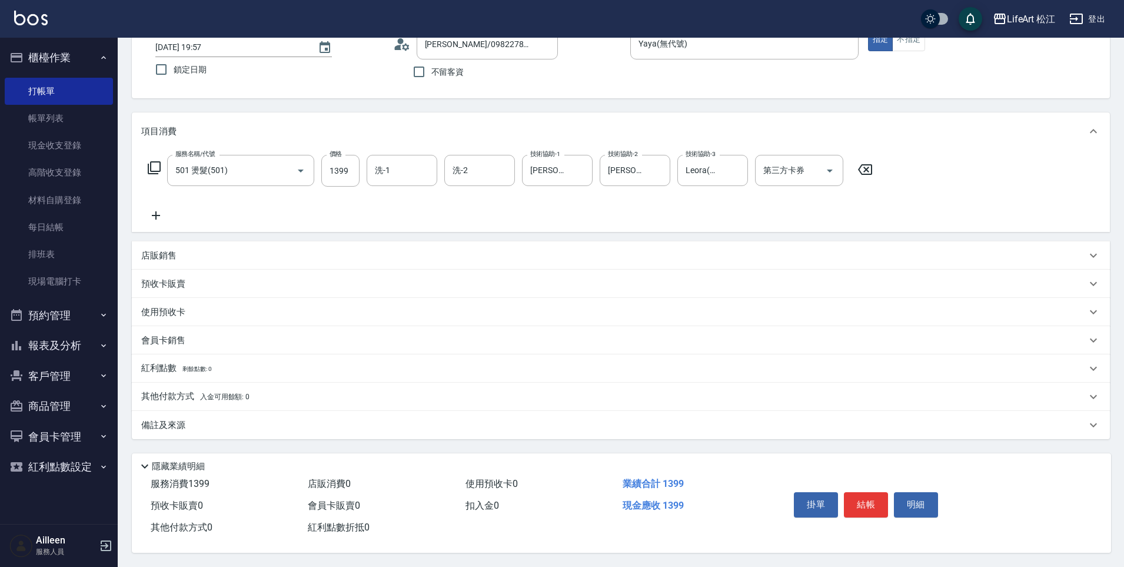
click at [230, 420] on div "備註及來源" at bounding box center [613, 425] width 945 height 12
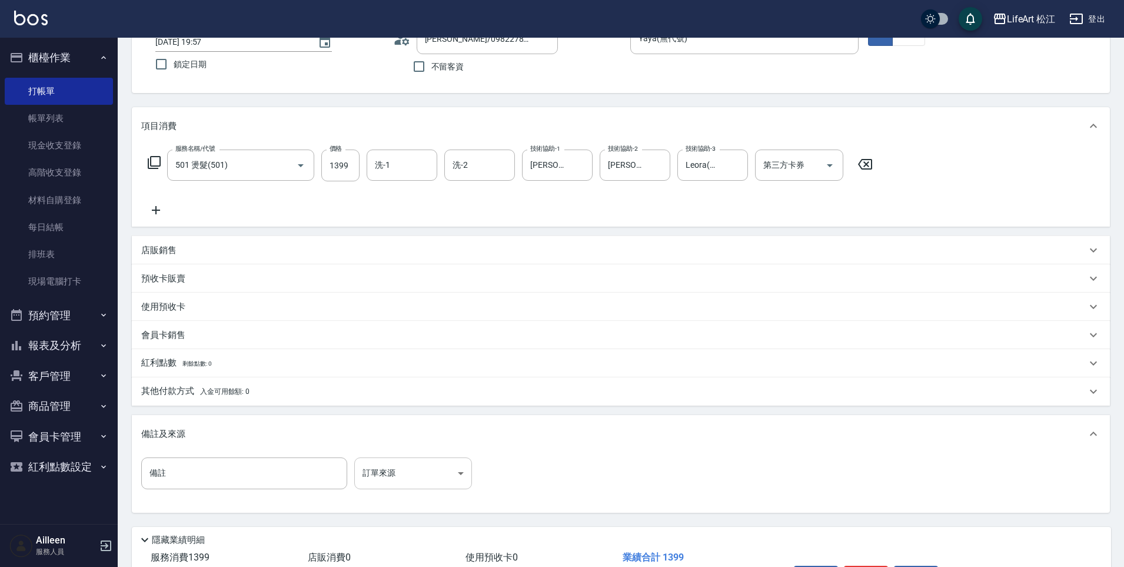
click at [417, 477] on body "LifeArt 松江 登出 櫃檯作業 打帳單 帳單列表 現金收支登錄 高階收支登錄 材料自購登錄 每日結帳 排班表 現場電腦打卡 預約管理 預約管理 單日預約…" at bounding box center [562, 277] width 1124 height 726
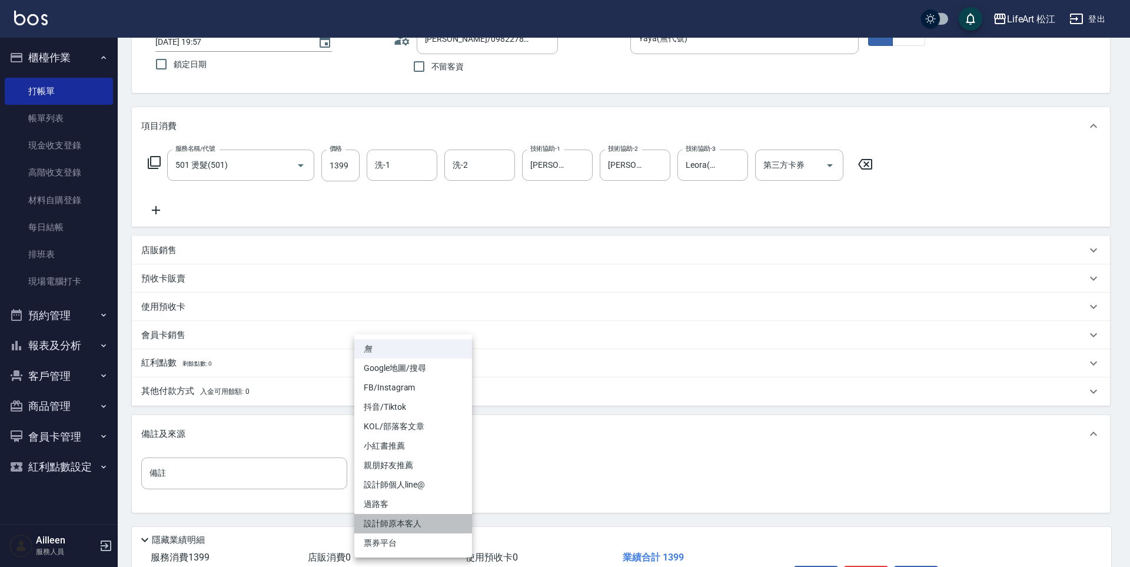
click at [434, 515] on li "設計師原本客人" at bounding box center [413, 523] width 118 height 19
type input "設計師原本客人"
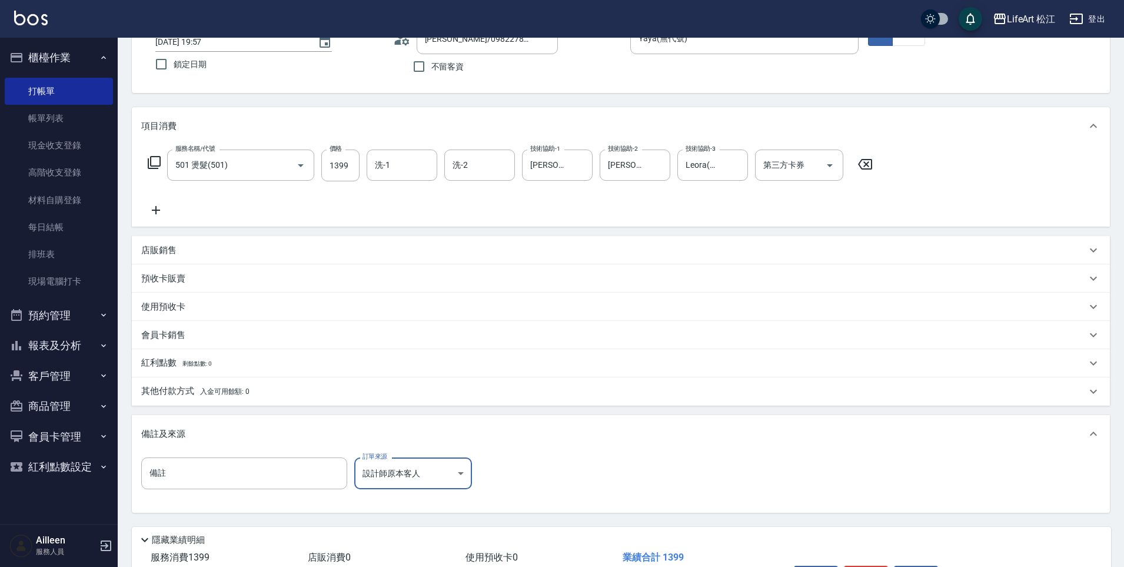
scroll to position [165, 0]
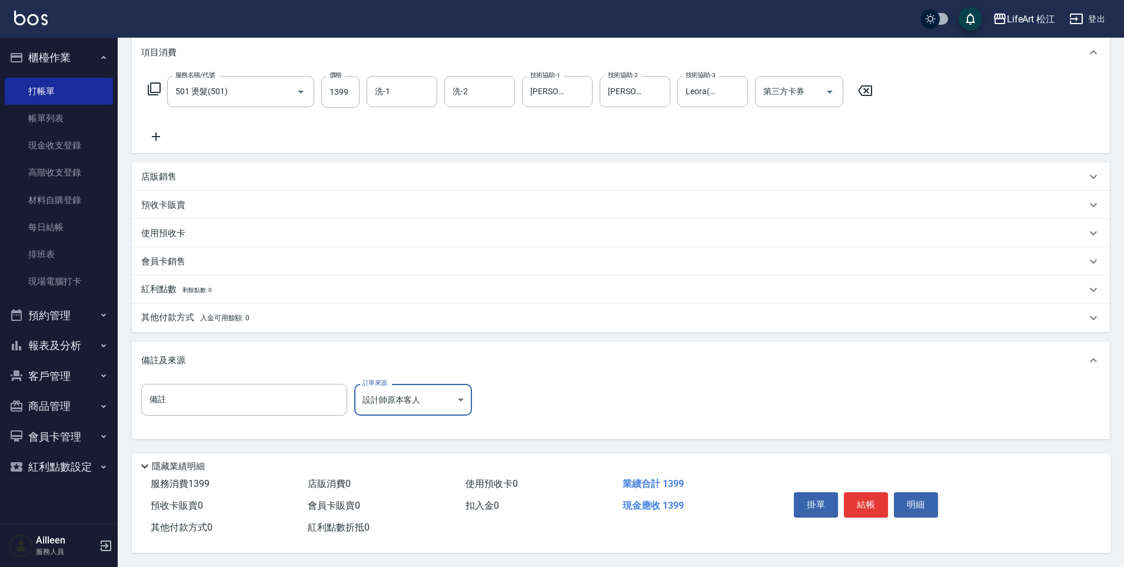
click at [294, 314] on div "其他付款方式 入金可用餘額: 0" at bounding box center [613, 317] width 945 height 13
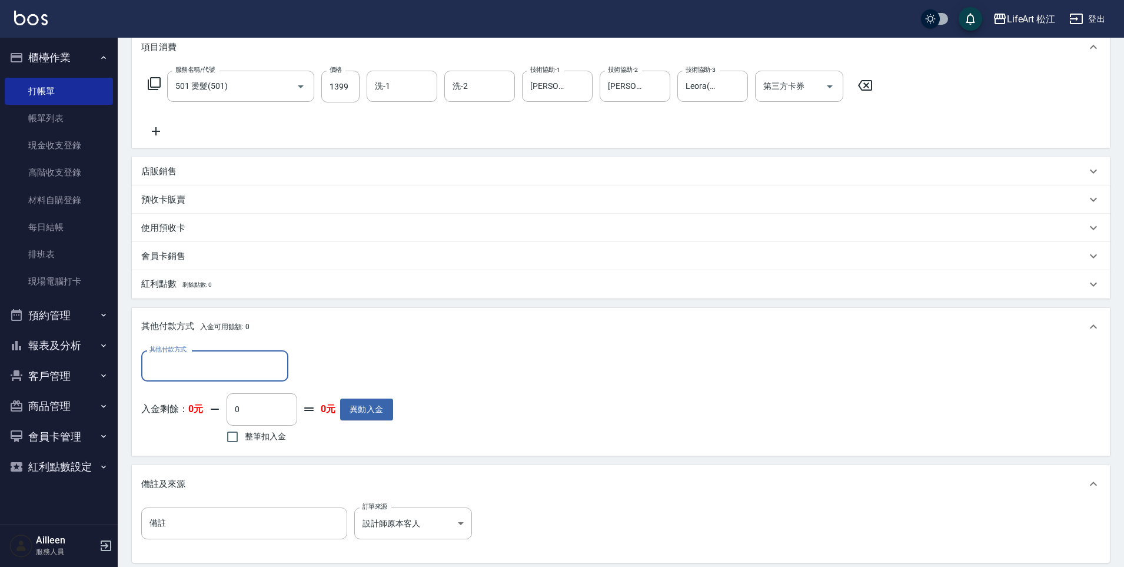
scroll to position [0, 0]
click at [209, 380] on div "其他付款方式" at bounding box center [214, 365] width 147 height 31
click at [213, 397] on span "轉帳" at bounding box center [214, 395] width 147 height 19
type input "轉帳"
click at [331, 363] on input "0" at bounding box center [339, 366] width 88 height 32
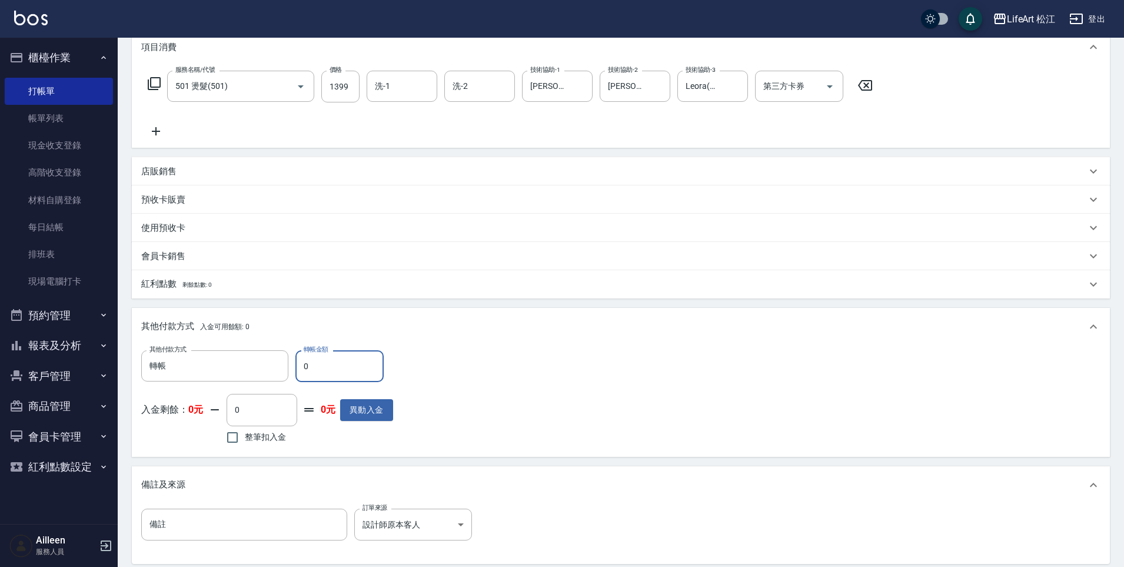
click at [331, 363] on input "0" at bounding box center [339, 366] width 88 height 32
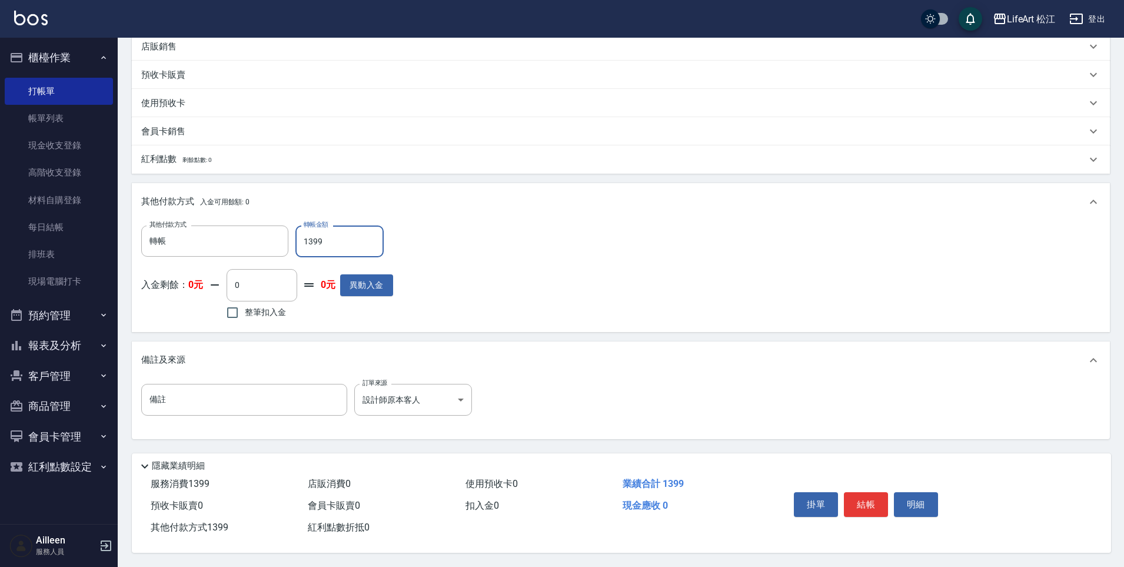
scroll to position [295, 0]
type input "1399"
click at [867, 502] on button "結帳" at bounding box center [866, 504] width 44 height 25
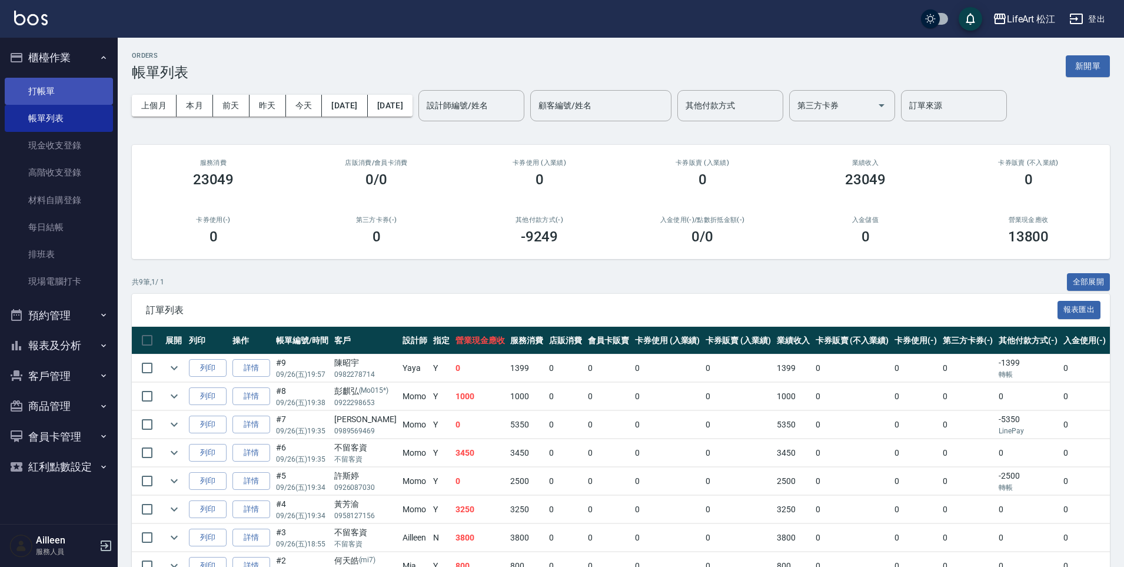
click at [39, 97] on link "打帳單" at bounding box center [59, 91] width 108 height 27
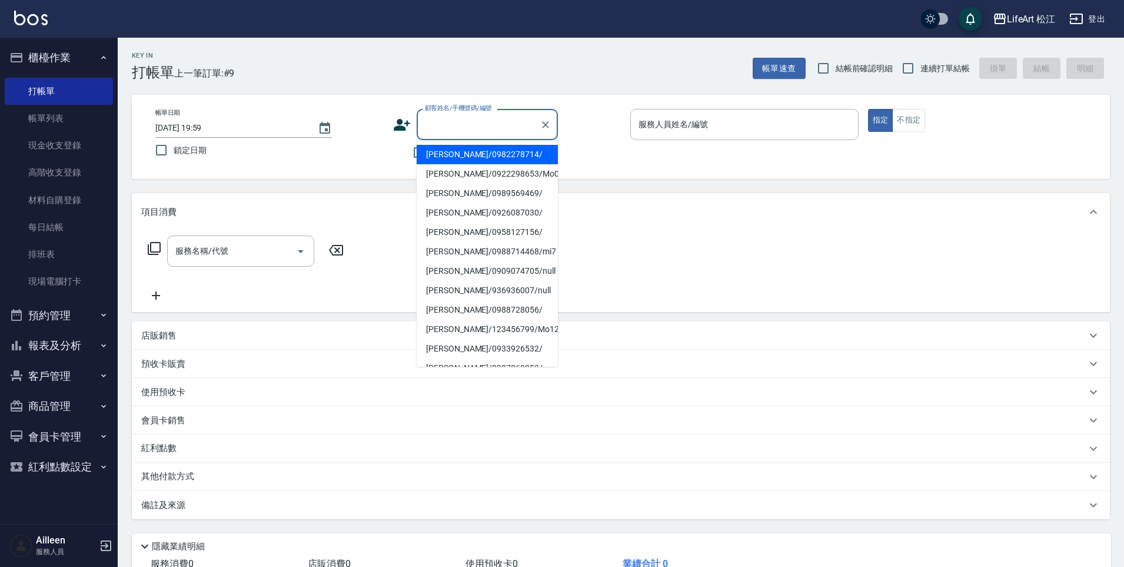
click at [495, 121] on input "顧客姓名/手機號碼/編號" at bounding box center [478, 124] width 113 height 21
type input "m"
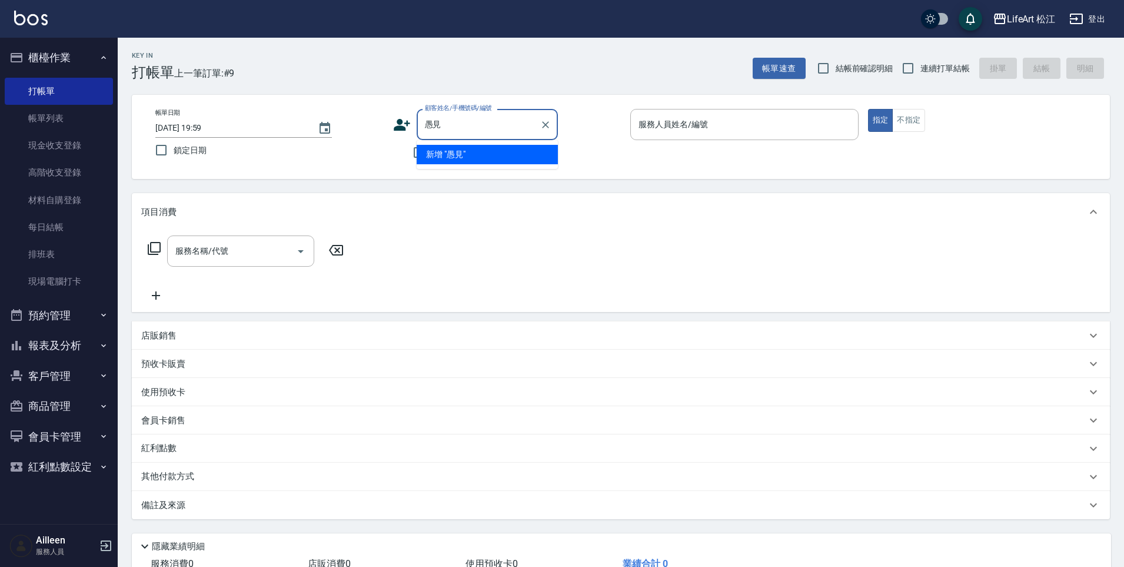
type input "愚"
click at [494, 158] on li "余建章/0900000003/" at bounding box center [487, 154] width 141 height 19
type input "余建章/0900000003/"
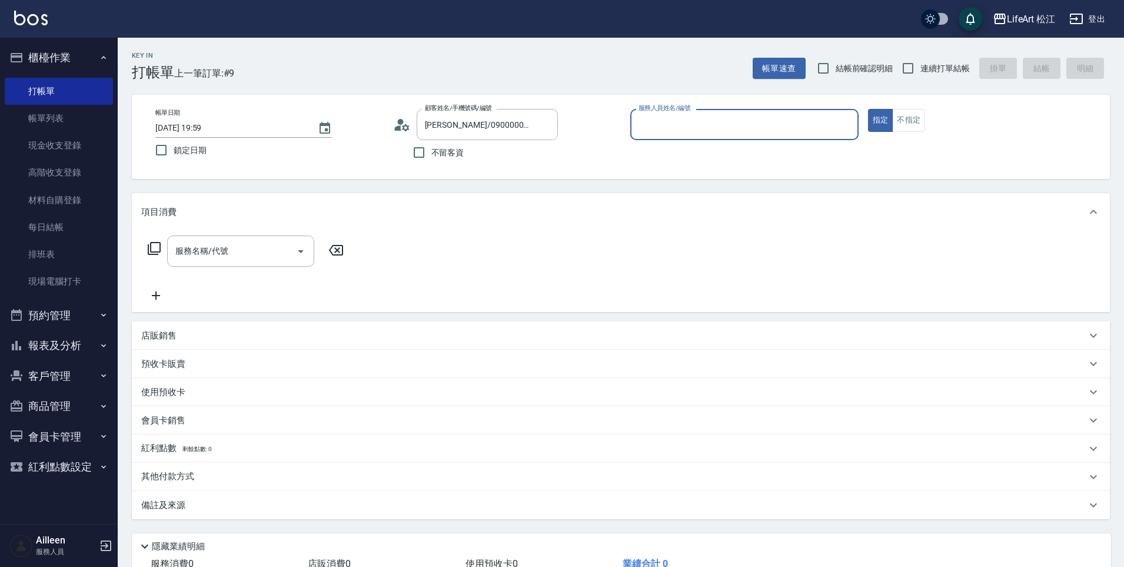
type input "Yaya(無代號)"
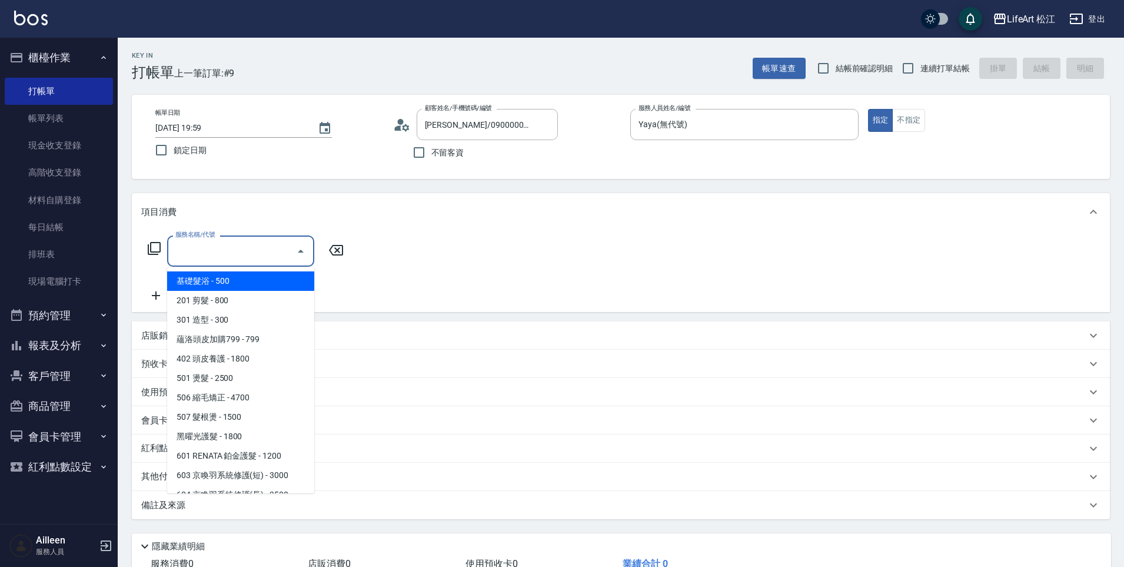
click at [215, 259] on input "服務名稱/代號" at bounding box center [231, 251] width 119 height 21
click at [214, 298] on span "201 剪髮 - 800" at bounding box center [240, 300] width 147 height 19
type input "201 剪髮(201)"
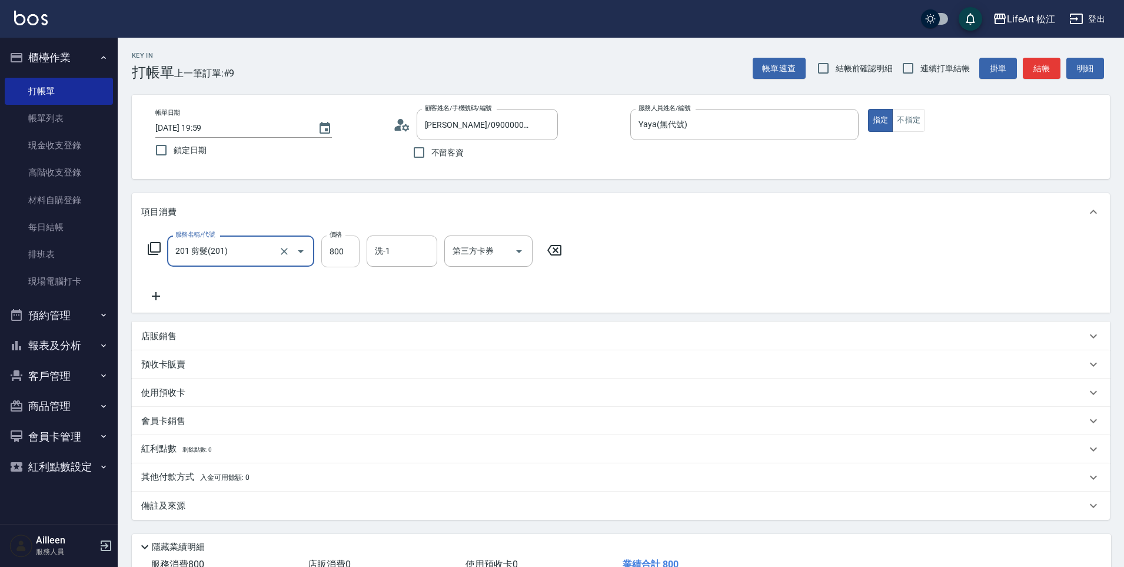
click at [340, 253] on input "800" at bounding box center [340, 251] width 38 height 32
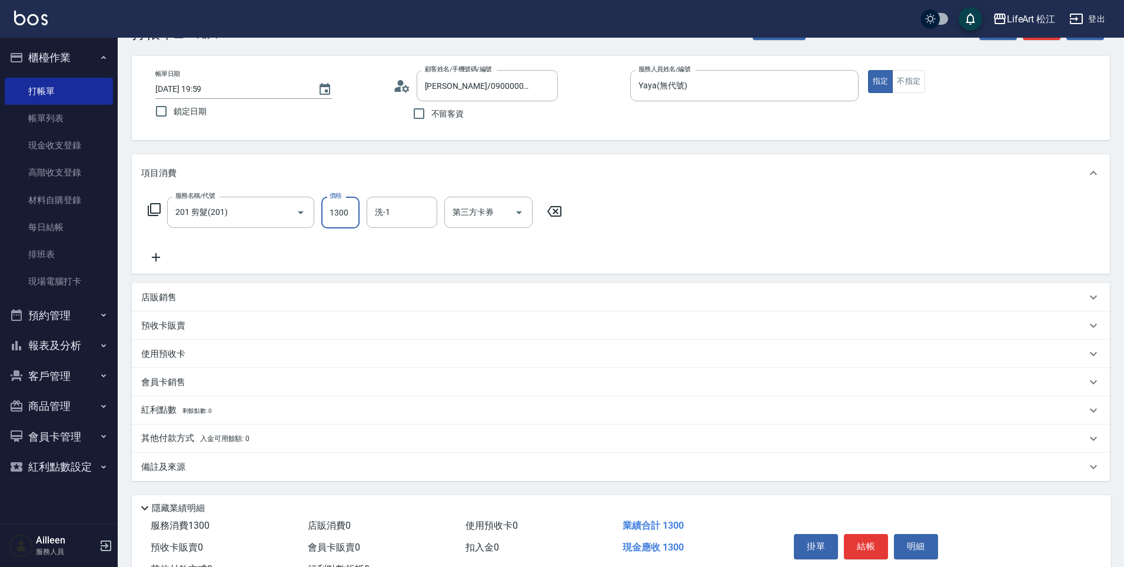
scroll to position [86, 0]
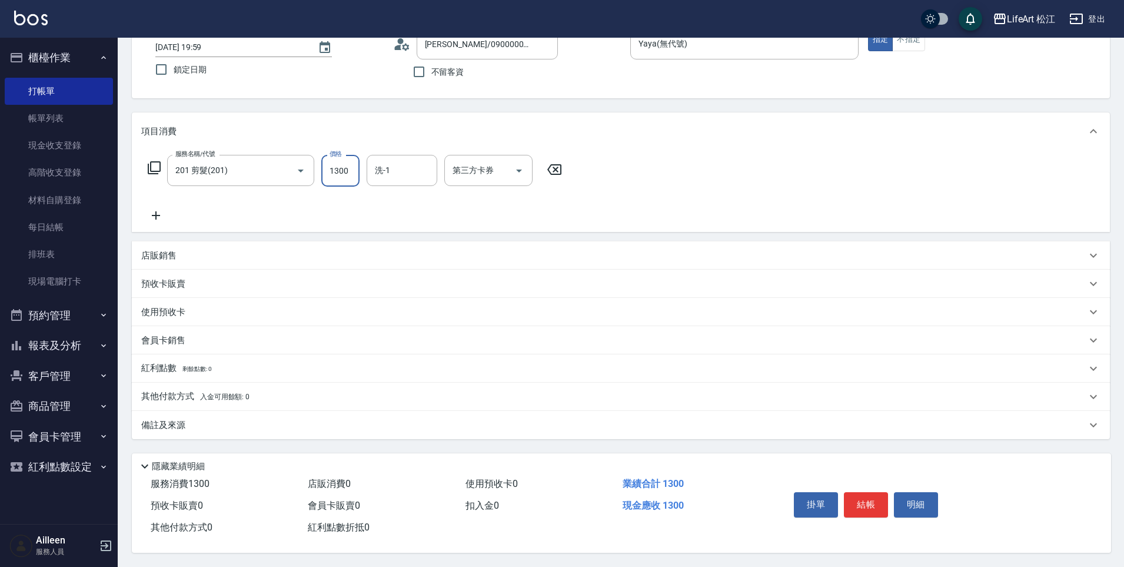
type input "1300"
click at [292, 423] on div "備註及來源" at bounding box center [613, 425] width 945 height 12
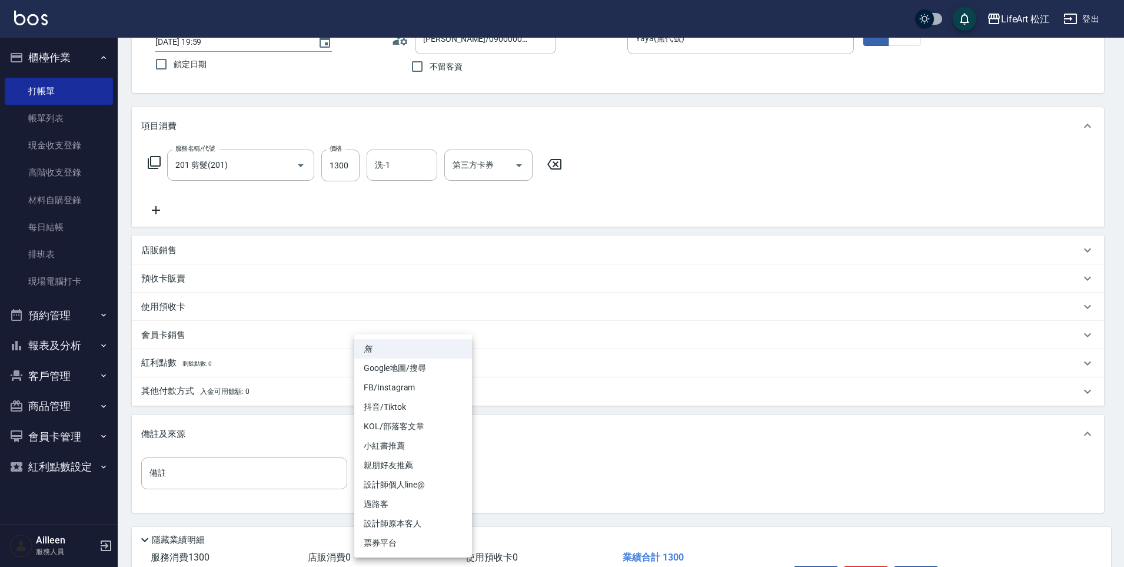
click at [393, 477] on body "LifeArt 松江 登出 櫃檯作業 打帳單 帳單列表 現金收支登錄 高階收支登錄 材料自購登錄 每日結帳 排班表 現場電腦打卡 預約管理 預約管理 單日預約…" at bounding box center [562, 277] width 1124 height 726
click at [404, 521] on li "設計師原本客人" at bounding box center [413, 523] width 118 height 19
type input "設計師原本客人"
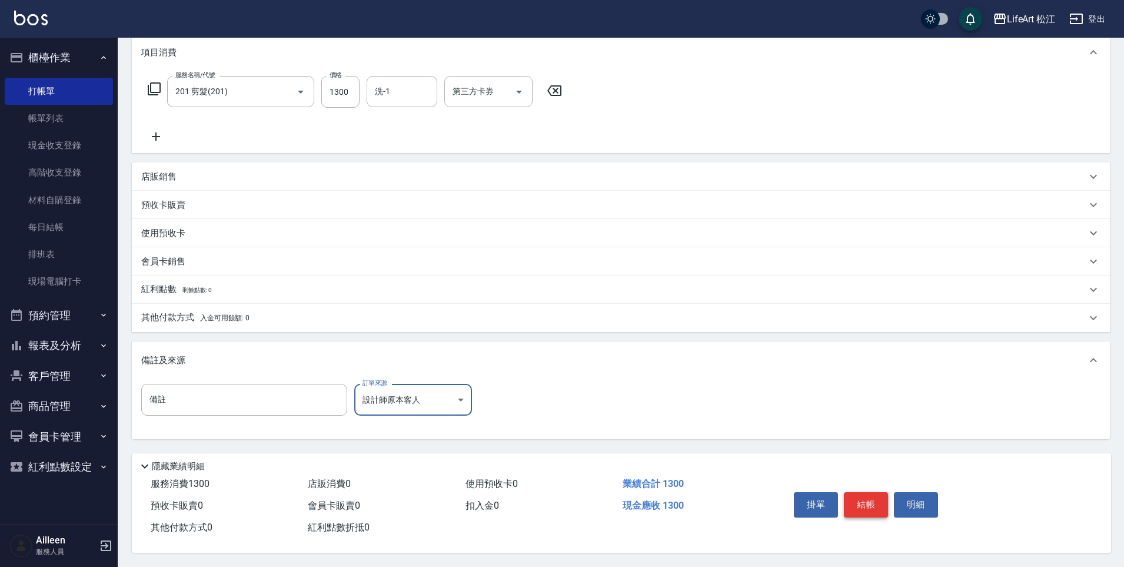
scroll to position [165, 0]
click at [855, 503] on button "結帳" at bounding box center [866, 504] width 44 height 25
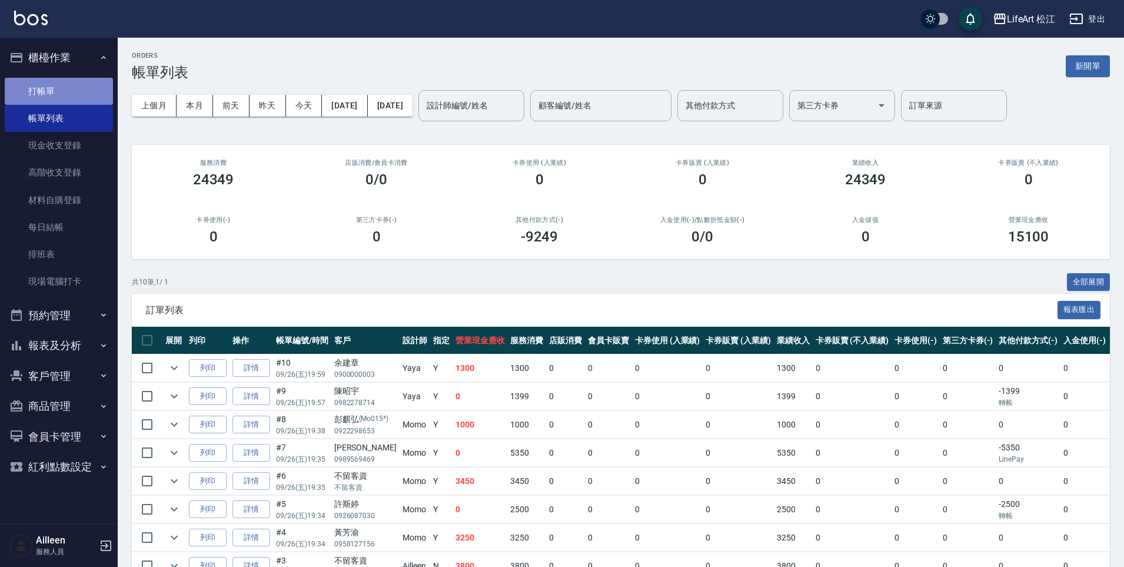
click at [53, 88] on link "打帳單" at bounding box center [59, 91] width 108 height 27
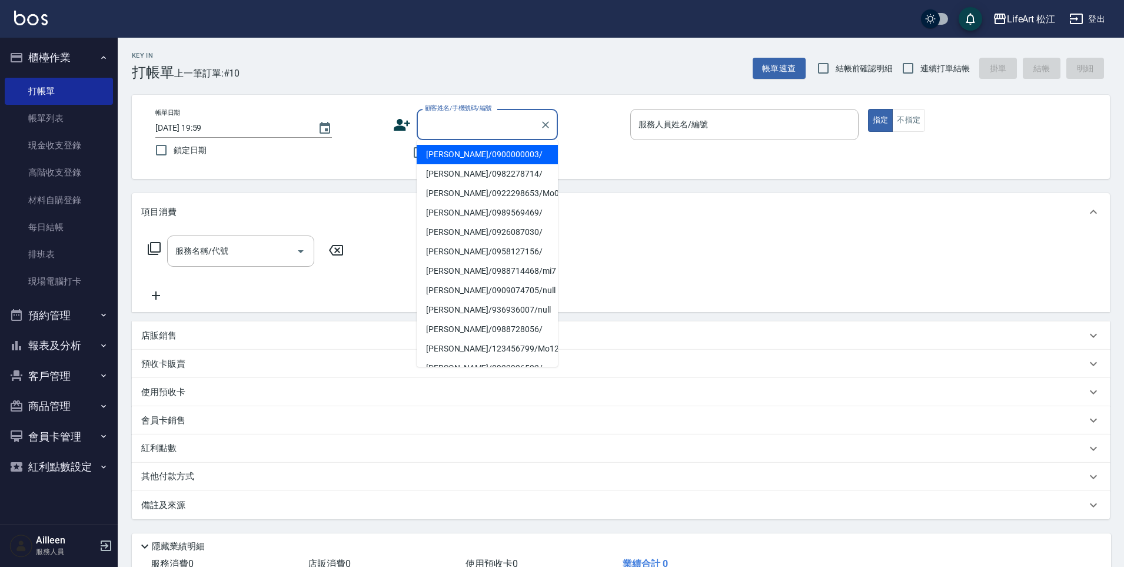
click at [465, 118] on input "顧客姓名/手機號碼/編號" at bounding box center [478, 124] width 113 height 21
type input "5"
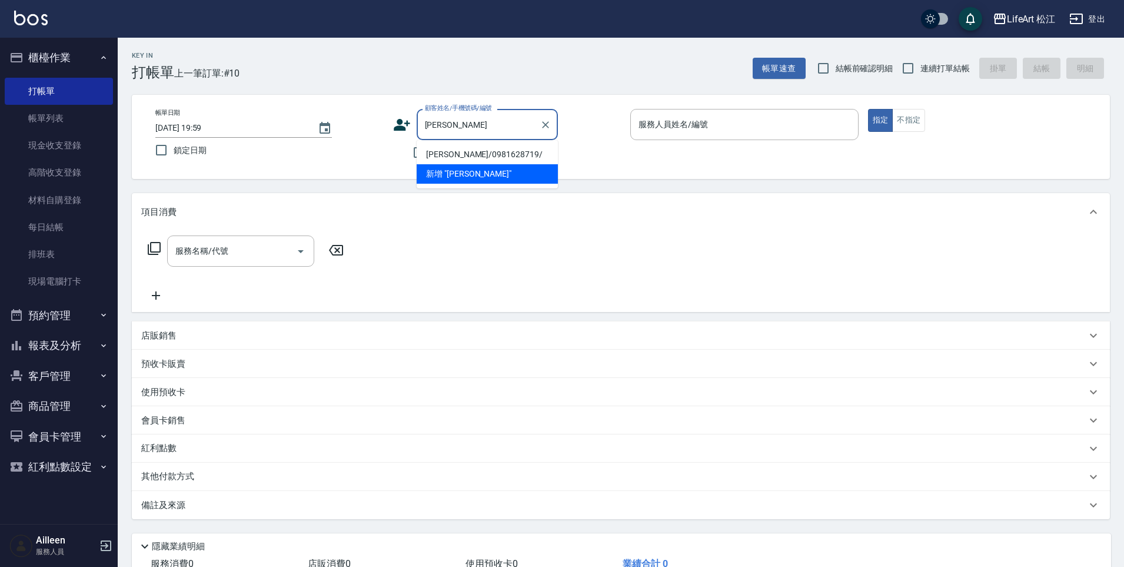
click at [475, 151] on li "鄭宥呈/0981628719/" at bounding box center [487, 154] width 141 height 19
type input "鄭宥呈/0981628719/"
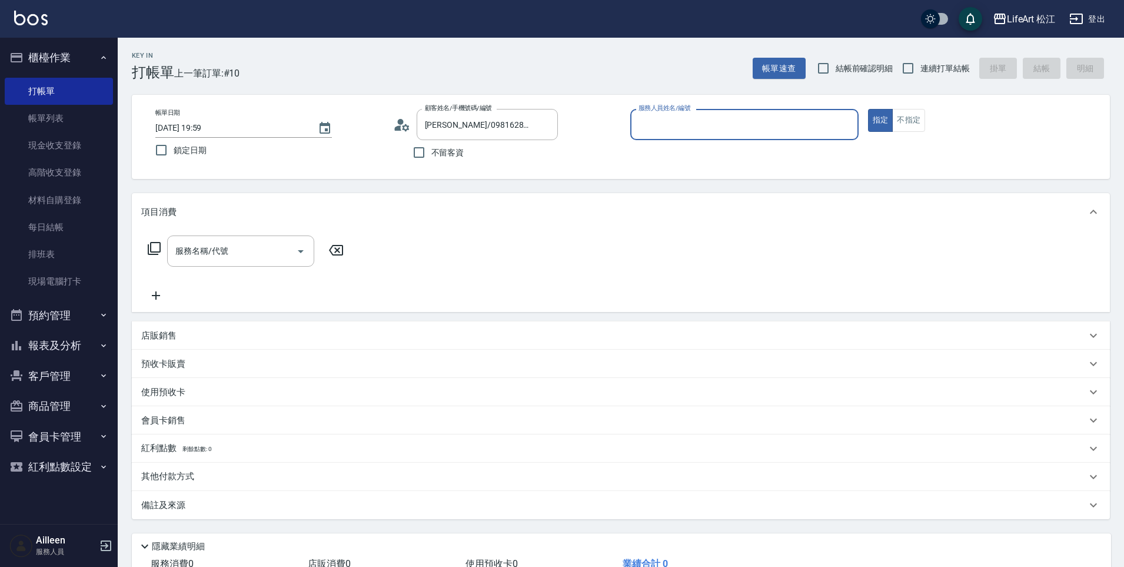
type input "Yaya(無代號)"
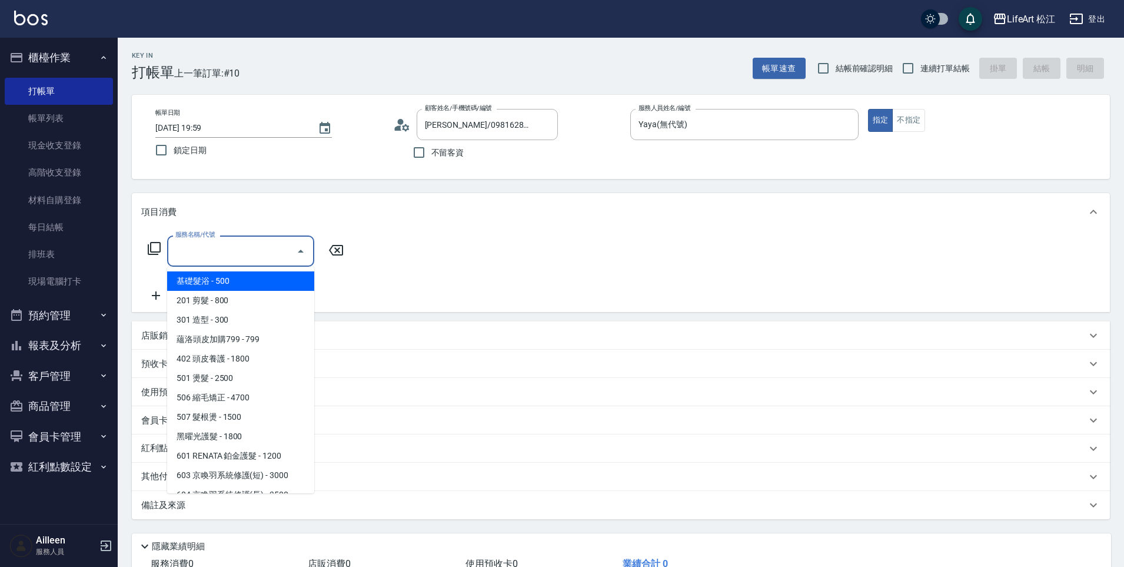
click at [265, 247] on input "服務名稱/代號" at bounding box center [231, 251] width 119 height 21
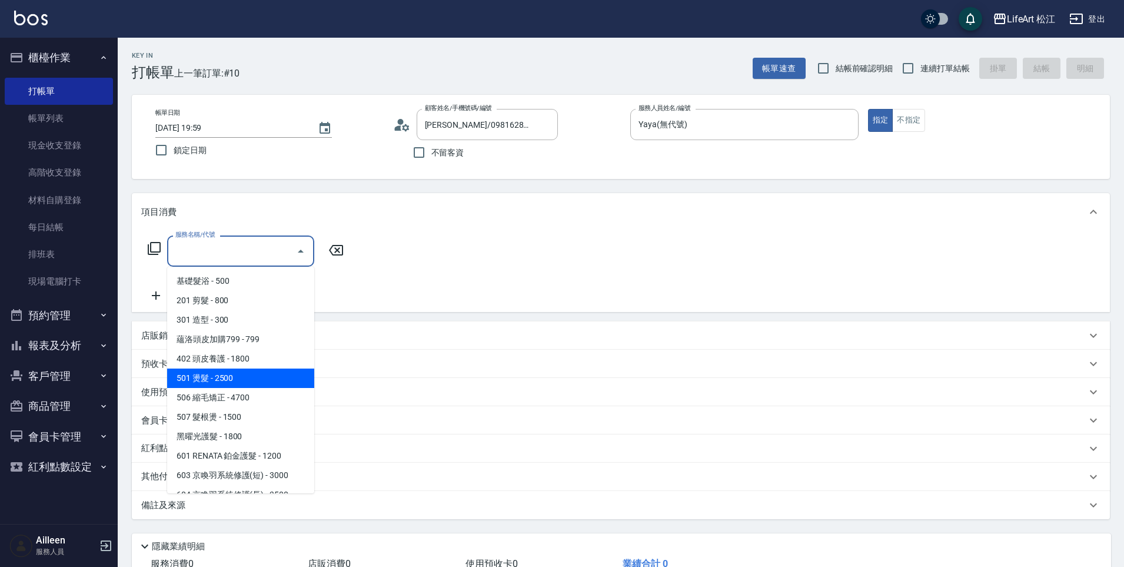
drag, startPoint x: 255, startPoint y: 378, endPoint x: 256, endPoint y: 371, distance: 7.2
click at [255, 378] on span "501 燙髮 - 2500" at bounding box center [240, 377] width 147 height 19
type input "501 燙髮(501)"
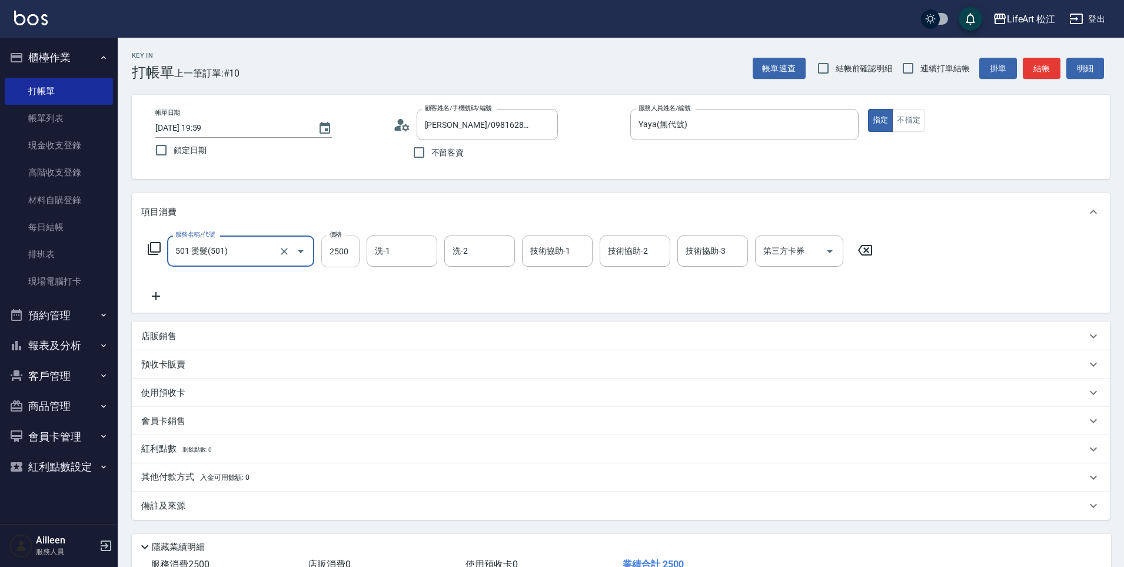
click at [346, 249] on input "2500" at bounding box center [340, 251] width 38 height 32
type input "1400"
click at [550, 258] on input "技術協助-1" at bounding box center [557, 251] width 60 height 21
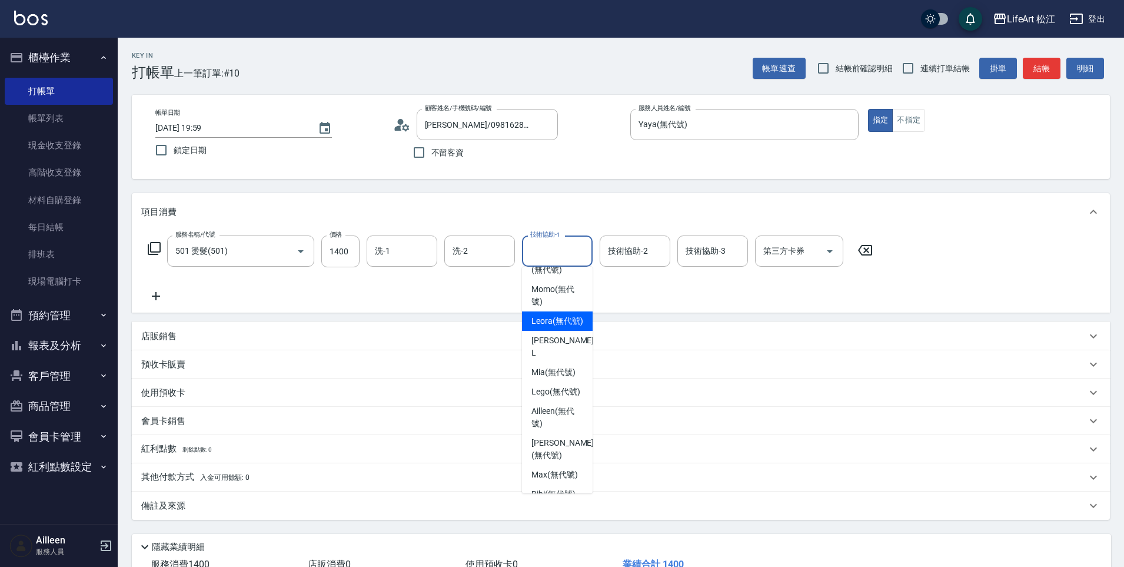
scroll to position [144, 0]
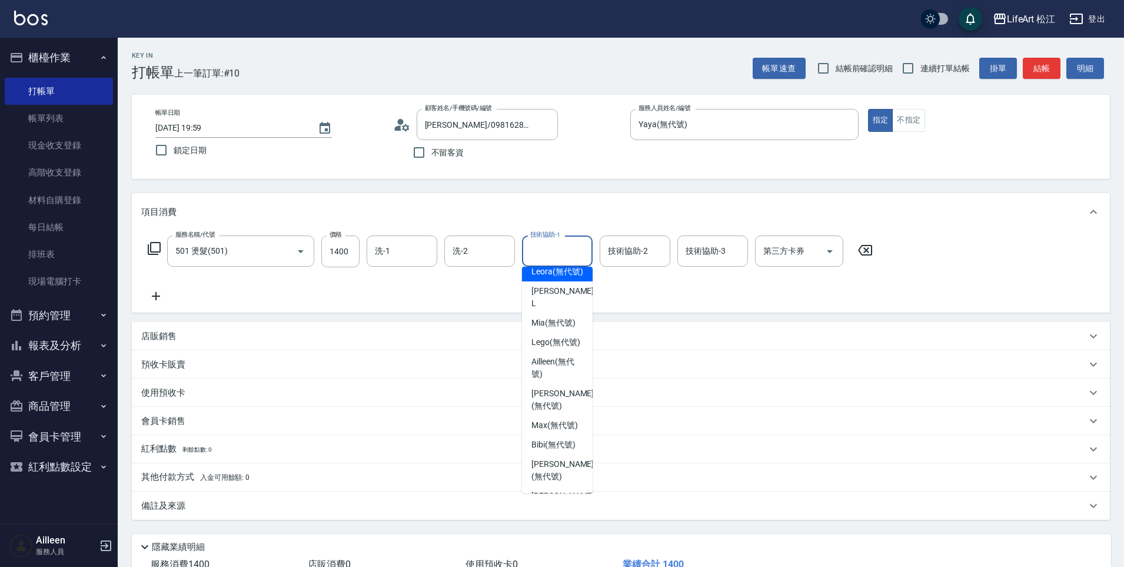
click at [563, 278] on span "Leora (無代號)" at bounding box center [557, 271] width 52 height 12
type input "Leora(無代號)"
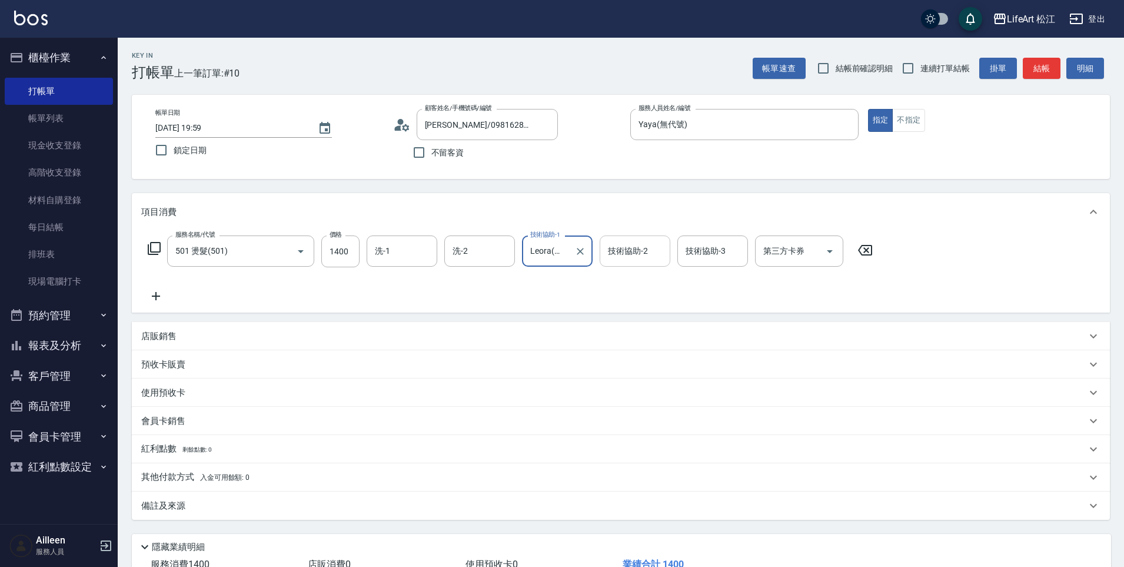
click at [655, 239] on div "技術協助-2" at bounding box center [635, 250] width 71 height 31
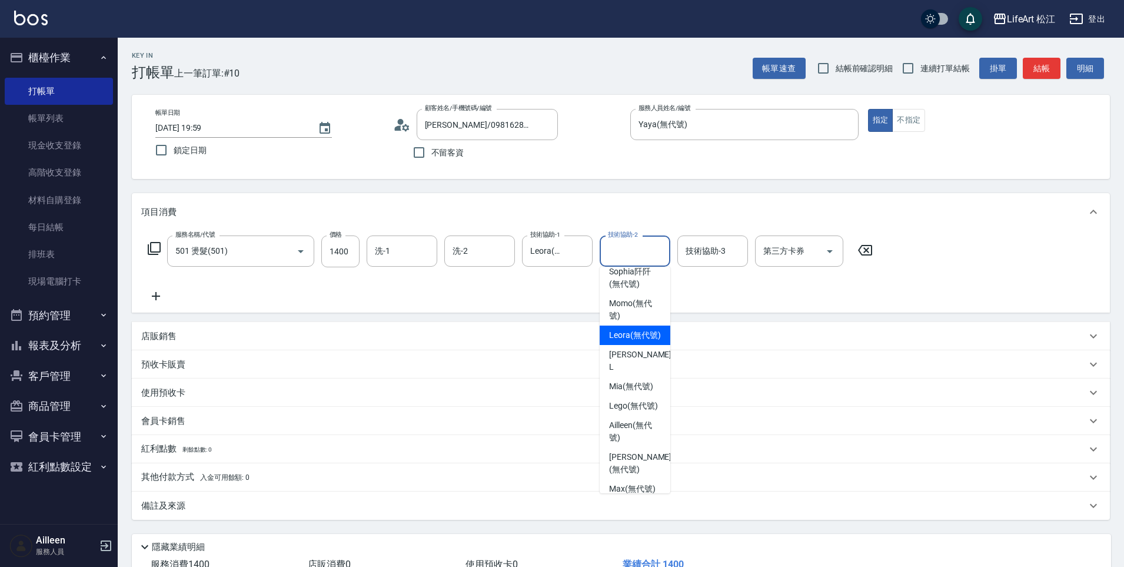
scroll to position [82, 0]
click at [636, 340] on span "Leora (無代號)" at bounding box center [635, 333] width 52 height 12
type input "Leora(無代號)"
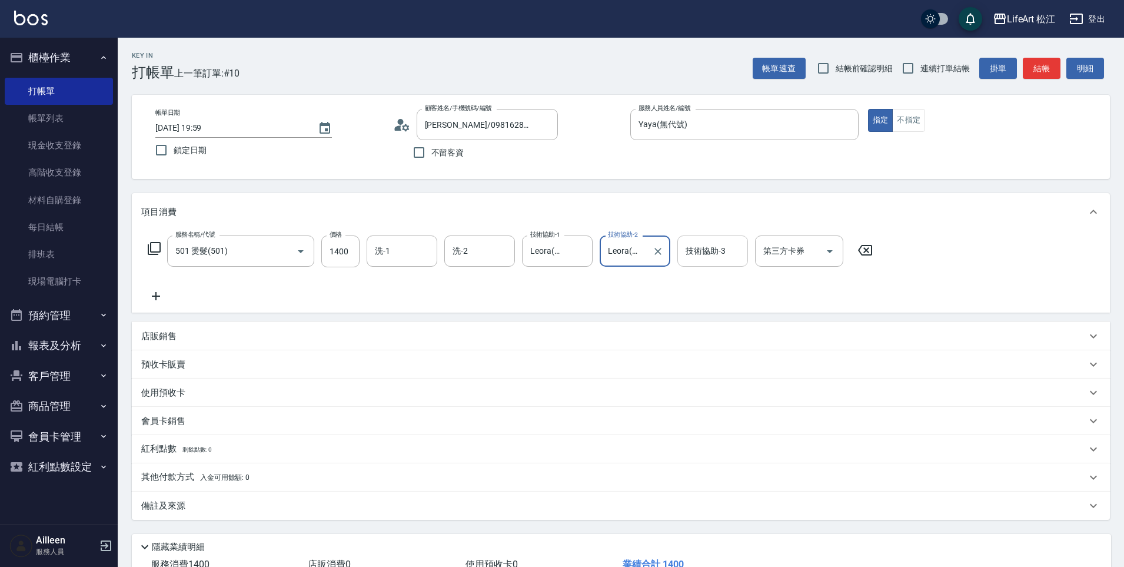
click at [694, 251] on div "技術協助-3 技術協助-3" at bounding box center [712, 250] width 71 height 31
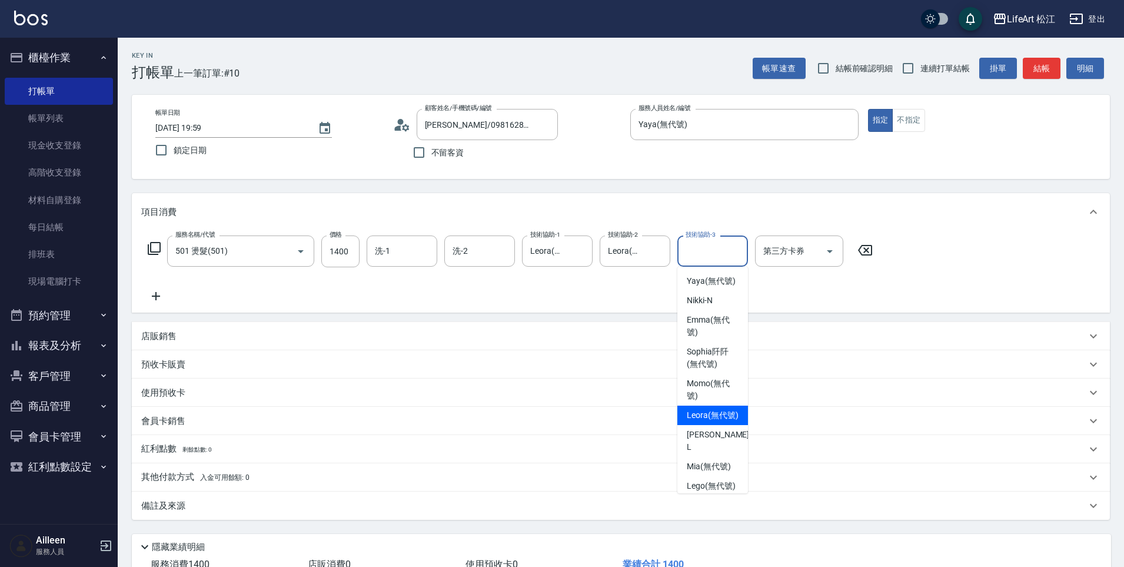
click at [719, 421] on span "Leora (無代號)" at bounding box center [713, 415] width 52 height 12
type input "Leora(無代號)"
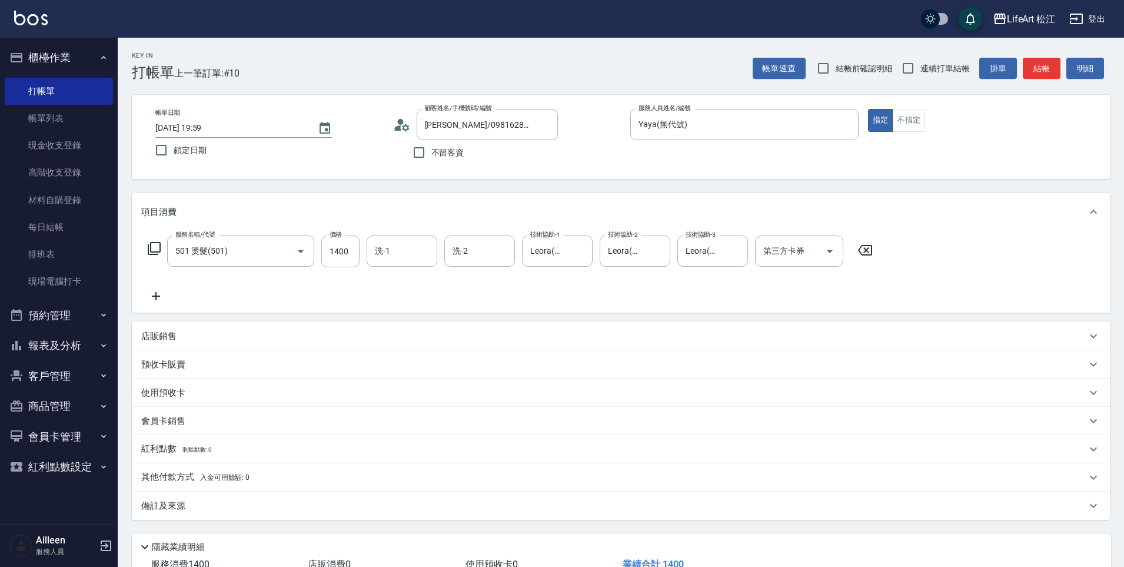
click at [390, 307] on div "服務名稱/代號 501 燙髮(501) 服務名稱/代號 價格 1400 價格 洗-1 洗-1 洗-2 洗-2 技術協助-1 Leora(無代號) 技術協助-1…" at bounding box center [621, 272] width 978 height 82
click at [258, 508] on div "備註及來源" at bounding box center [613, 506] width 945 height 12
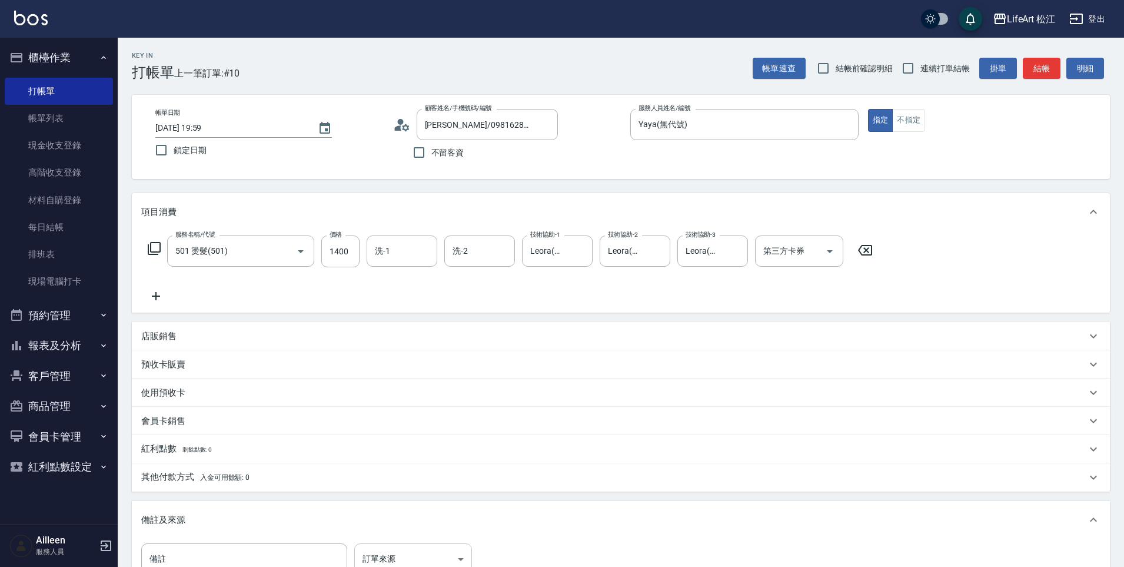
click at [420, 547] on body "LifeArt 松江 登出 櫃檯作業 打帳單 帳單列表 現金收支登錄 高階收支登錄 材料自購登錄 每日結帳 排班表 現場電腦打卡 預約管理 預約管理 單日預約…" at bounding box center [562, 363] width 1124 height 726
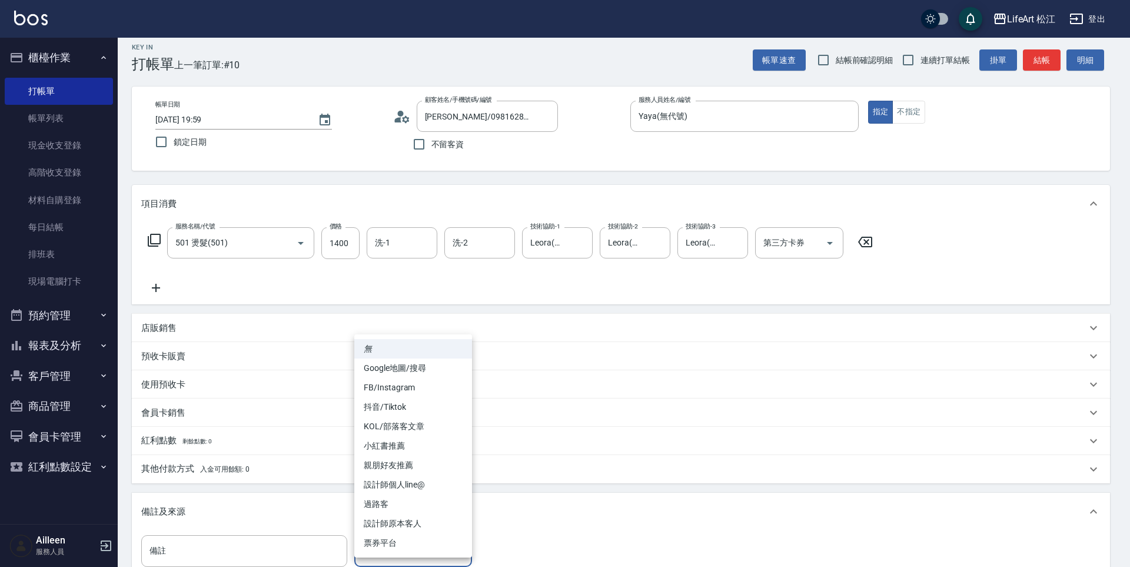
click at [422, 515] on li "設計師原本客人" at bounding box center [413, 523] width 118 height 19
type input "設計師原本客人"
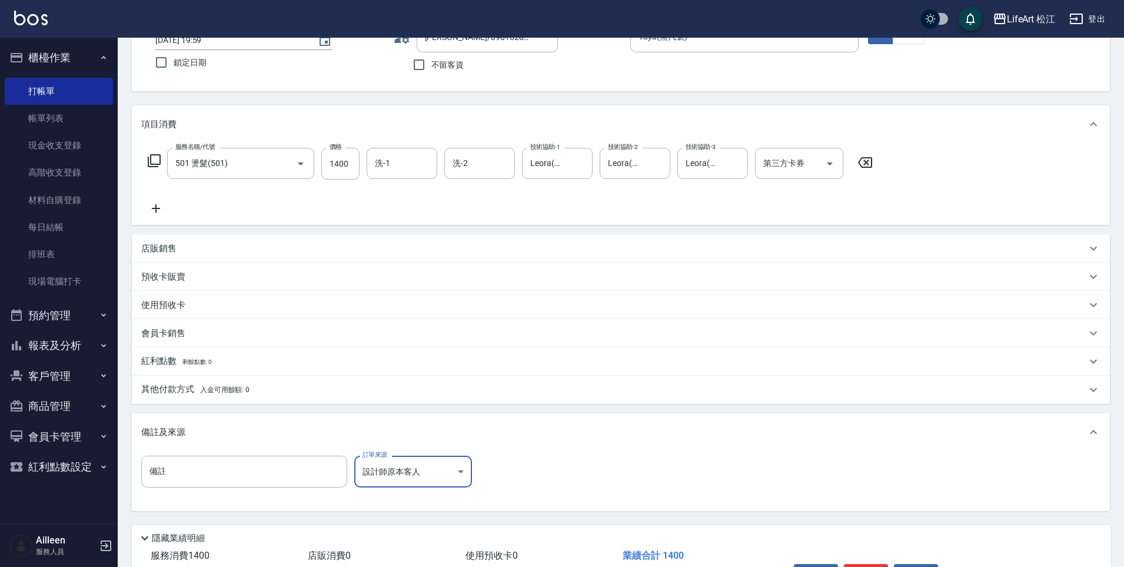
scroll to position [165, 0]
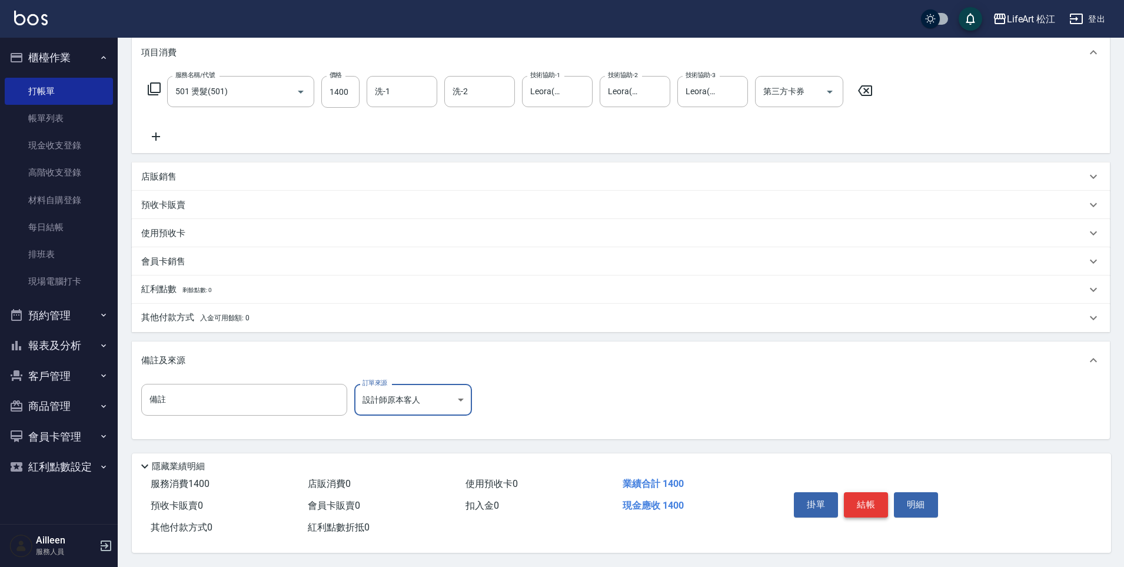
click at [868, 498] on button "結帳" at bounding box center [866, 504] width 44 height 25
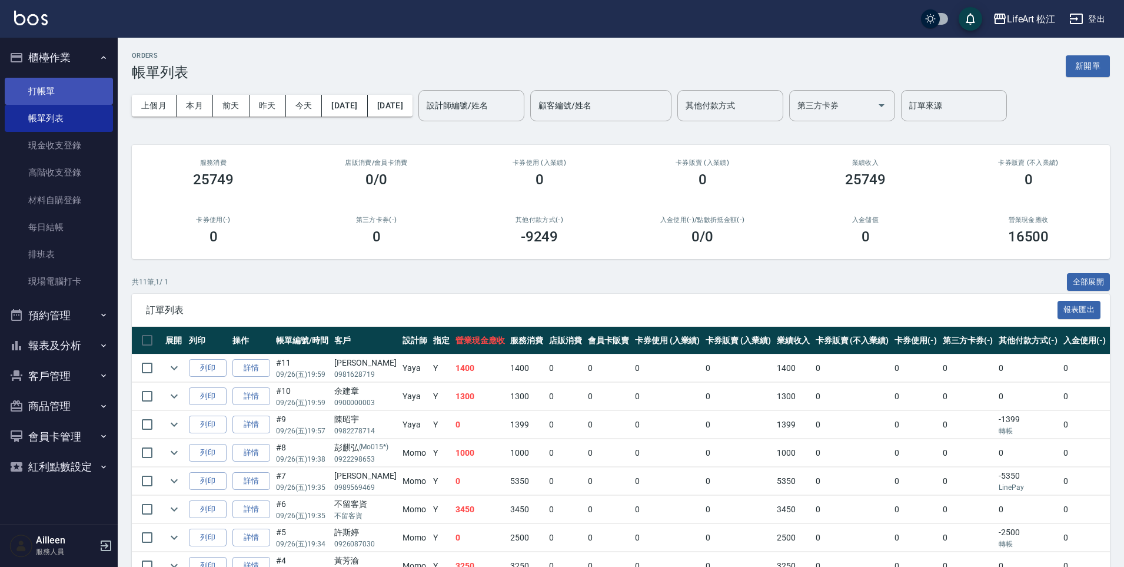
click at [88, 95] on link "打帳單" at bounding box center [59, 91] width 108 height 27
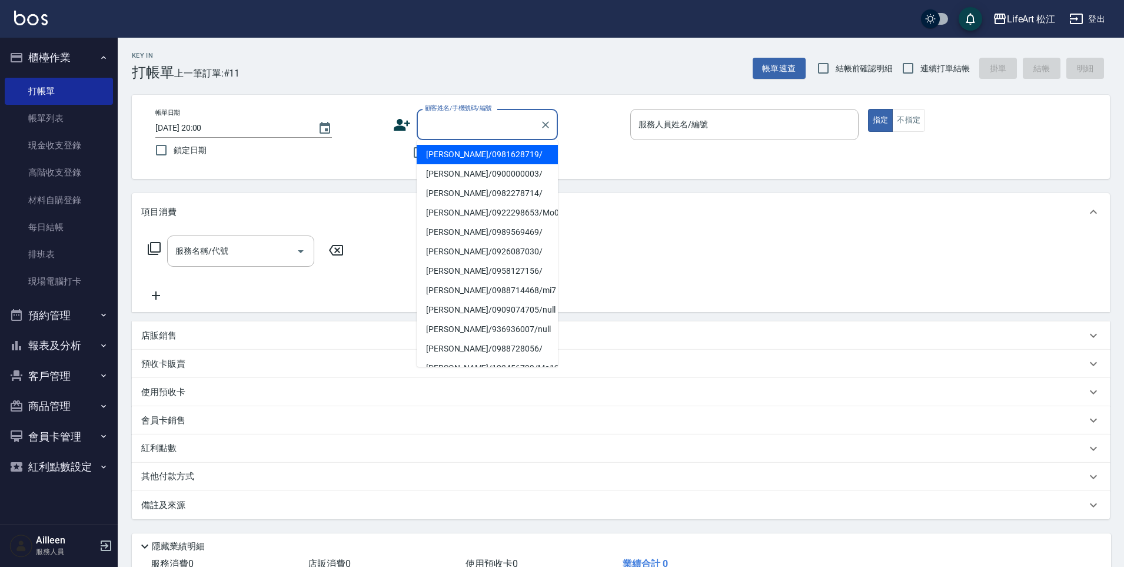
click at [443, 130] on input "顧客姓名/手機號碼/編號" at bounding box center [478, 124] width 113 height 21
type input "x"
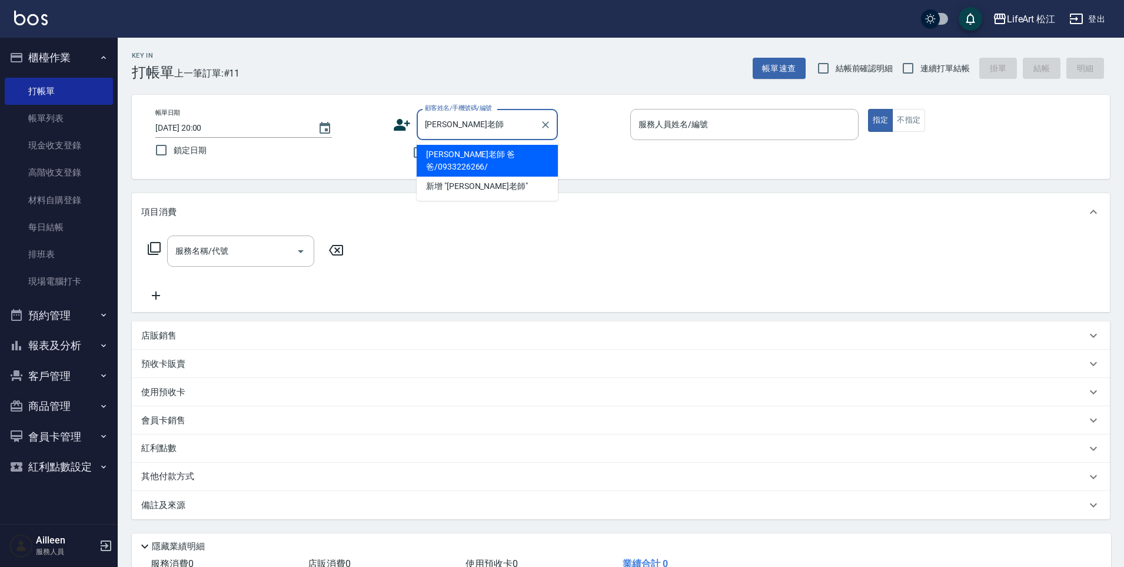
click at [494, 158] on li "林老師 爸 爸/0933226266/" at bounding box center [487, 161] width 141 height 32
type input "林老師 爸 爸/0933226266/"
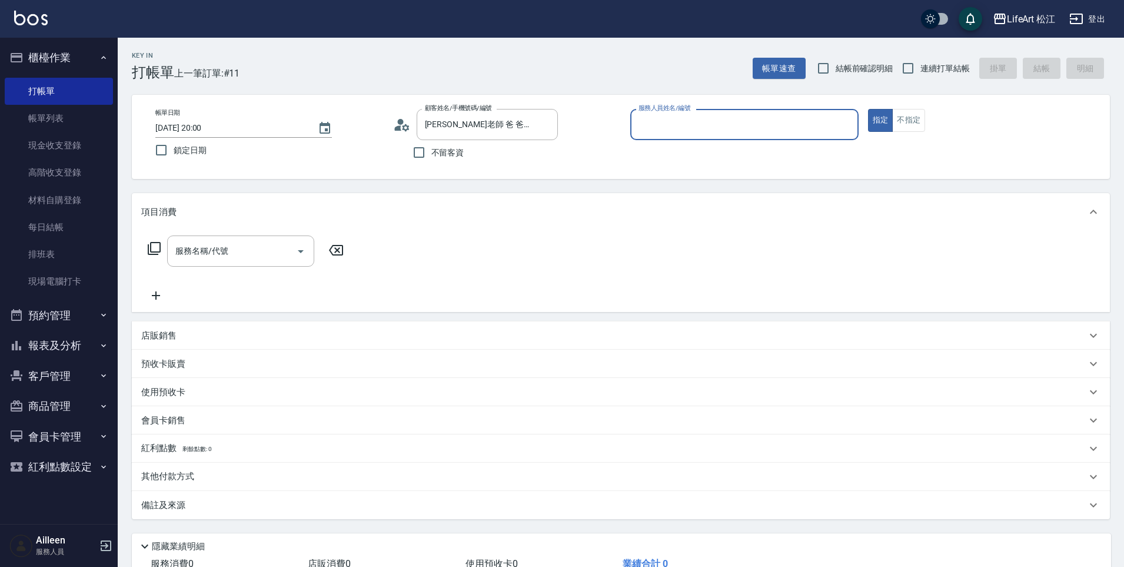
type input "Yaya(無代號)"
click at [235, 245] on input "服務名稱/代號" at bounding box center [231, 251] width 119 height 21
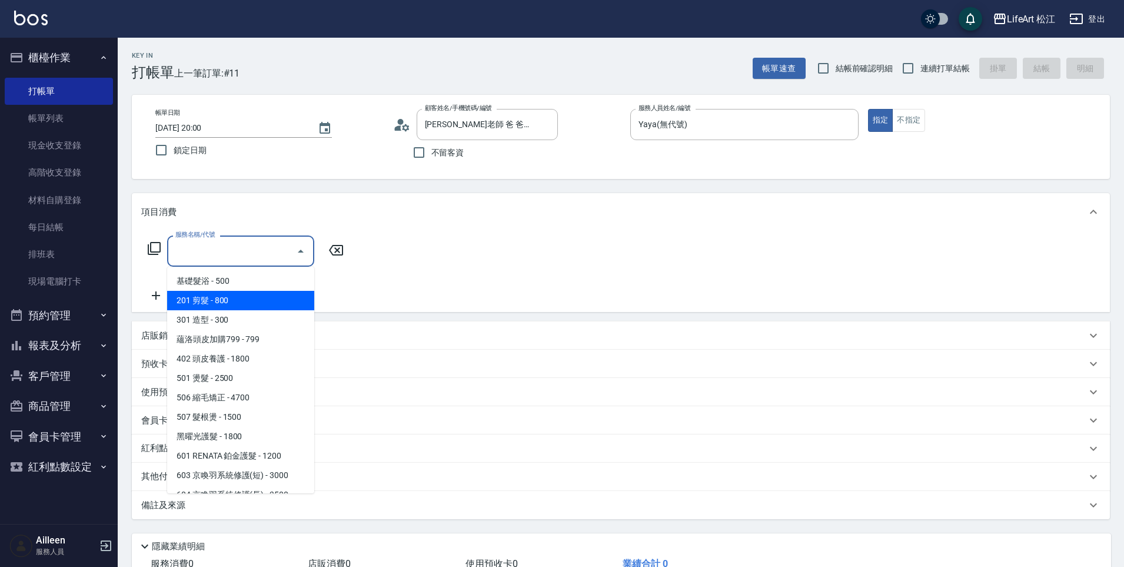
click at [235, 301] on span "201 剪髮 - 800" at bounding box center [240, 300] width 147 height 19
type input "201 剪髮(201)"
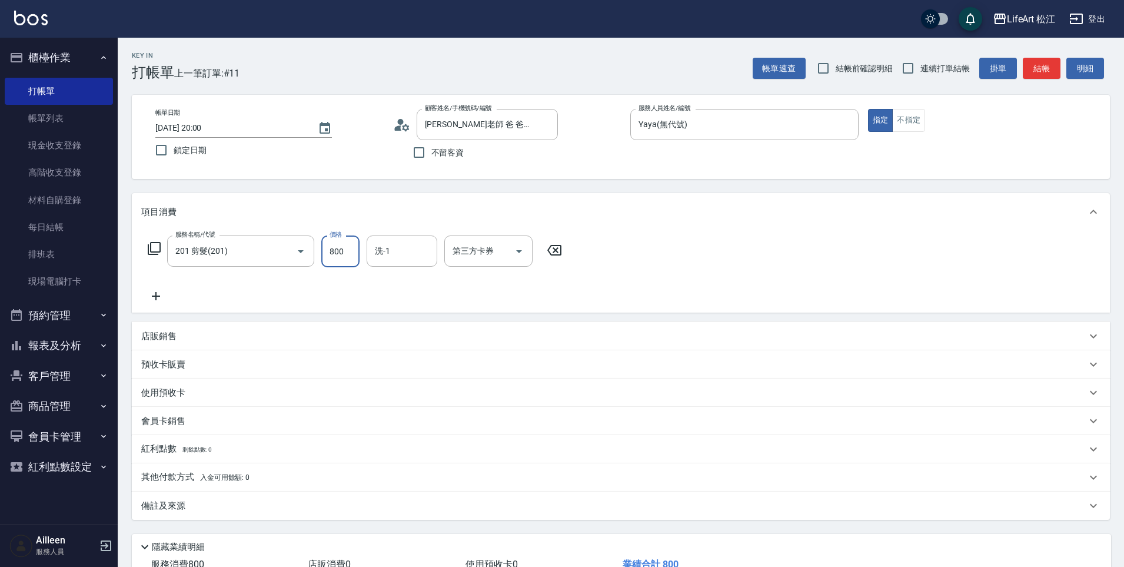
click at [355, 253] on input "800" at bounding box center [340, 251] width 38 height 32
type input "1000"
drag, startPoint x: 310, startPoint y: 500, endPoint x: 316, endPoint y: 495, distance: 7.2
click at [311, 498] on div "備註及來源" at bounding box center [621, 505] width 978 height 28
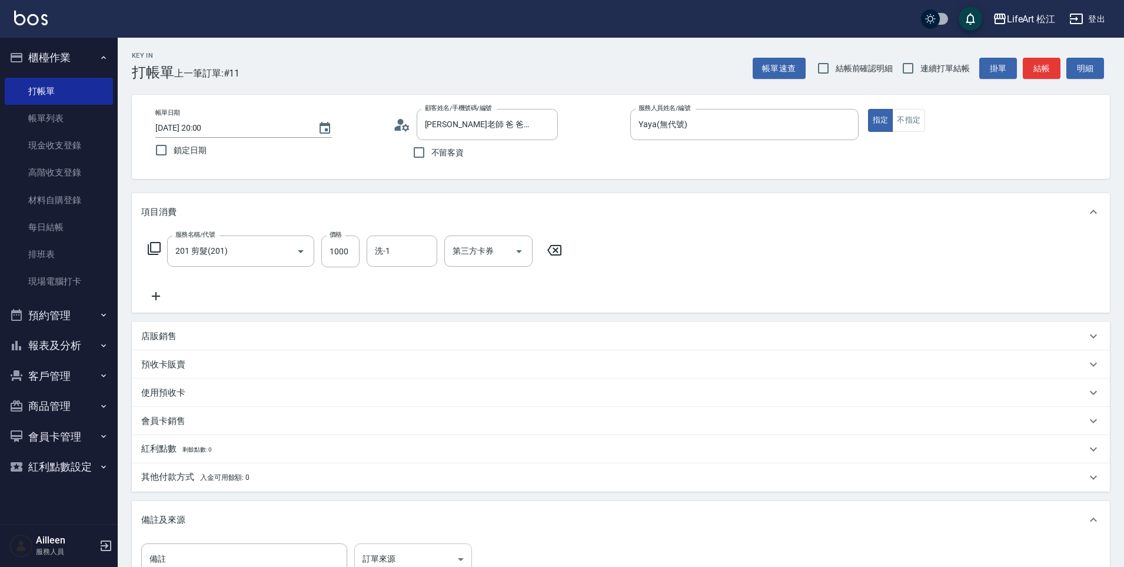
click at [371, 545] on body "LifeArt 松江 登出 櫃檯作業 打帳單 帳單列表 現金收支登錄 高階收支登錄 材料自購登錄 每日結帳 排班表 現場電腦打卡 預約管理 預約管理 單日預約…" at bounding box center [562, 363] width 1124 height 726
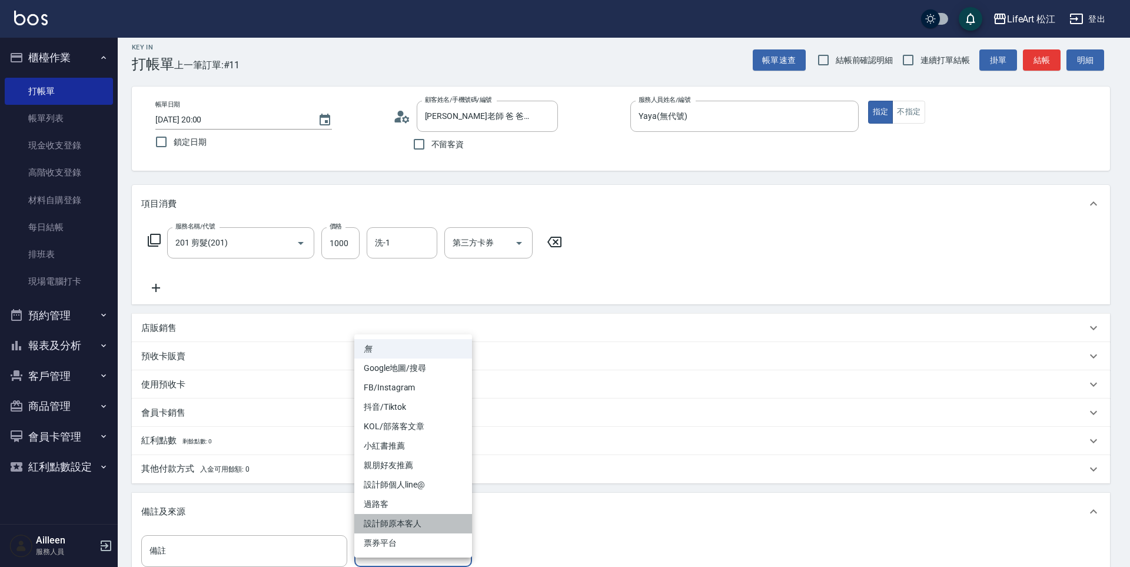
click at [400, 519] on li "設計師原本客人" at bounding box center [413, 523] width 118 height 19
type input "設計師原本客人"
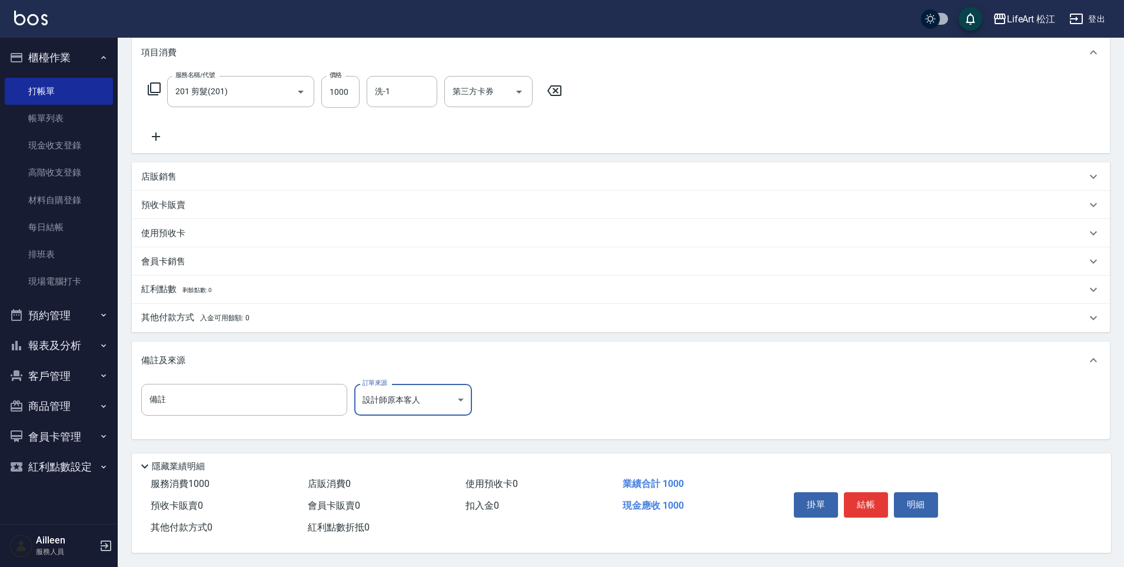
scroll to position [165, 0]
click at [851, 497] on button "結帳" at bounding box center [866, 504] width 44 height 25
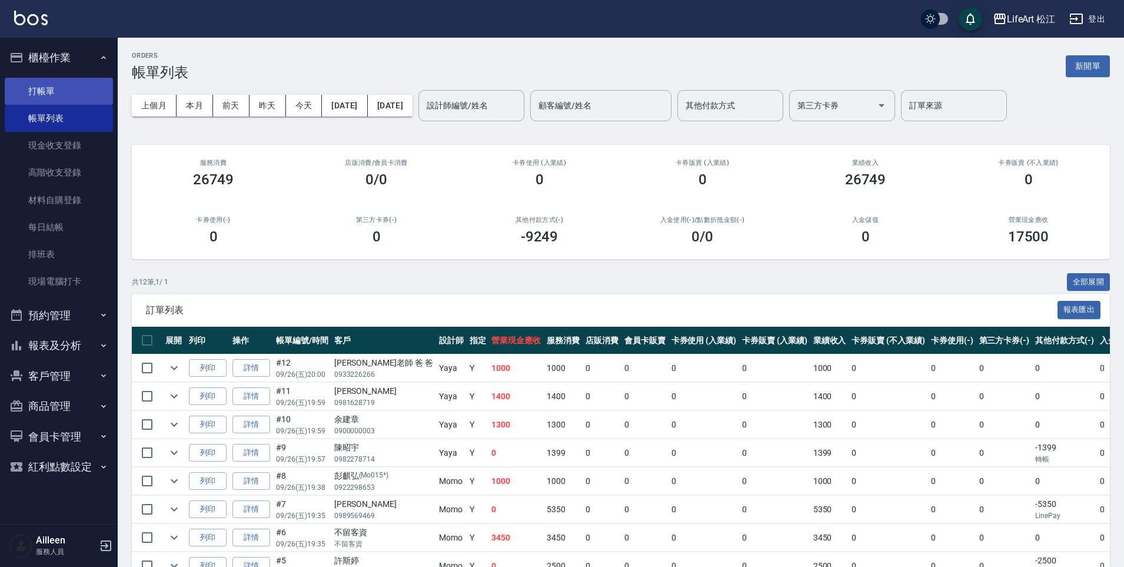
click at [55, 95] on link "打帳單" at bounding box center [59, 91] width 108 height 27
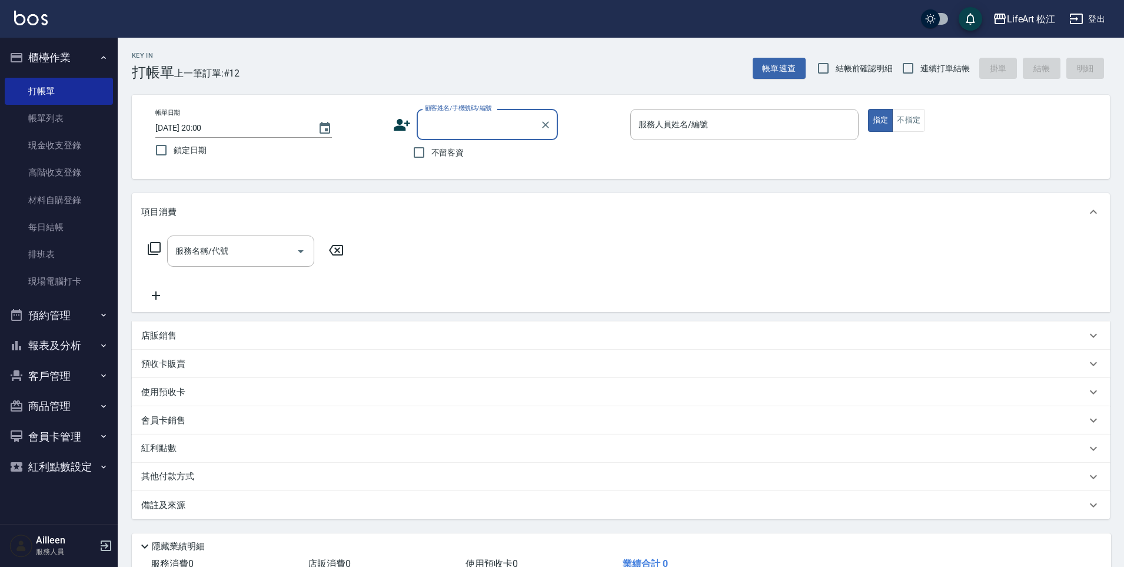
type input "x"
click at [457, 154] on li "李朝文/0944555220/" at bounding box center [487, 154] width 141 height 19
type input "李朝文/0944555220/"
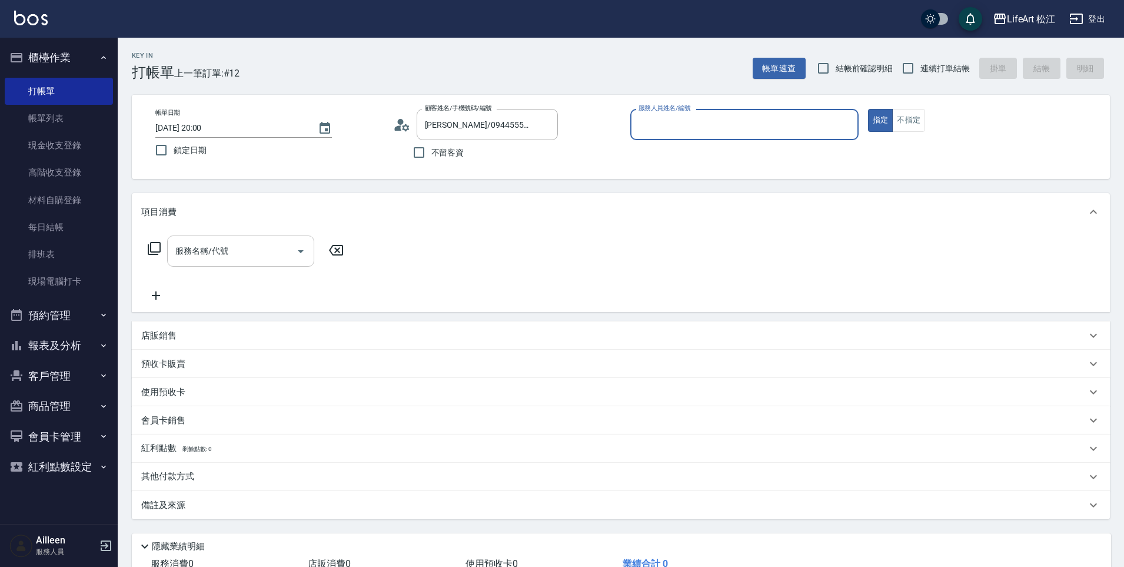
type input "Yaya(無代號)"
click at [235, 246] on input "服務名稱/代號" at bounding box center [231, 251] width 119 height 21
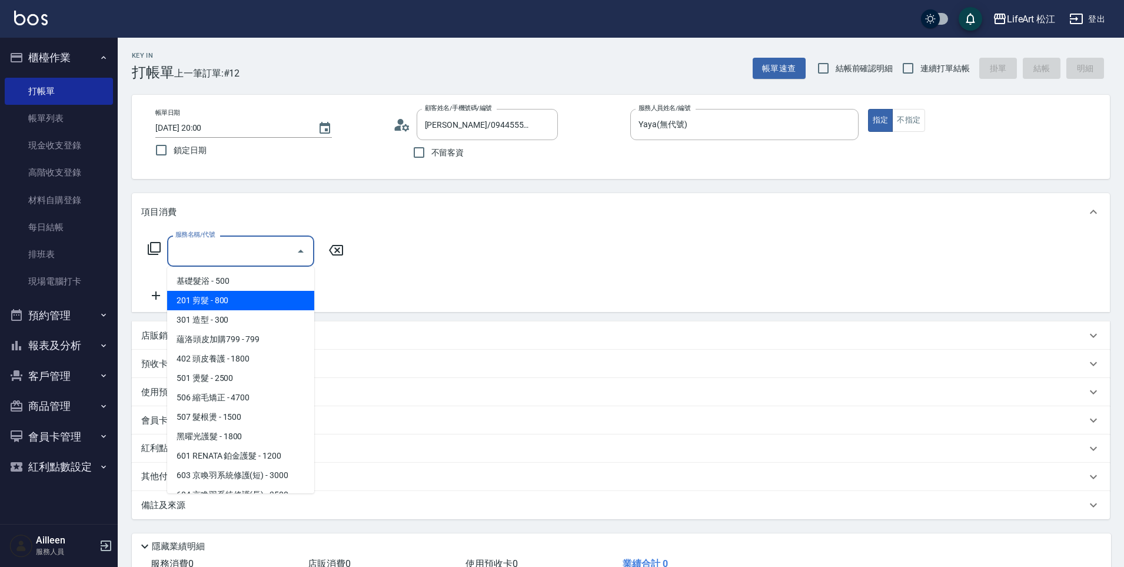
click at [245, 304] on span "201 剪髮 - 800" at bounding box center [240, 300] width 147 height 19
type input "201 剪髮(201)"
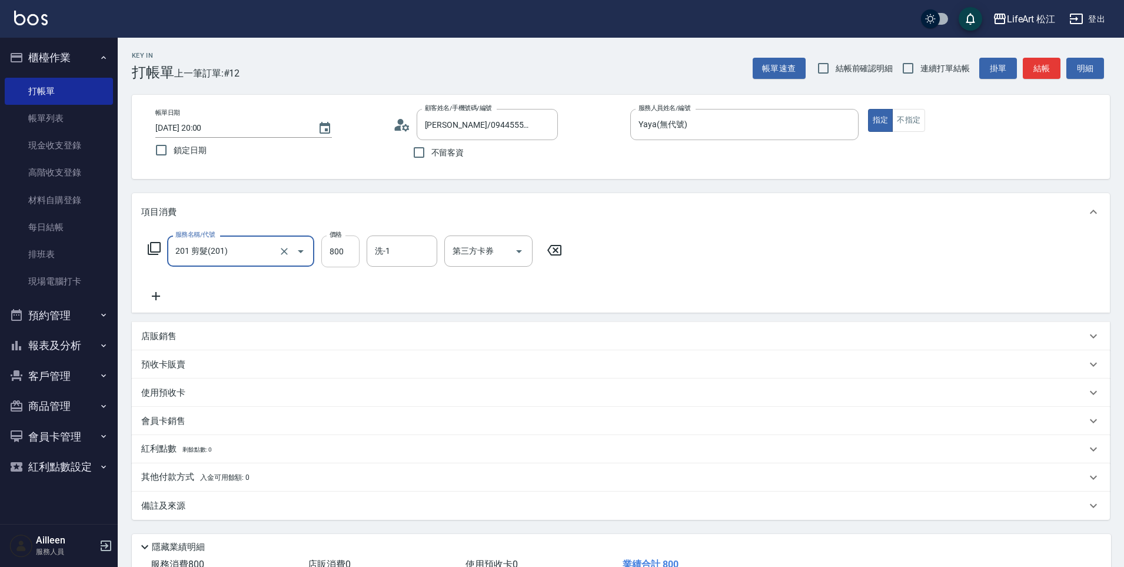
click at [346, 254] on input "800" at bounding box center [340, 251] width 38 height 32
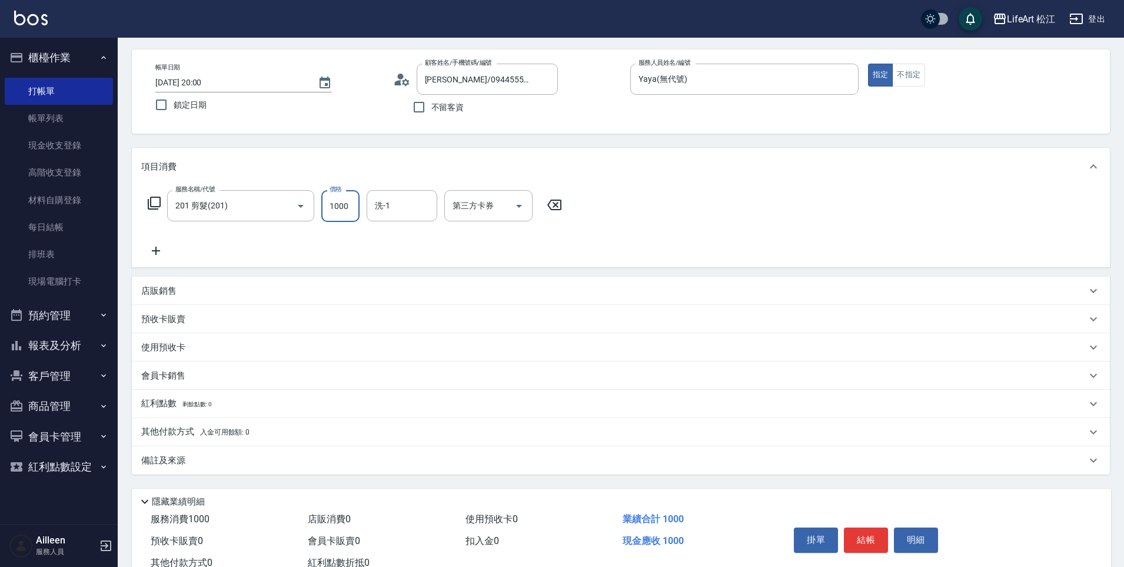
scroll to position [86, 0]
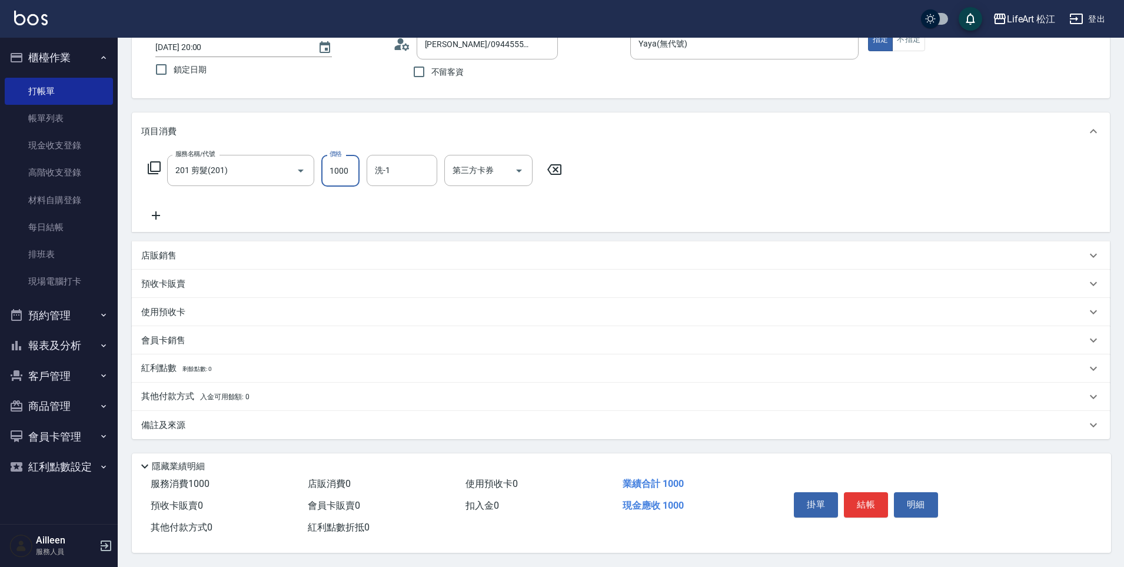
type input "1000"
click at [310, 424] on div "備註及來源" at bounding box center [613, 425] width 945 height 12
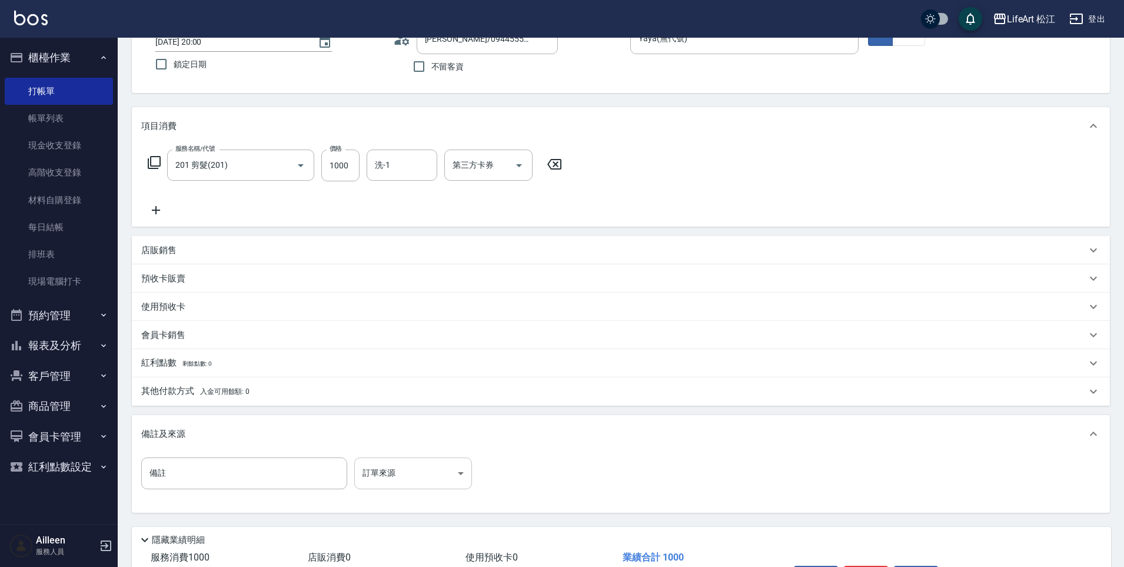
click at [384, 469] on body "LifeArt 松江 登出 櫃檯作業 打帳單 帳單列表 現金收支登錄 高階收支登錄 材料自購登錄 每日結帳 排班表 現場電腦打卡 預約管理 預約管理 單日預約…" at bounding box center [562, 277] width 1124 height 726
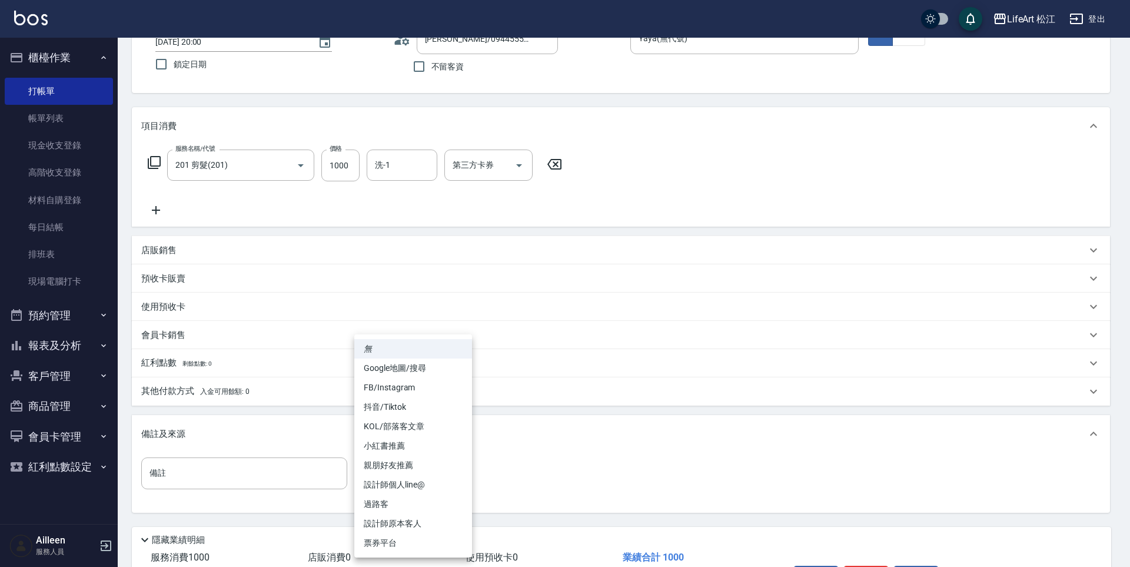
click at [407, 521] on li "設計師原本客人" at bounding box center [413, 523] width 118 height 19
type input "設計師原本客人"
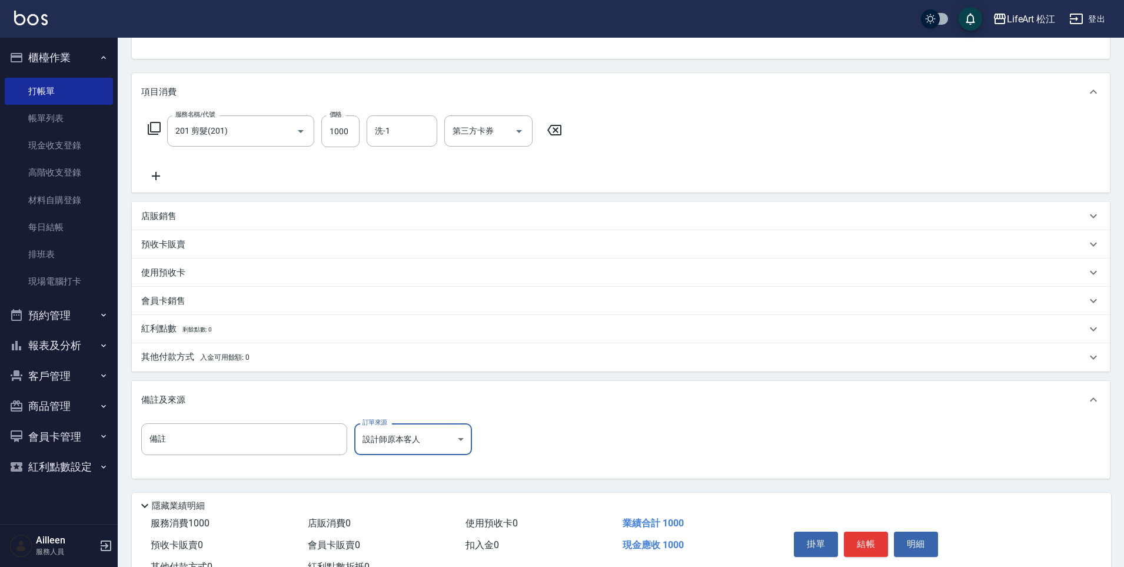
scroll to position [165, 0]
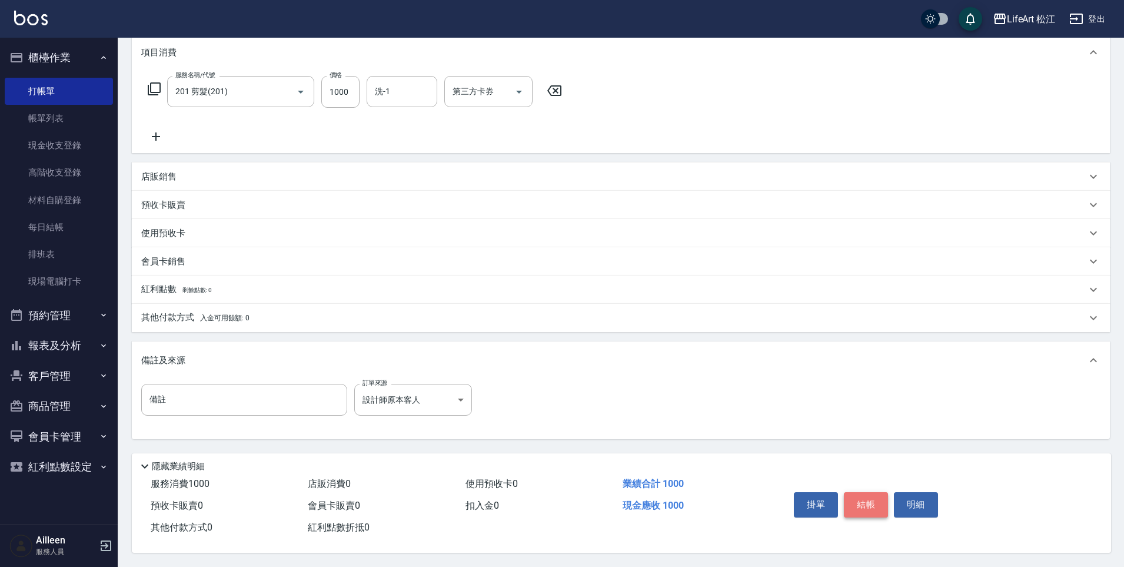
click at [859, 500] on button "結帳" at bounding box center [866, 504] width 44 height 25
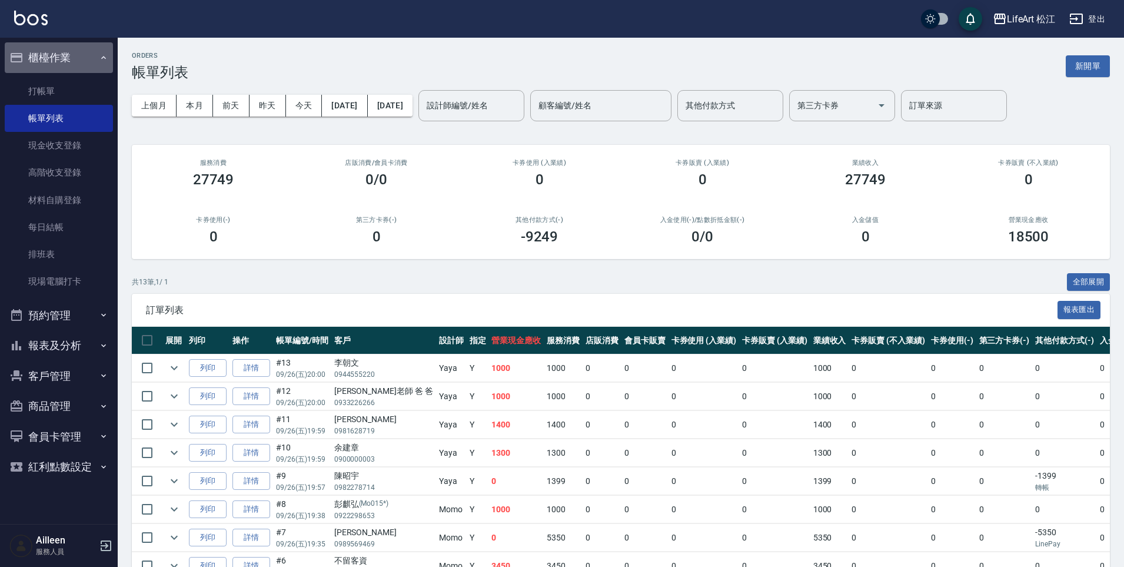
click at [56, 54] on button "櫃檯作業" at bounding box center [59, 57] width 108 height 31
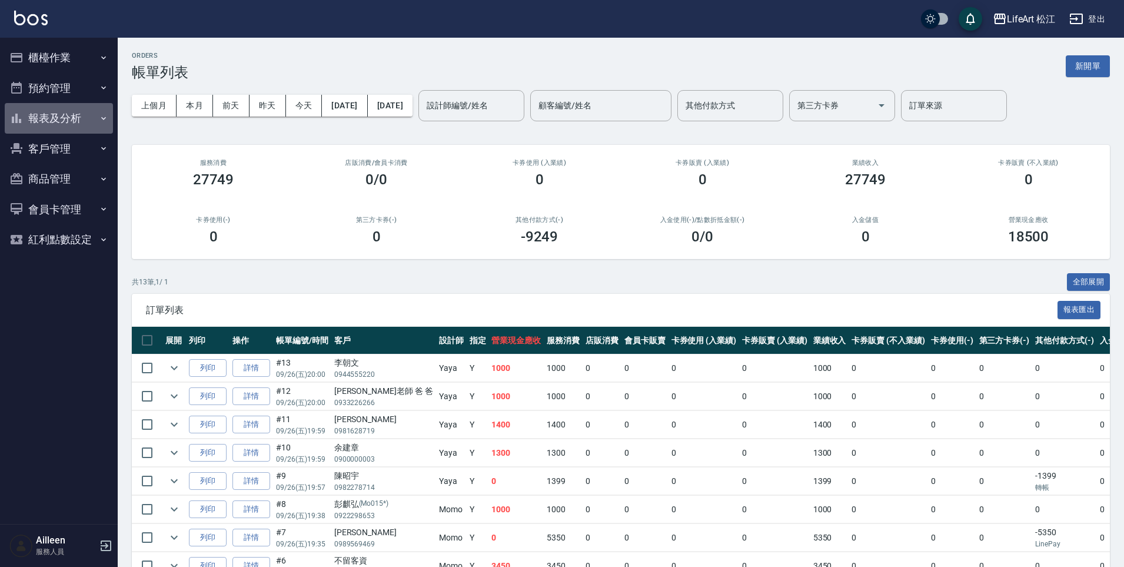
click at [69, 118] on button "報表及分析" at bounding box center [59, 118] width 108 height 31
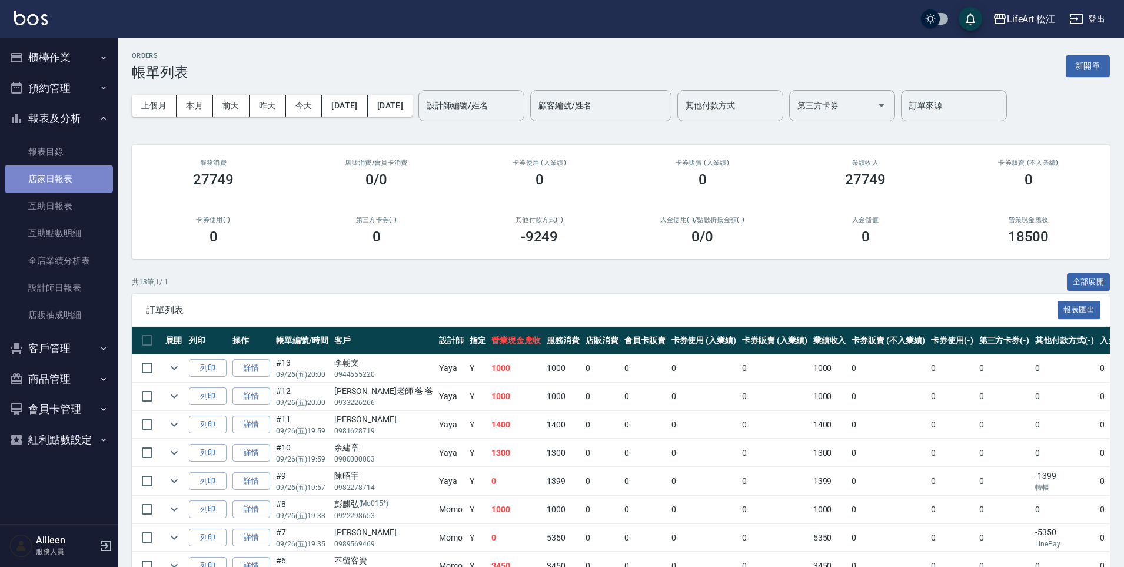
click at [74, 171] on link "店家日報表" at bounding box center [59, 178] width 108 height 27
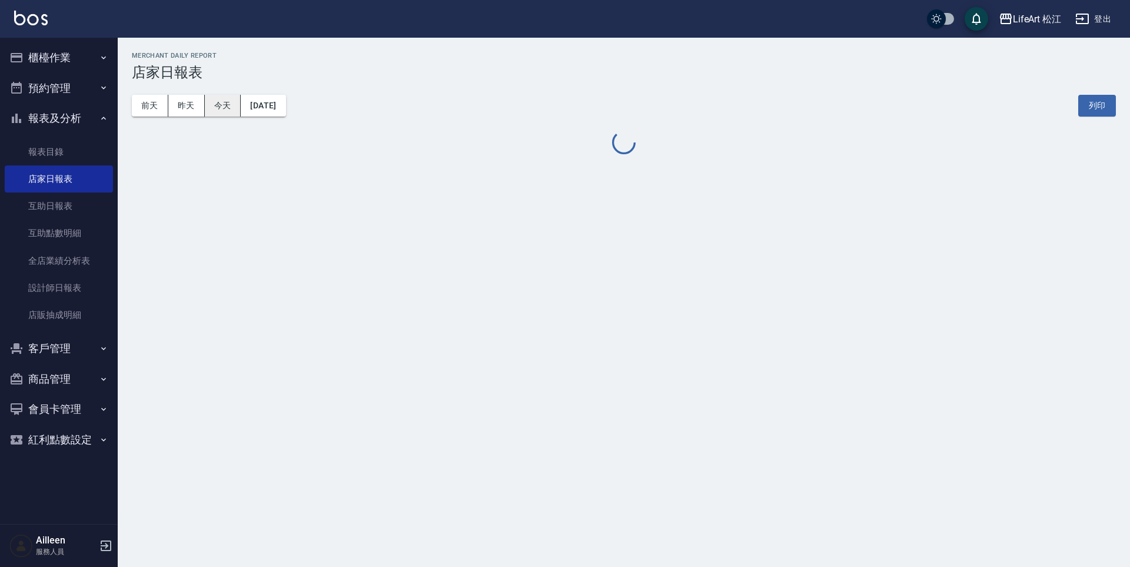
click at [221, 104] on button "今天" at bounding box center [223, 106] width 36 height 22
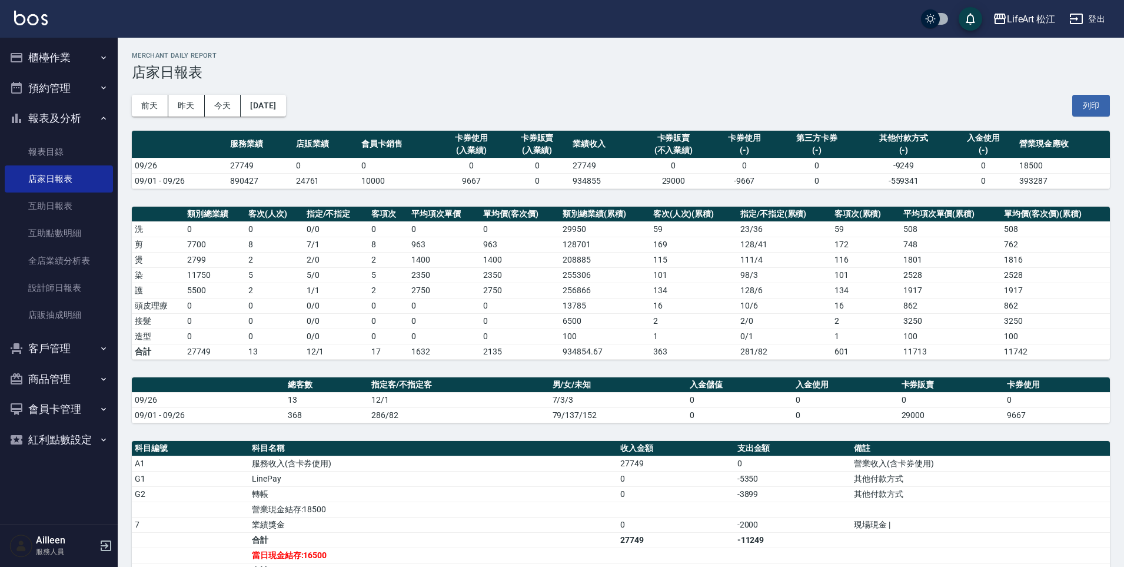
click at [65, 116] on button "報表及分析" at bounding box center [59, 118] width 108 height 31
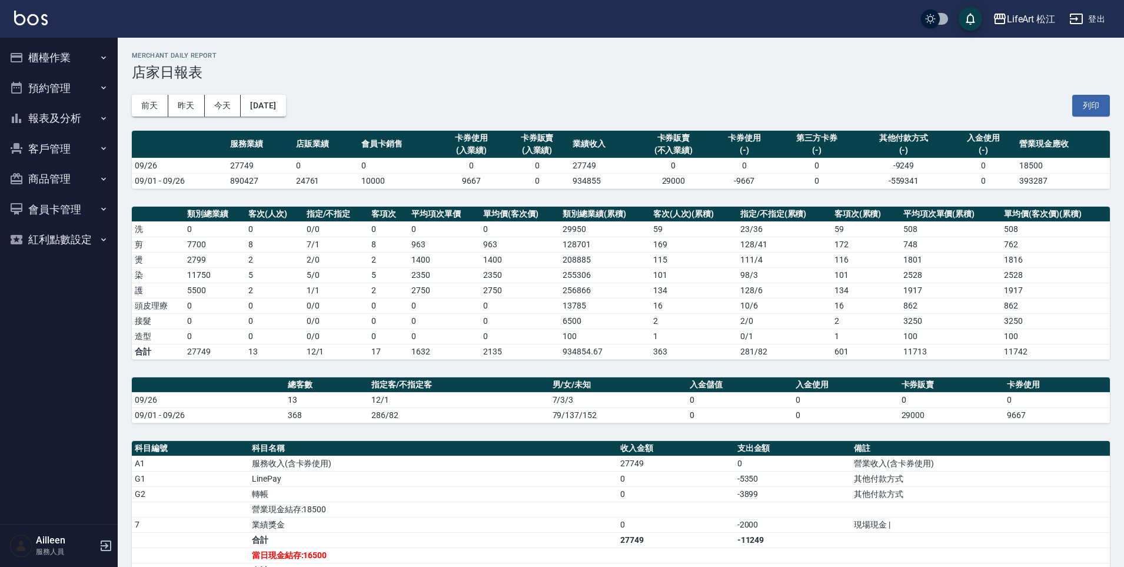
click at [68, 51] on button "櫃檯作業" at bounding box center [59, 57] width 108 height 31
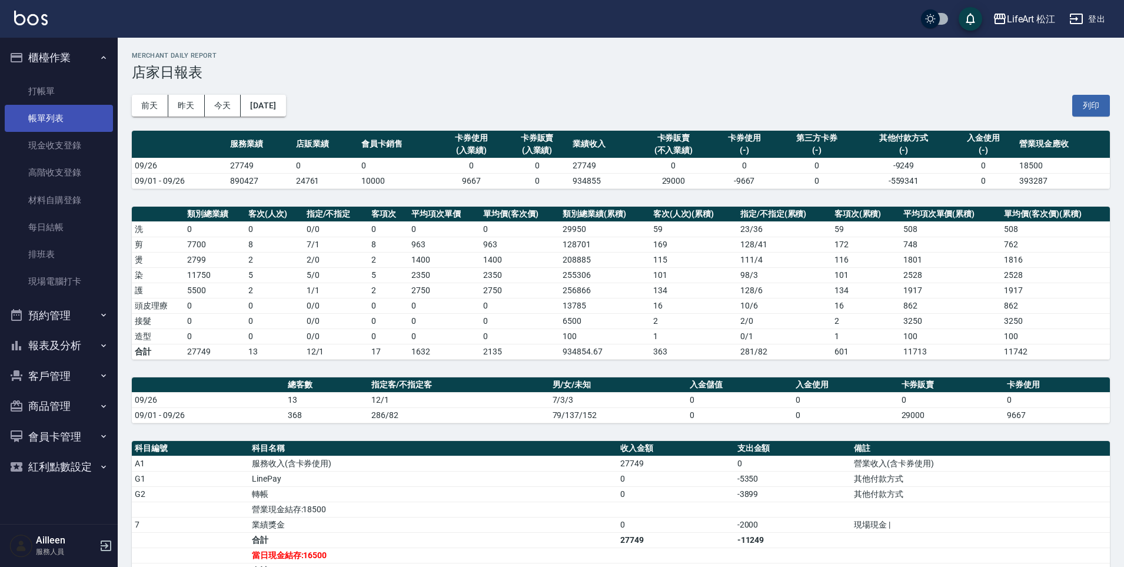
click at [72, 117] on link "帳單列表" at bounding box center [59, 118] width 108 height 27
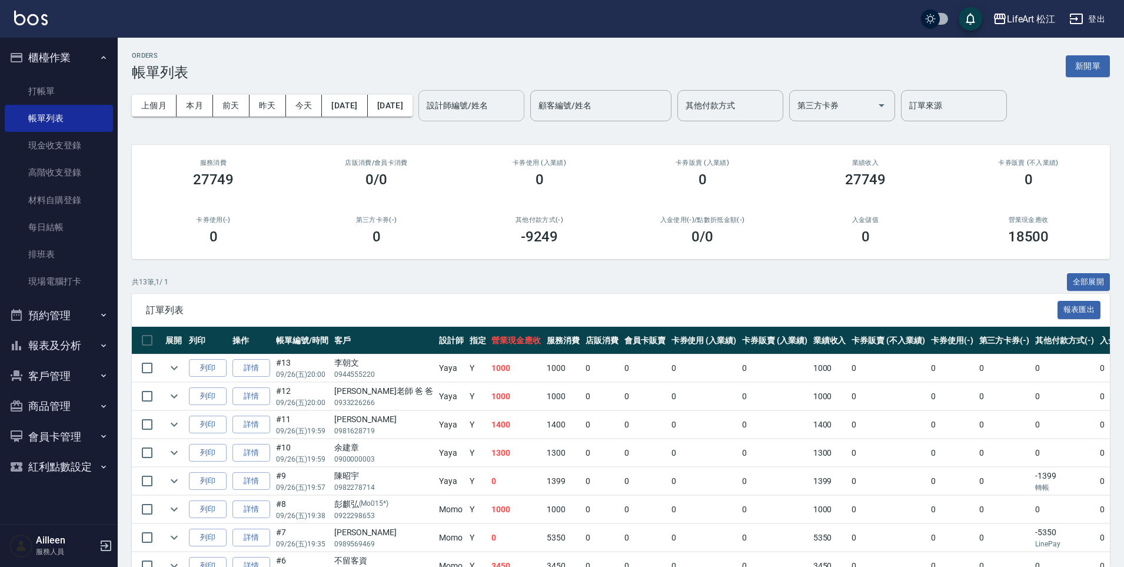
click at [472, 104] on input "設計師編號/姓名" at bounding box center [471, 105] width 95 height 21
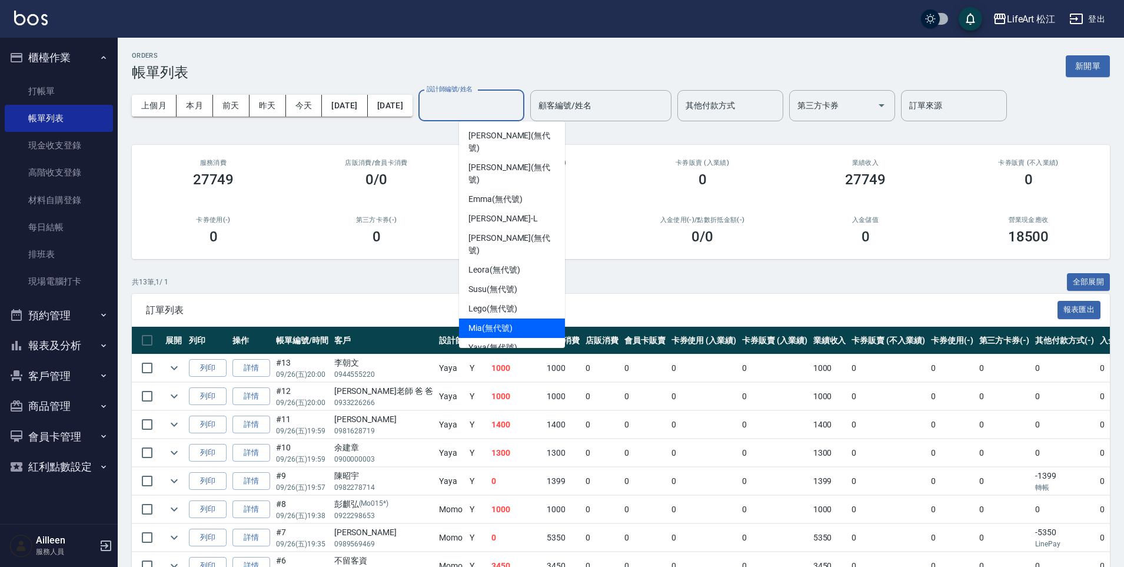
scroll to position [2, 0]
click at [501, 339] on span "Yaya (無代號)" at bounding box center [492, 345] width 49 height 12
type input "Yaya(無代號)"
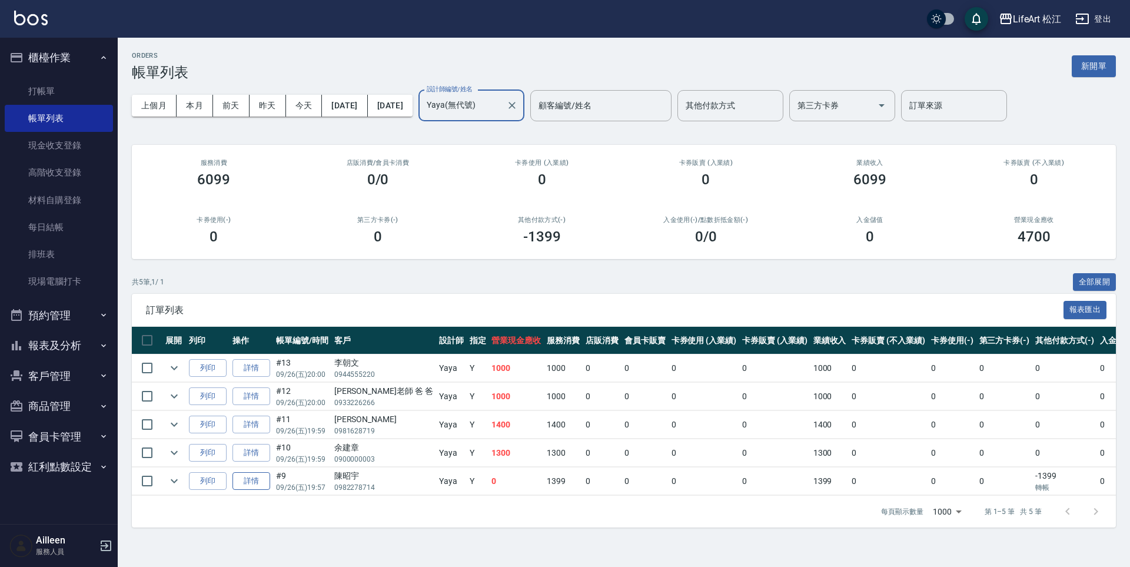
click at [267, 473] on link "詳情" at bounding box center [251, 481] width 38 height 18
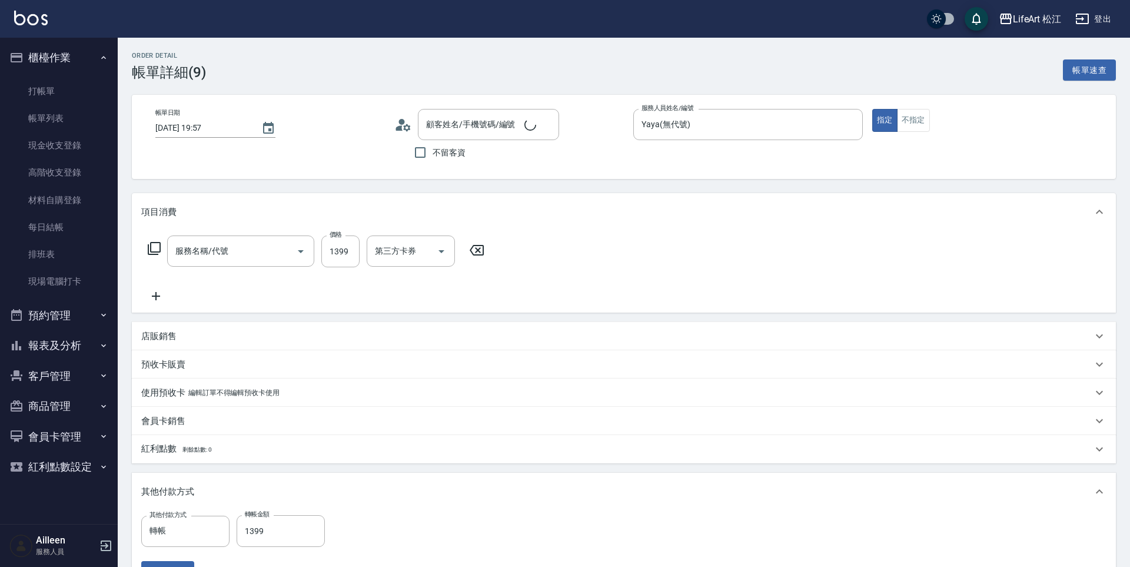
type input "2025/09/26 19:57"
type input "Yaya(無代號)"
type input "501 燙髮(501)"
type input "陳昭宇/0982278714/"
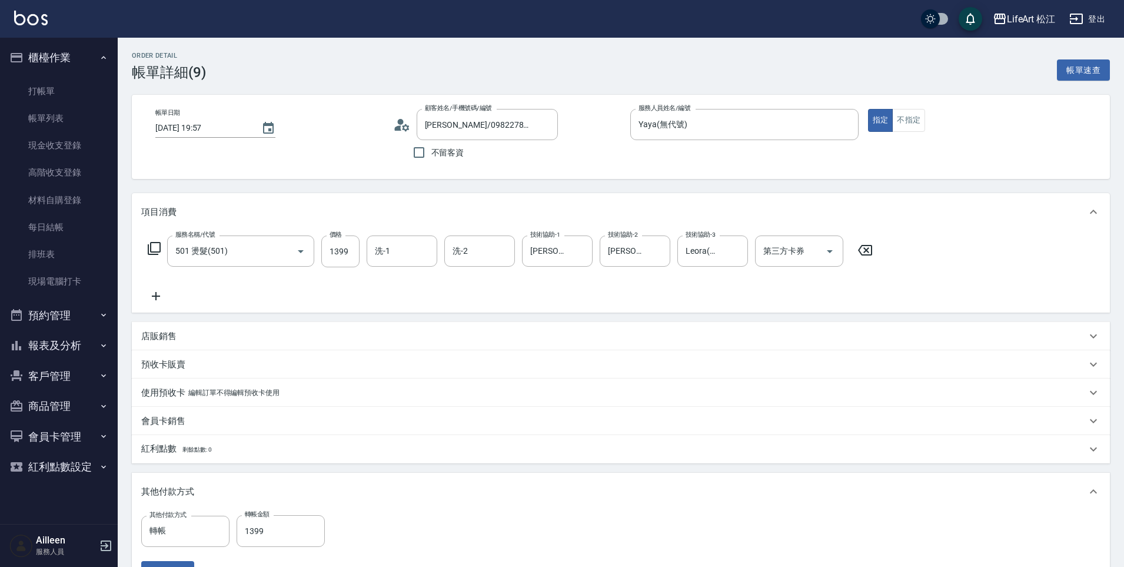
scroll to position [90, 0]
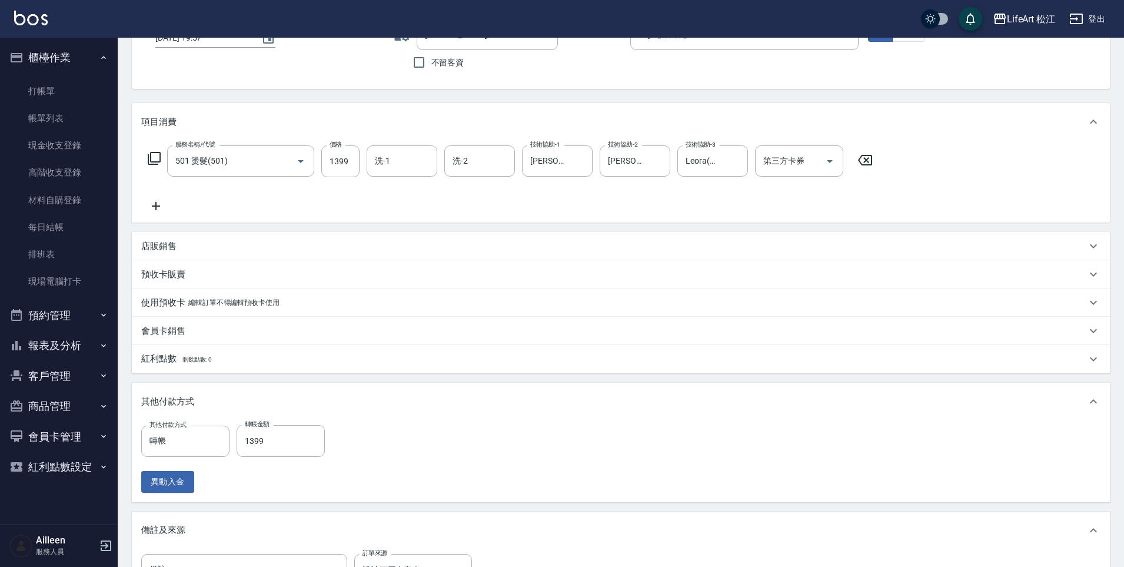
click at [180, 245] on div "店販銷售" at bounding box center [613, 246] width 945 height 12
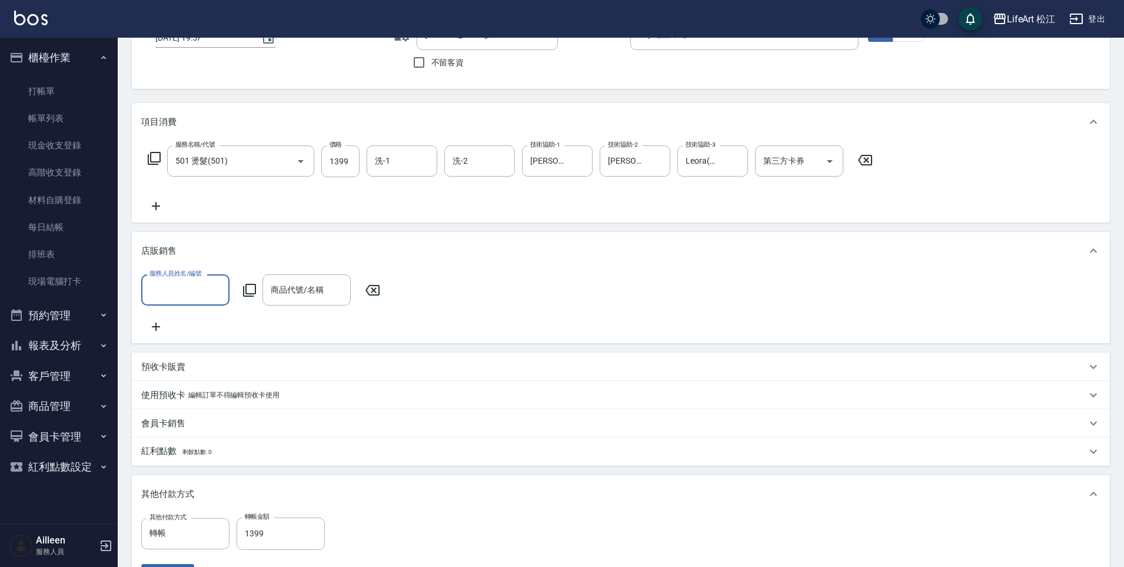
scroll to position [0, 0]
click at [188, 285] on input "服務人員姓名/編號" at bounding box center [186, 289] width 78 height 21
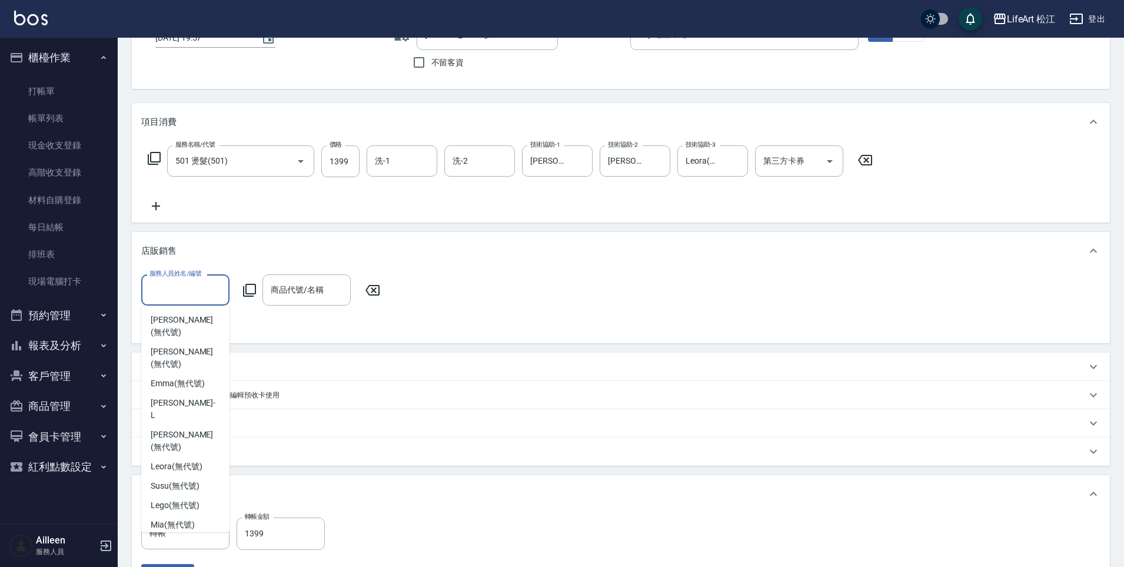
click at [187, 538] on span "Yaya (無代號)" at bounding box center [175, 544] width 49 height 12
type input "Yaya(無代號)"
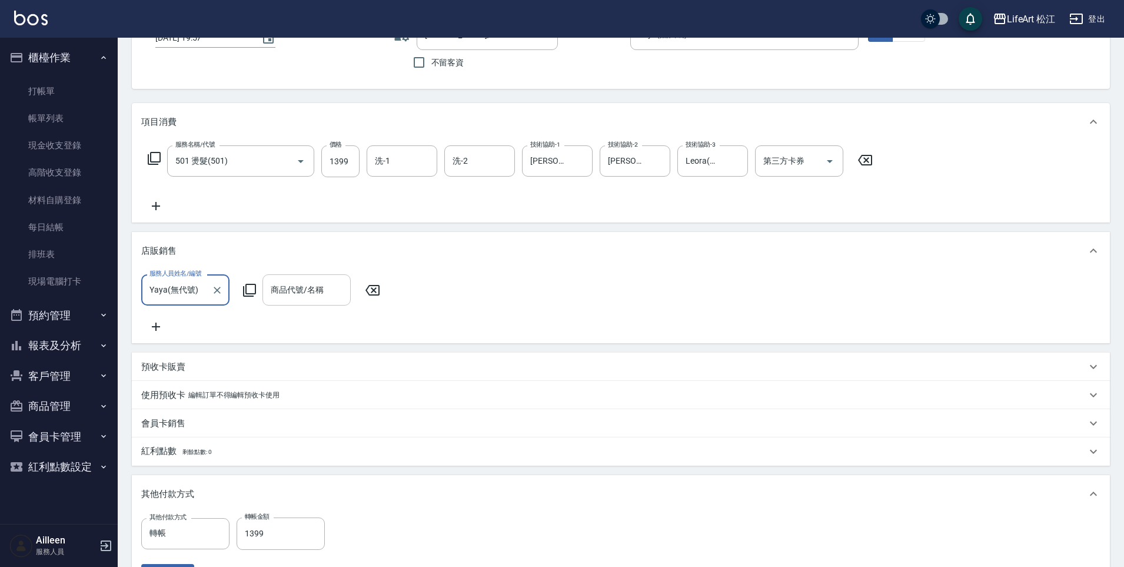
click at [307, 290] on div "商品代號/名稱 商品代號/名稱" at bounding box center [306, 289] width 88 height 31
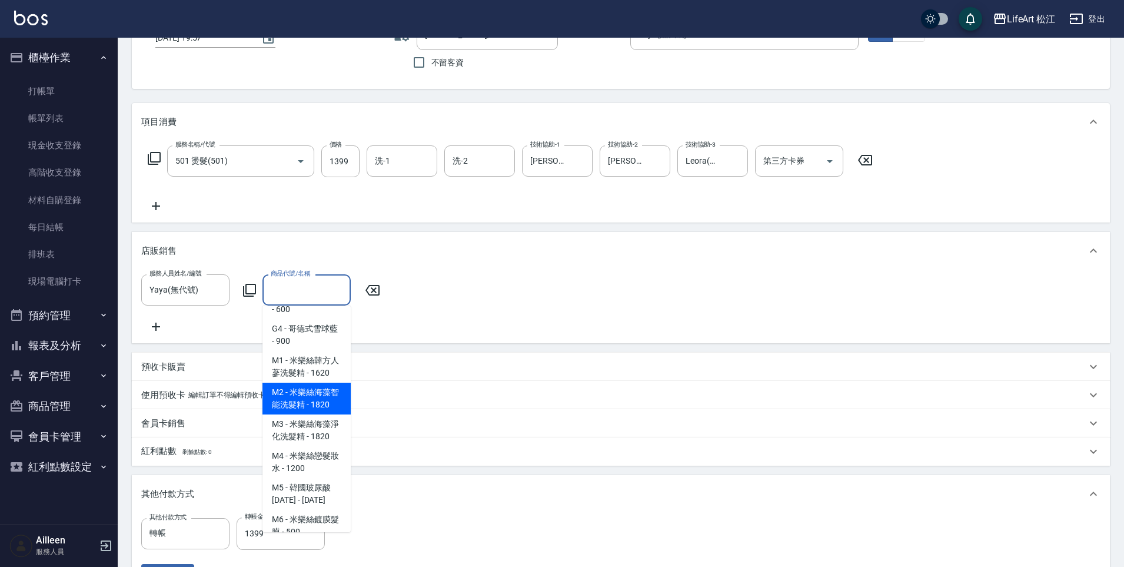
scroll to position [508, 0]
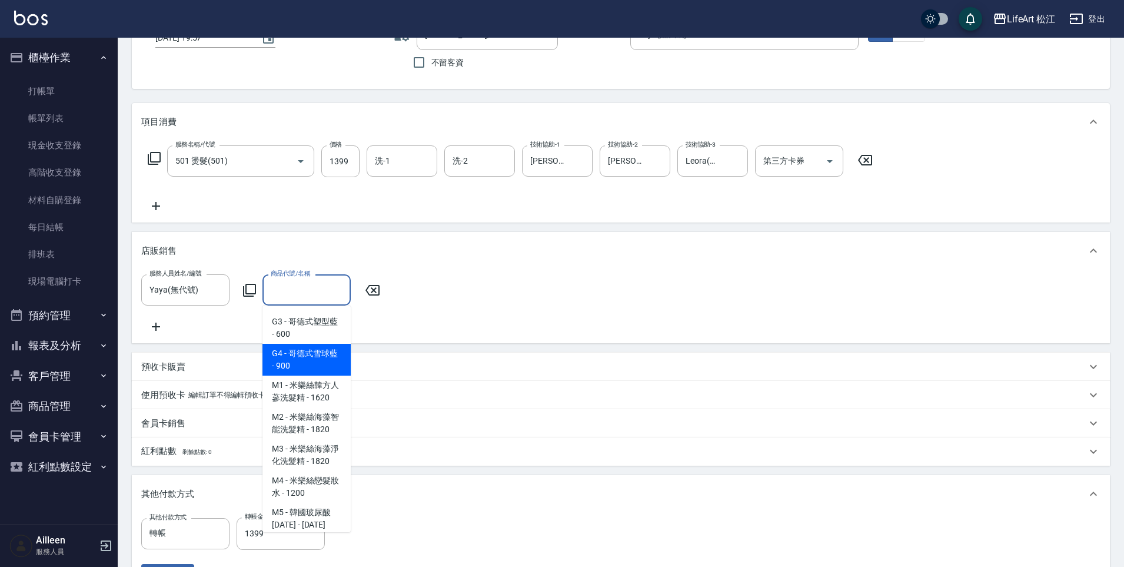
click at [313, 375] on span "G4 - 哥德式雪球藍 - 900" at bounding box center [306, 360] width 88 height 32
type input "哥德式雪球藍"
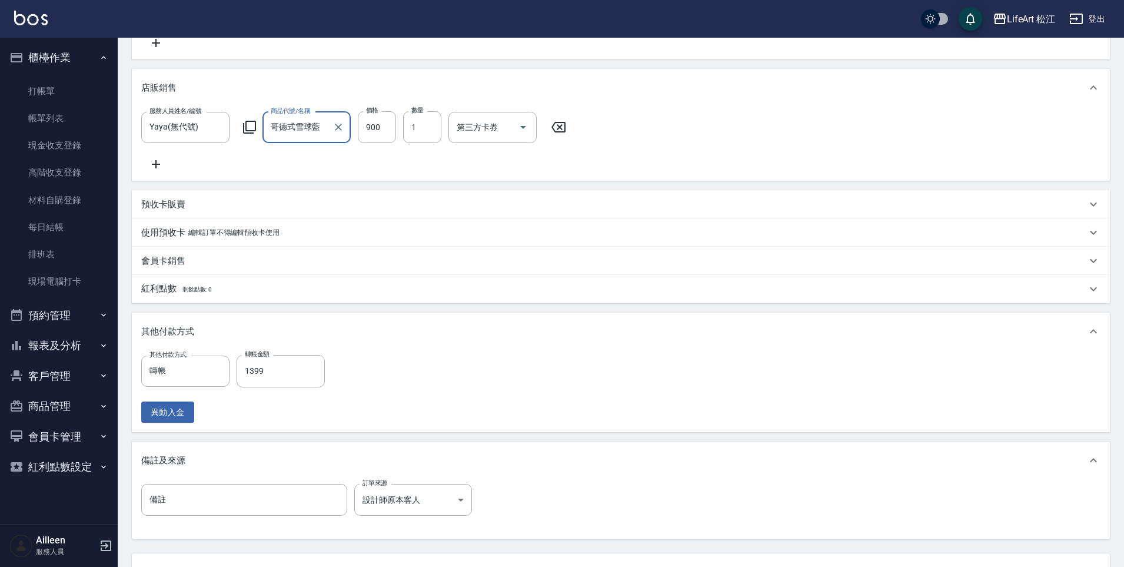
scroll to position [337, 0]
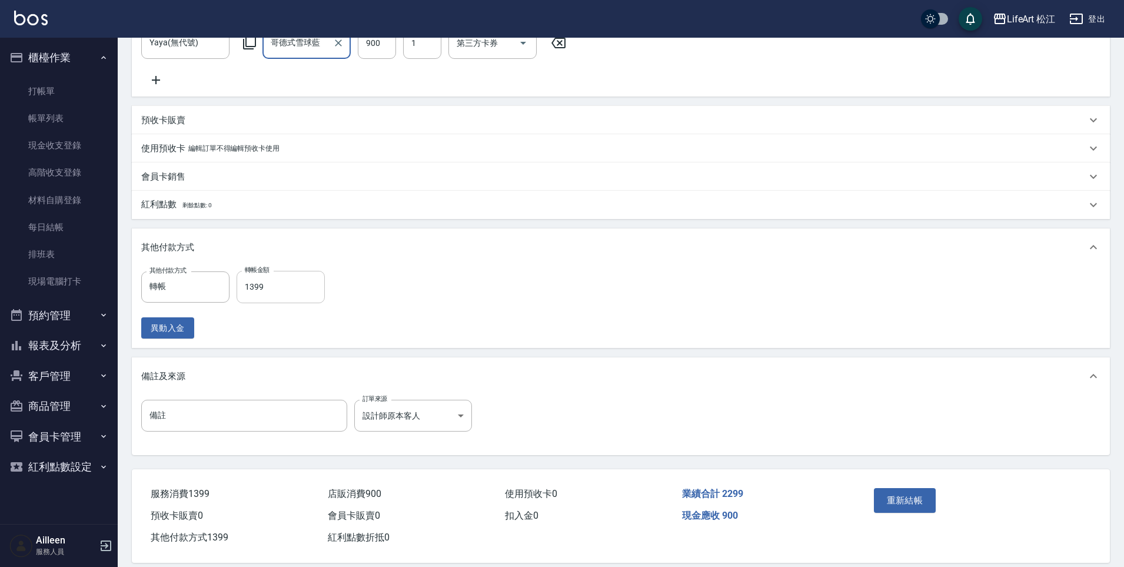
click at [279, 297] on input "1399" at bounding box center [281, 287] width 88 height 32
type input "2299"
click at [886, 504] on button "重新結帳" at bounding box center [905, 500] width 62 height 25
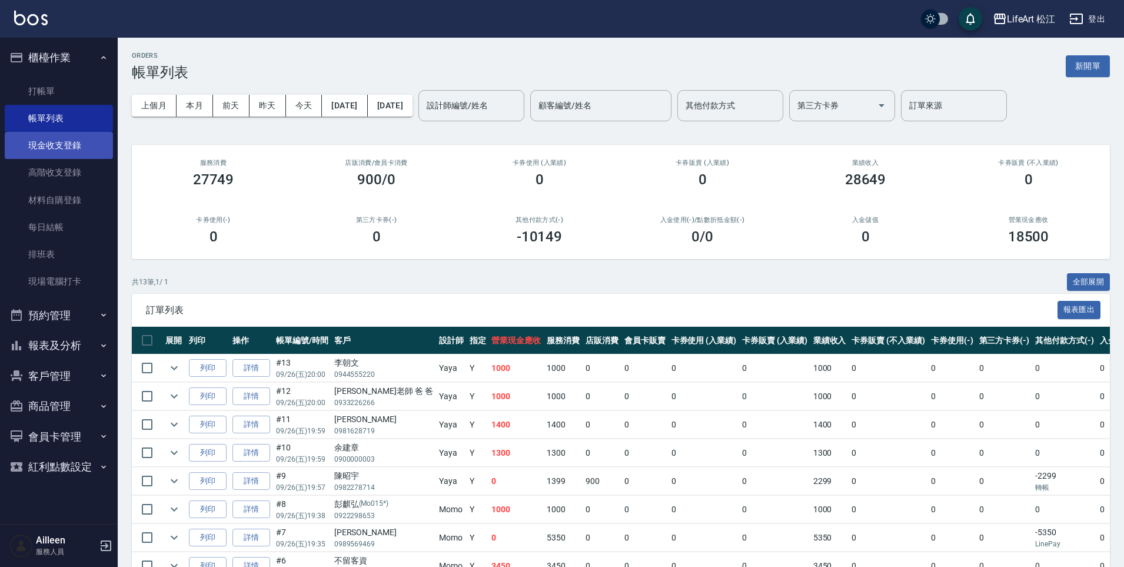
click at [75, 150] on link "現金收支登錄" at bounding box center [59, 145] width 108 height 27
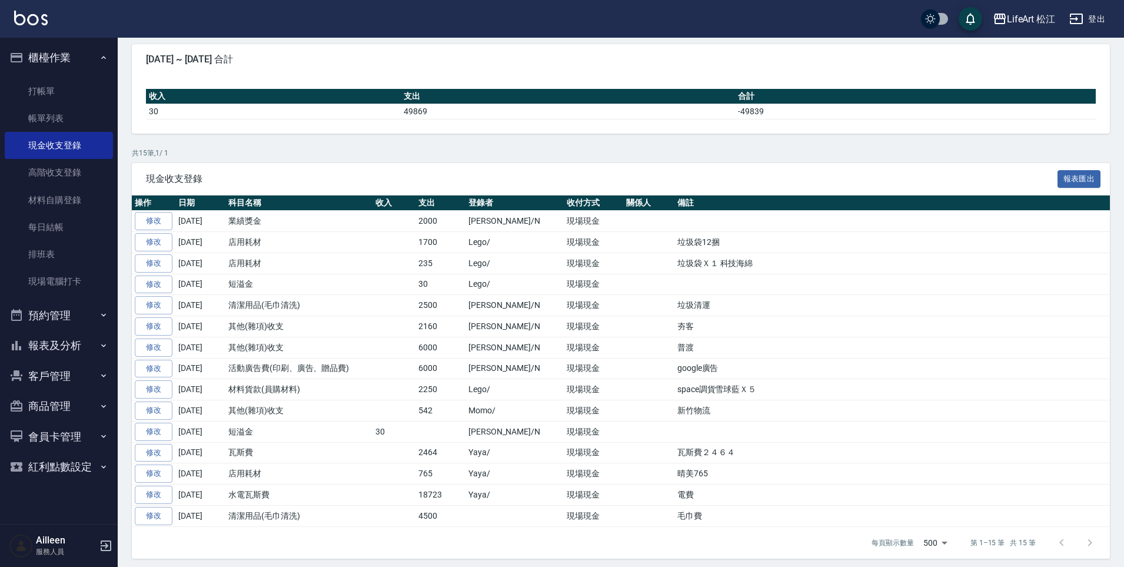
scroll to position [107, 0]
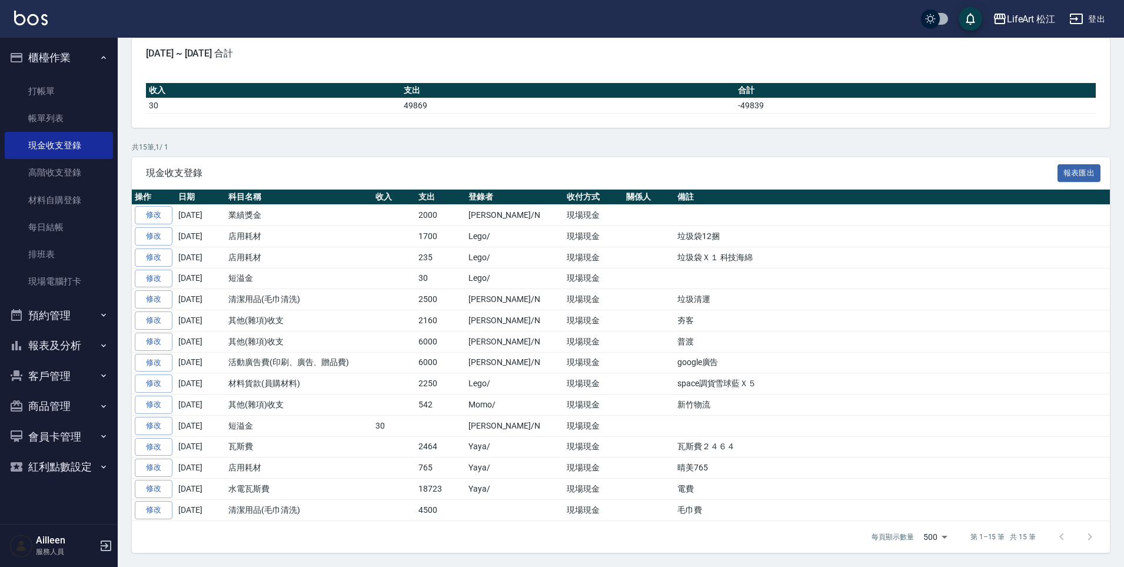
click at [168, 447] on link "修改" at bounding box center [154, 447] width 38 height 18
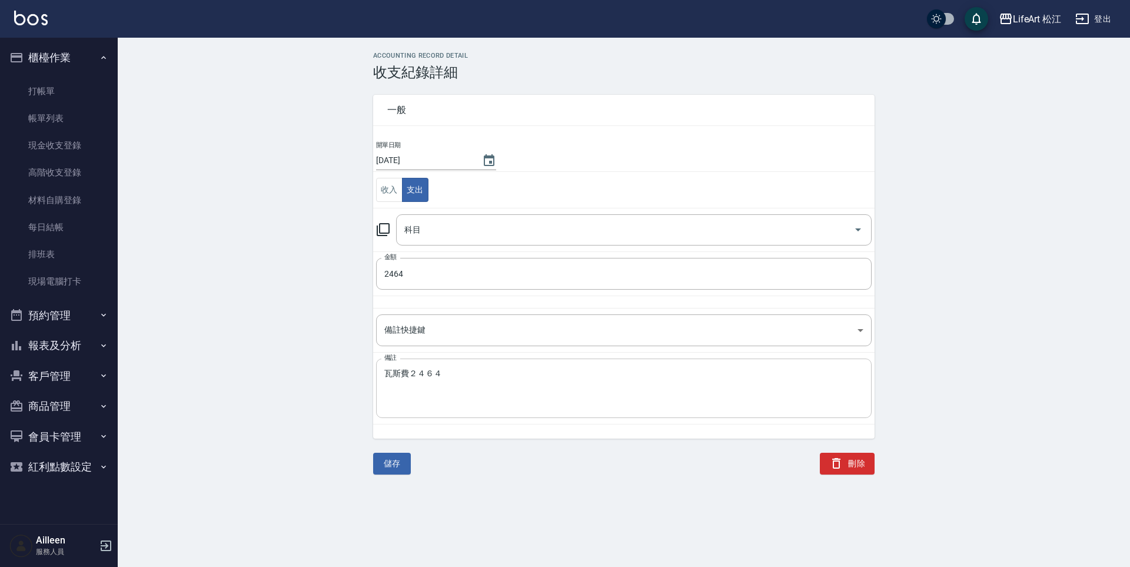
type input "37 瓦斯費"
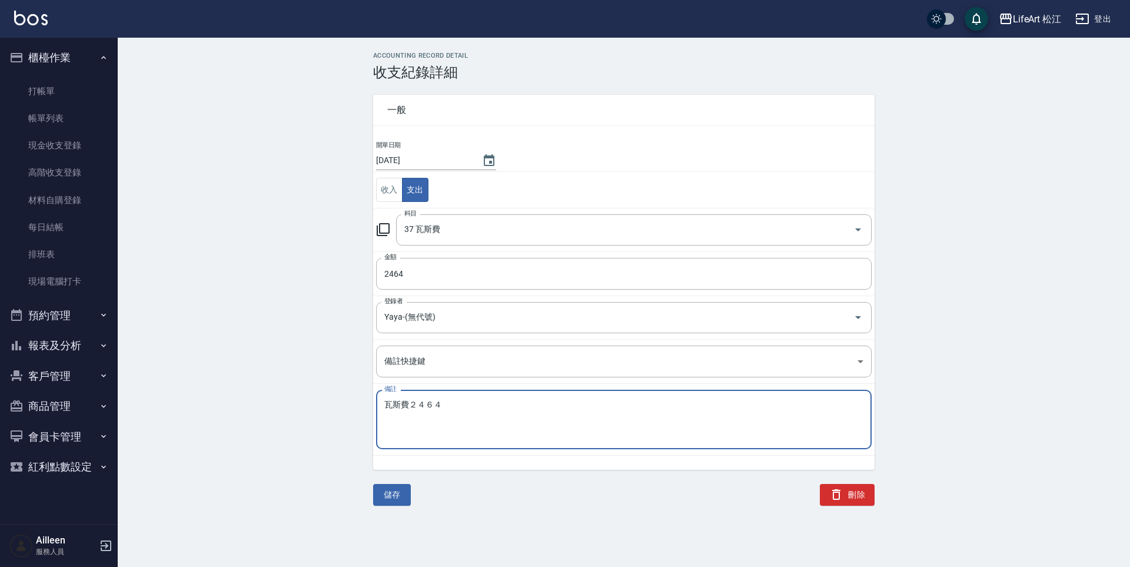
click at [510, 408] on textarea "瓦斯費２４６４" at bounding box center [623, 420] width 479 height 40
type textarea "瓦斯費2464"
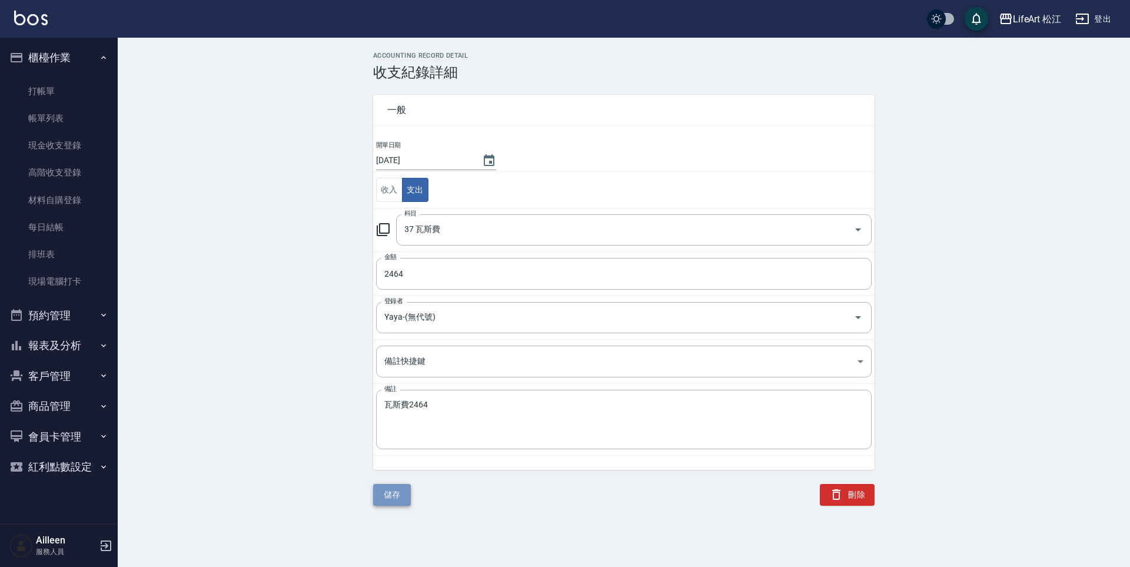
click at [401, 499] on button "儲存" at bounding box center [392, 495] width 38 height 22
click at [83, 236] on link "每日結帳" at bounding box center [59, 227] width 108 height 27
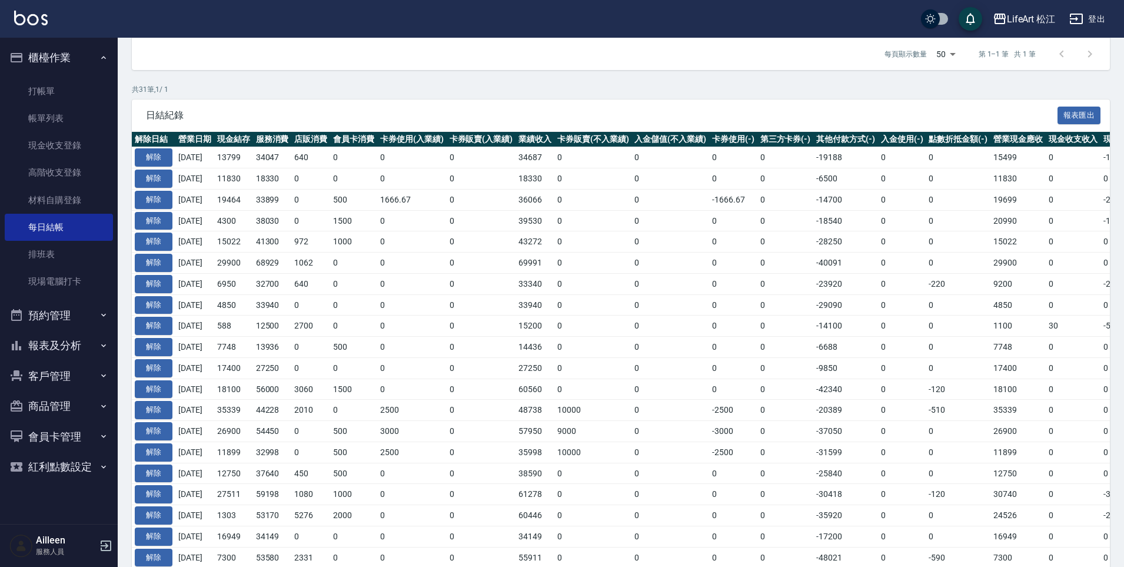
scroll to position [196, 0]
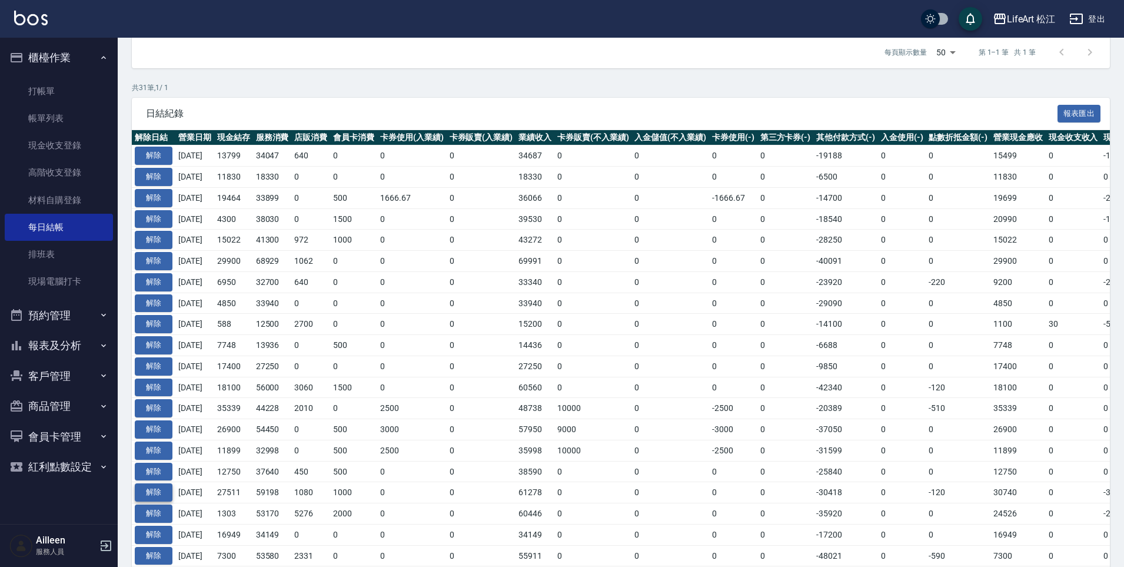
click at [160, 495] on button "解除" at bounding box center [154, 492] width 38 height 18
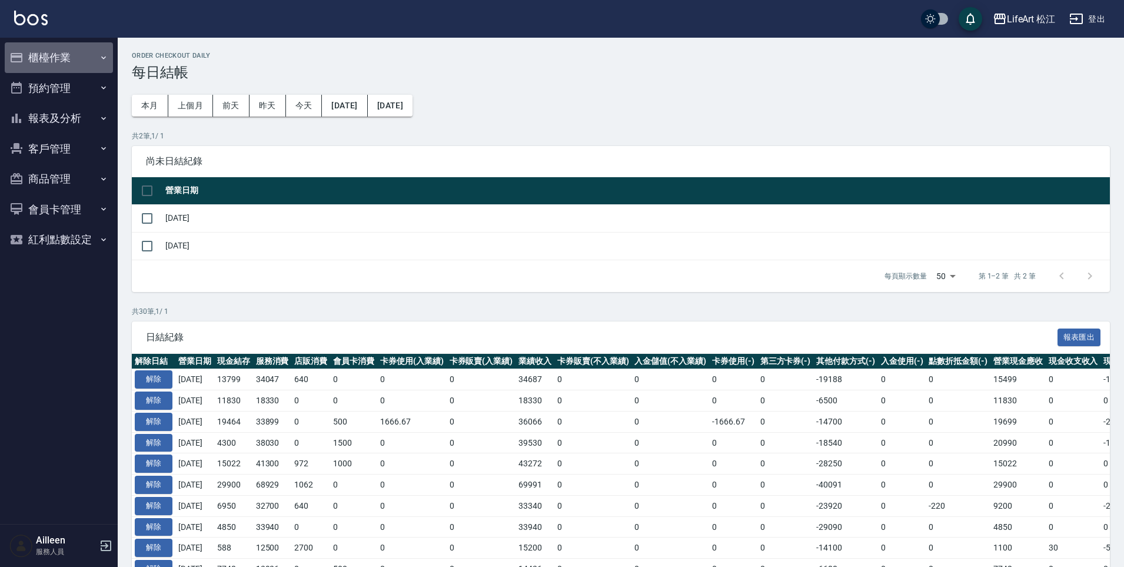
click at [55, 58] on button "櫃檯作業" at bounding box center [59, 57] width 108 height 31
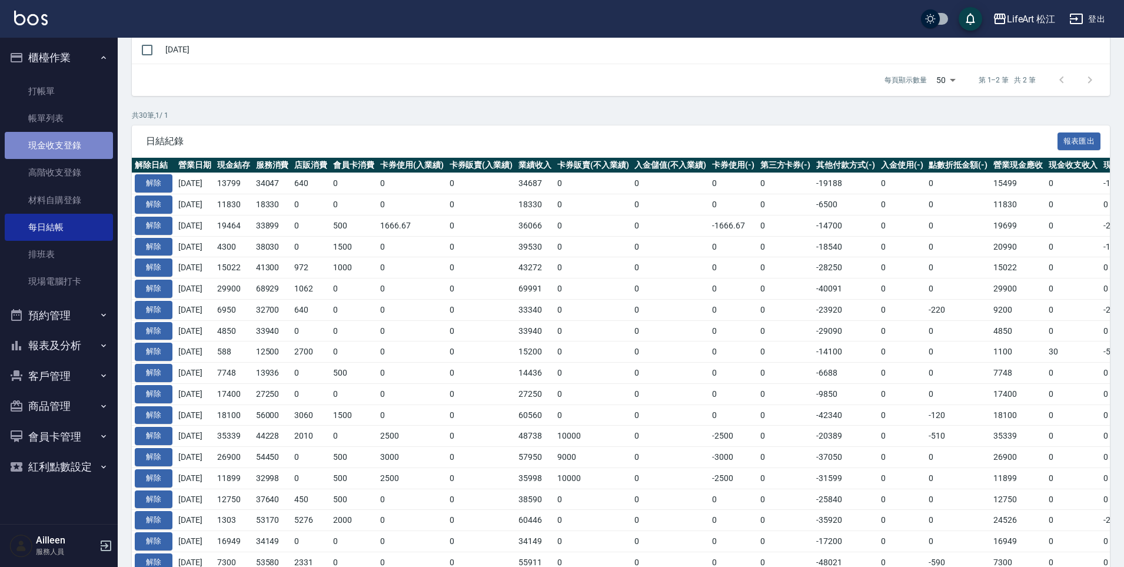
click at [69, 151] on link "現金收支登錄" at bounding box center [59, 145] width 108 height 27
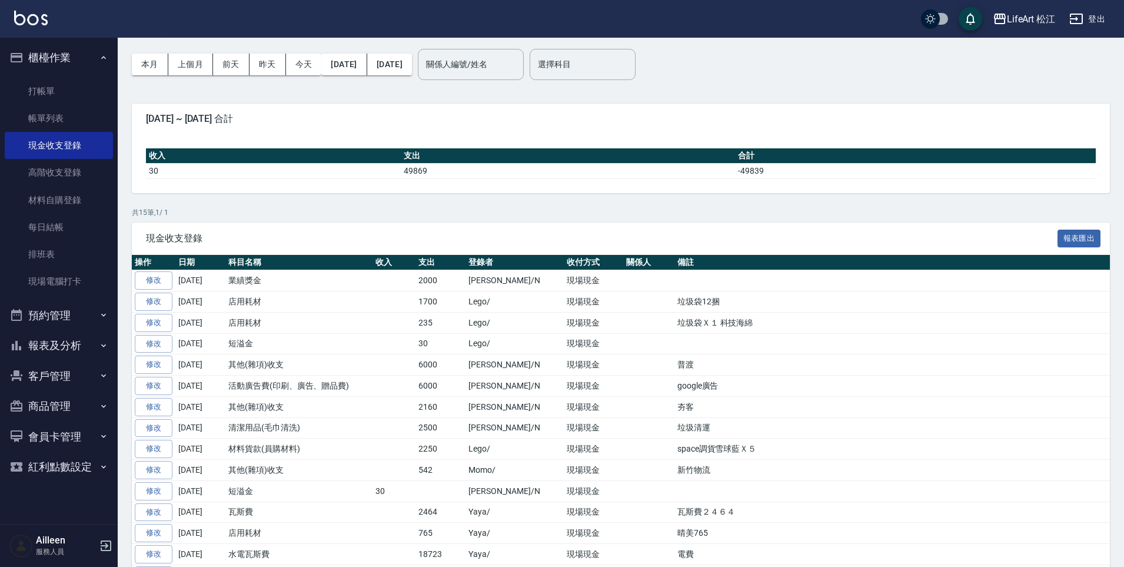
scroll to position [107, 0]
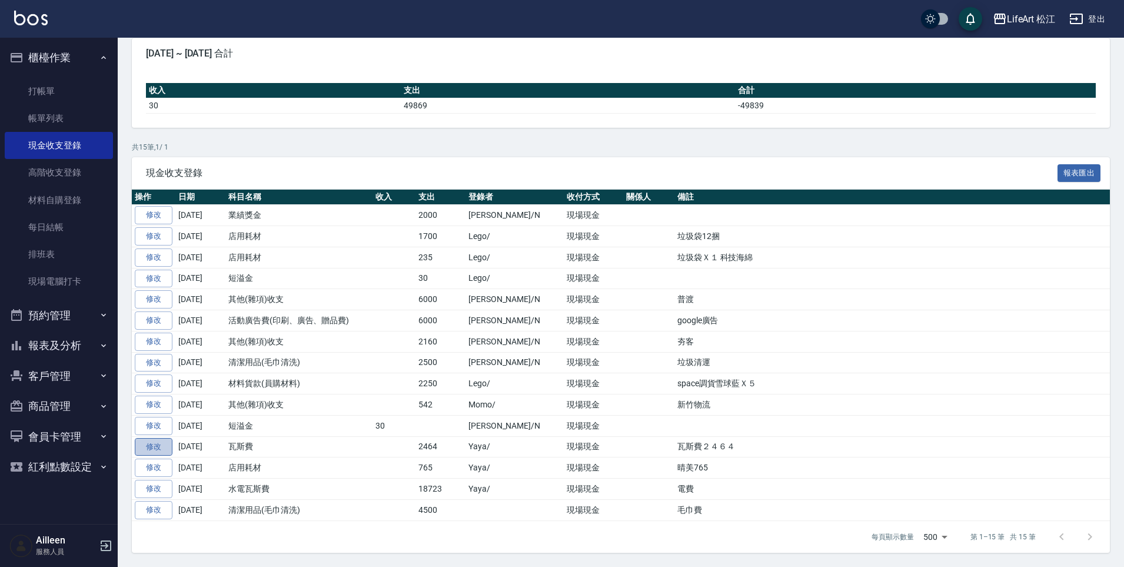
click at [158, 447] on link "修改" at bounding box center [154, 447] width 38 height 18
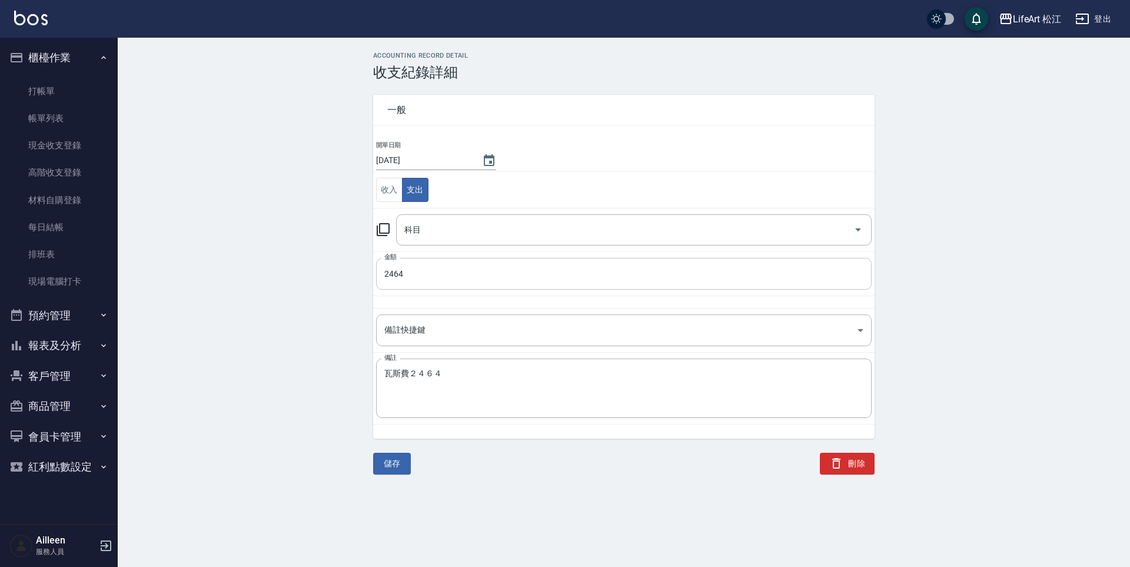
type input "37 瓦斯費"
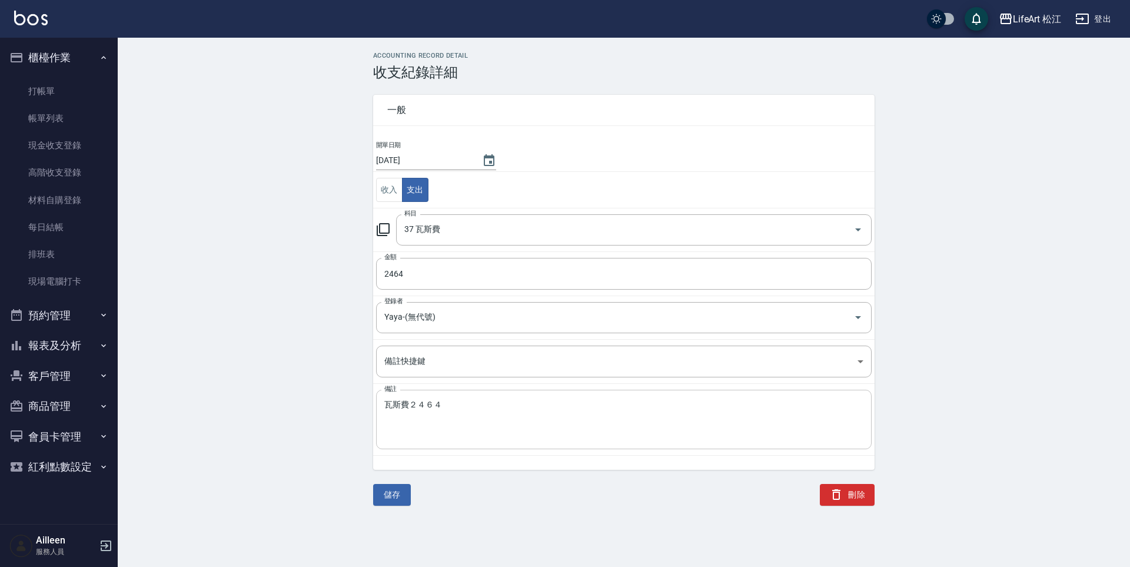
click at [464, 409] on textarea "瓦斯費２４６４" at bounding box center [623, 420] width 479 height 40
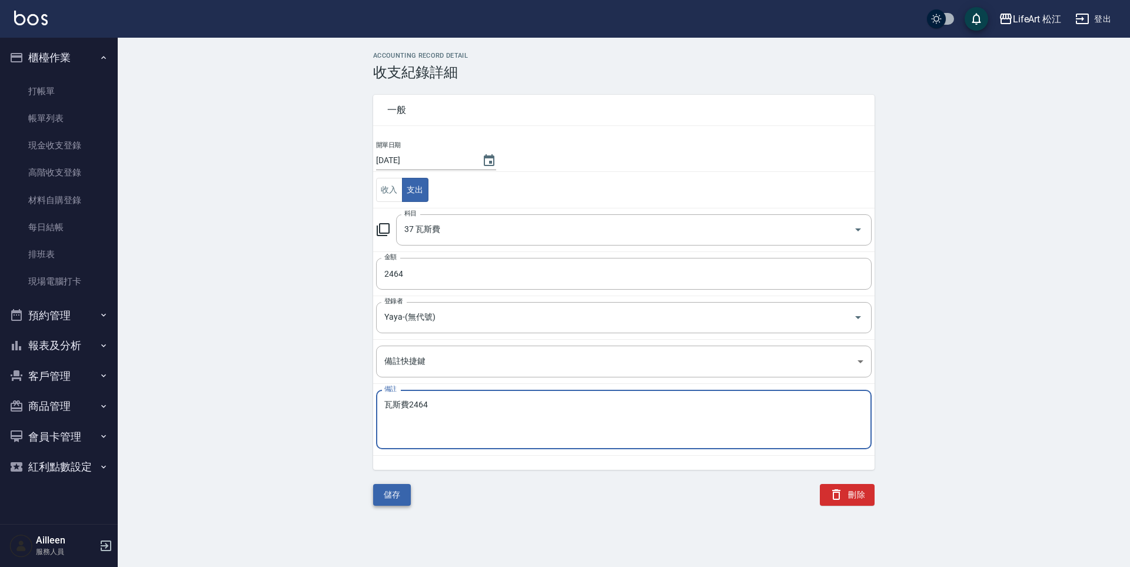
type textarea "瓦斯費2464"
click at [387, 497] on button "儲存" at bounding box center [392, 495] width 38 height 22
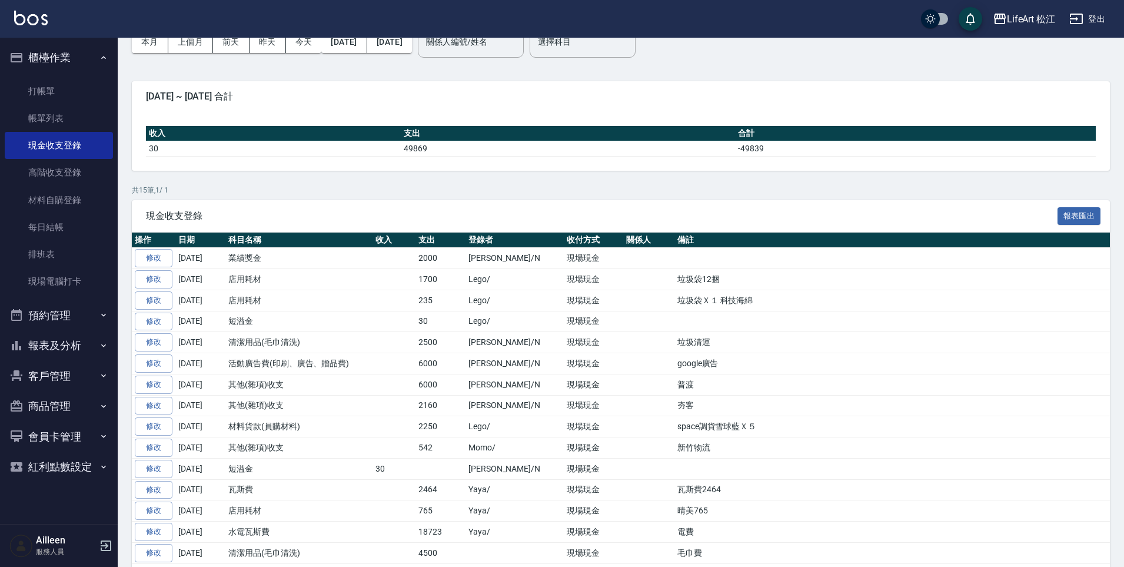
scroll to position [46, 0]
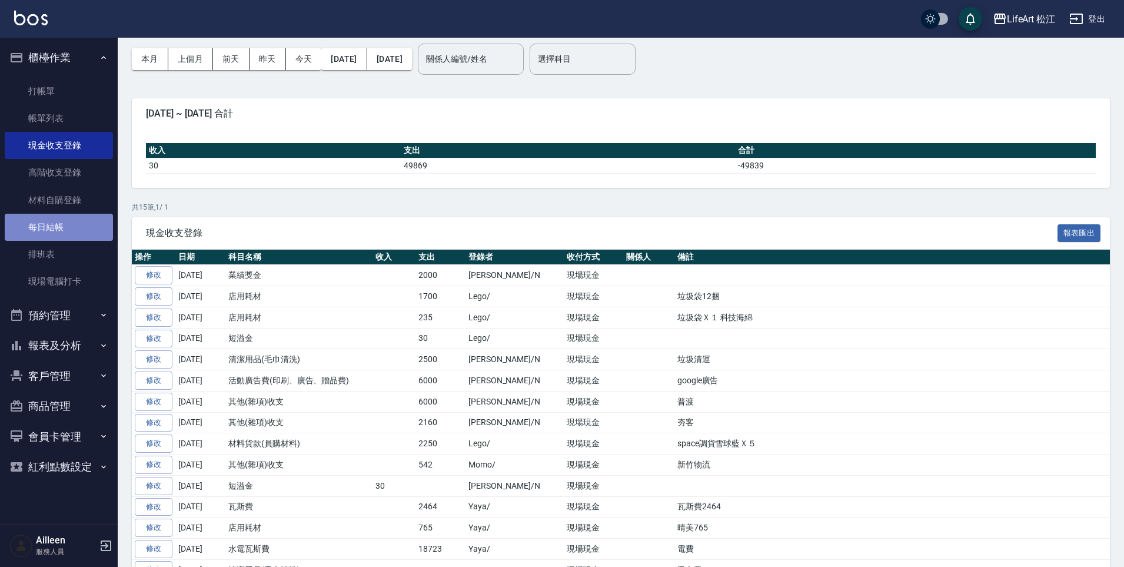
click at [74, 223] on link "每日結帳" at bounding box center [59, 227] width 108 height 27
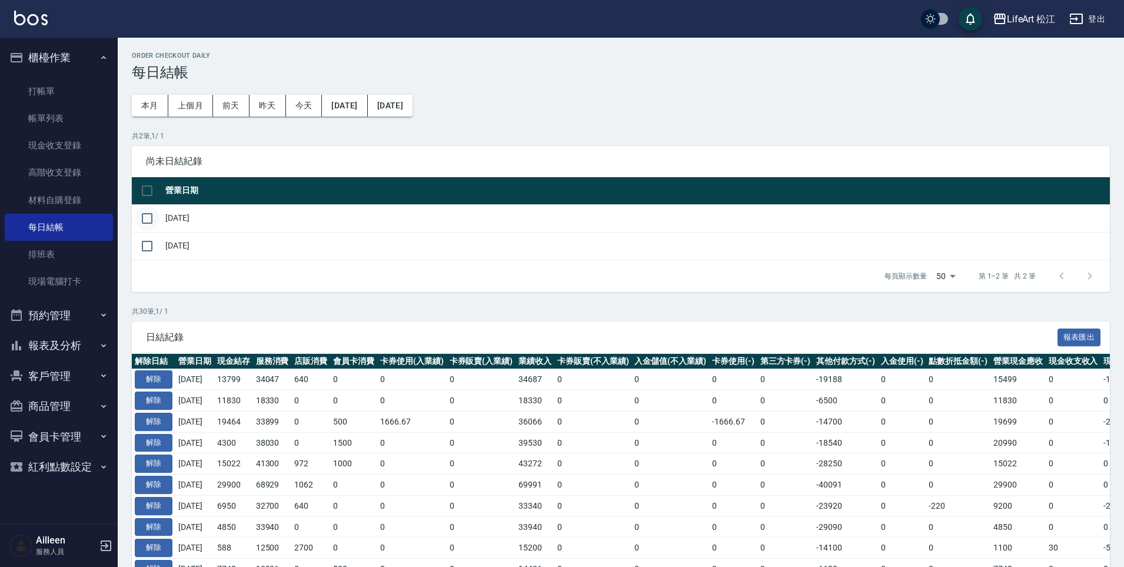
click at [149, 218] on input "checkbox" at bounding box center [147, 218] width 25 height 25
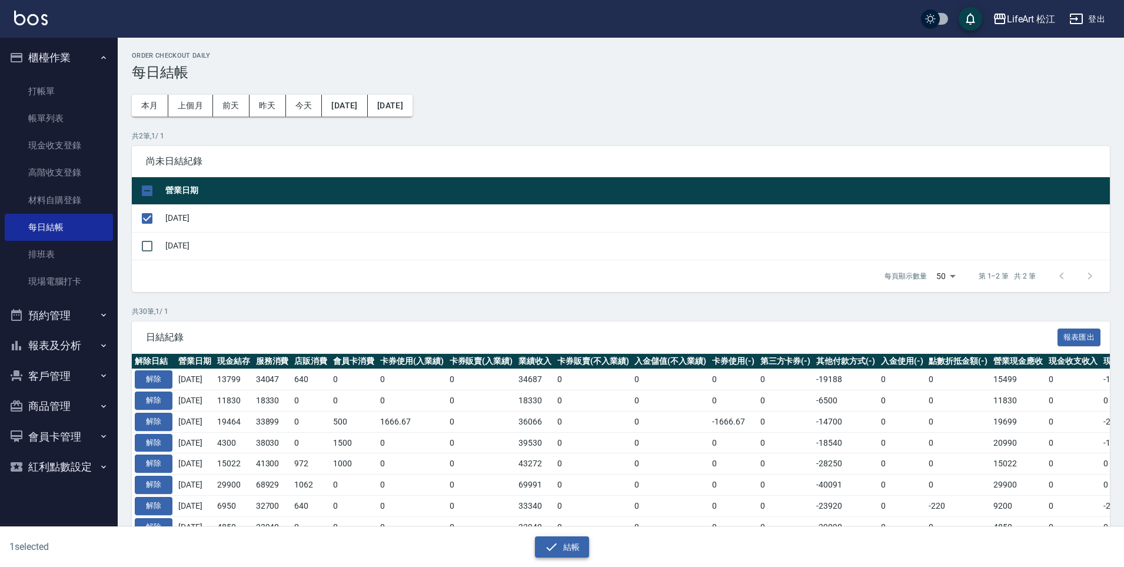
click at [556, 548] on icon "button" at bounding box center [551, 547] width 14 height 14
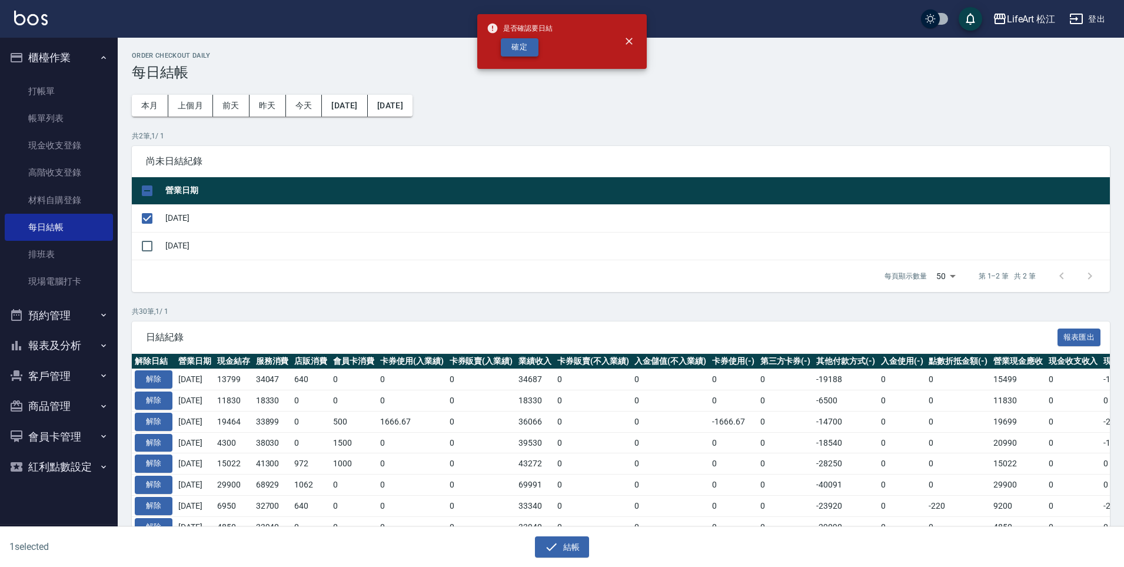
click at [522, 53] on button "確定" at bounding box center [520, 47] width 38 height 18
checkbox input "false"
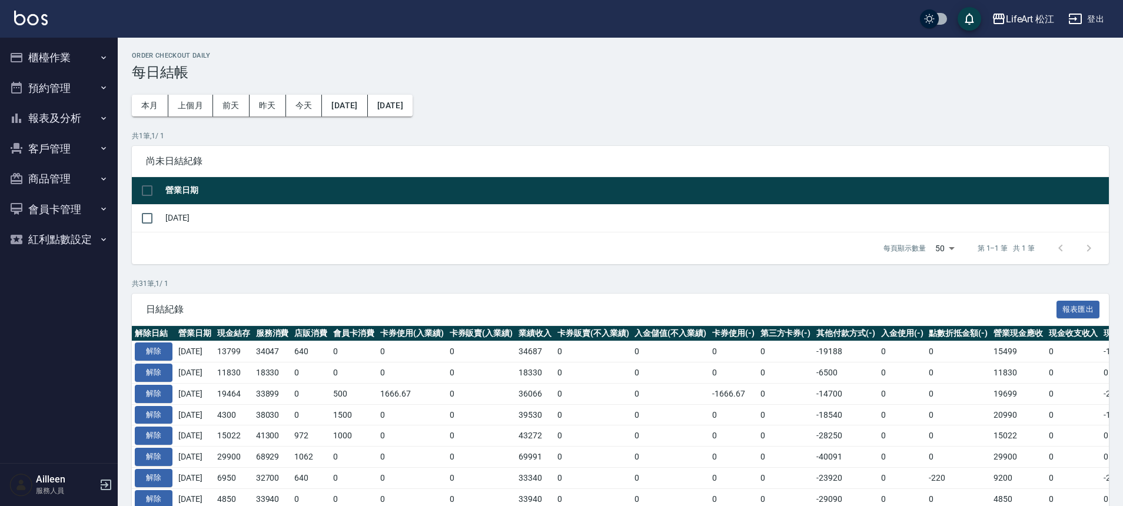
click at [64, 121] on button "報表及分析" at bounding box center [59, 118] width 108 height 31
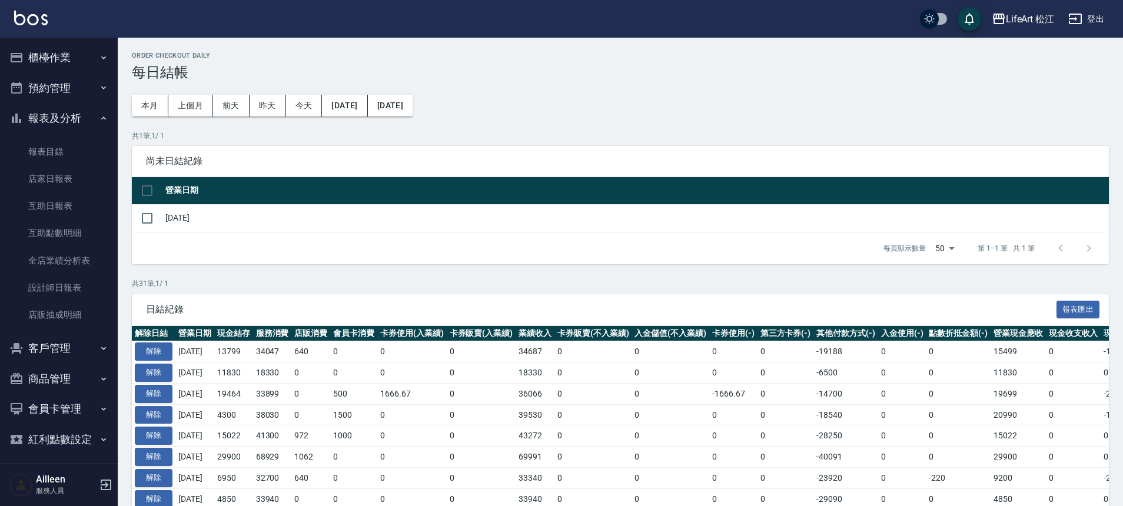
click at [62, 54] on button "櫃檯作業" at bounding box center [59, 57] width 108 height 31
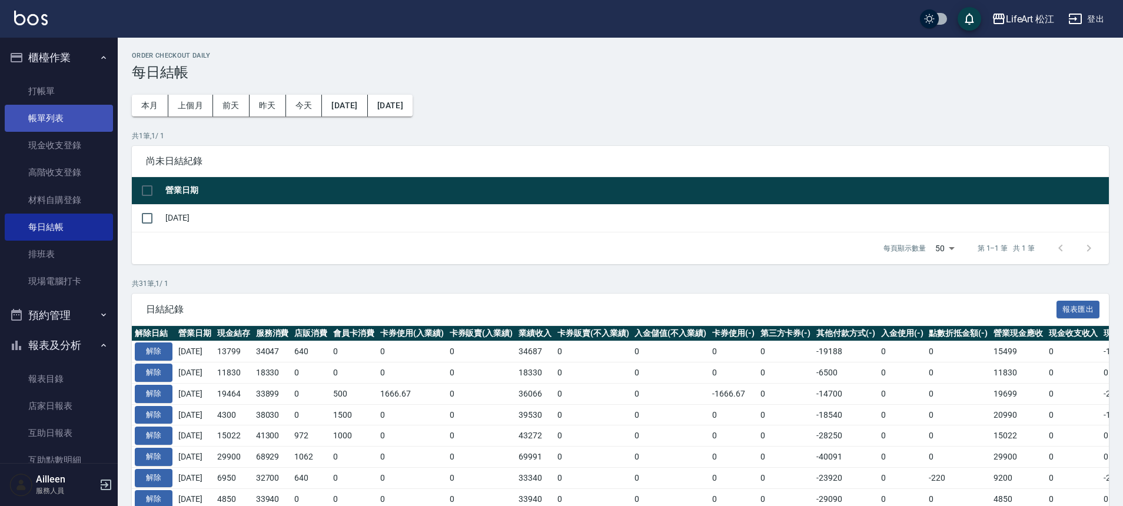
click at [65, 124] on link "帳單列表" at bounding box center [59, 118] width 108 height 27
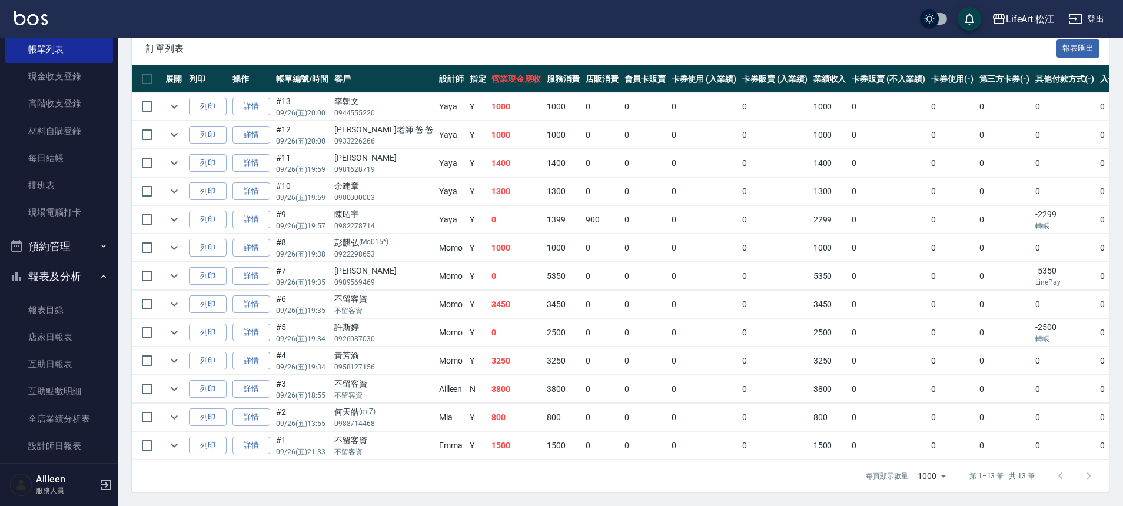
scroll to position [231, 0]
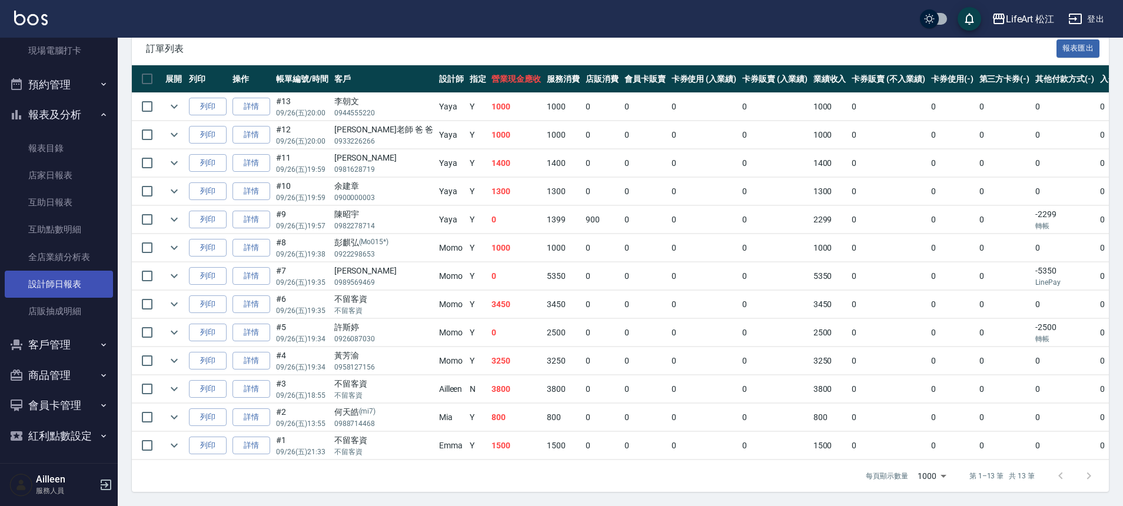
click at [60, 281] on link "設計師日報表" at bounding box center [59, 284] width 108 height 27
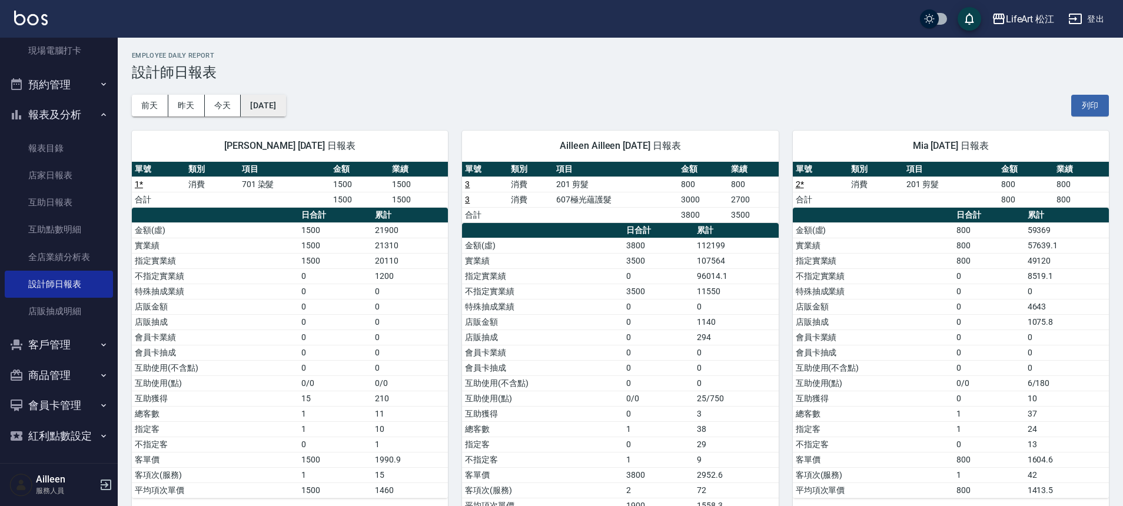
click at [278, 109] on button "[DATE]" at bounding box center [263, 106] width 45 height 22
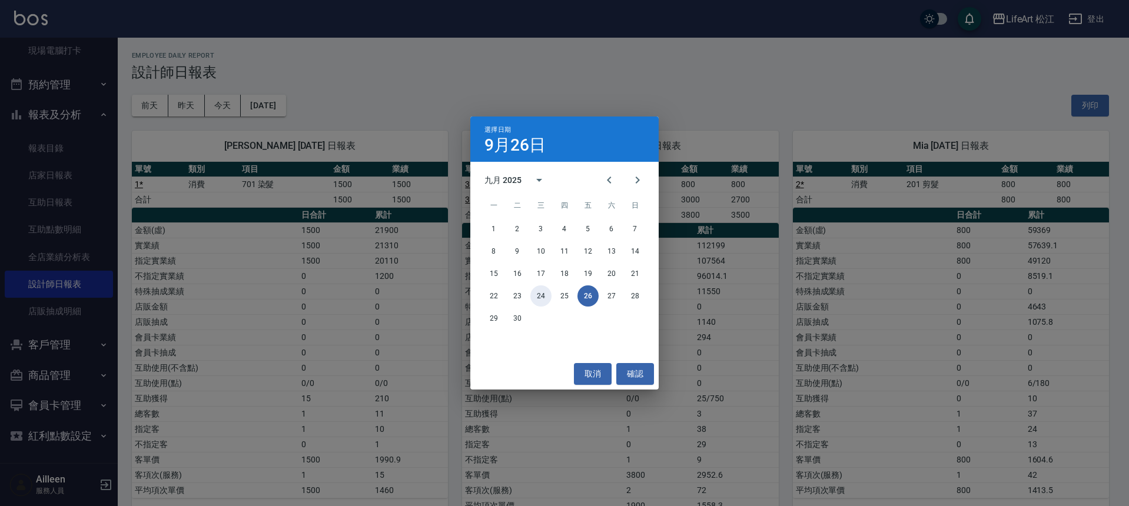
click at [540, 294] on button "24" at bounding box center [540, 295] width 21 height 21
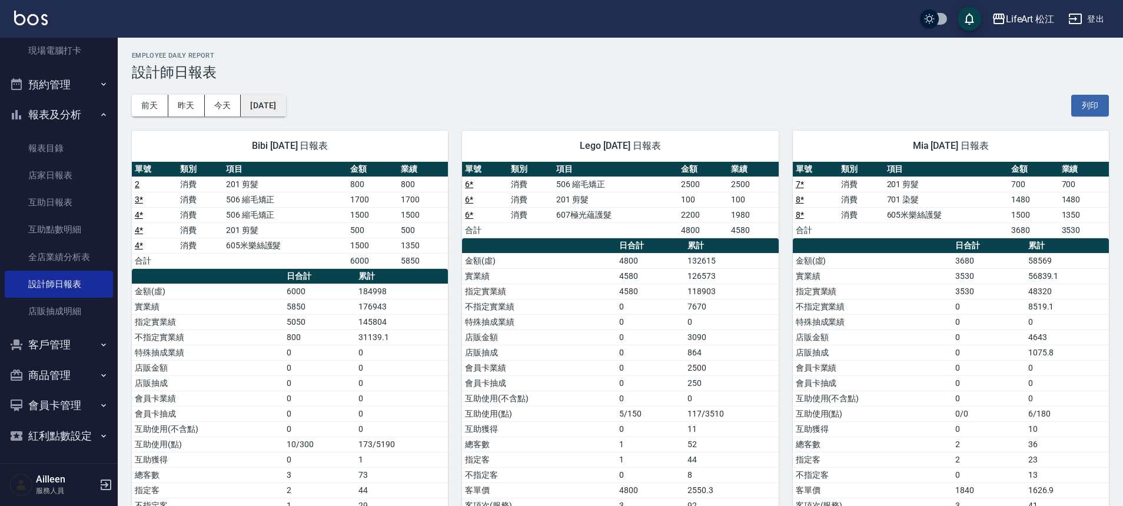
click at [285, 97] on button "[DATE]" at bounding box center [263, 106] width 45 height 22
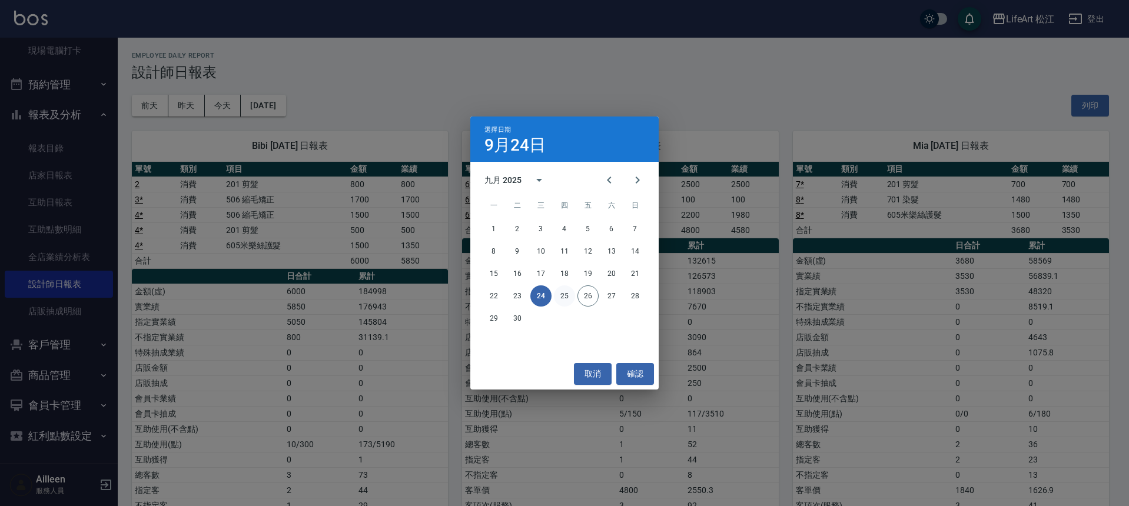
click at [560, 297] on button "25" at bounding box center [564, 295] width 21 height 21
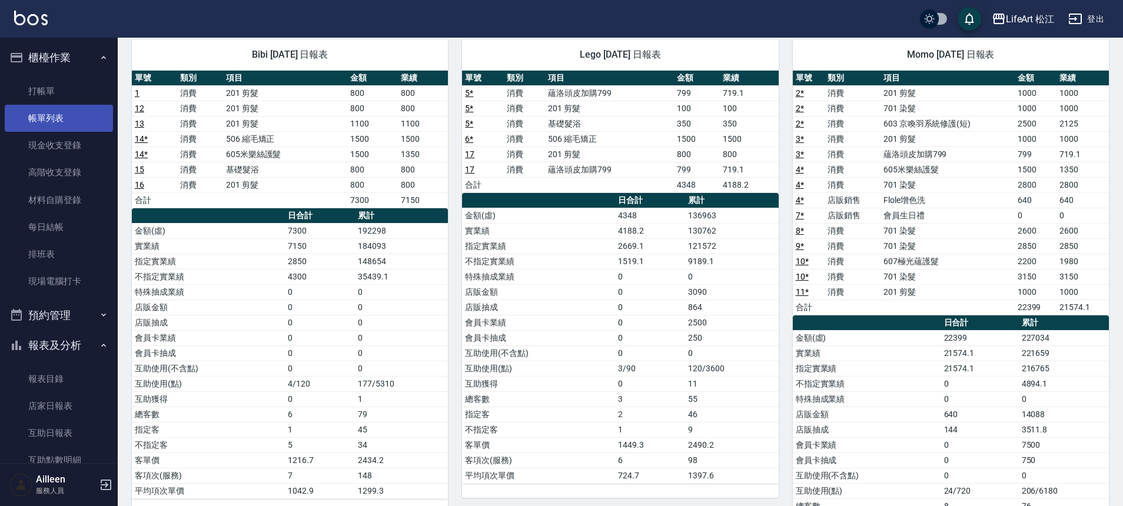
click at [64, 126] on link "帳單列表" at bounding box center [59, 118] width 108 height 27
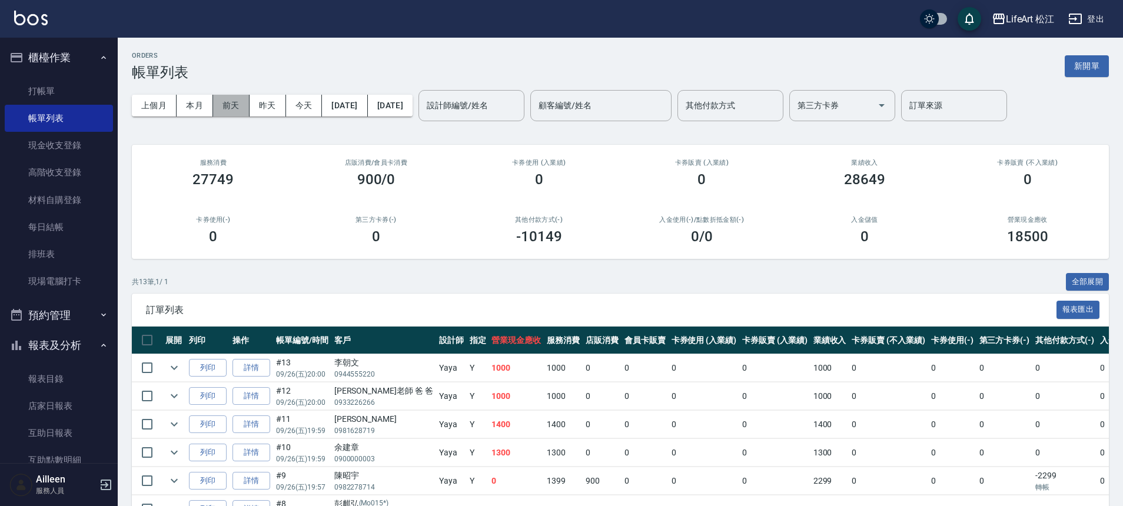
click at [233, 108] on button "前天" at bounding box center [231, 106] width 36 height 22
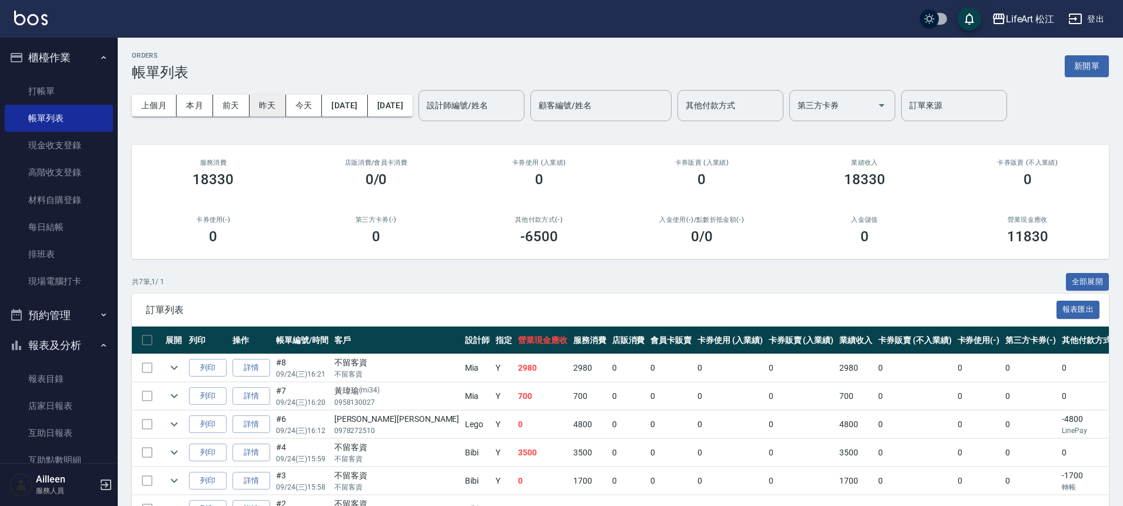
click at [270, 106] on button "昨天" at bounding box center [267, 106] width 36 height 22
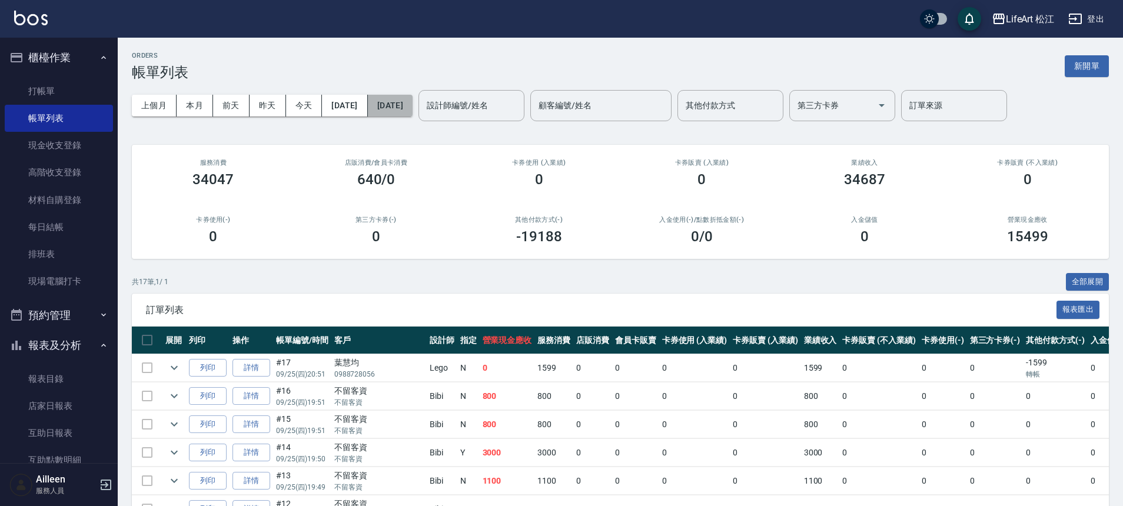
click at [412, 104] on button "[DATE]" at bounding box center [390, 106] width 45 height 22
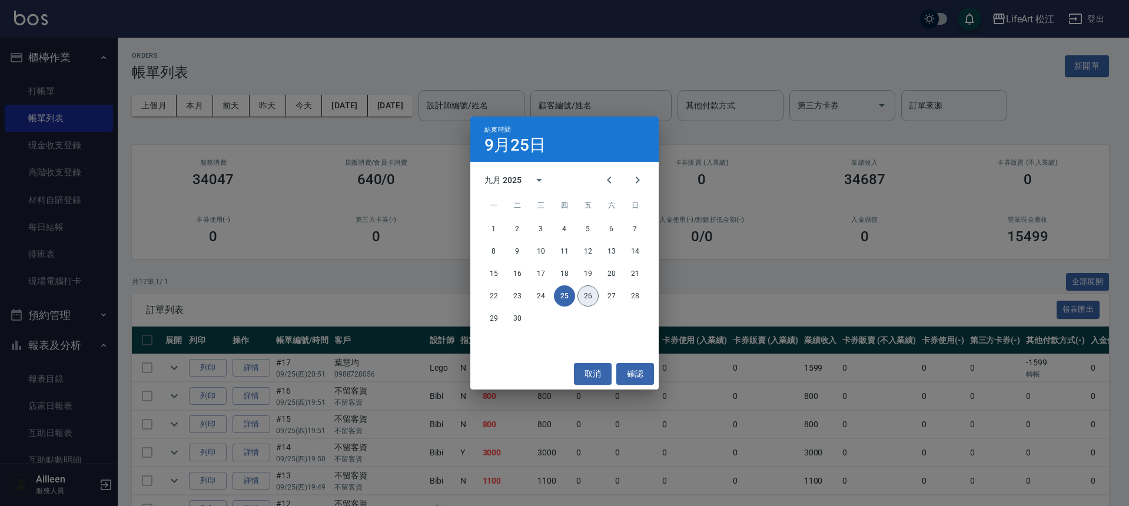
click at [591, 301] on button "26" at bounding box center [587, 295] width 21 height 21
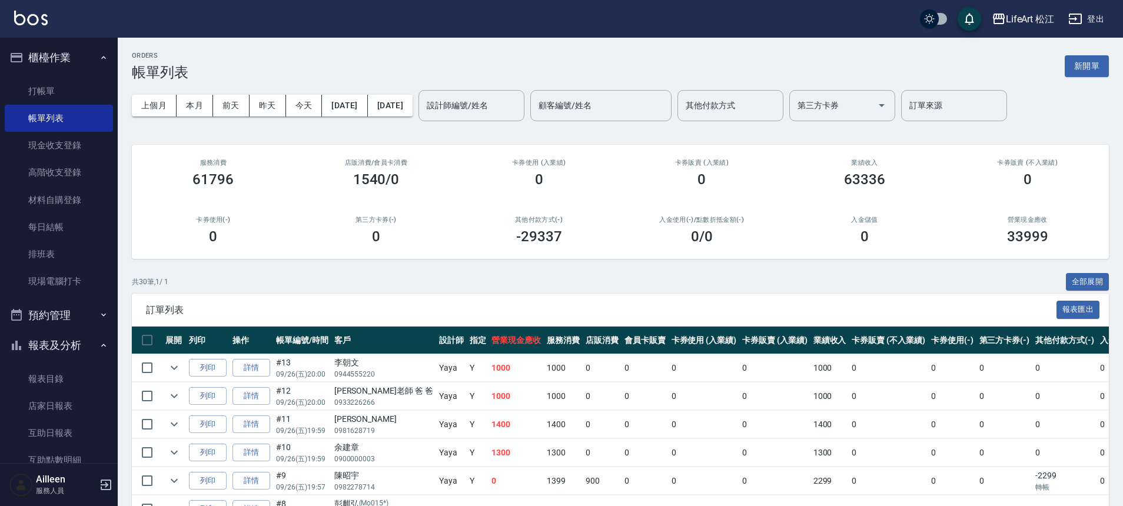
scroll to position [219, 0]
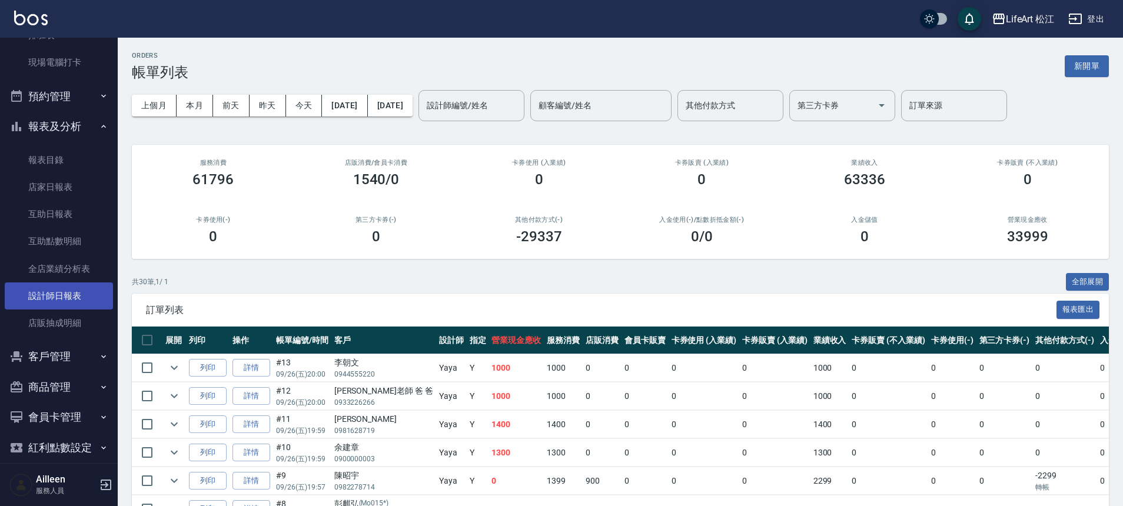
click at [62, 293] on link "設計師日報表" at bounding box center [59, 295] width 108 height 27
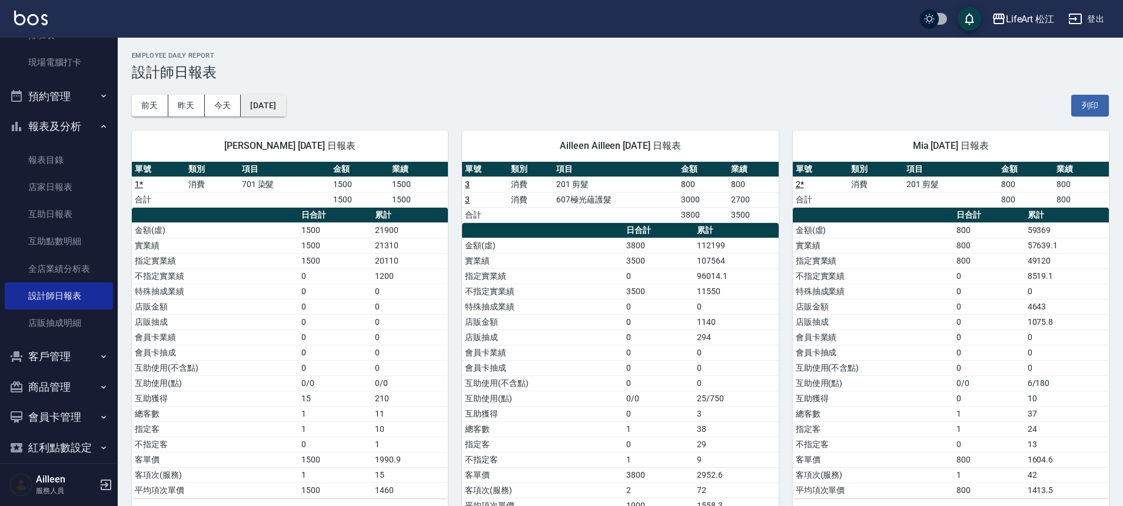
click at [267, 107] on button "[DATE]" at bounding box center [263, 106] width 45 height 22
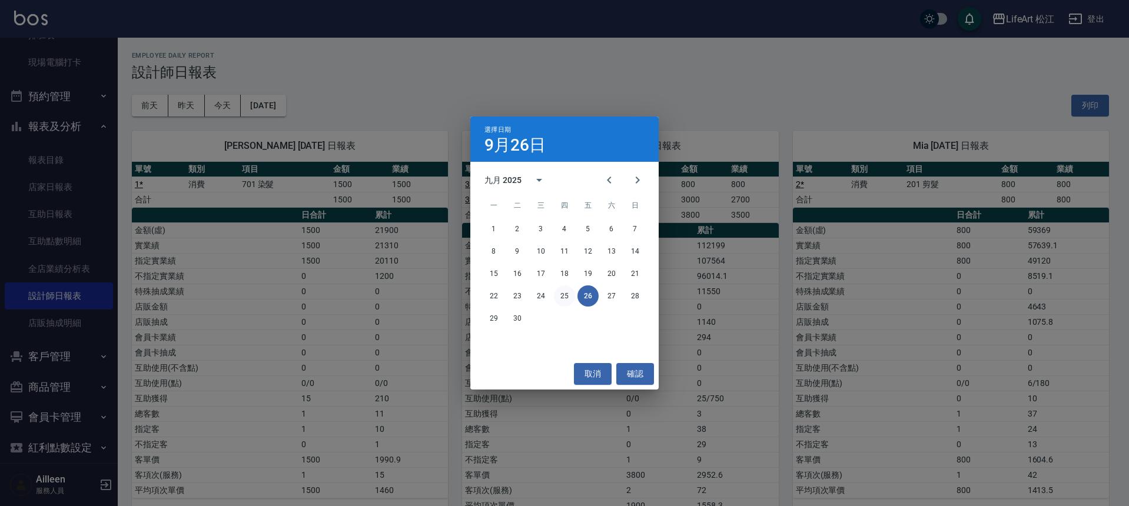
click at [559, 295] on button "25" at bounding box center [564, 295] width 21 height 21
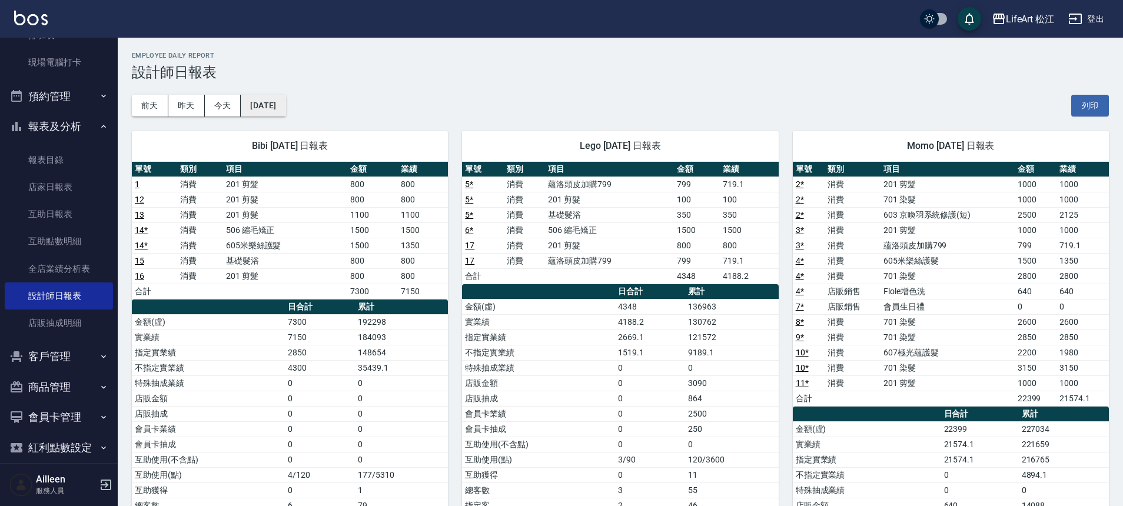
click at [248, 108] on button "[DATE]" at bounding box center [263, 106] width 45 height 22
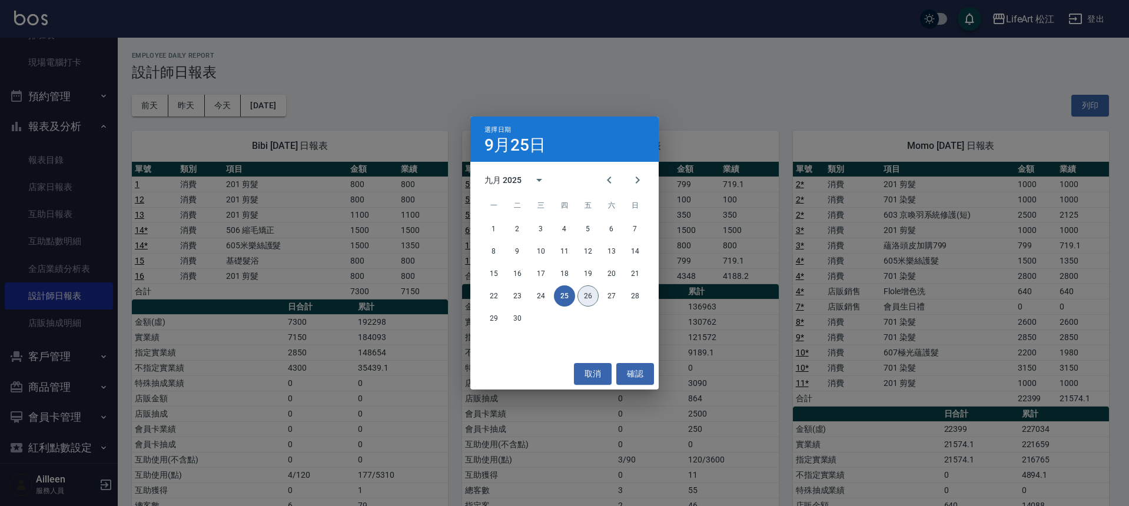
click at [596, 297] on button "26" at bounding box center [587, 295] width 21 height 21
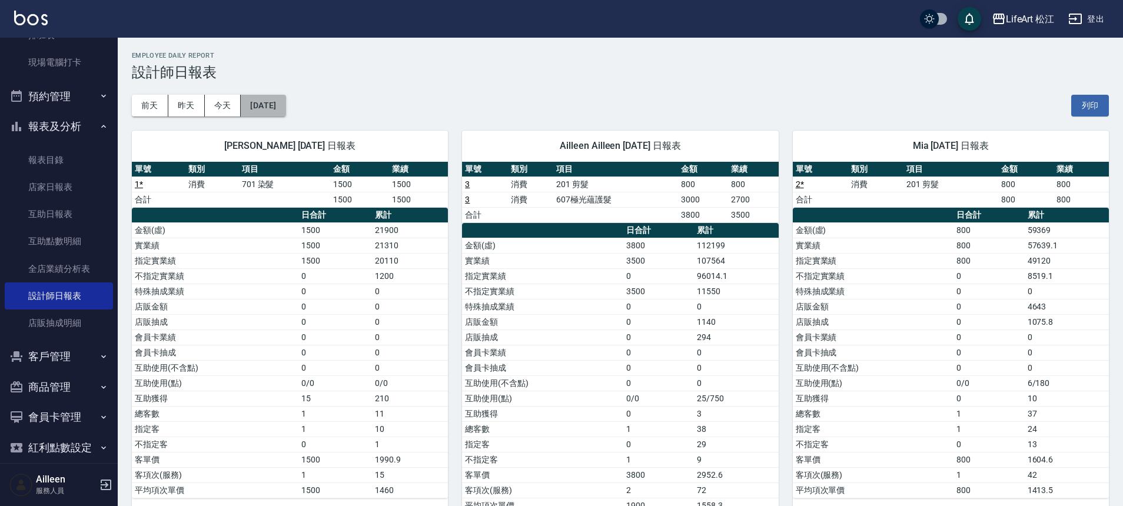
click at [275, 101] on button "[DATE]" at bounding box center [263, 106] width 45 height 22
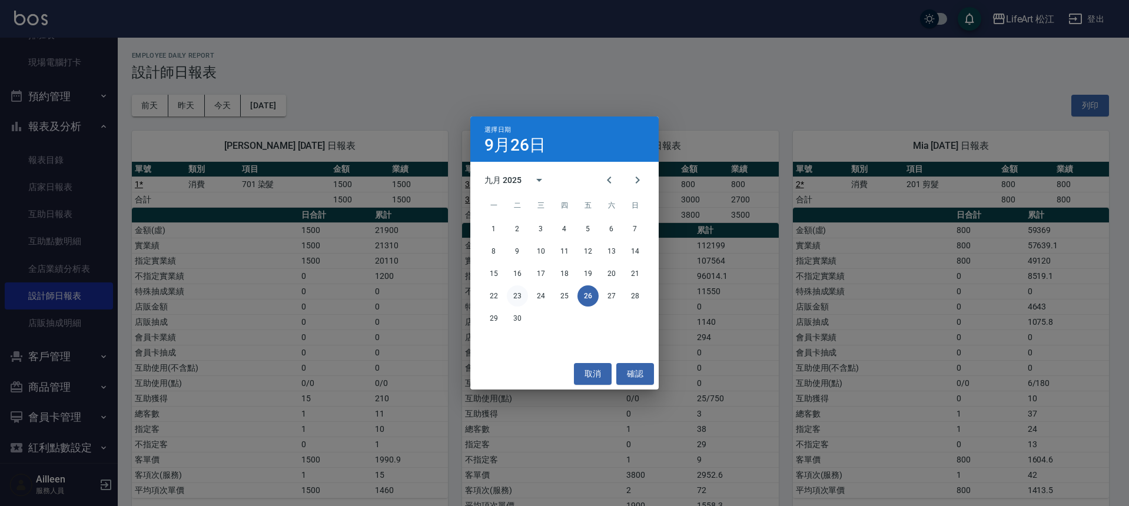
click at [517, 294] on button "23" at bounding box center [517, 295] width 21 height 21
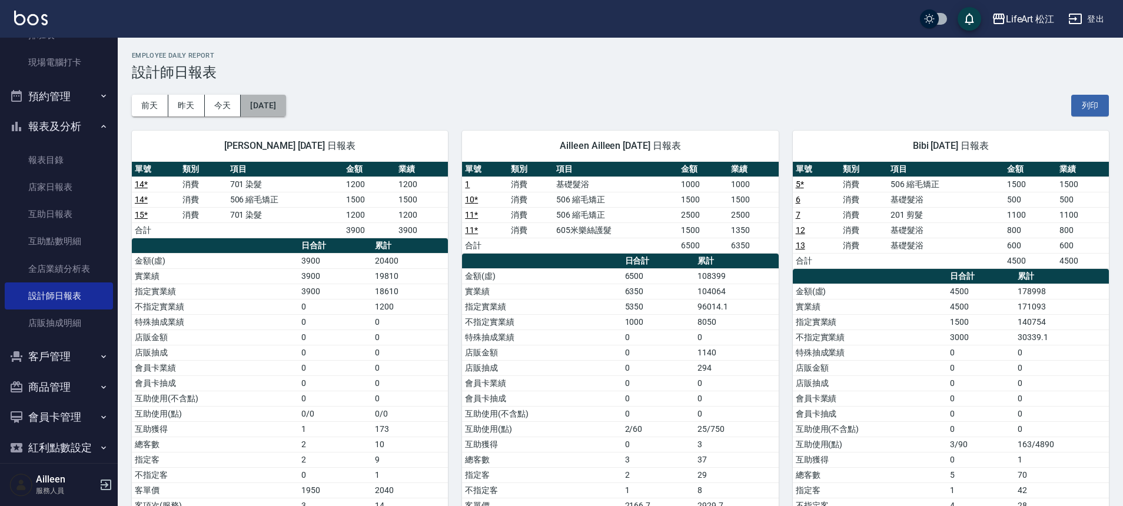
click at [269, 102] on button "[DATE]" at bounding box center [263, 106] width 45 height 22
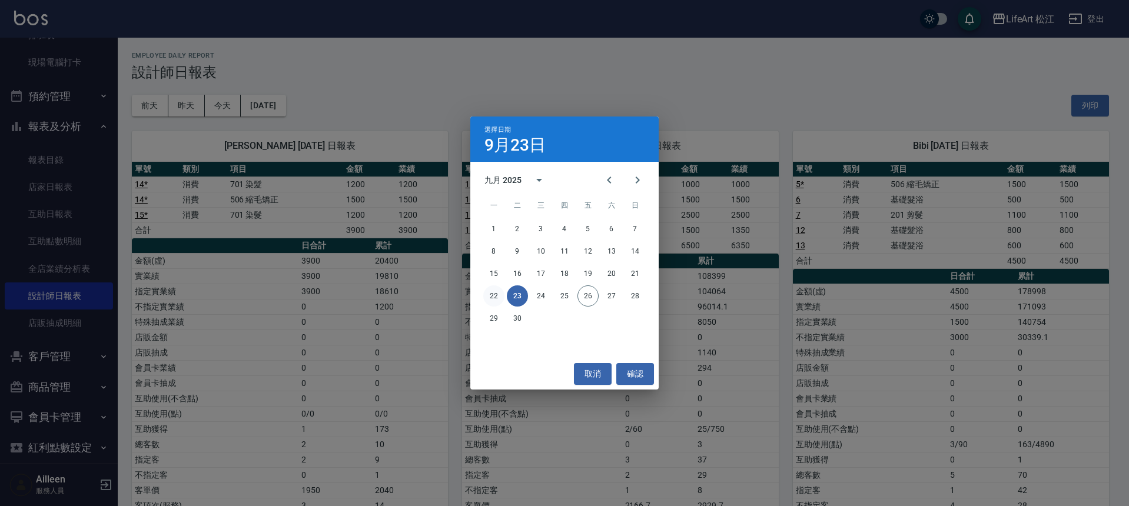
click at [497, 295] on button "22" at bounding box center [493, 295] width 21 height 21
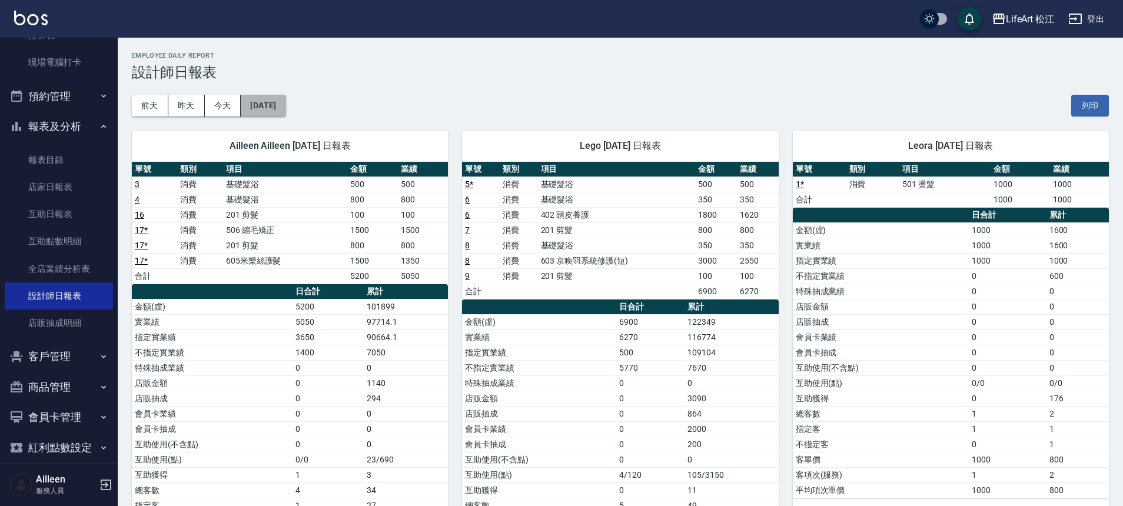
click at [285, 109] on button "[DATE]" at bounding box center [263, 106] width 45 height 22
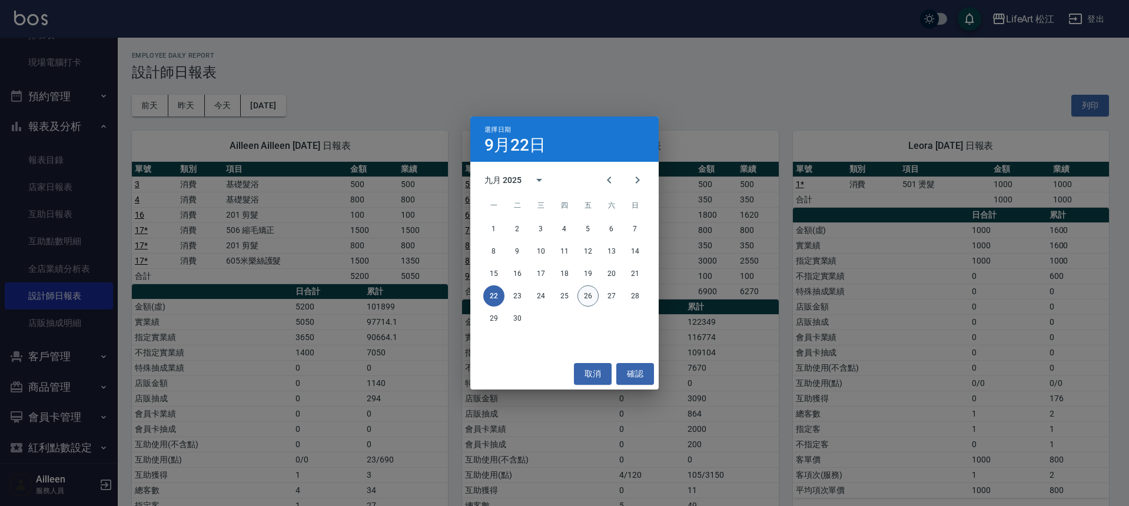
click at [587, 300] on button "26" at bounding box center [587, 295] width 21 height 21
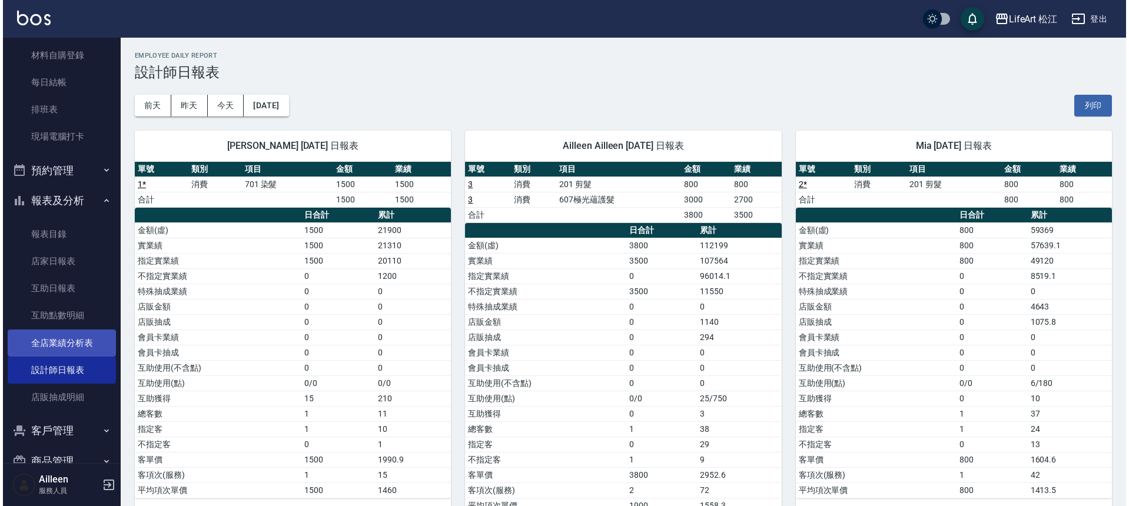
scroll to position [171, 0]
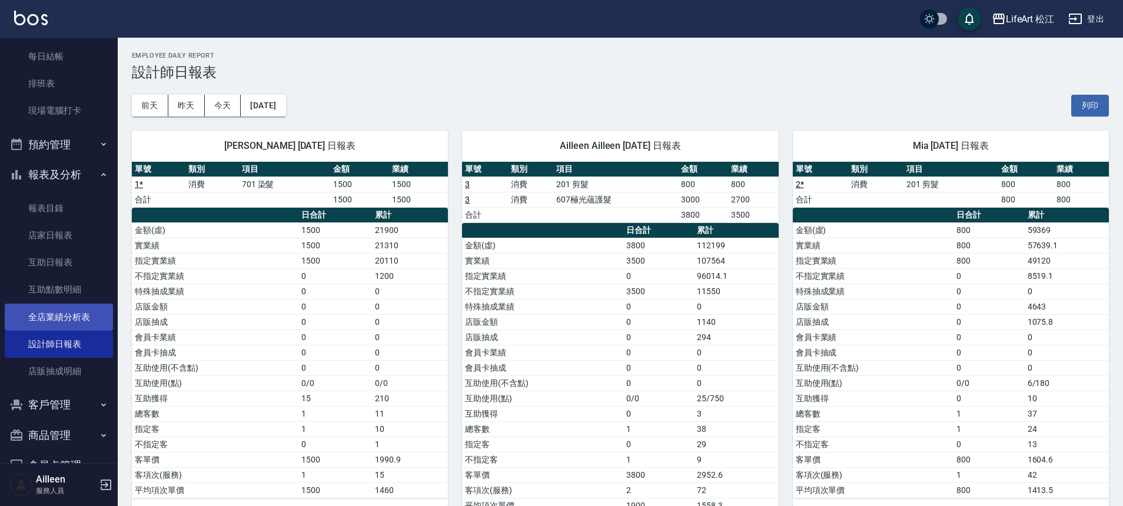
click at [69, 317] on link "全店業績分析表" at bounding box center [59, 317] width 108 height 27
